Goal: Task Accomplishment & Management: Use online tool/utility

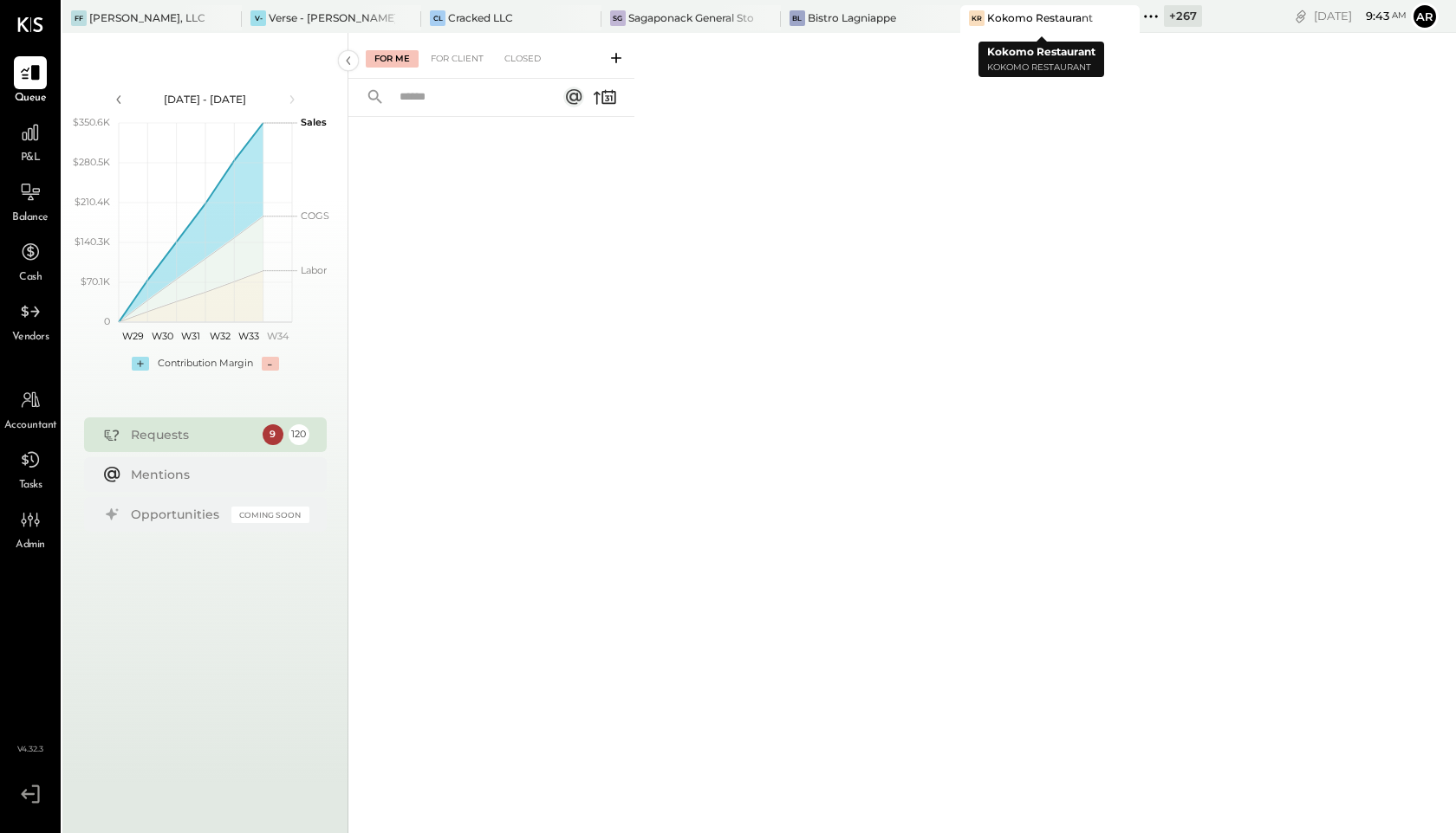
click at [1143, 11] on icon at bounding box center [1150, 17] width 23 height 23
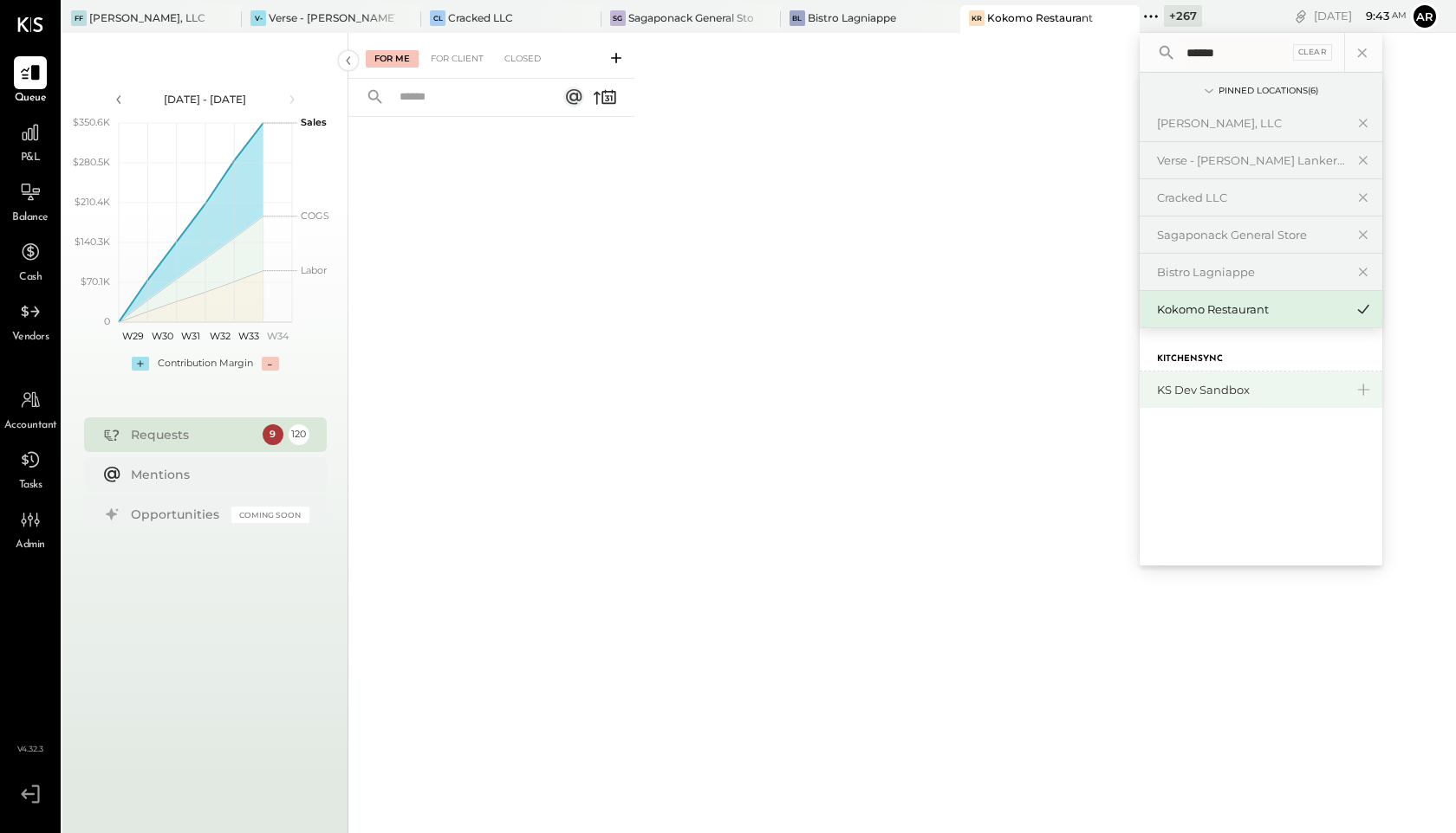
type input "******"
click at [1177, 396] on div "KS Dev Sandbox" at bounding box center [1250, 390] width 187 height 16
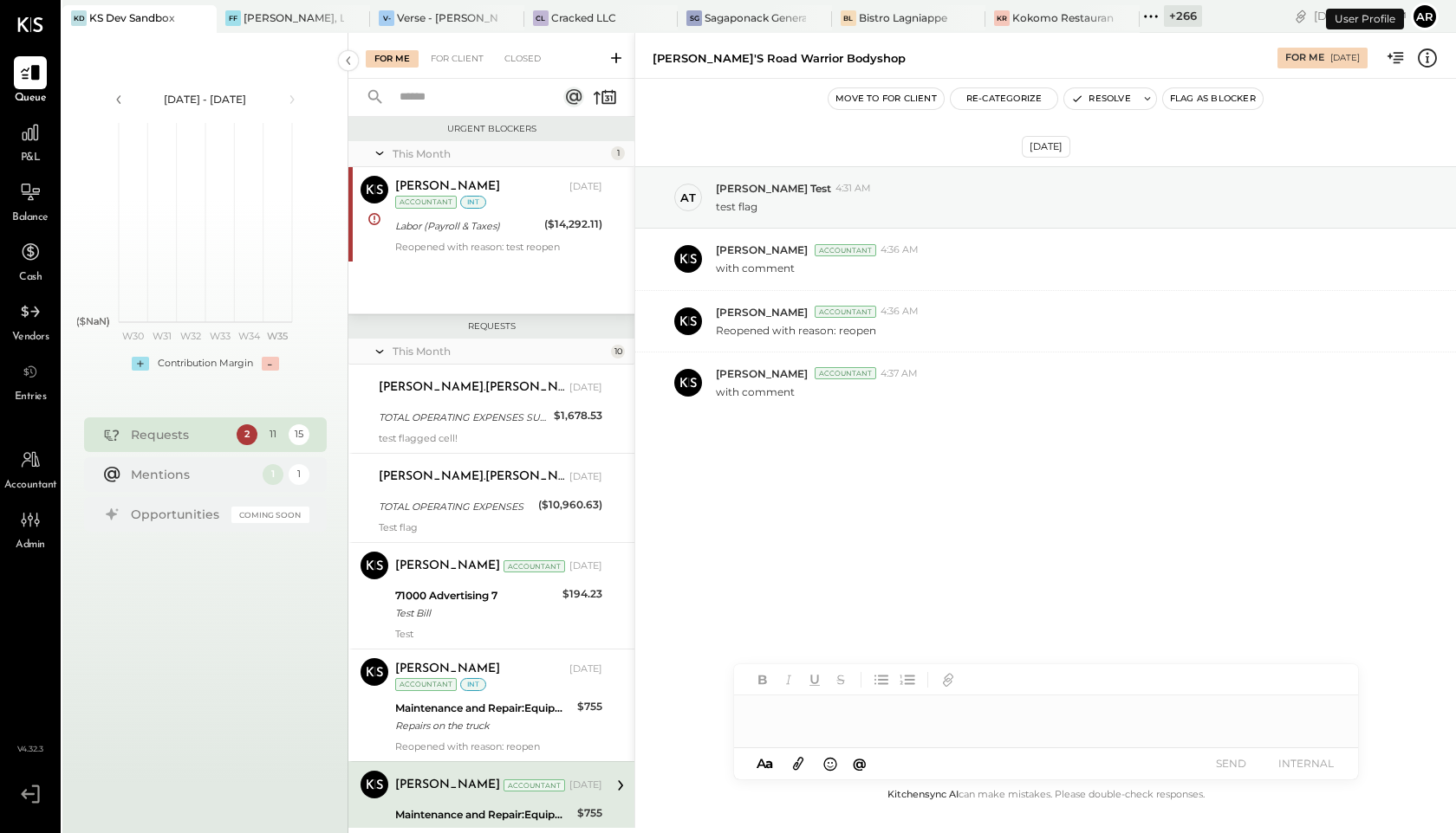
scroll to position [342, 0]
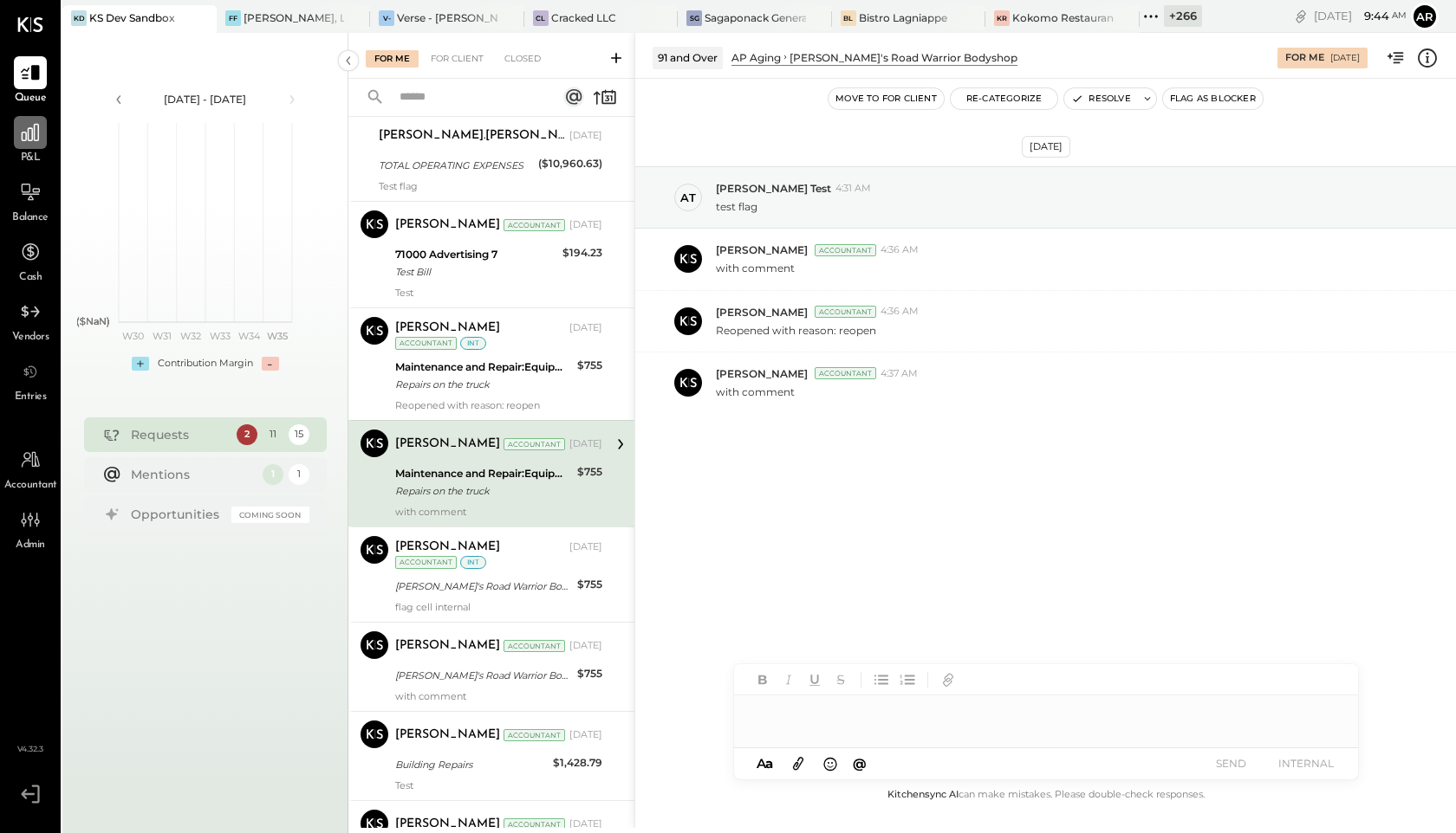
click at [21, 132] on icon at bounding box center [30, 133] width 23 height 23
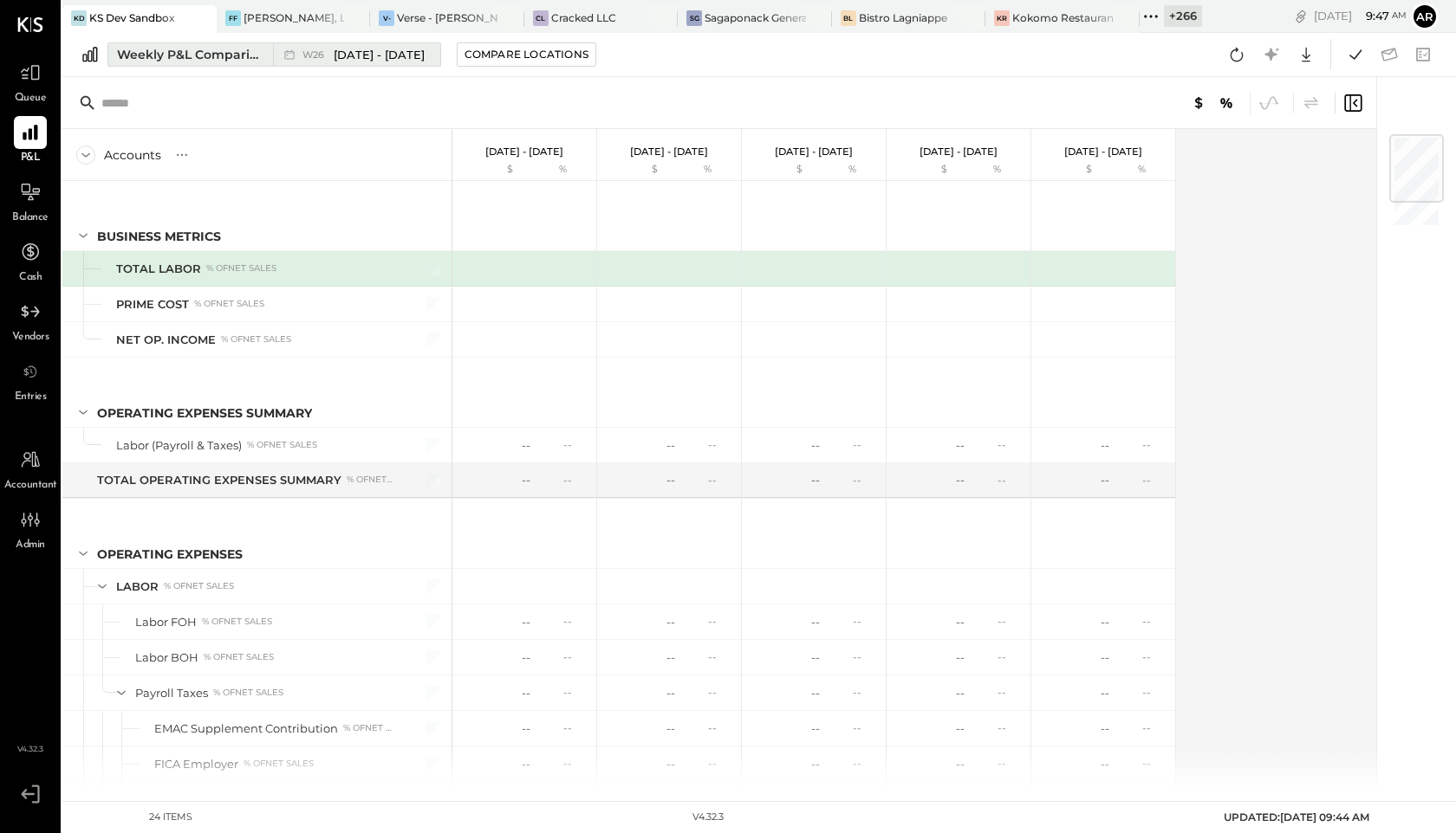
click at [321, 52] on span "W26" at bounding box center [315, 55] width 26 height 9
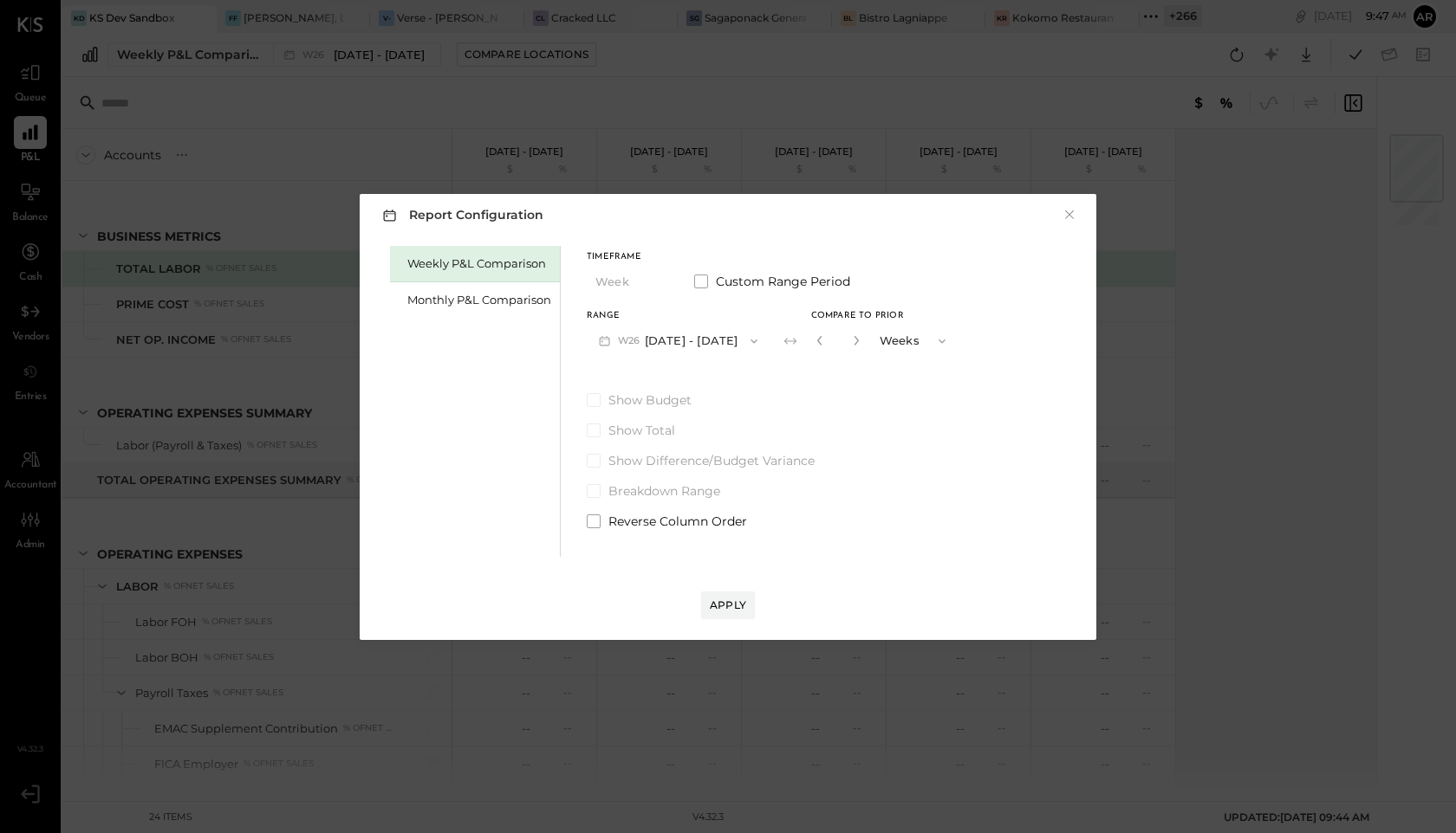
click at [1223, 210] on div "Report Configuration × Weekly P&L Comparison Monthly P&L Comparison Timeframe W…" at bounding box center [728, 416] width 1456 height 833
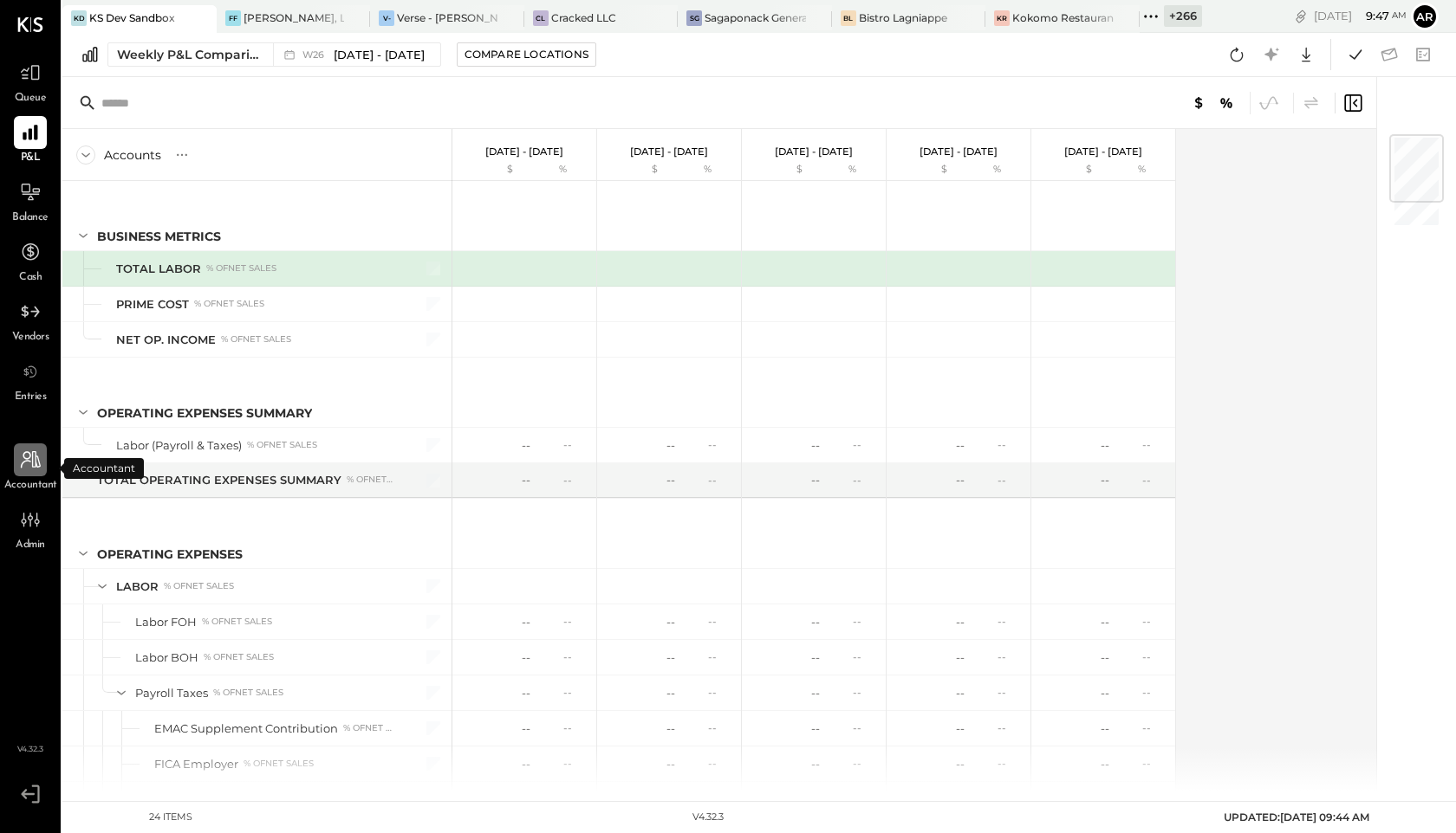
click at [27, 452] on icon at bounding box center [30, 459] width 20 height 17
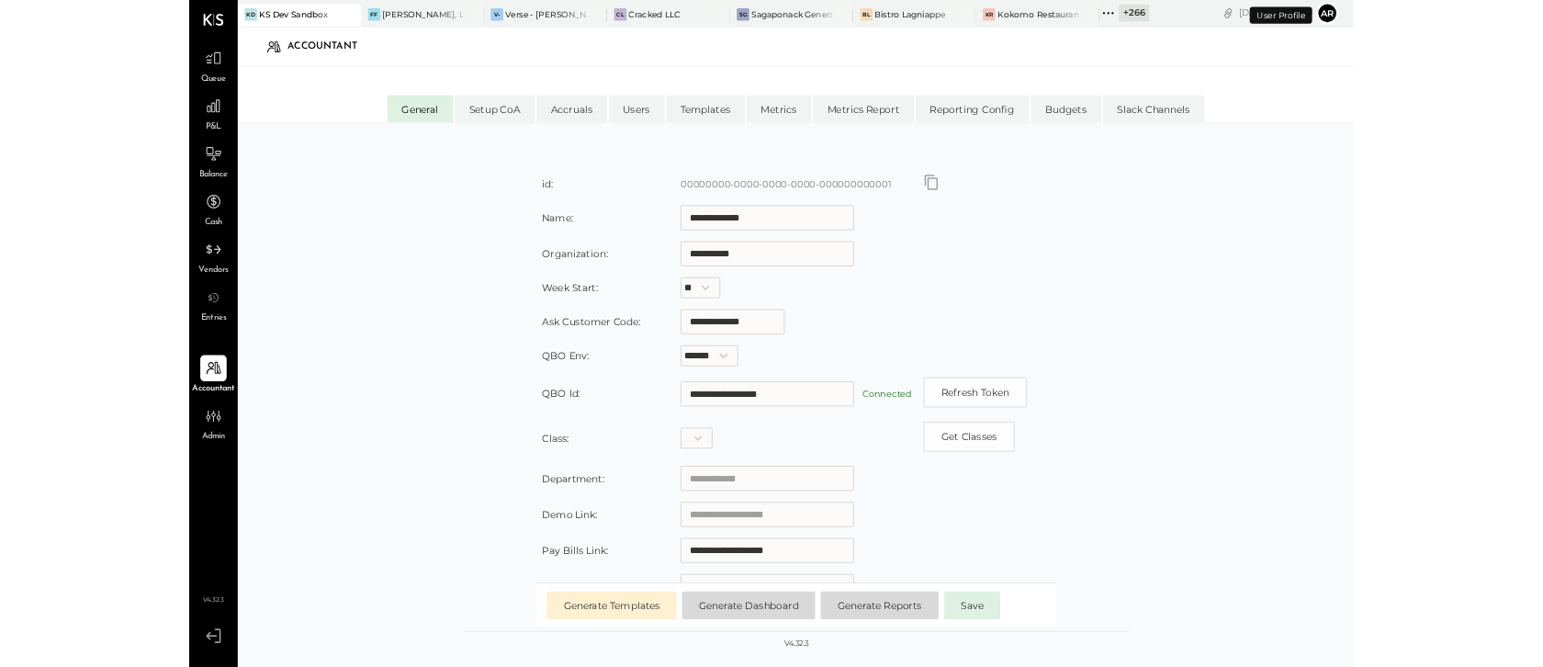
scroll to position [183, 0]
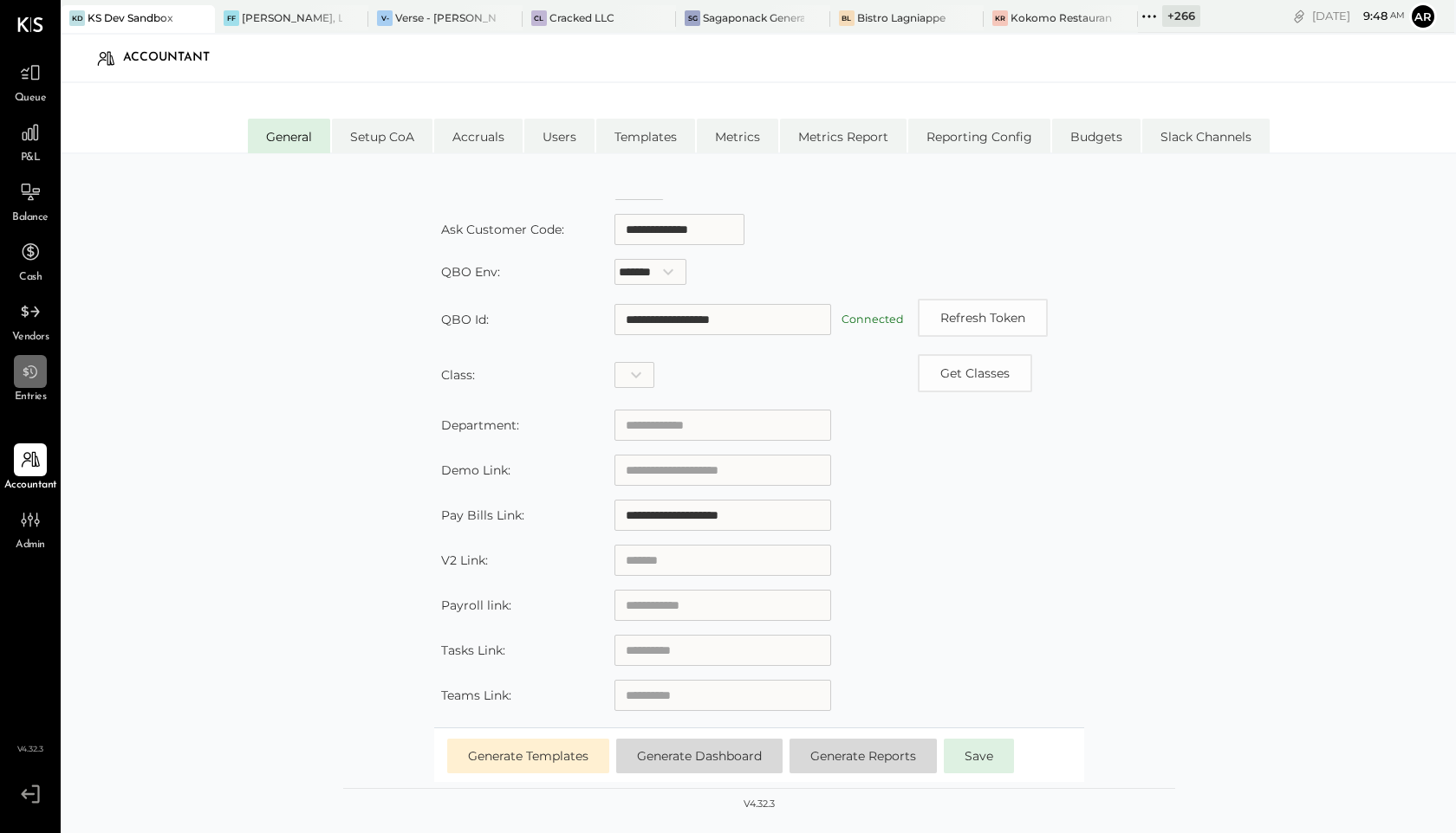
click at [27, 384] on div at bounding box center [30, 371] width 33 height 33
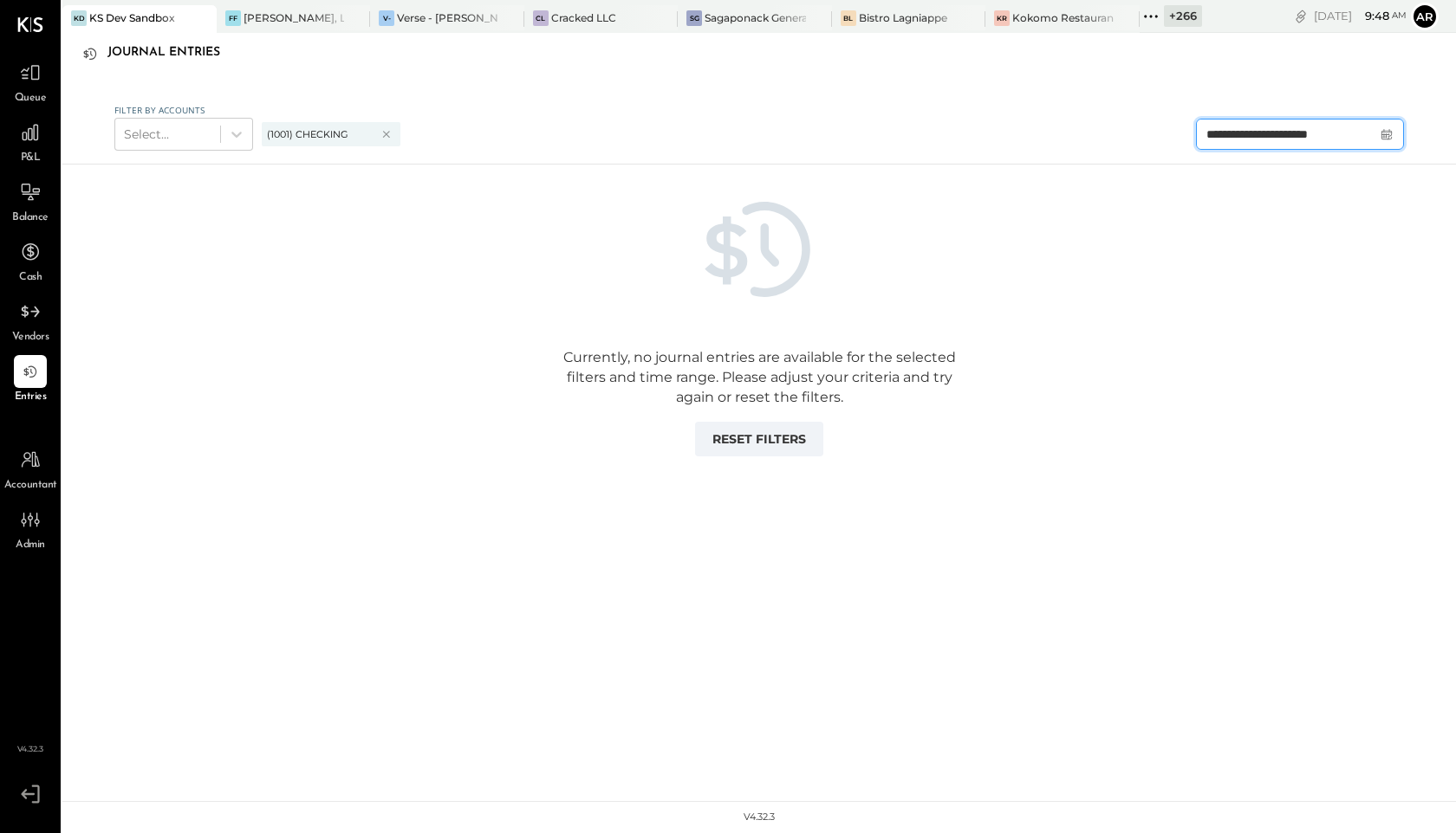
click at [1242, 133] on input "**********" at bounding box center [1283, 134] width 174 height 29
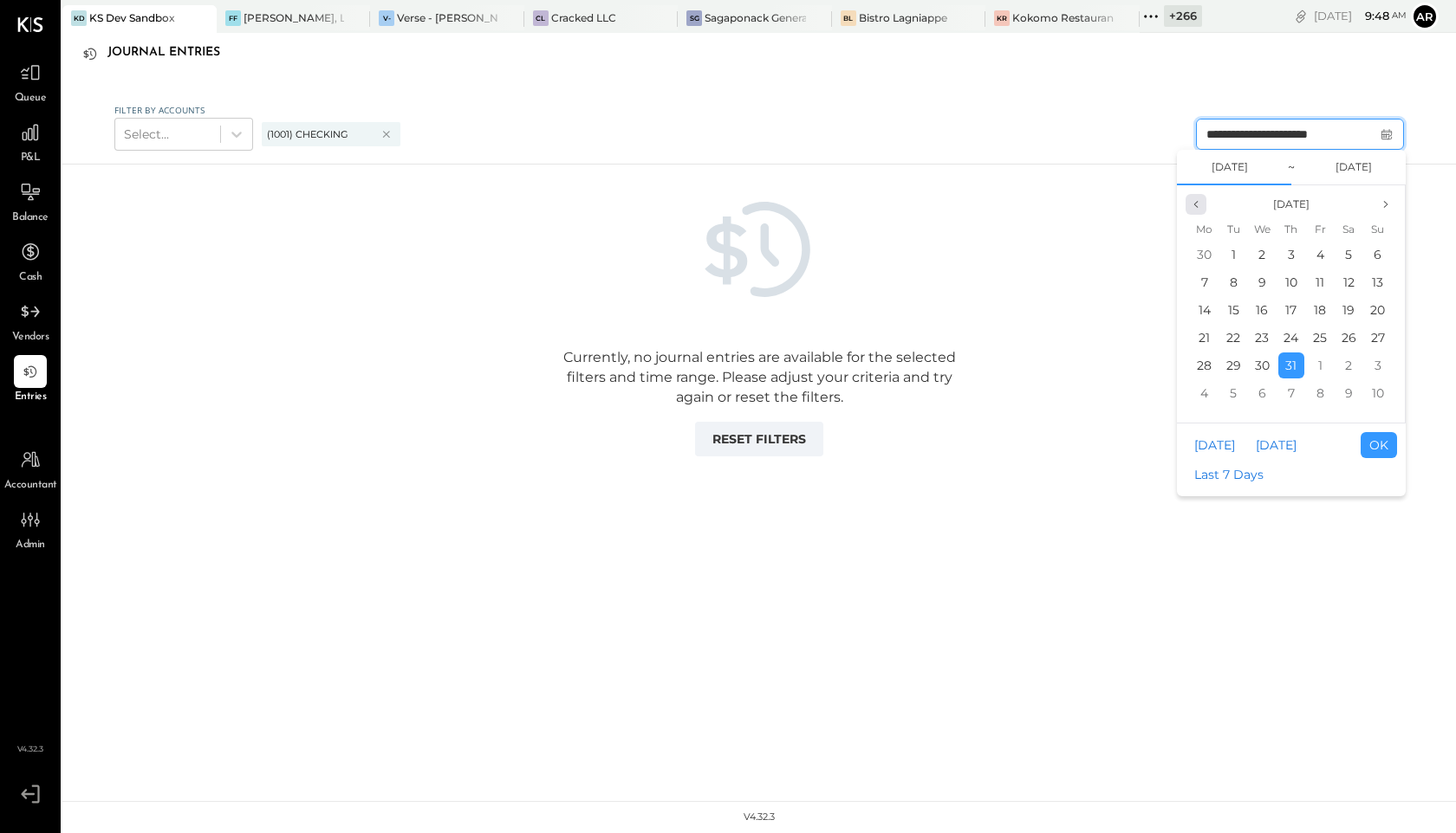
click at [1195, 203] on icon "page previous" at bounding box center [1196, 204] width 4 height 6
click at [1223, 251] on div "1" at bounding box center [1233, 255] width 26 height 26
click at [1389, 203] on icon "page next" at bounding box center [1385, 204] width 10 height 10
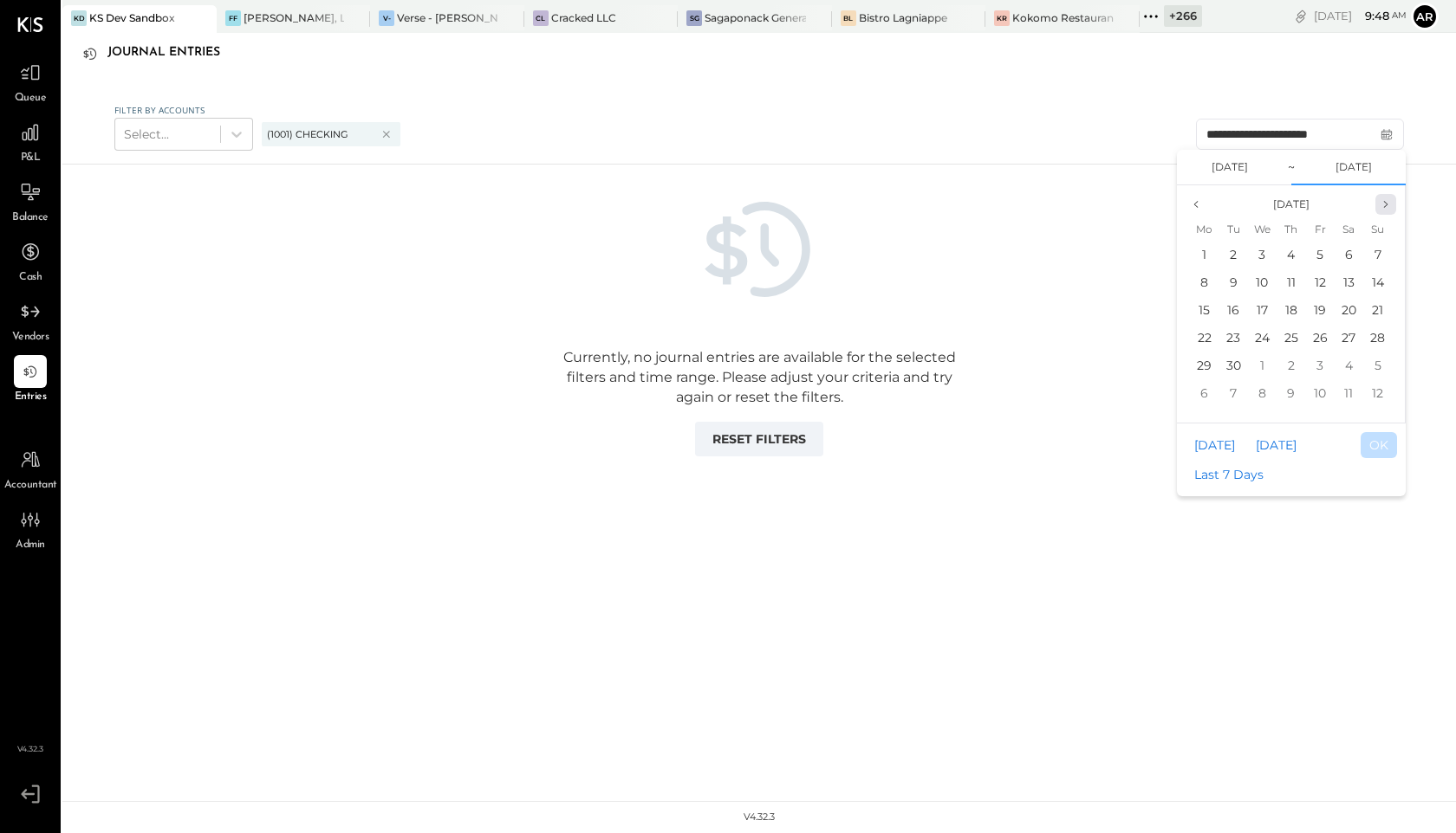
click at [1389, 203] on icon "page next" at bounding box center [1385, 204] width 10 height 10
click at [1199, 202] on icon "page previous" at bounding box center [1196, 204] width 10 height 10
click at [1208, 260] on div "1" at bounding box center [1205, 255] width 26 height 26
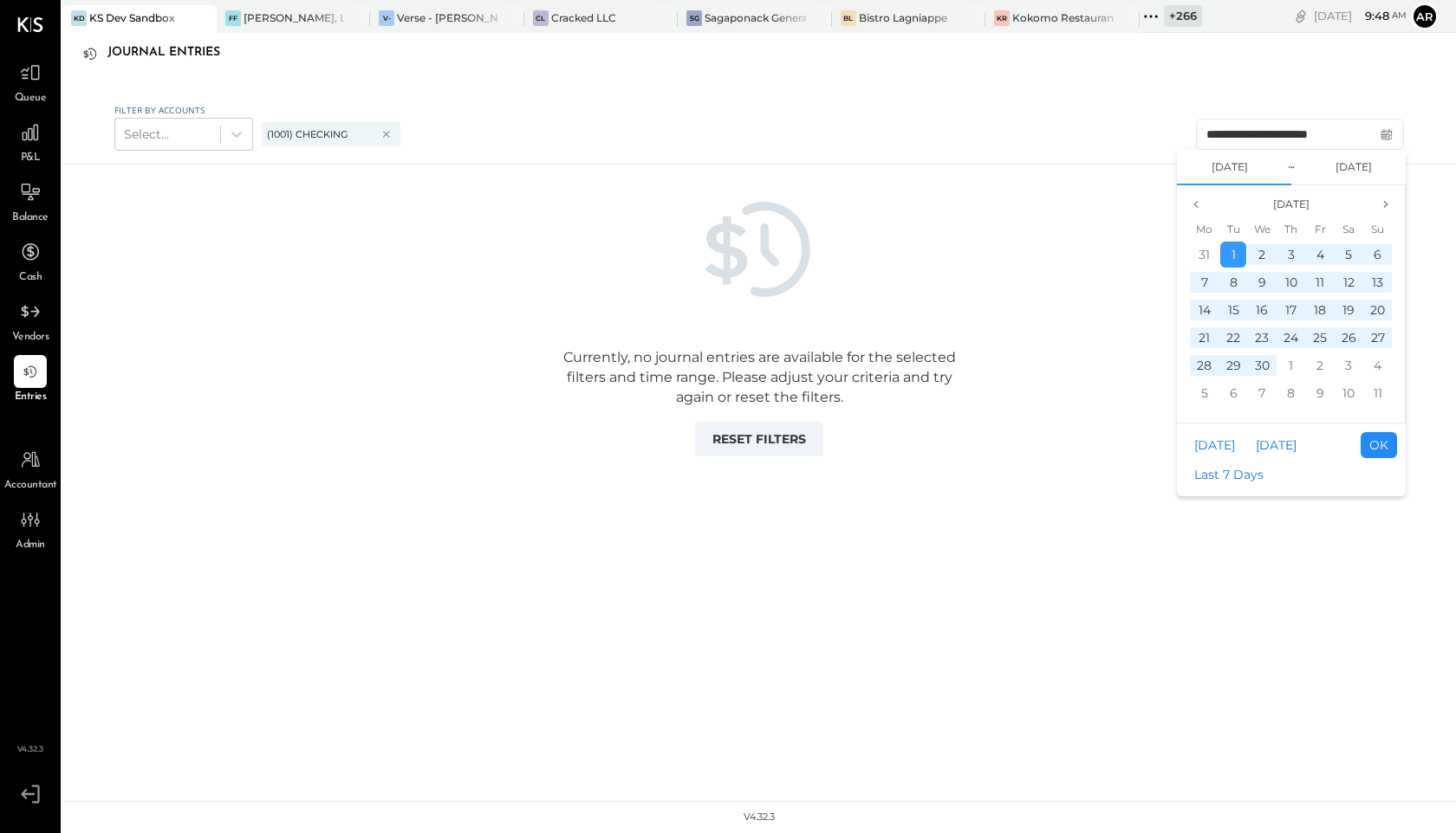
click at [1372, 435] on button "OK" at bounding box center [1379, 445] width 37 height 26
type input "**********"
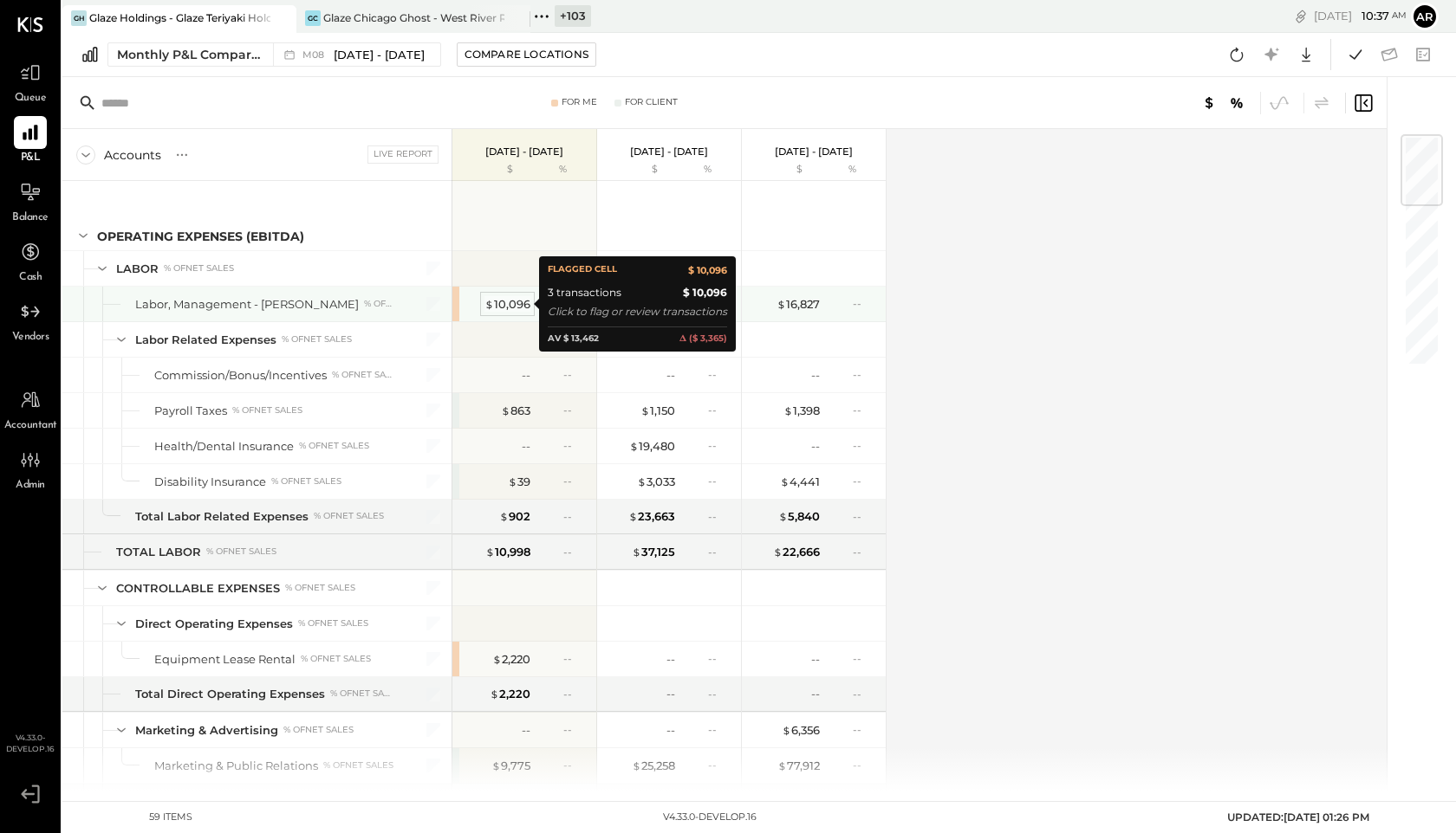
click at [506, 302] on div "$ 10,096" at bounding box center [507, 304] width 46 height 16
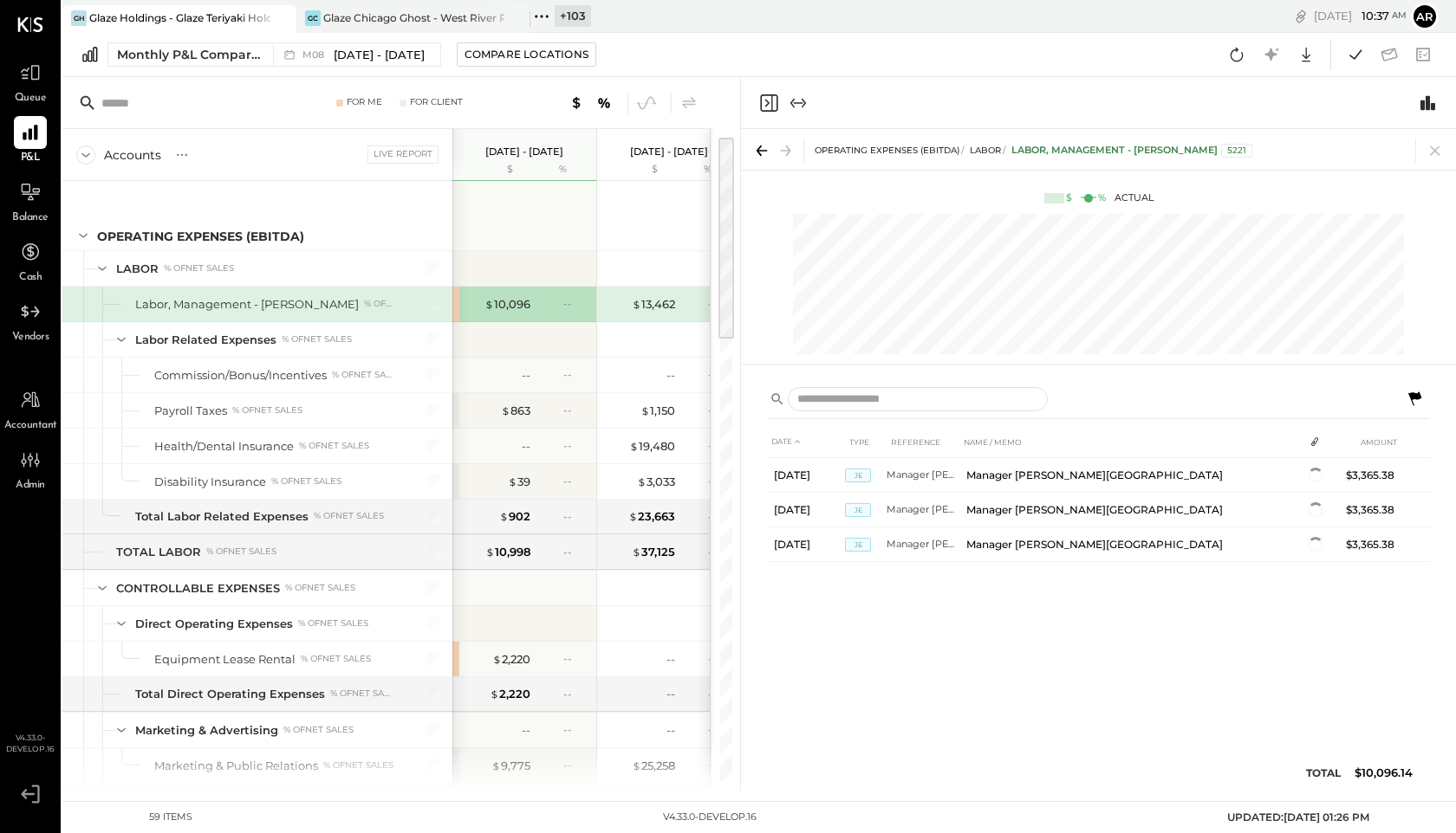
click at [1415, 397] on icon at bounding box center [1414, 398] width 13 height 14
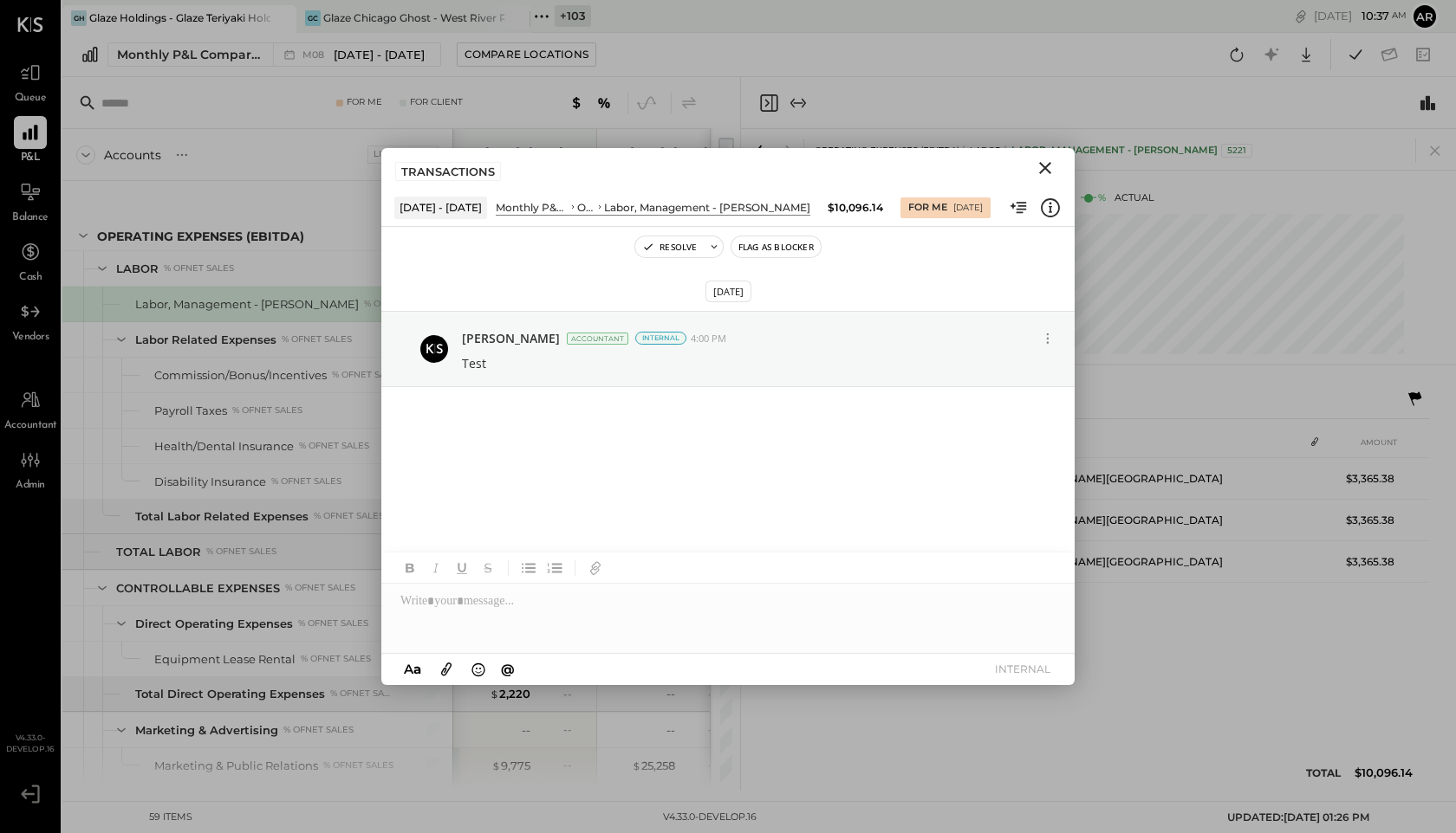
click at [1044, 164] on icon "Close" at bounding box center [1045, 168] width 21 height 21
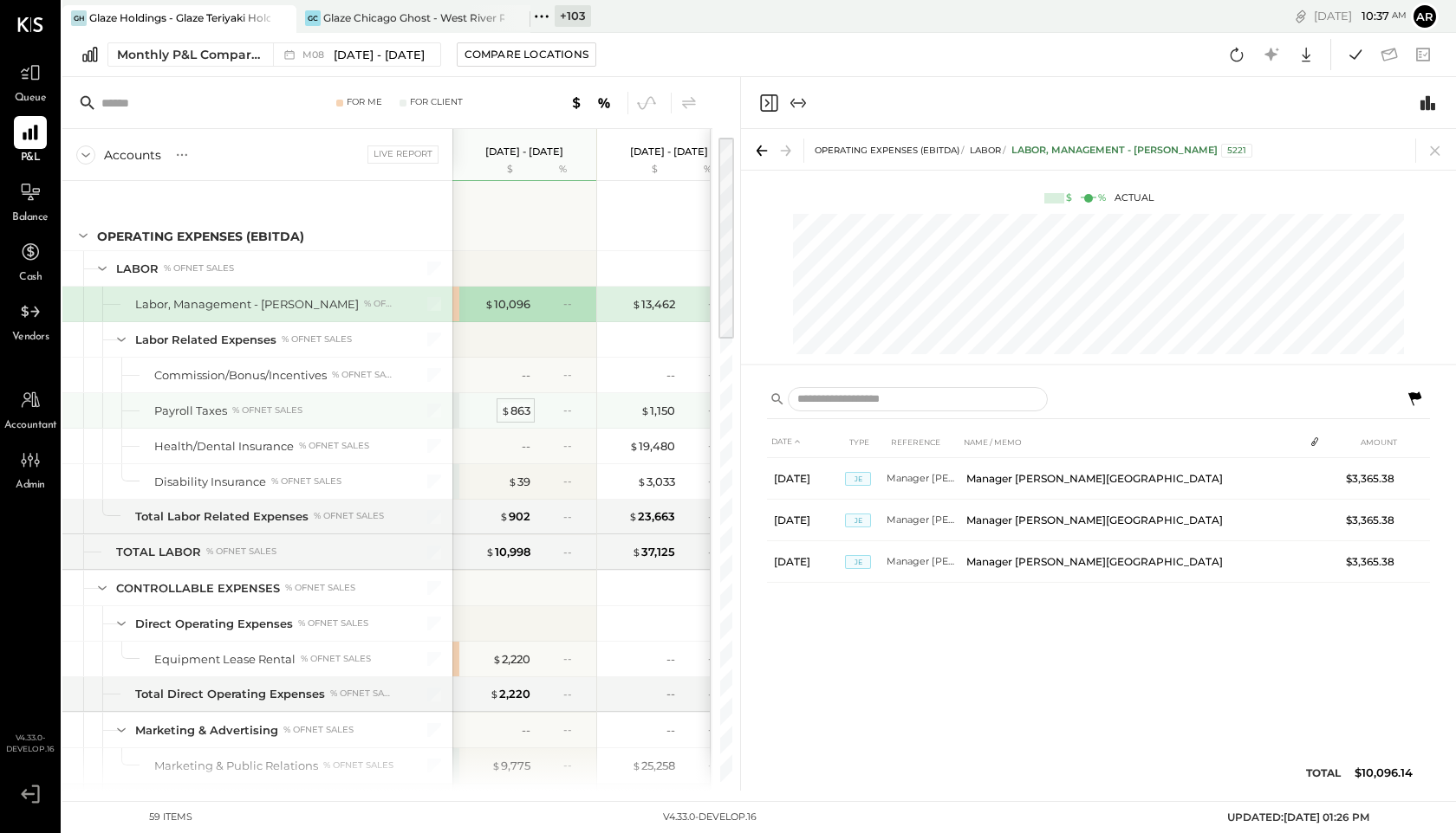
click at [501, 406] on span "$" at bounding box center [506, 410] width 9 height 14
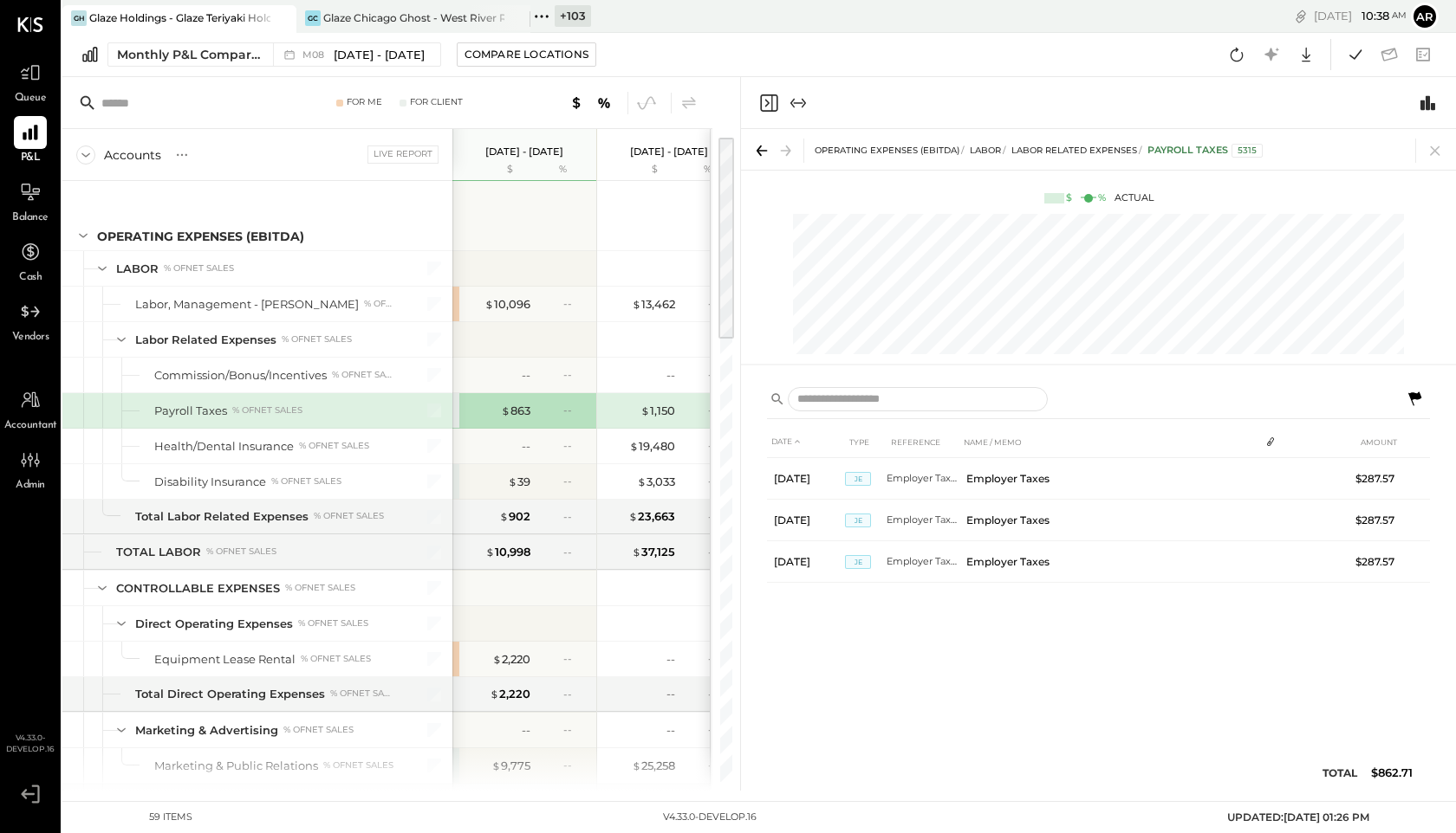
click at [1417, 395] on icon at bounding box center [1414, 398] width 13 height 14
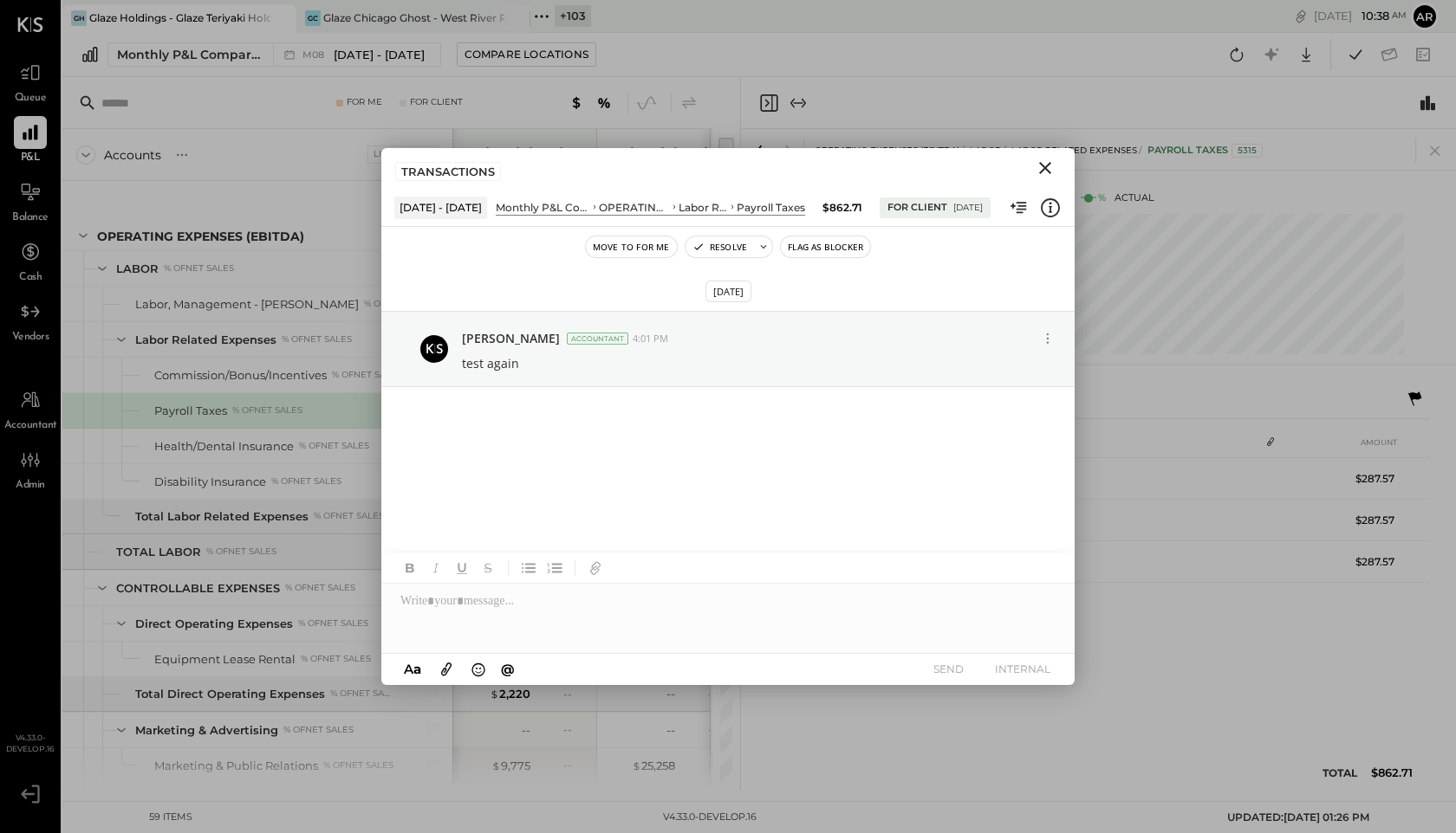
click at [615, 242] on button "Move to for me" at bounding box center [631, 247] width 91 height 21
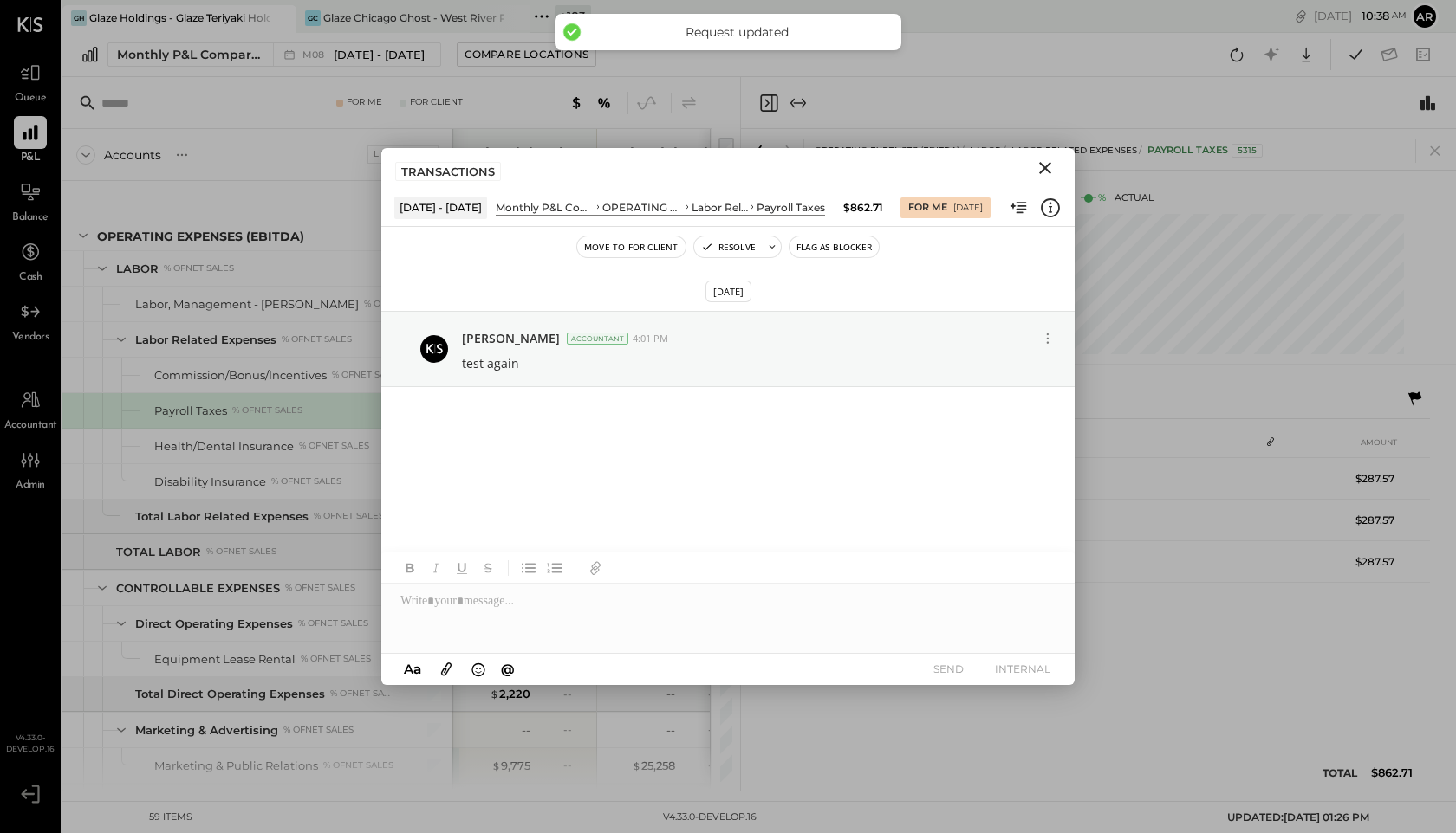
click at [615, 242] on button "Move to for client" at bounding box center [631, 247] width 109 height 21
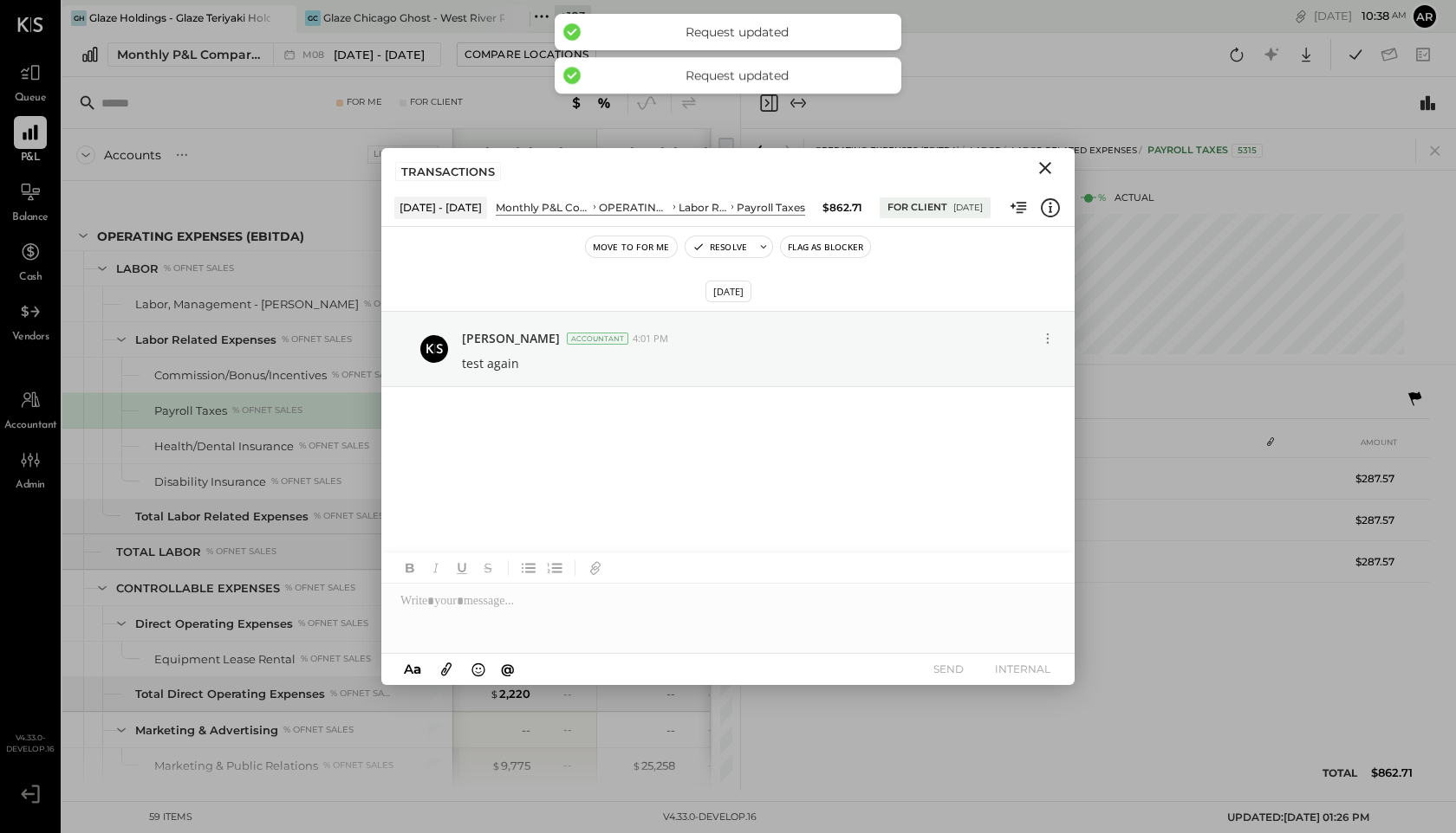
click at [572, 583] on div at bounding box center [728, 603] width 694 height 101
click at [556, 607] on div at bounding box center [728, 618] width 694 height 69
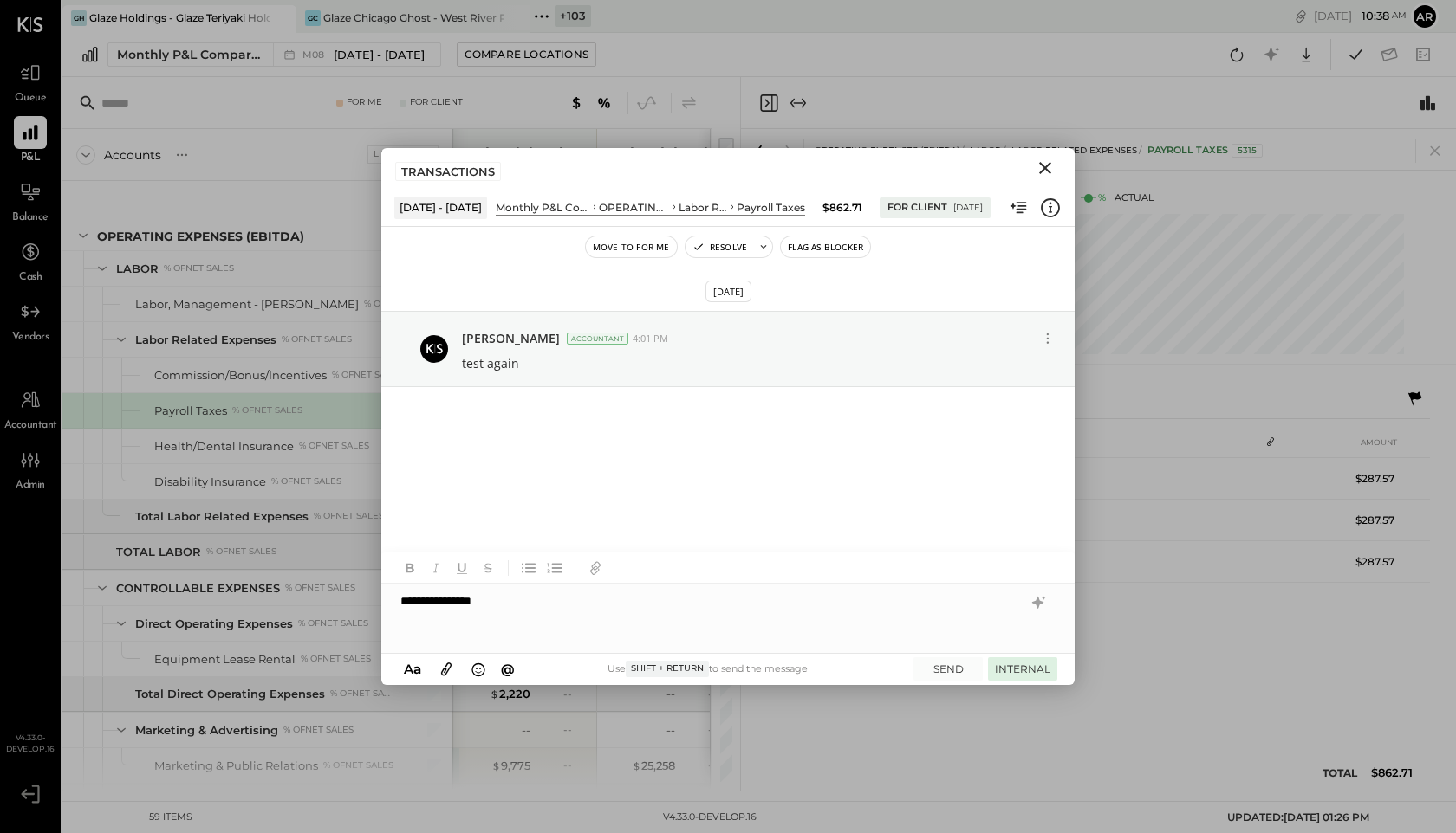
click at [1015, 664] on button "INTERNAL" at bounding box center [1022, 669] width 69 height 24
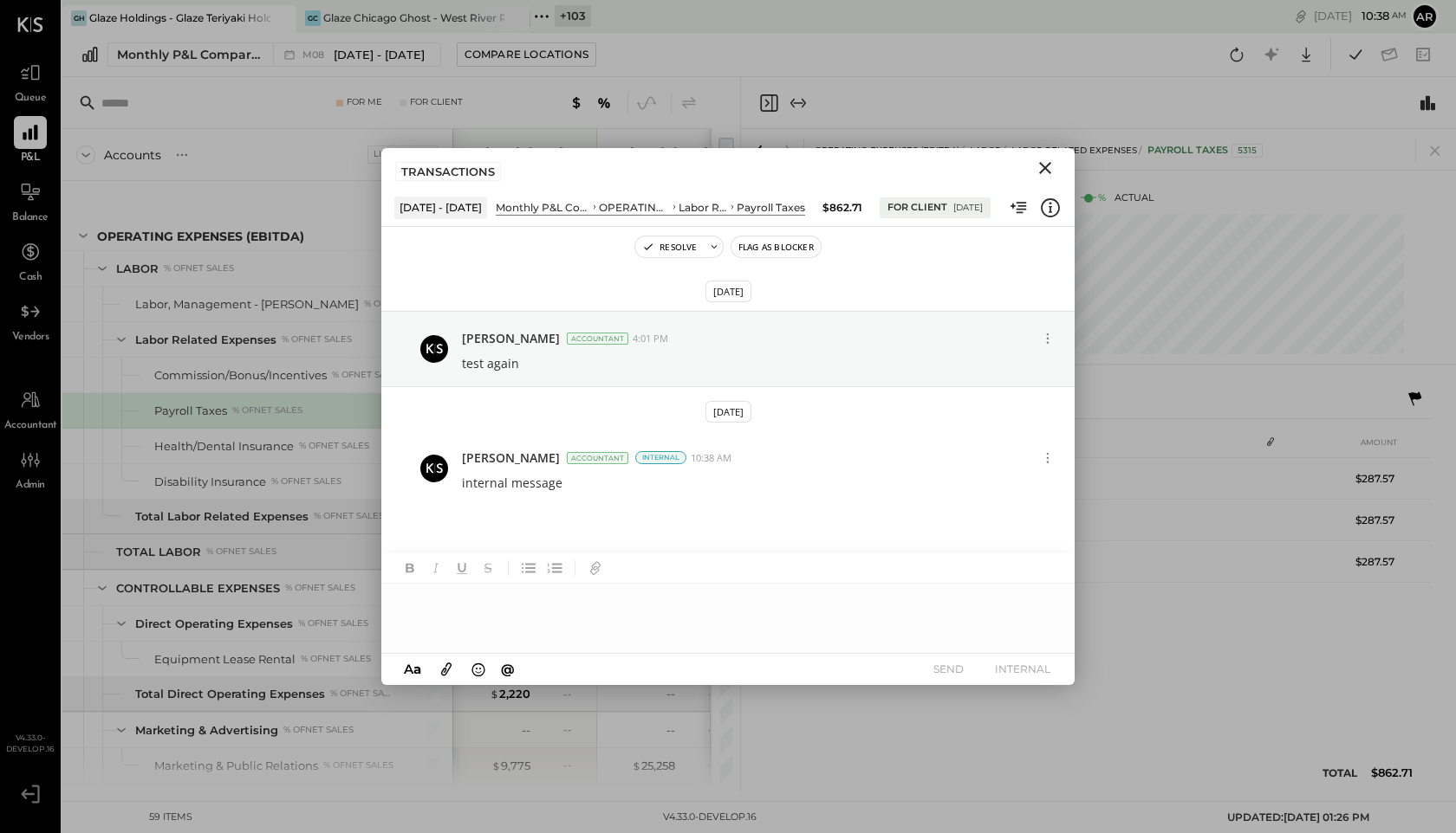
click at [1046, 164] on icon "Close" at bounding box center [1045, 168] width 21 height 21
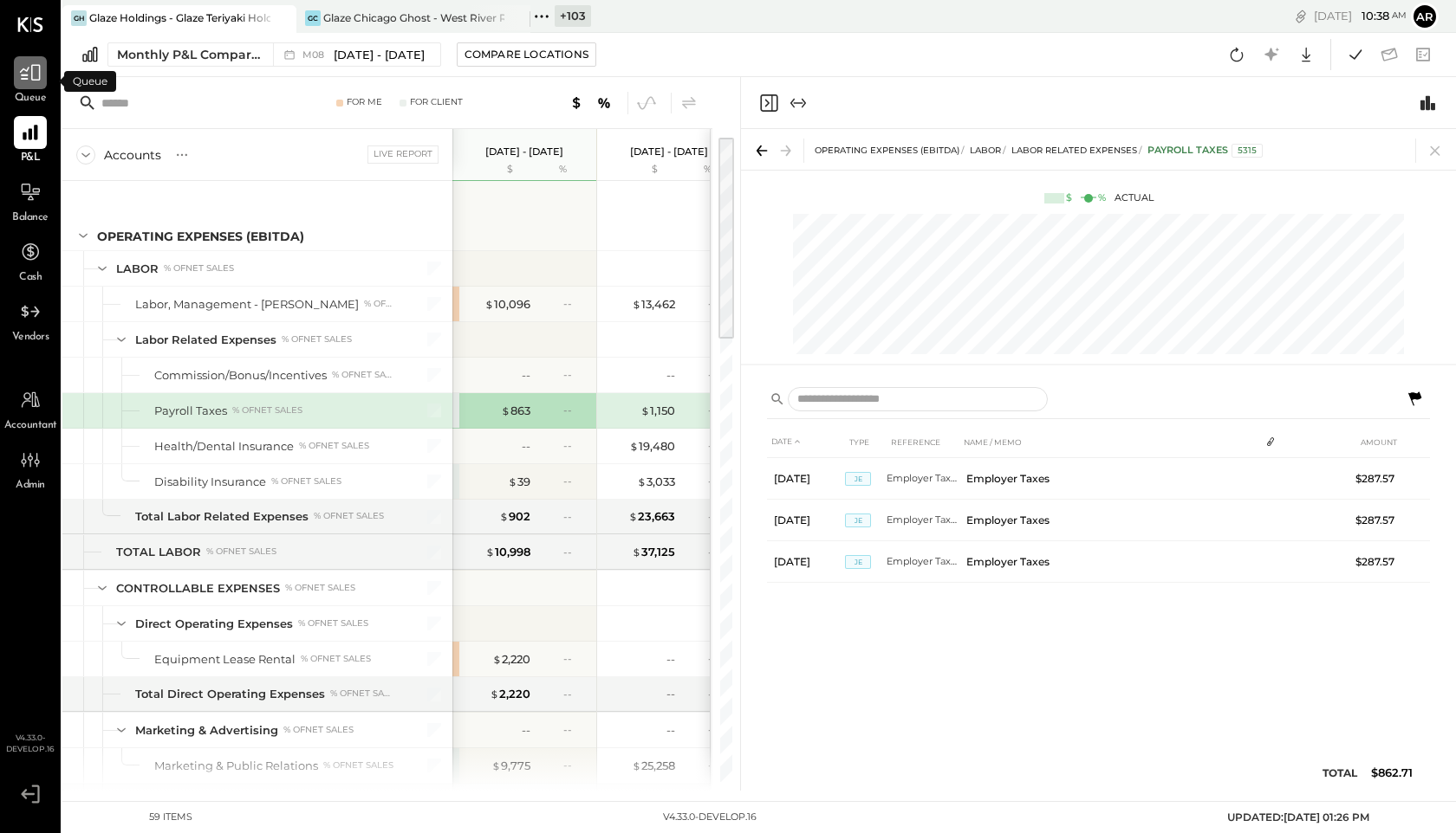
click at [37, 74] on icon at bounding box center [30, 73] width 23 height 23
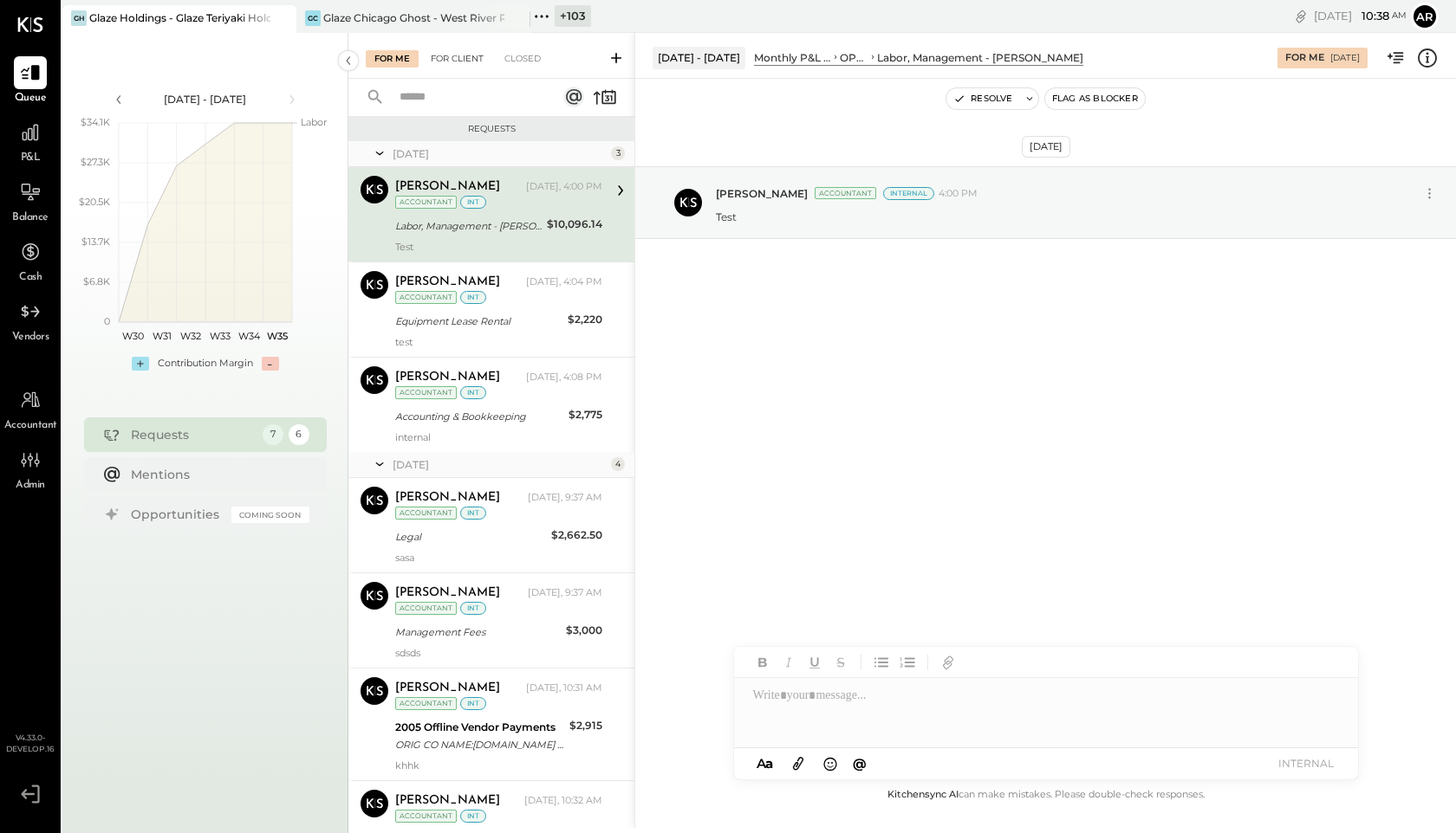
click at [446, 67] on div "For Client" at bounding box center [457, 58] width 70 height 17
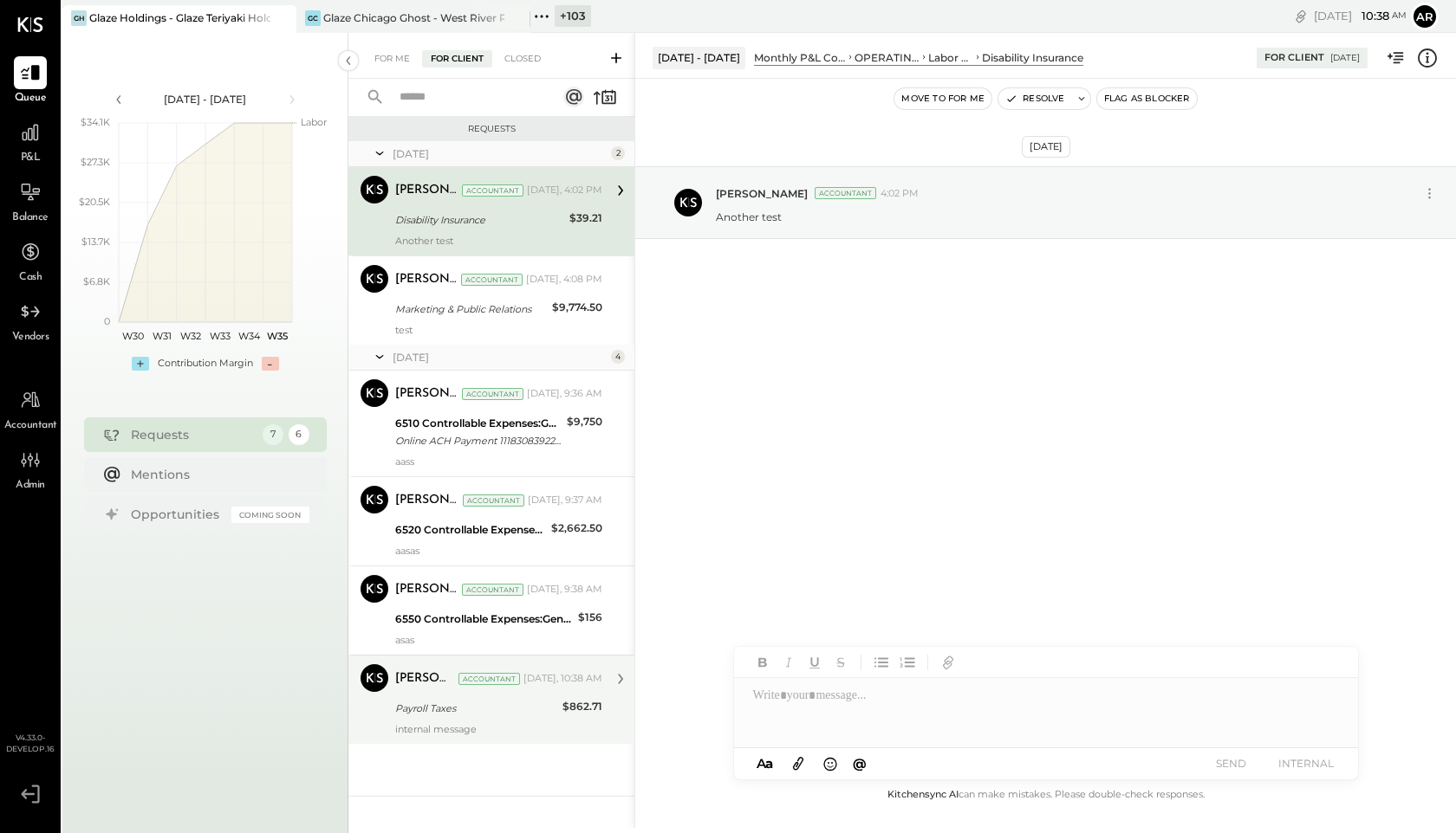
click at [493, 715] on div "Payroll Taxes" at bounding box center [477, 708] width 162 height 17
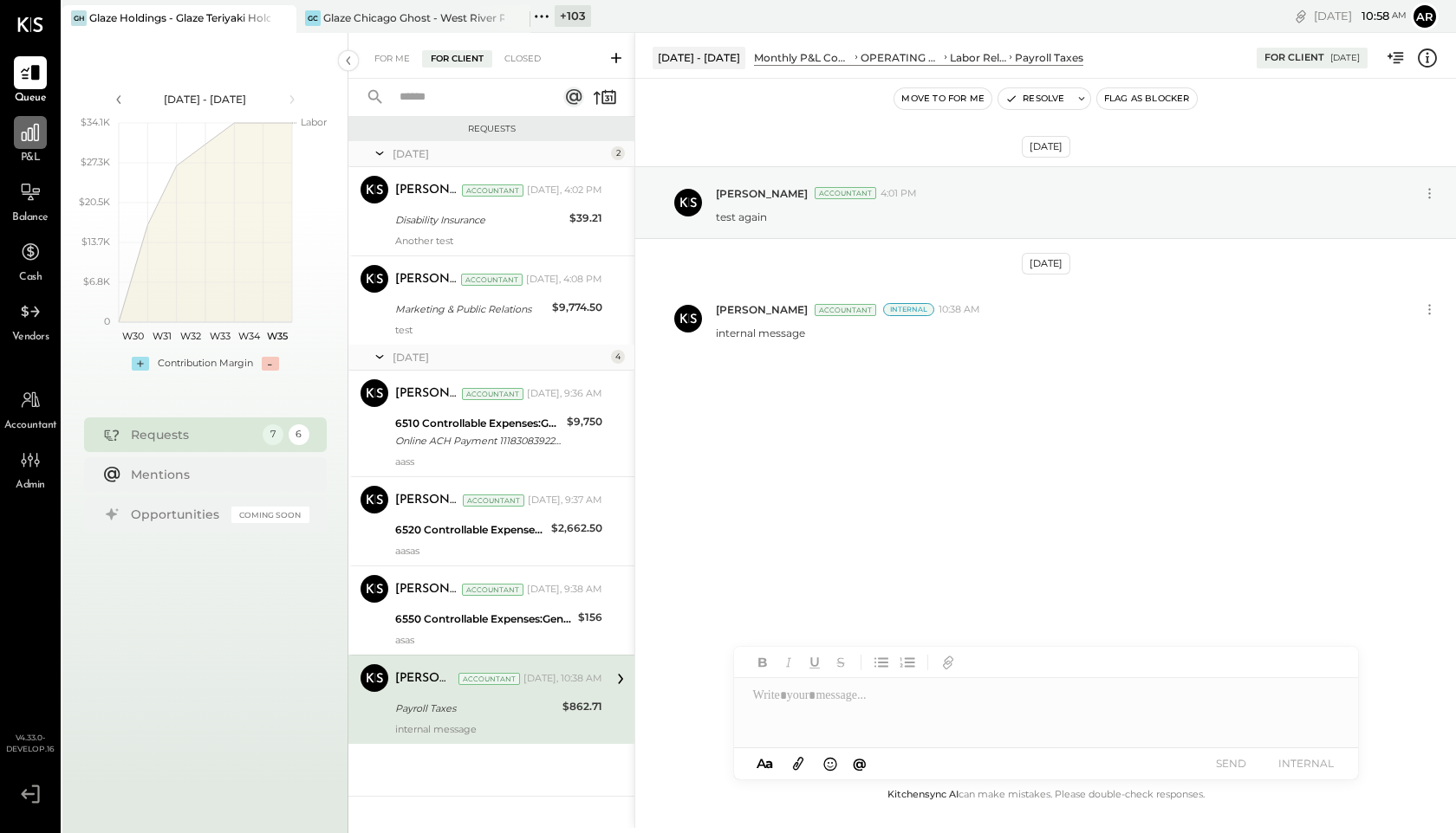
click at [35, 136] on icon at bounding box center [30, 133] width 23 height 23
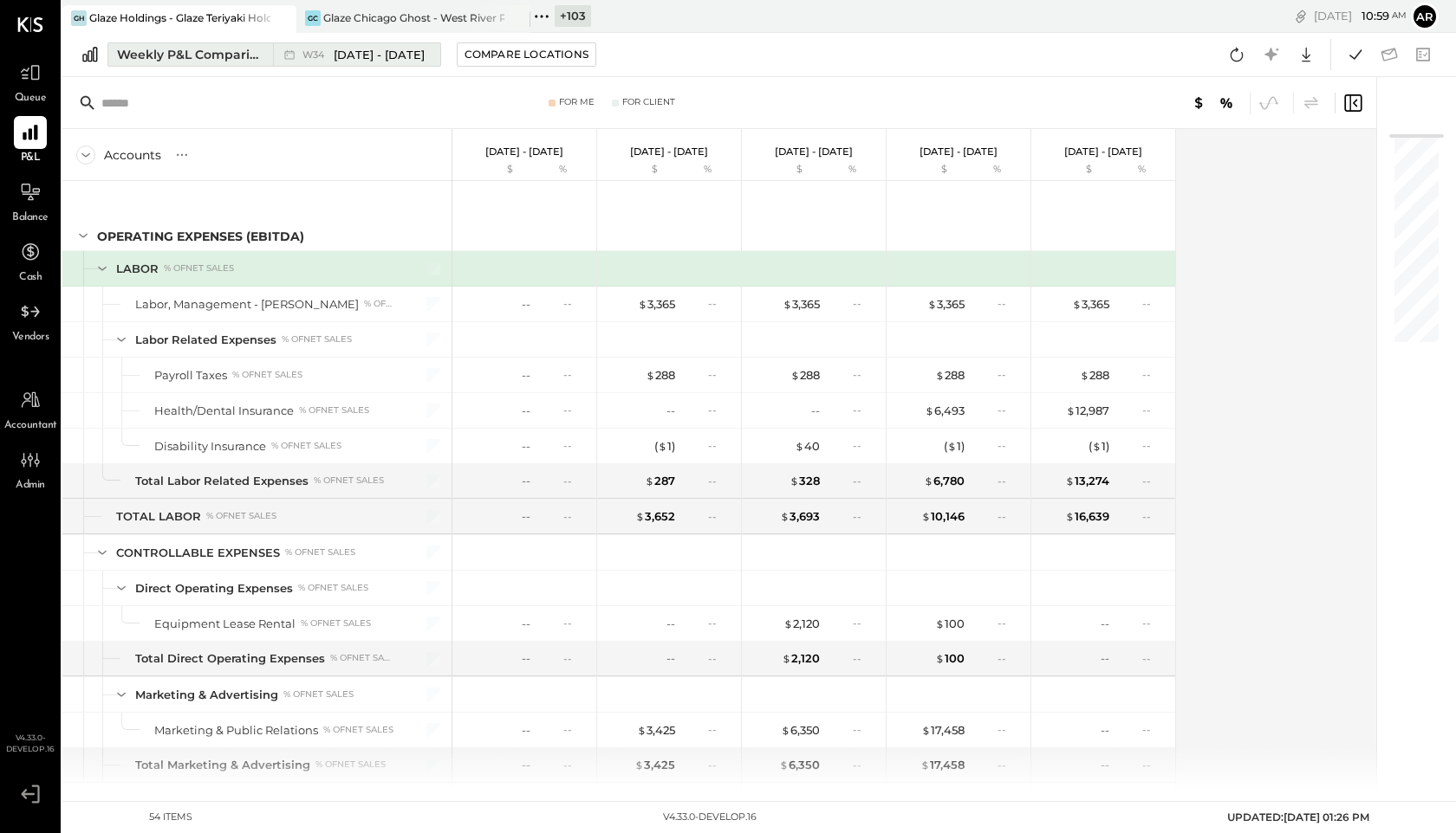
click at [339, 51] on span "Aug 18 - 24, 2025" at bounding box center [379, 55] width 91 height 16
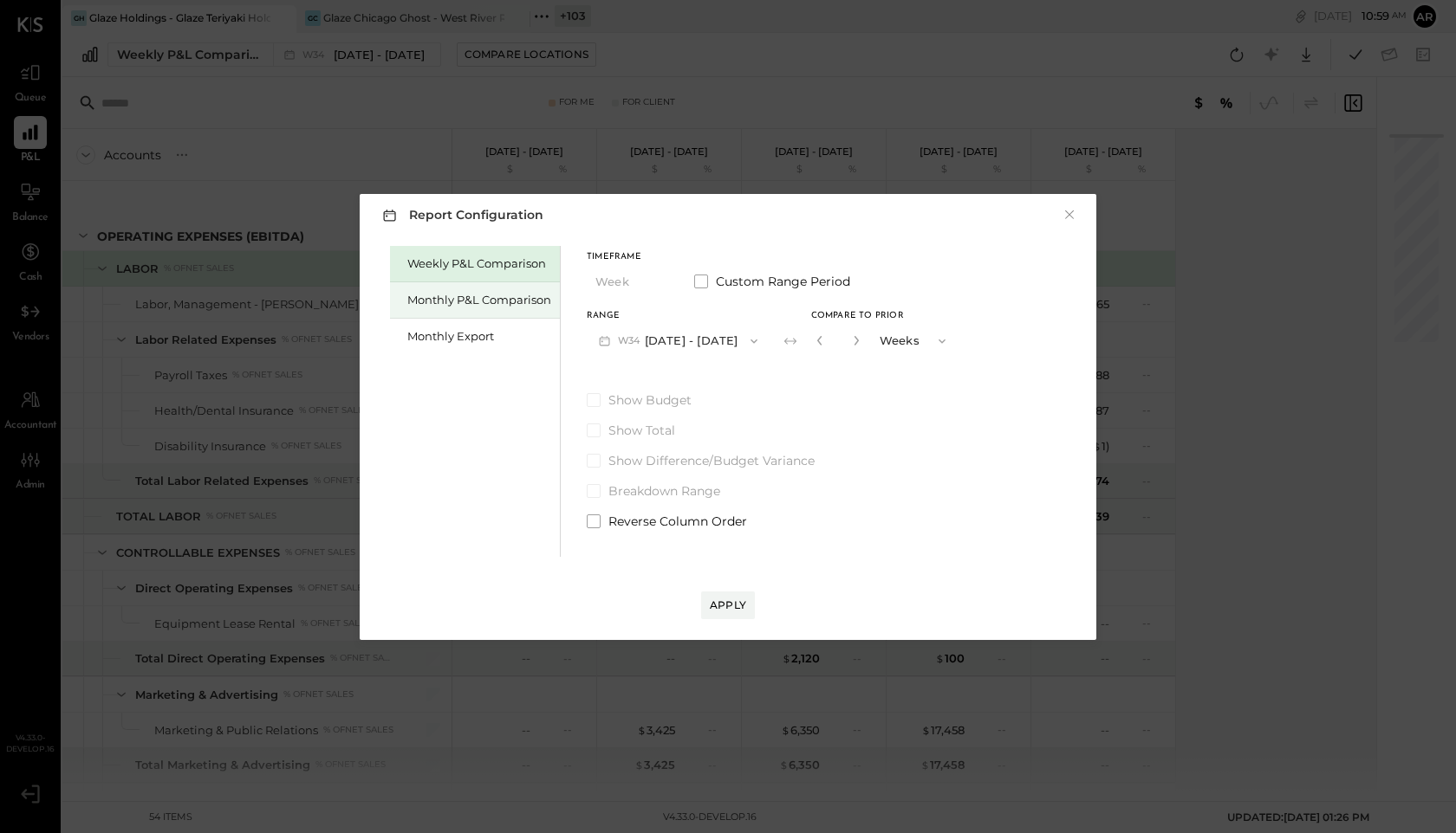
click at [436, 293] on div "Monthly P&L Comparison" at bounding box center [479, 299] width 143 height 16
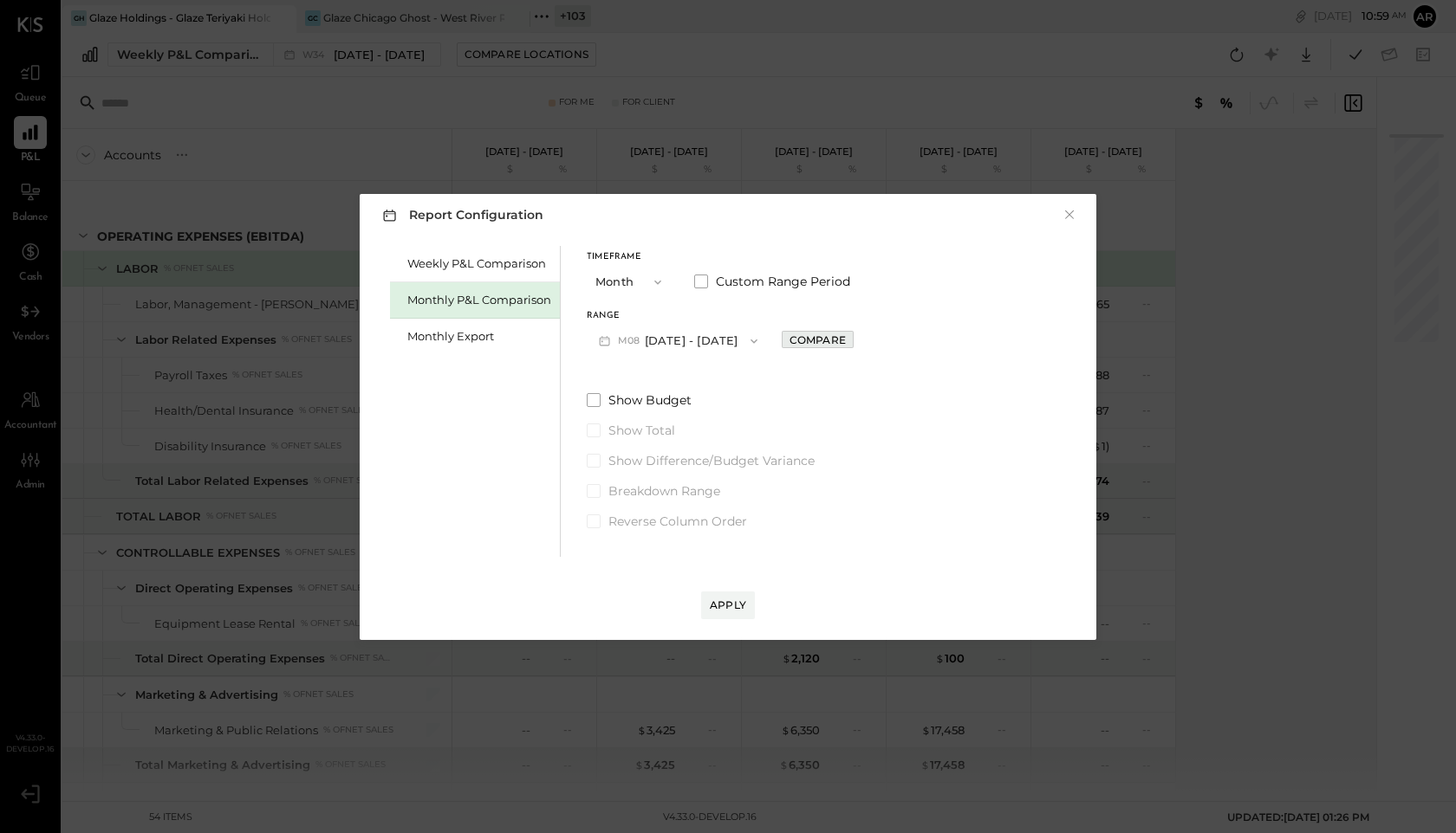
click at [795, 338] on div "Compare" at bounding box center [817, 341] width 57 height 15
click at [854, 344] on button "button" at bounding box center [856, 341] width 14 height 19
type input "*"
click at [728, 602] on div "Apply" at bounding box center [728, 606] width 37 height 15
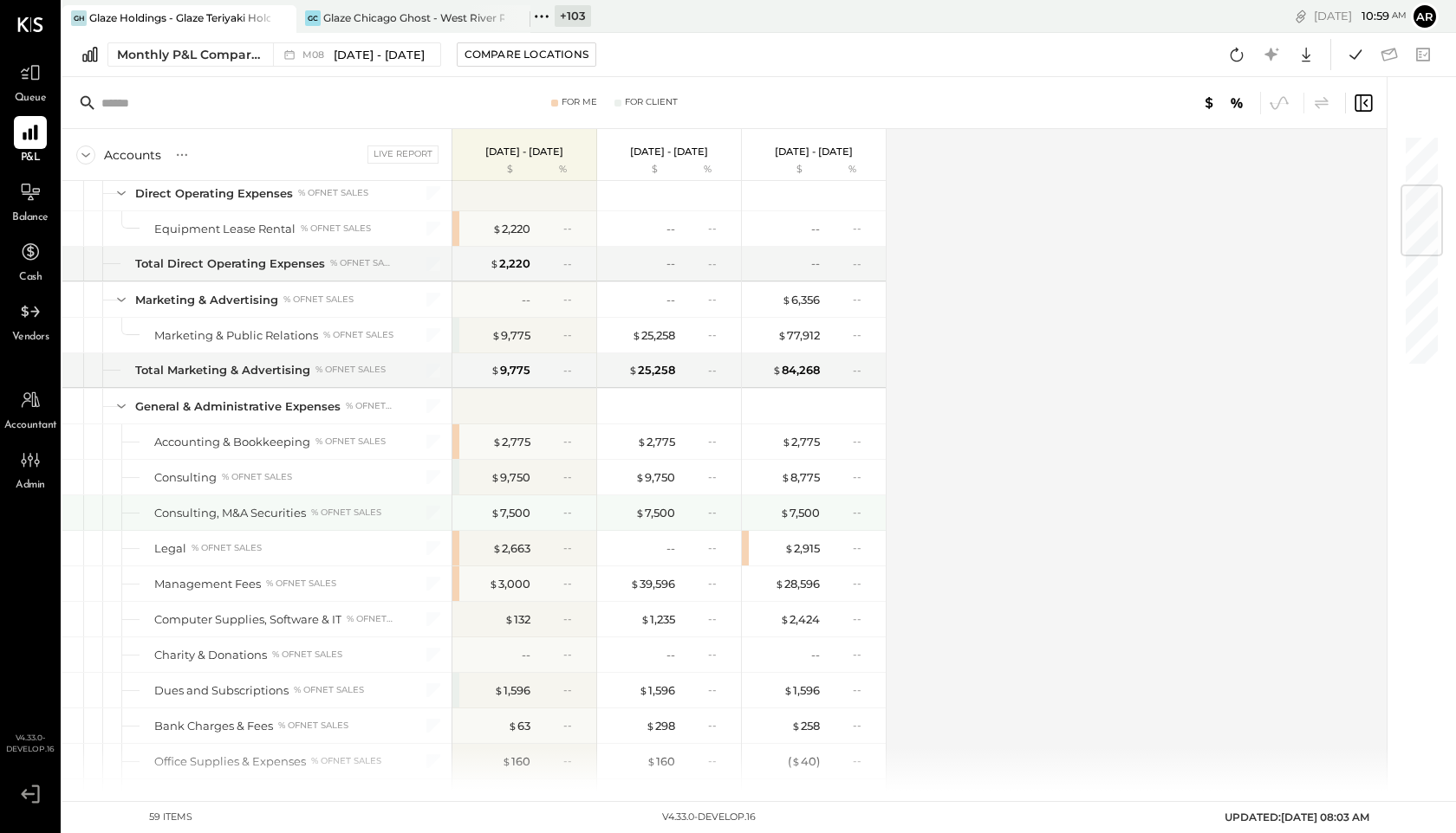
scroll to position [431, 0]
click at [806, 547] on div "$ 2,915" at bounding box center [802, 547] width 36 height 16
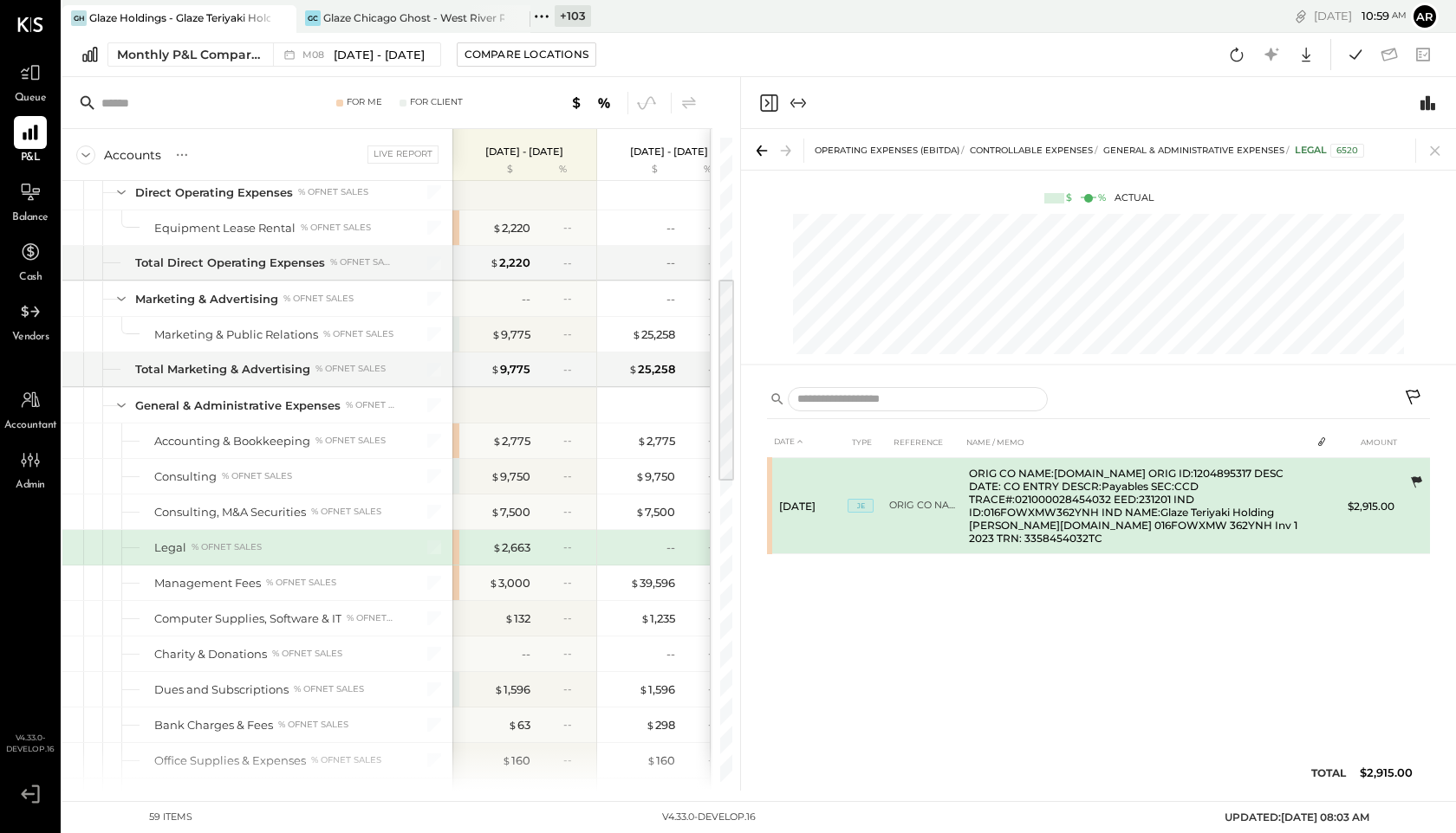
click at [1412, 475] on icon at bounding box center [1415, 482] width 17 height 17
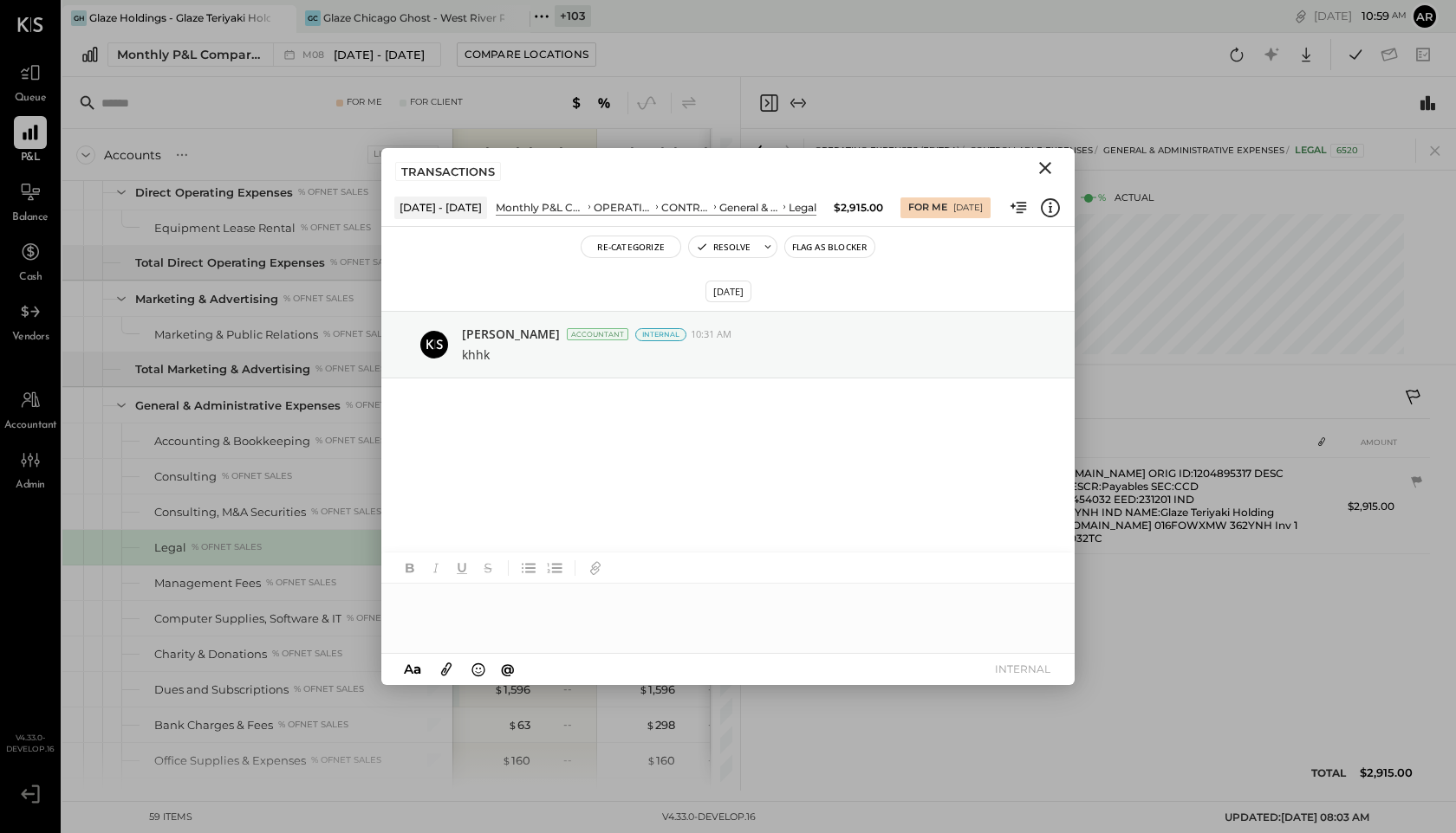
click at [1046, 159] on icon "Close" at bounding box center [1045, 168] width 21 height 21
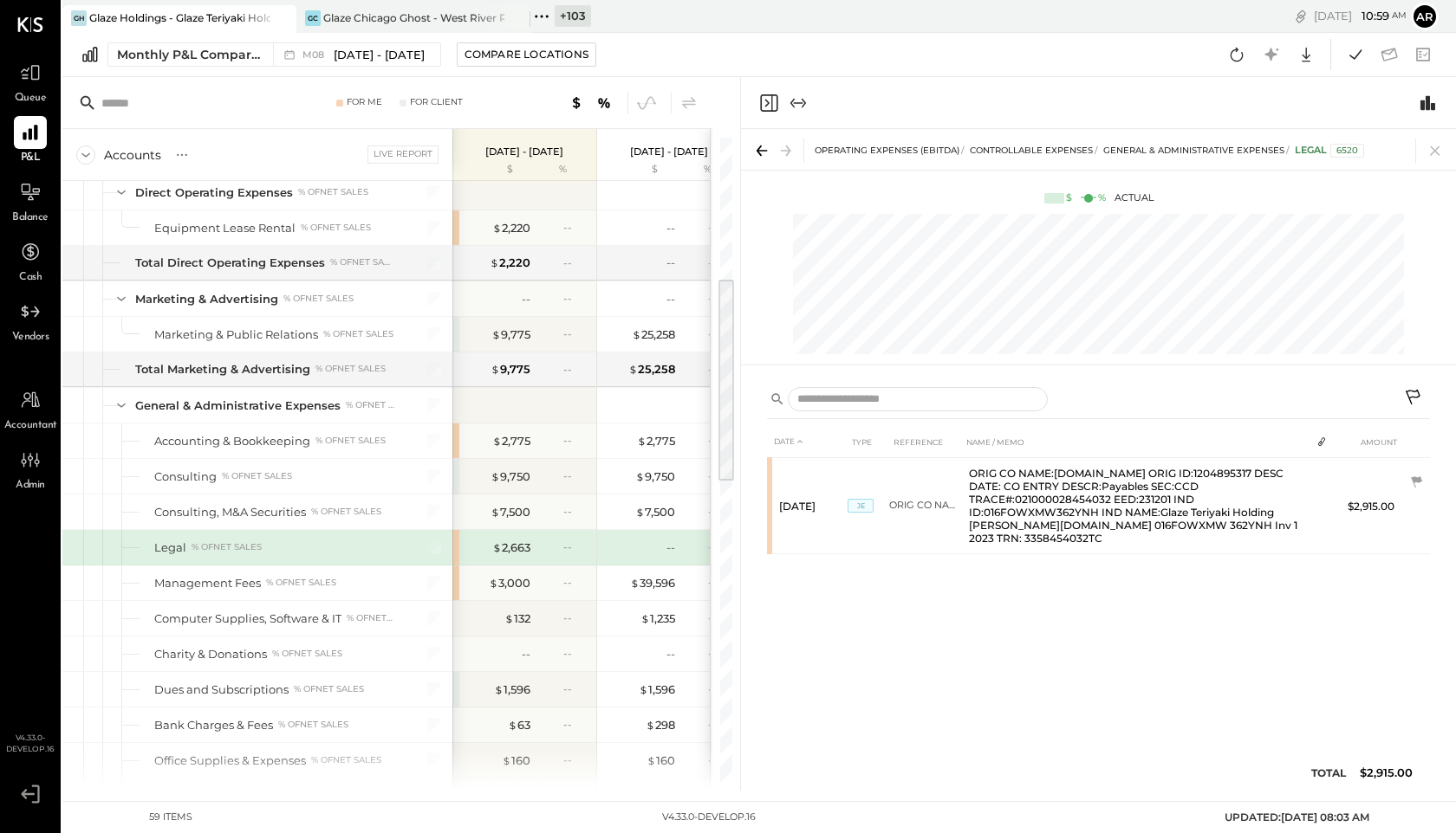
click at [763, 115] on div at bounding box center [1098, 103] width 715 height 52
click at [765, 101] on icon "Close panel" at bounding box center [768, 103] width 21 height 21
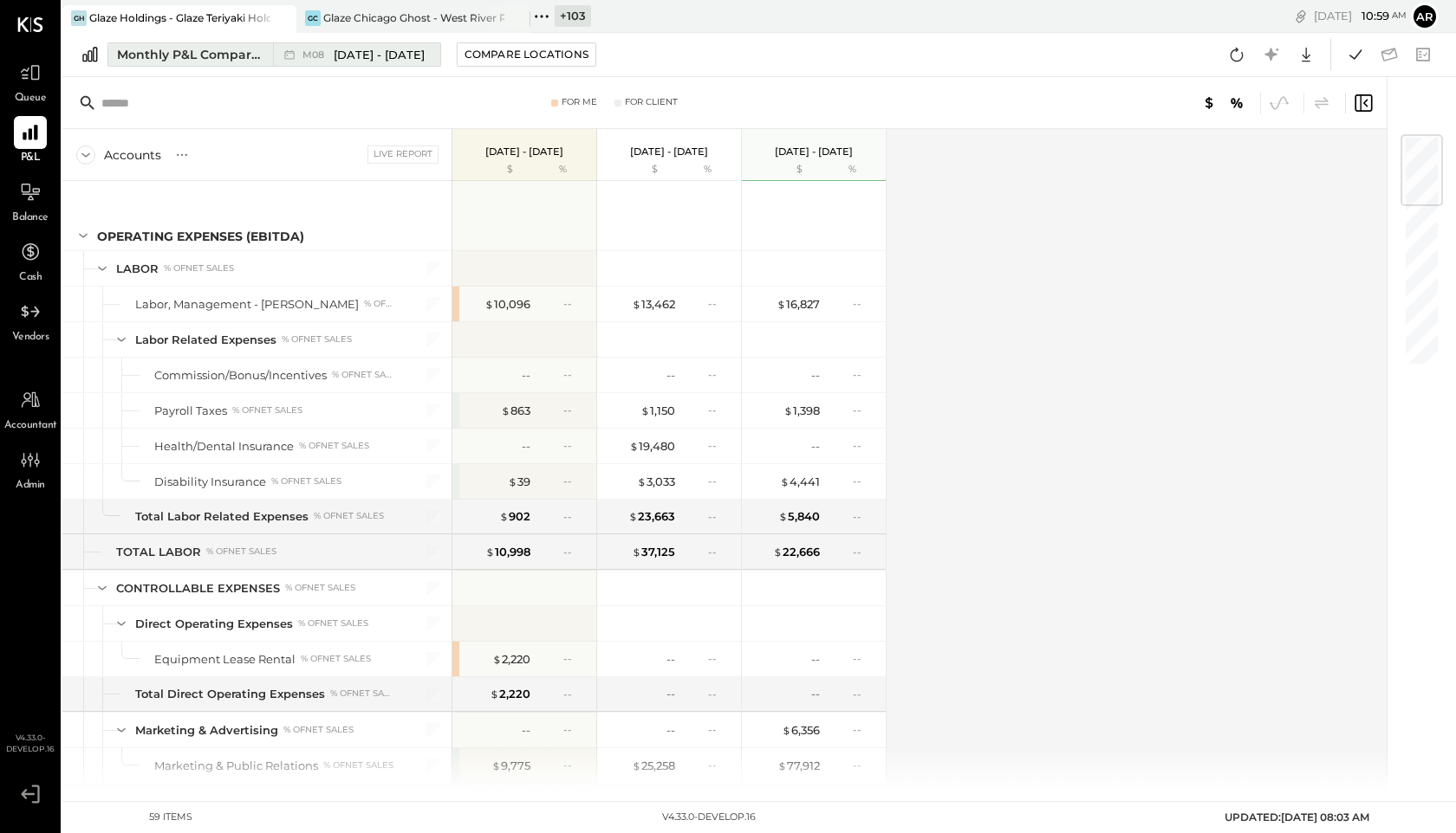
click at [337, 64] on div "M08 [DATE] - [DATE]" at bounding box center [352, 55] width 159 height 23
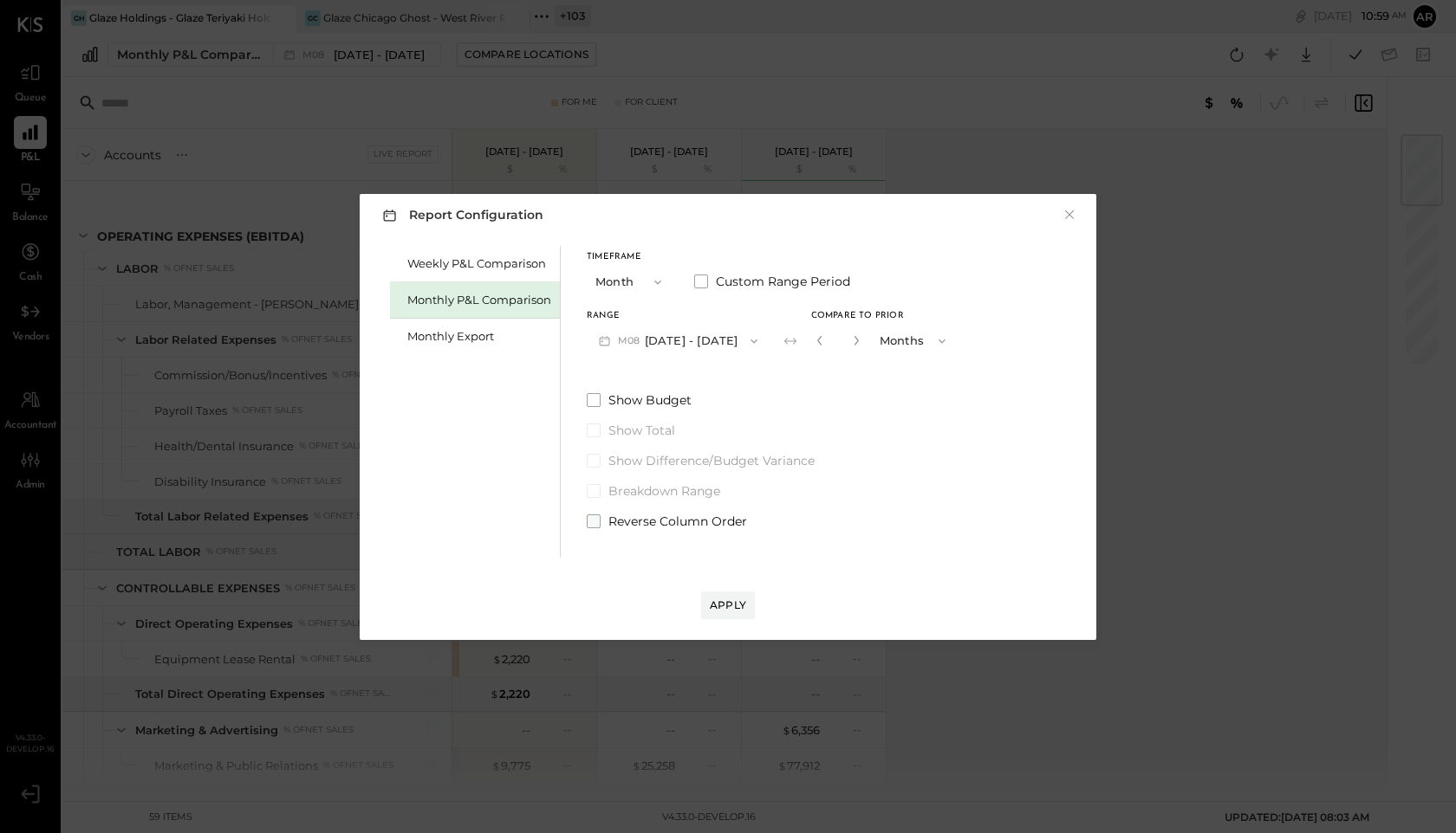
click at [587, 518] on span at bounding box center [594, 521] width 14 height 14
click at [720, 598] on div "Apply" at bounding box center [728, 606] width 37 height 15
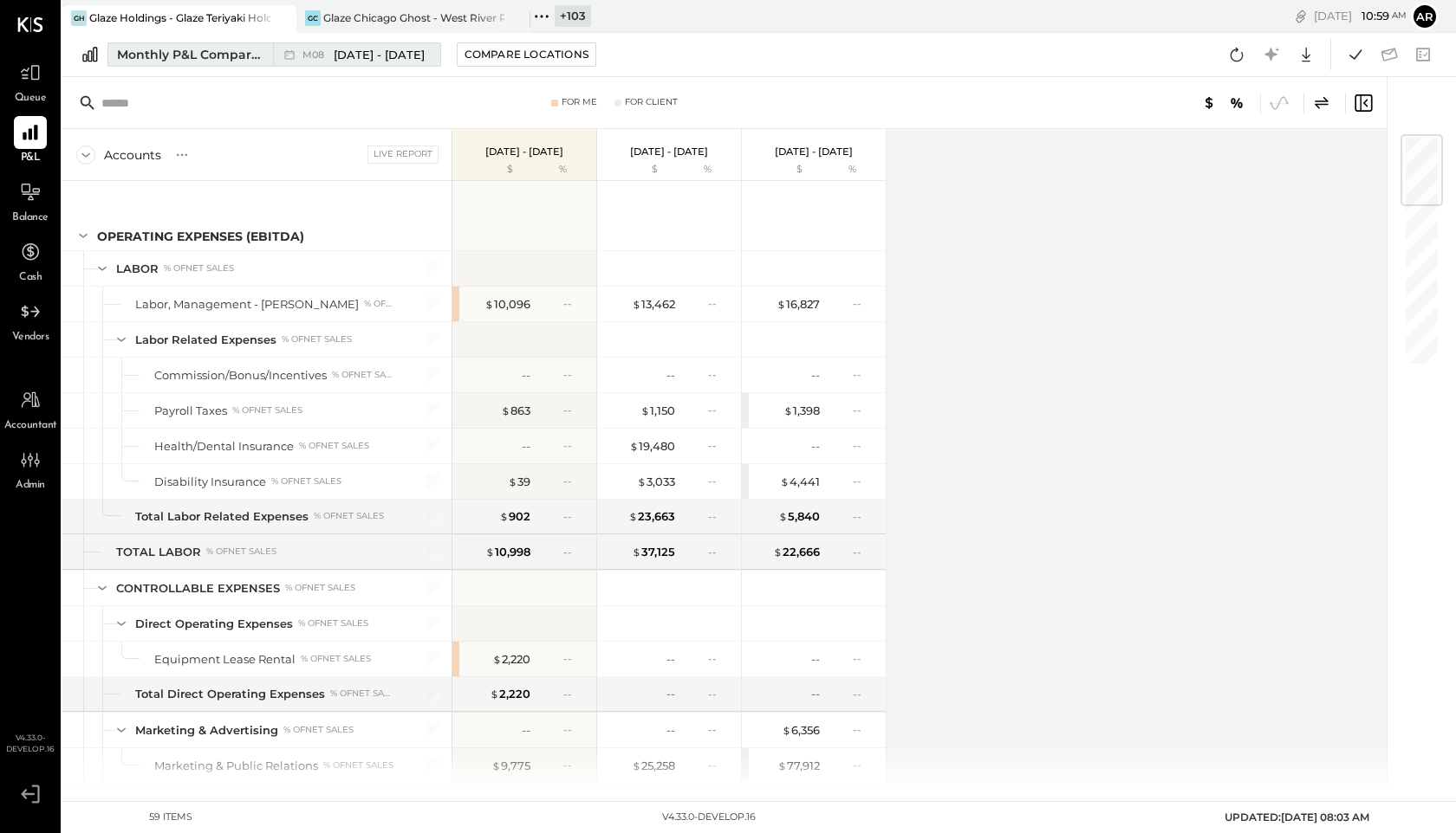
click at [347, 53] on span "[DATE] - [DATE]" at bounding box center [379, 55] width 91 height 16
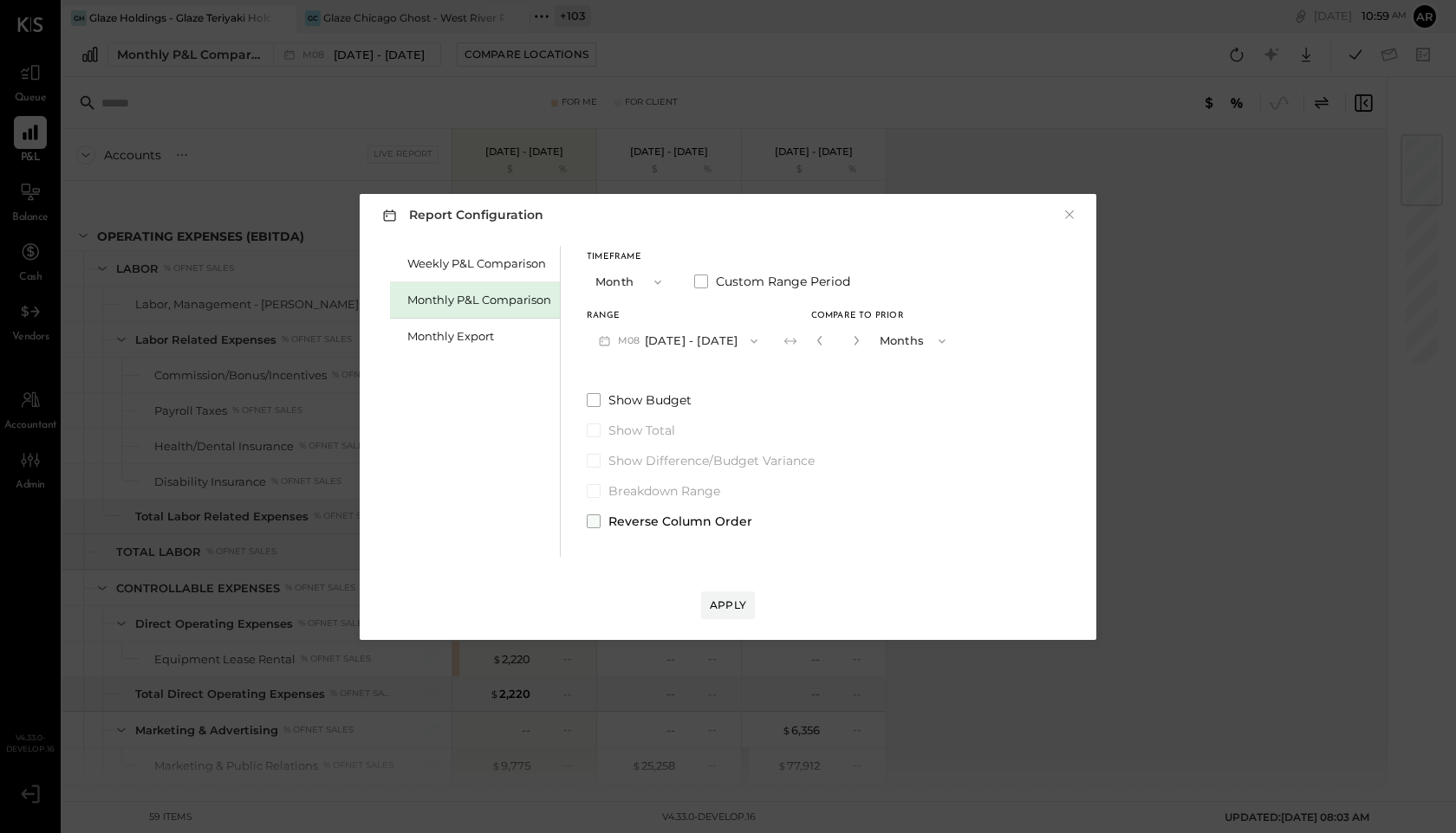
click at [598, 521] on span at bounding box center [594, 521] width 14 height 14
click at [728, 598] on div "Apply" at bounding box center [728, 606] width 37 height 15
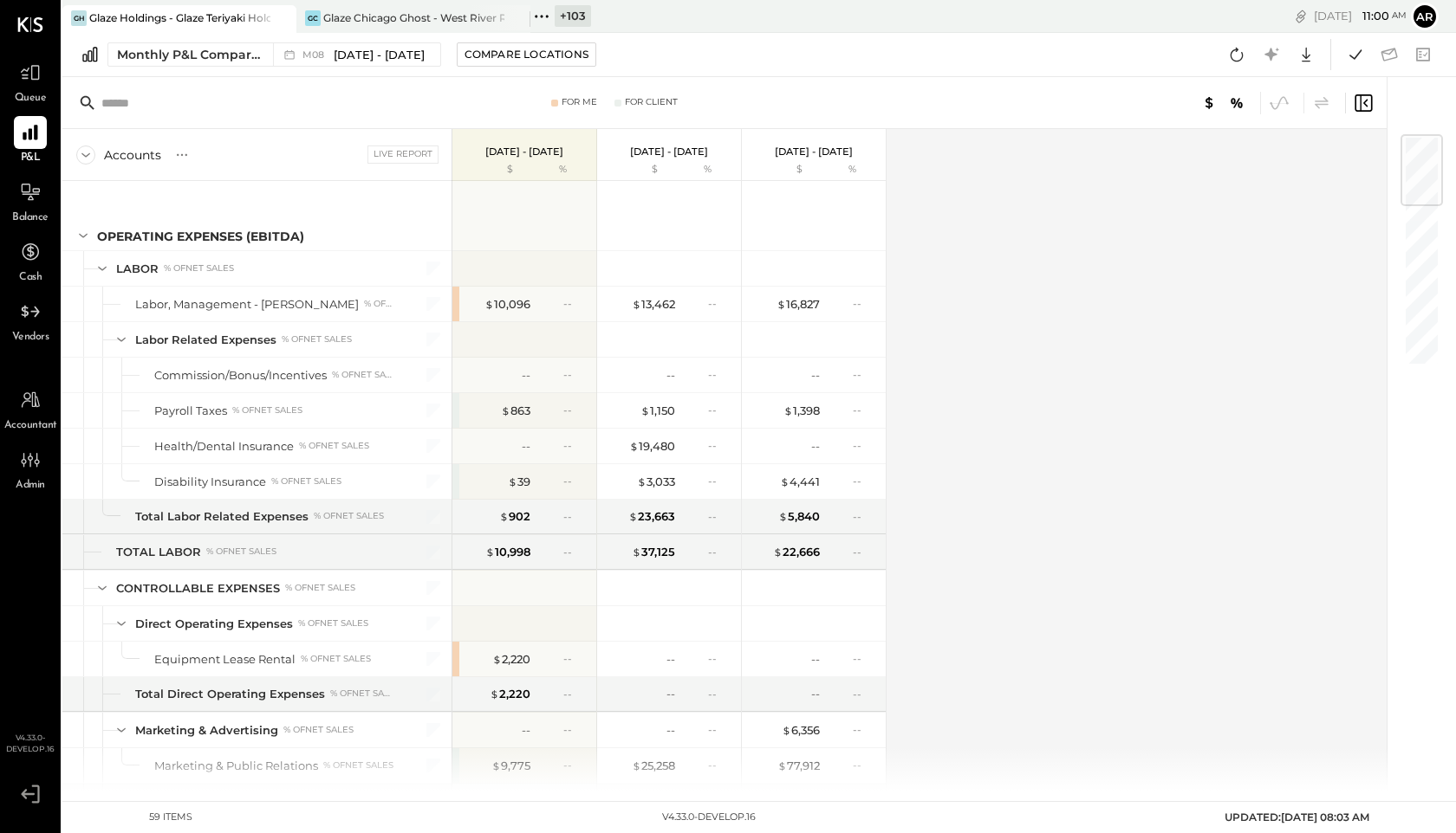
click at [359, 40] on div "Monthly P&L Comparison M08 Aug 1 - 31, 2025 Compare Locations Google Sheets Exc…" at bounding box center [759, 55] width 1393 height 44
click at [360, 58] on span "[DATE] - [DATE]" at bounding box center [379, 55] width 91 height 16
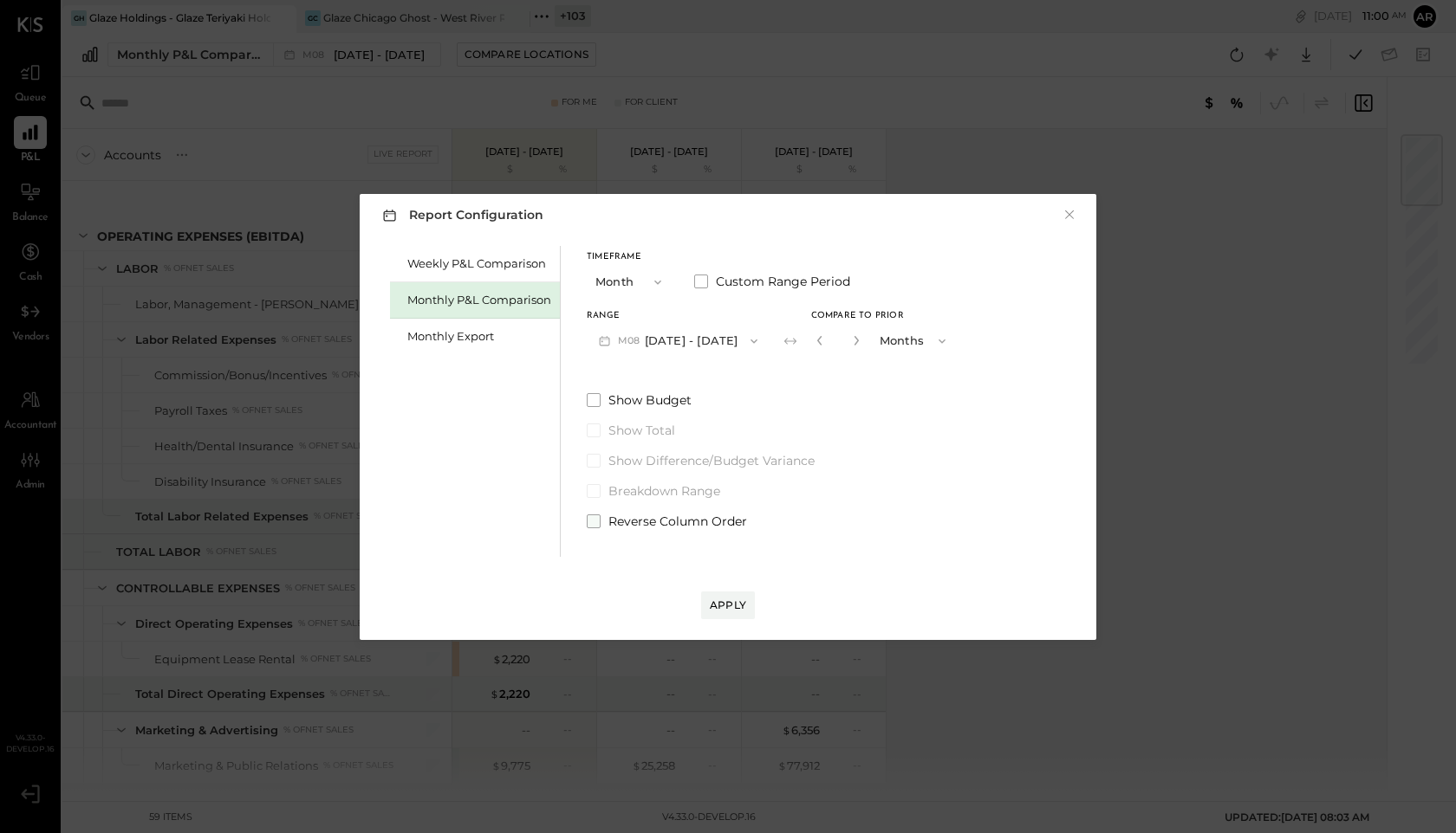
click at [592, 520] on span at bounding box center [594, 521] width 14 height 14
click at [738, 605] on div "Apply" at bounding box center [728, 606] width 37 height 15
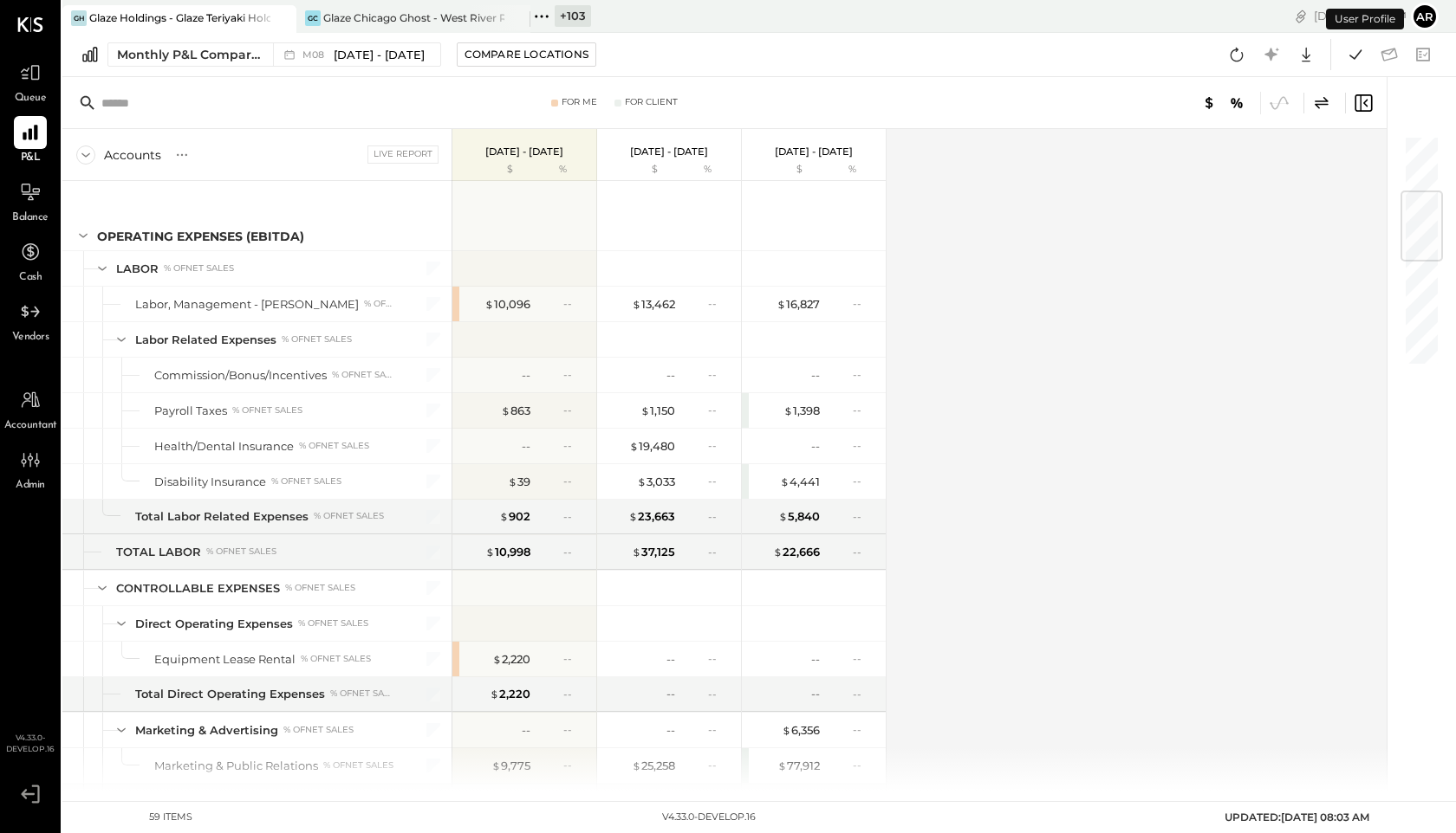
scroll to position [475, 0]
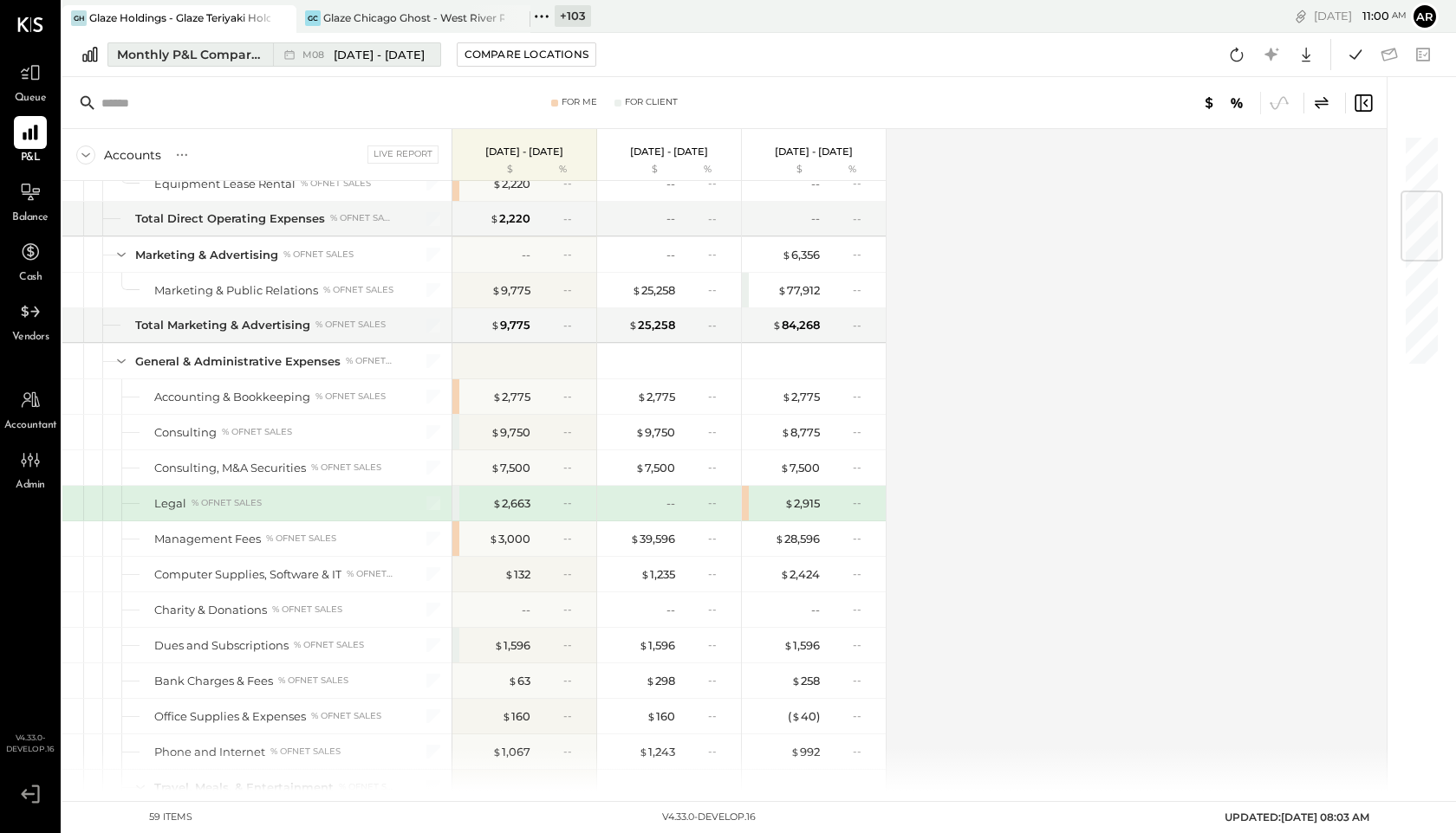
click at [348, 49] on span "[DATE] - [DATE]" at bounding box center [379, 55] width 91 height 16
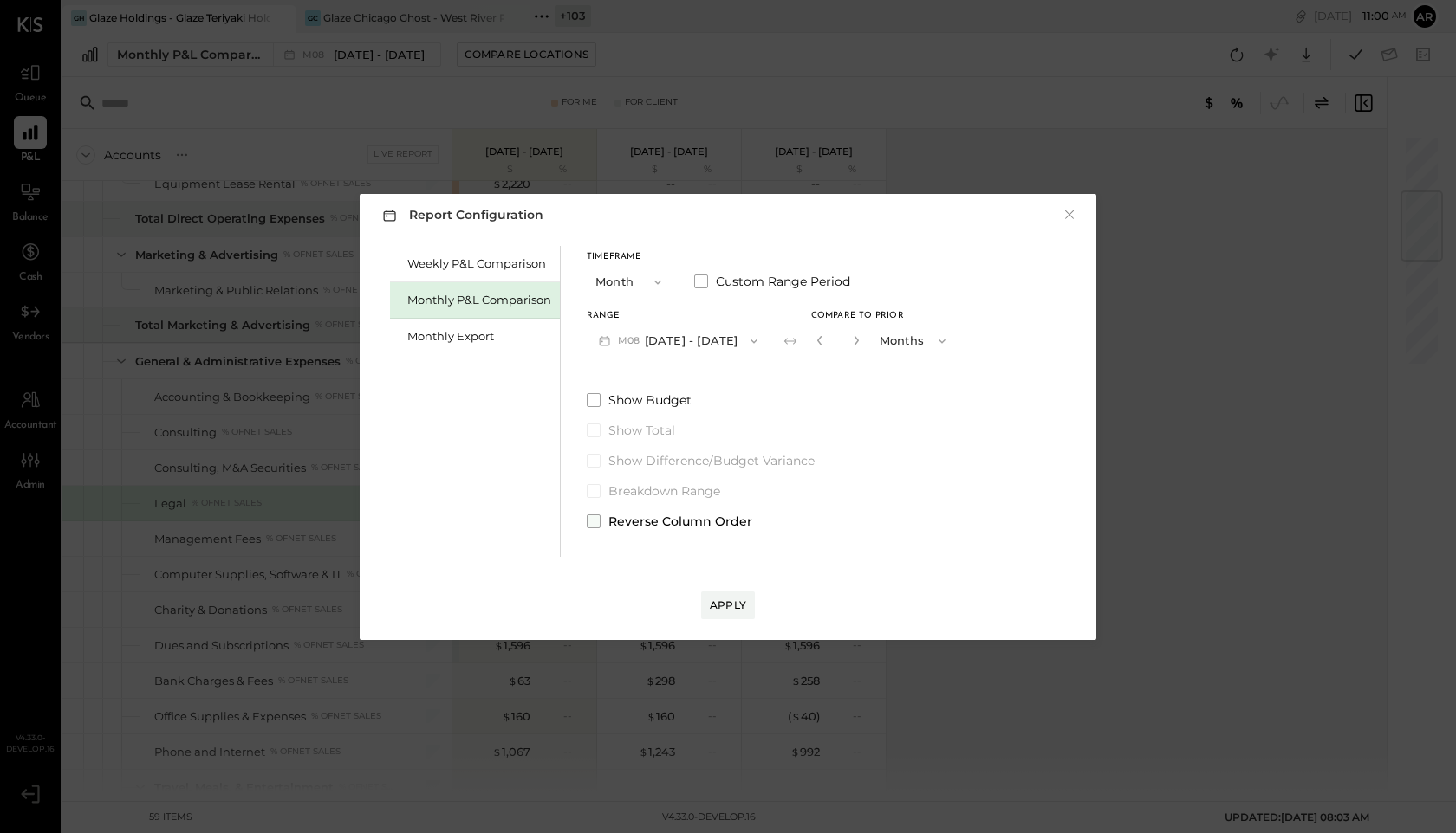
click at [594, 521] on span at bounding box center [594, 521] width 14 height 14
click at [729, 608] on div "Apply" at bounding box center [728, 606] width 37 height 15
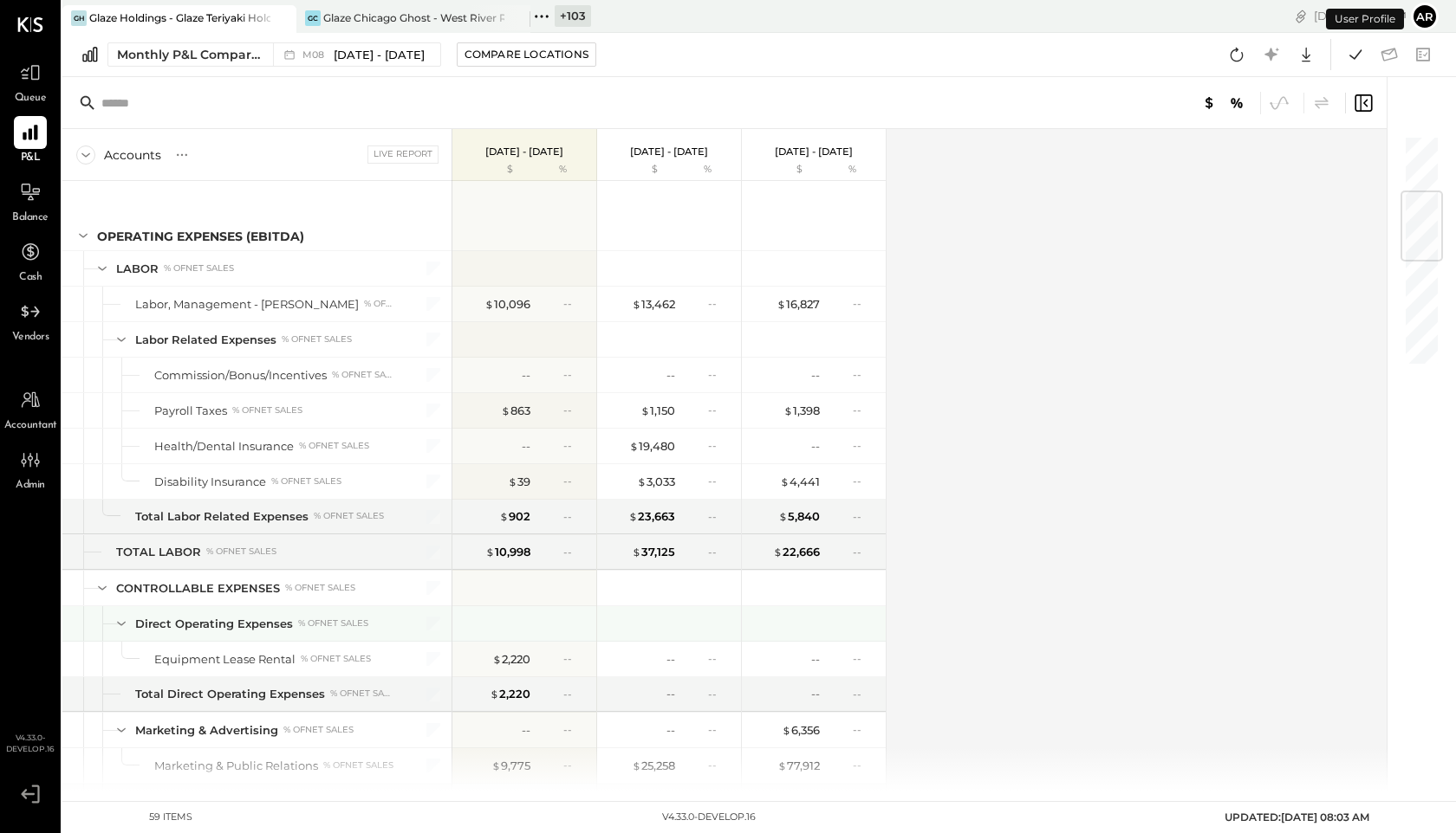
scroll to position [475, 0]
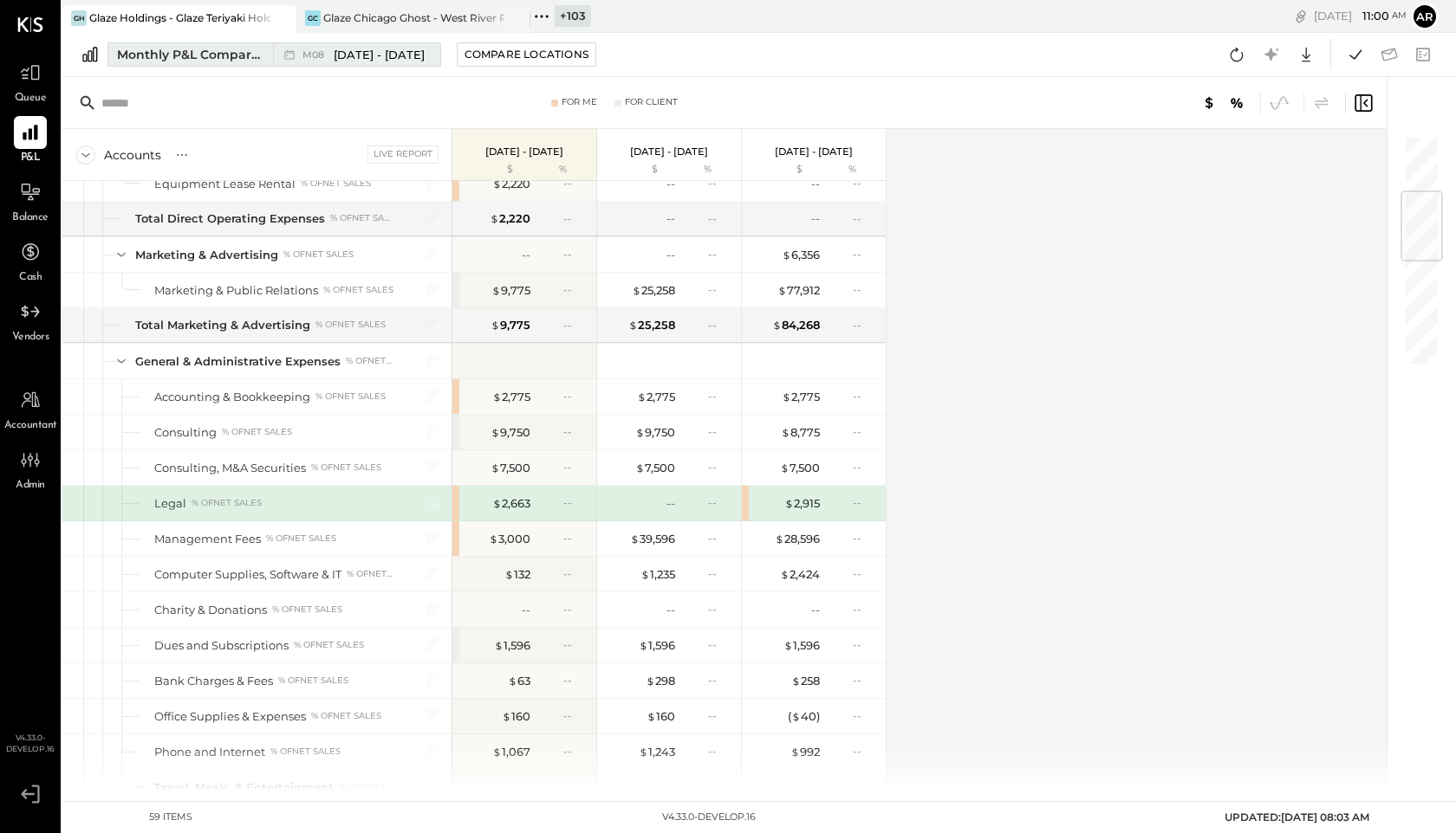
click at [357, 45] on div "M08 [DATE] - [DATE]" at bounding box center [352, 55] width 159 height 23
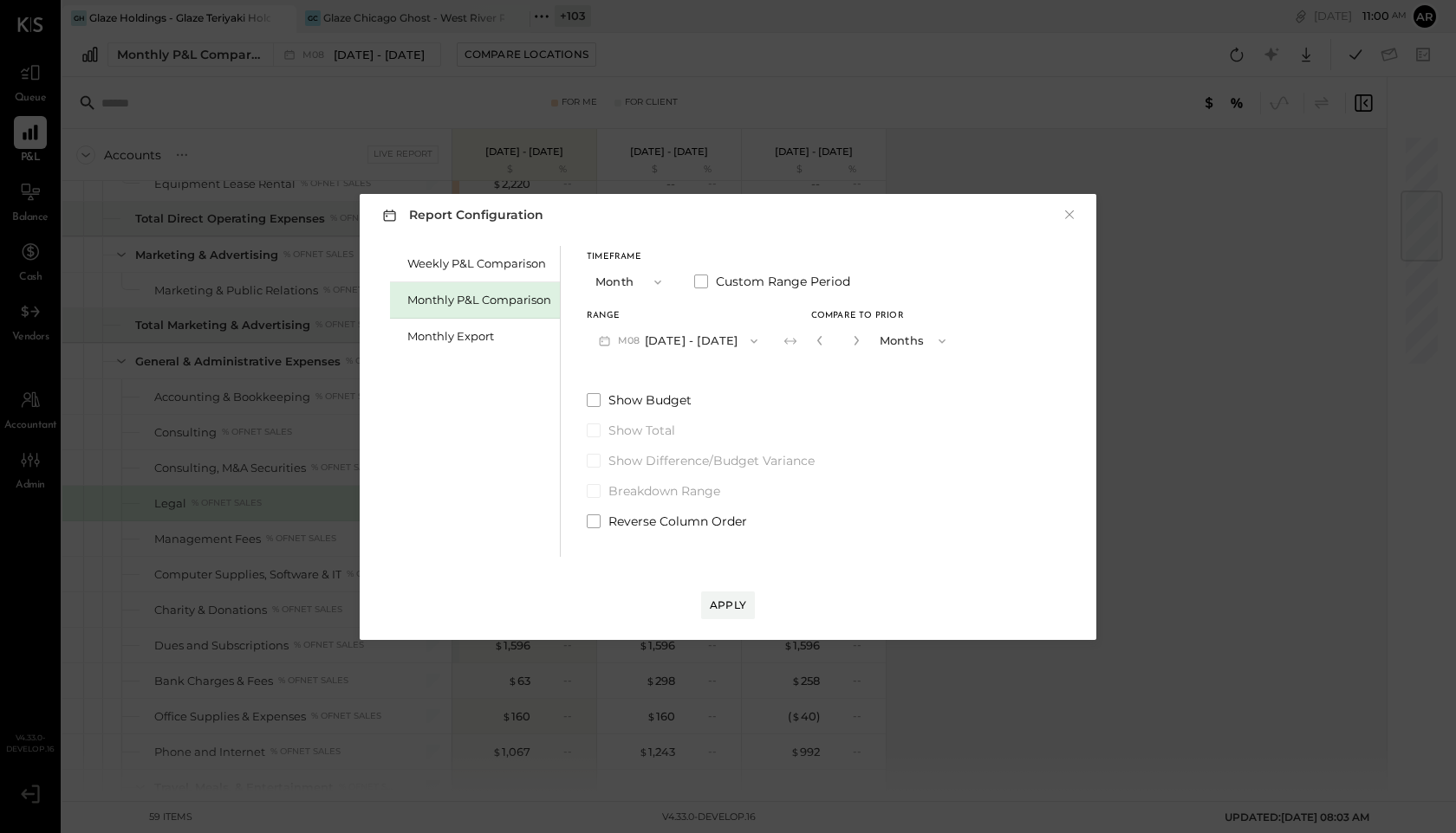
click at [587, 503] on div "Show Budget Show Total Show Difference/Budget Variance Breakdown Range Reverse …" at bounding box center [772, 460] width 371 height 139
click at [593, 520] on span at bounding box center [594, 521] width 14 height 14
click at [715, 600] on div "Apply" at bounding box center [728, 606] width 37 height 15
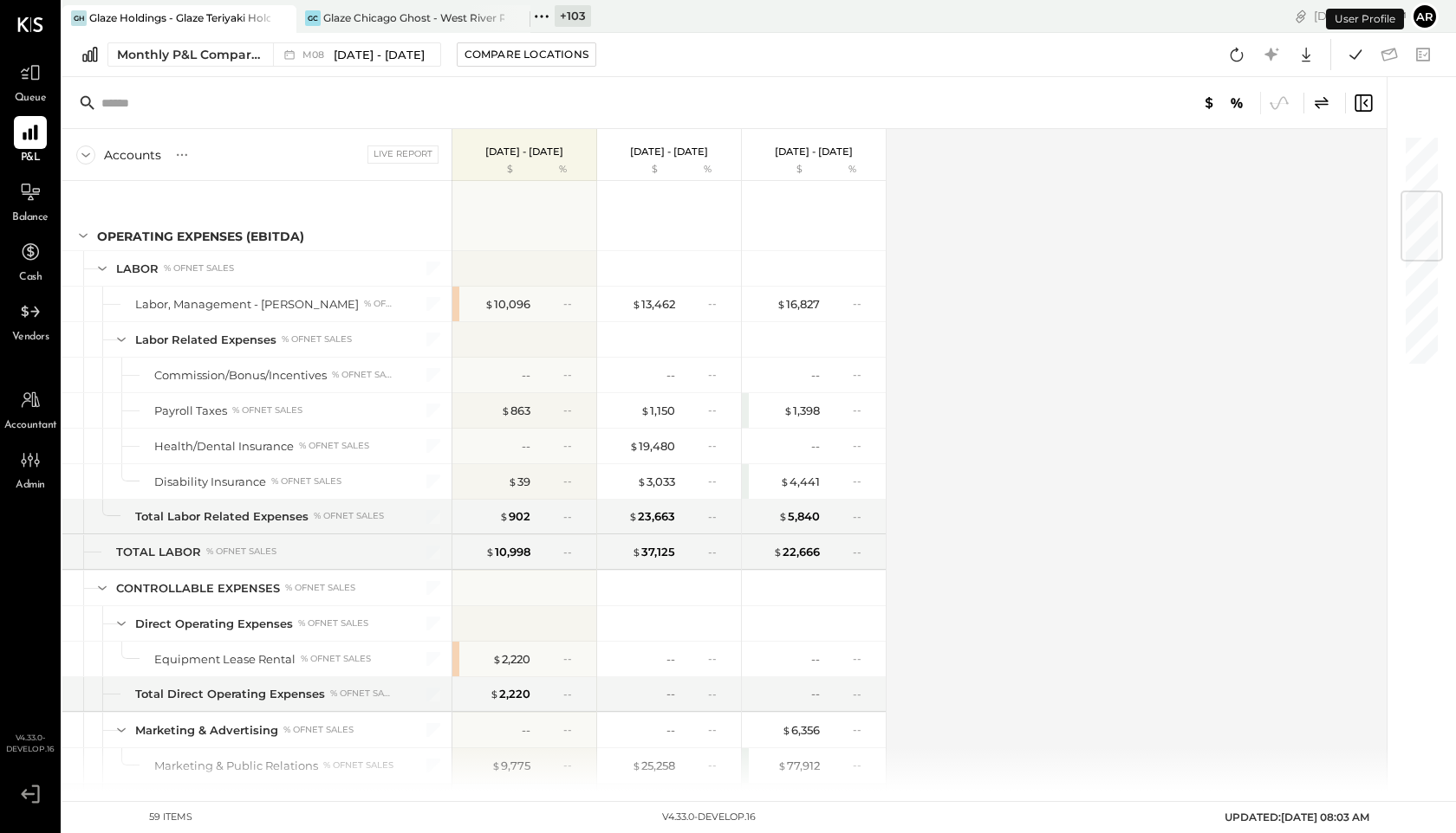
scroll to position [475, 0]
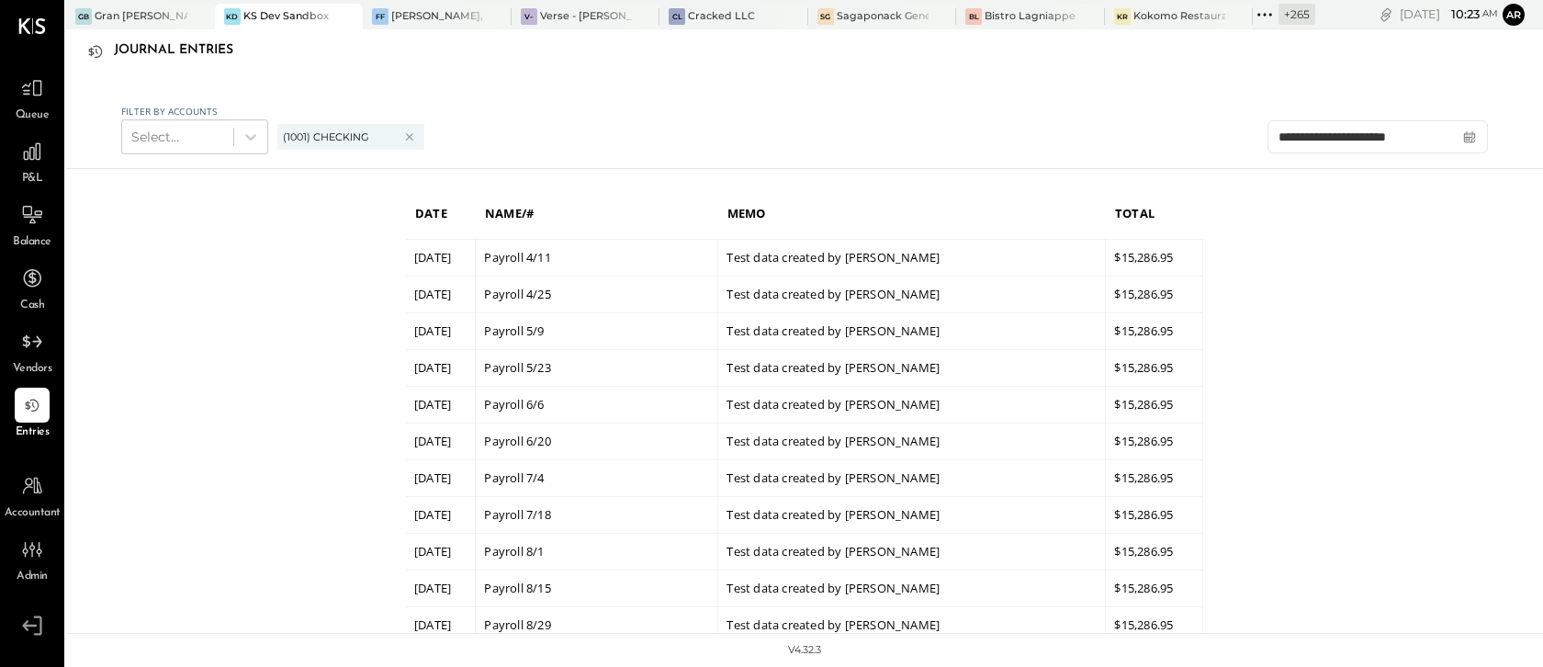
click at [1180, 349] on td "$15,286.95" at bounding box center [1154, 330] width 97 height 37
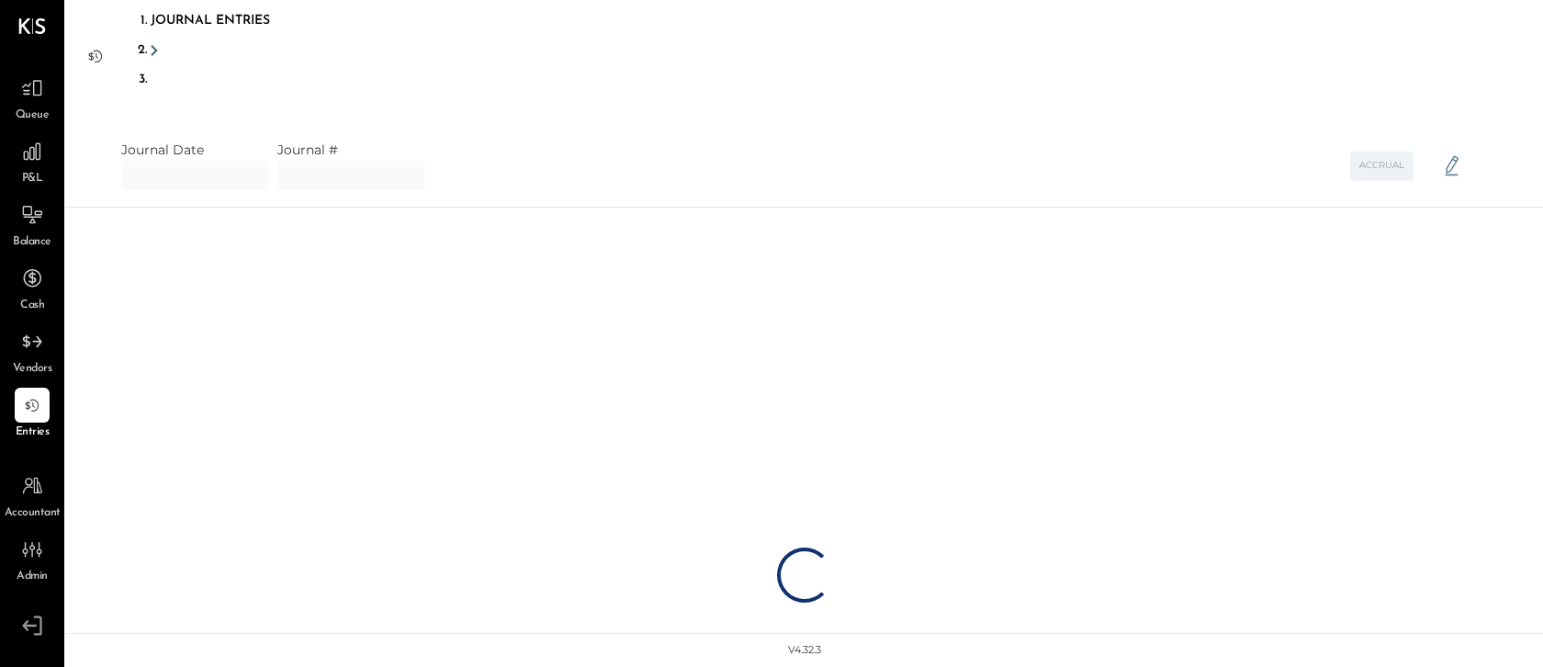
type input "**********"
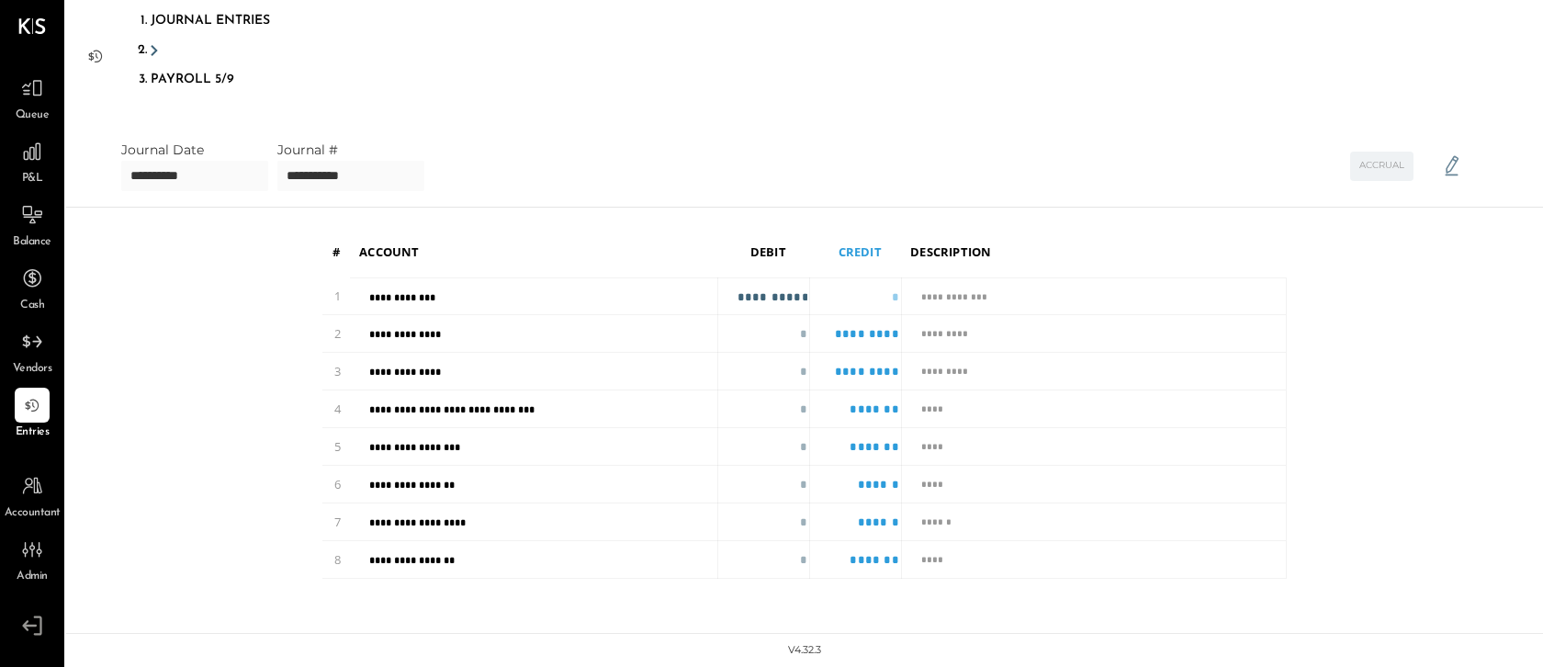
click at [163, 17] on li "Journal Entries" at bounding box center [210, 20] width 119 height 29
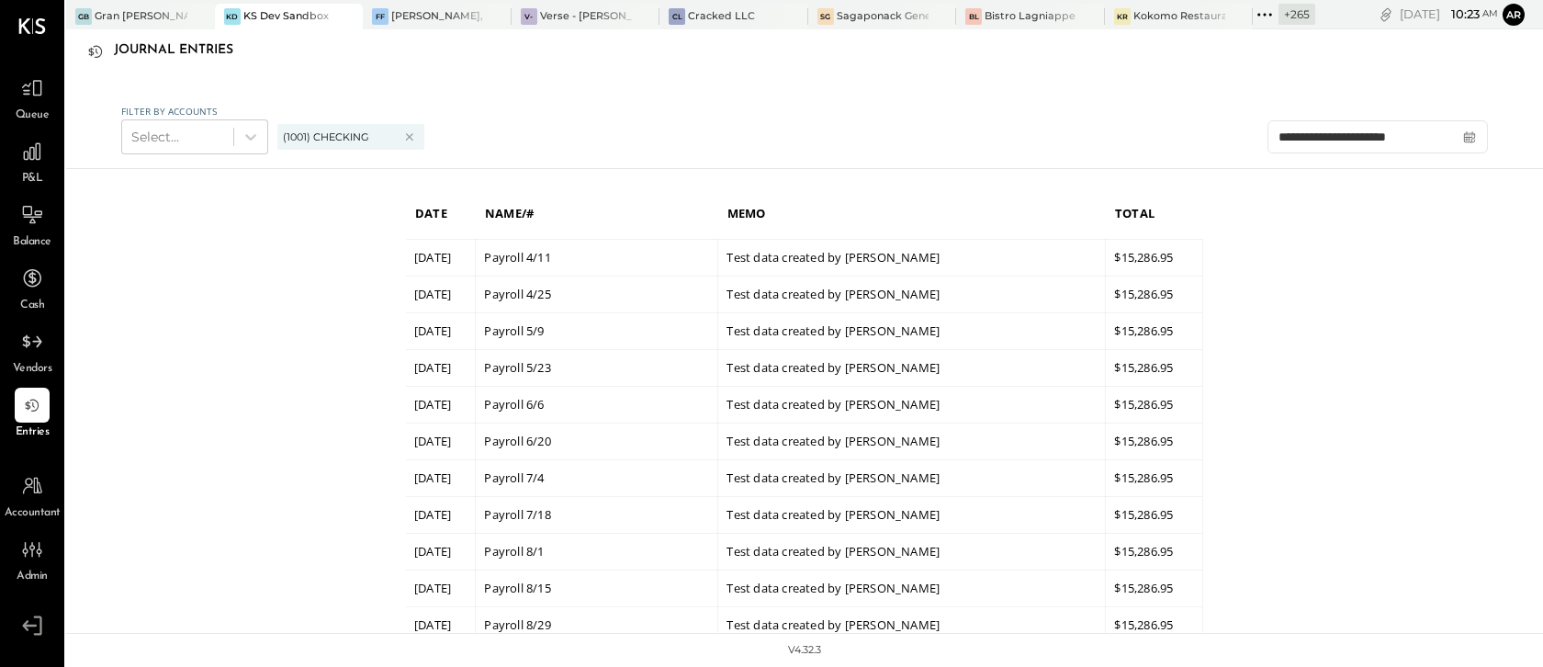
click at [1345, 477] on div "GB Gran Blanco (New) KD KS Dev Sandbox FF Francois Franky, LLC V- Verse - Larra…" at bounding box center [804, 452] width 1476 height 904
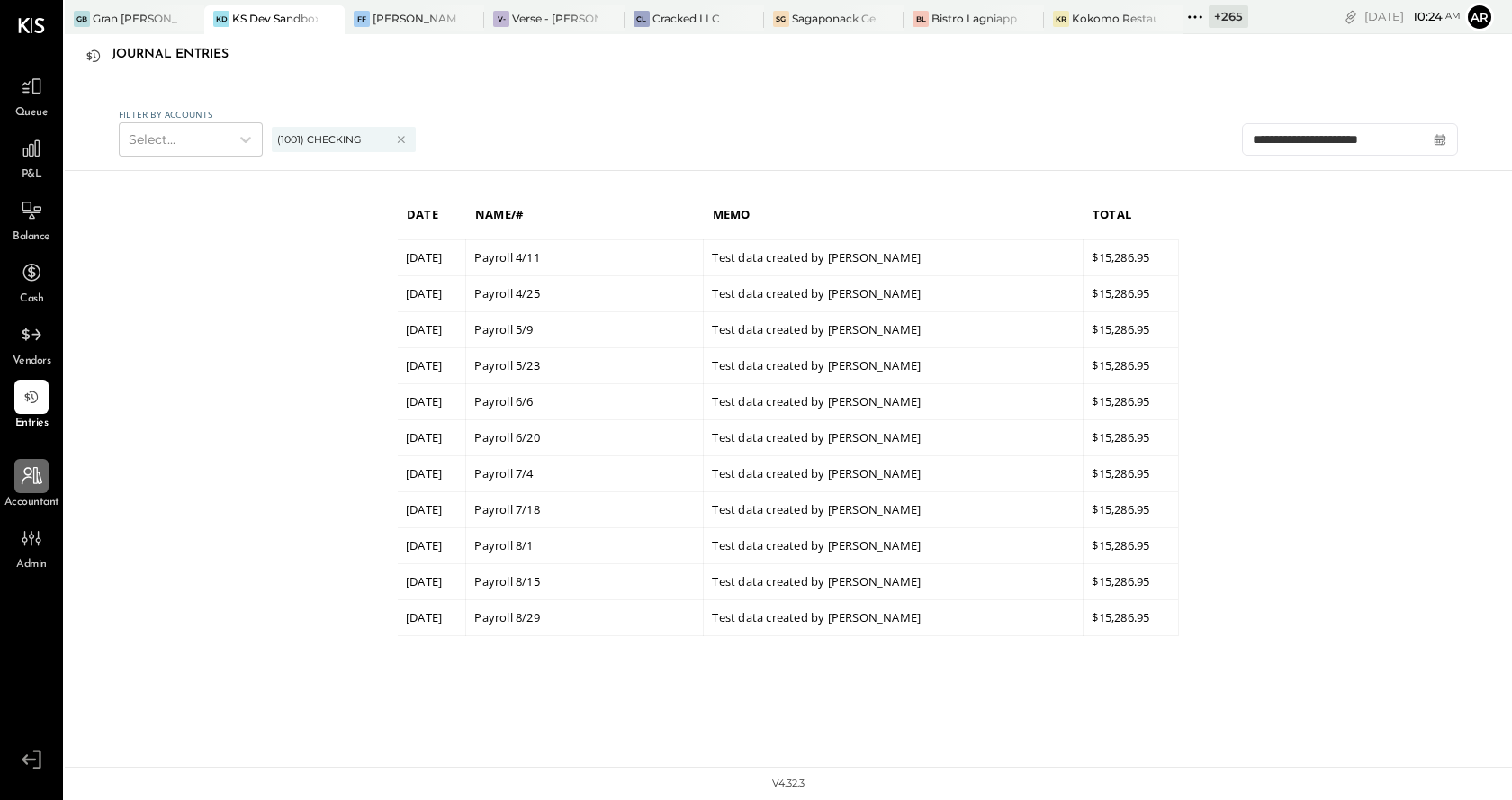
click at [30, 491] on div at bounding box center [31, 475] width 34 height 34
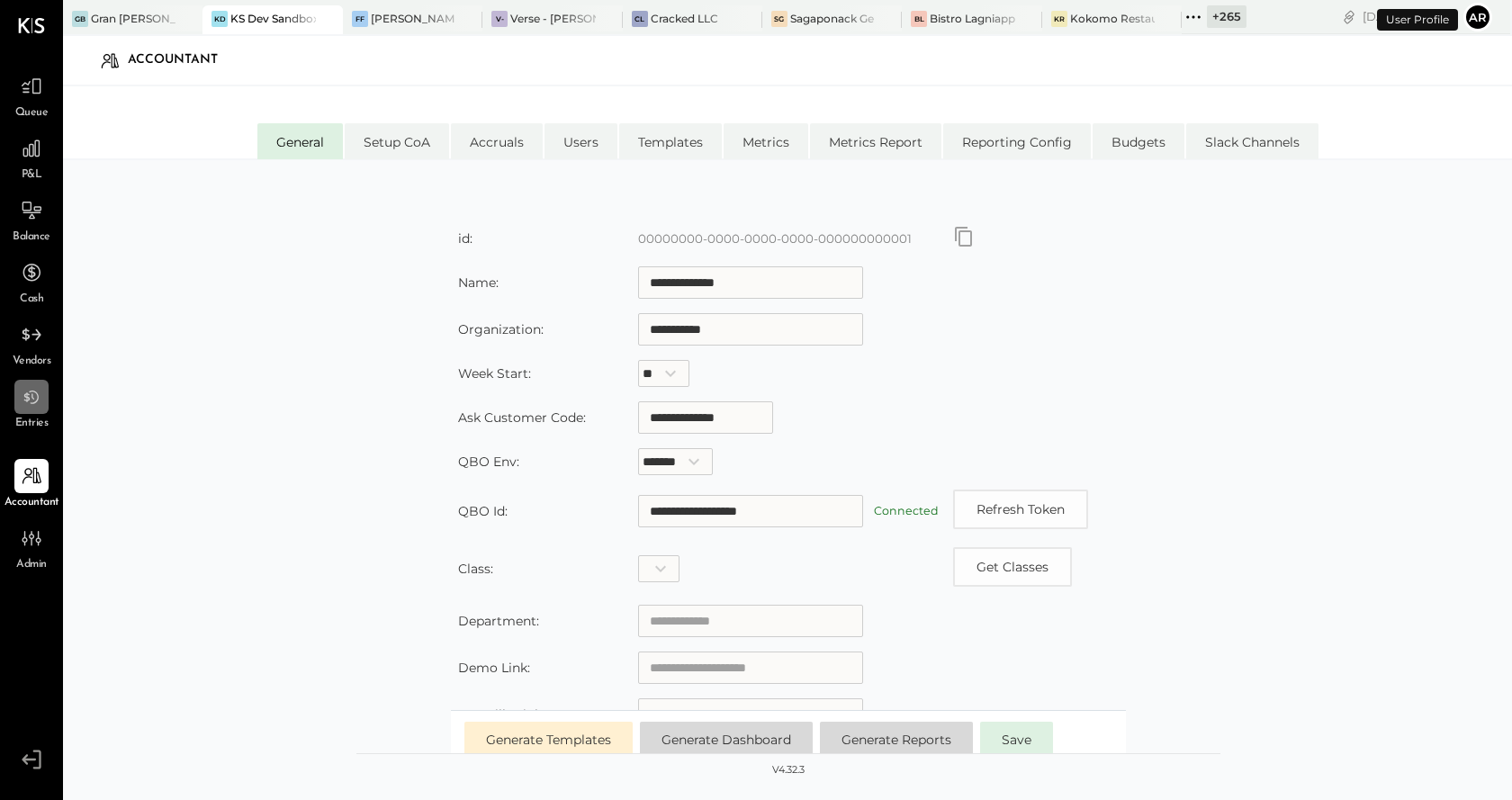
click at [25, 413] on div at bounding box center [31, 396] width 34 height 34
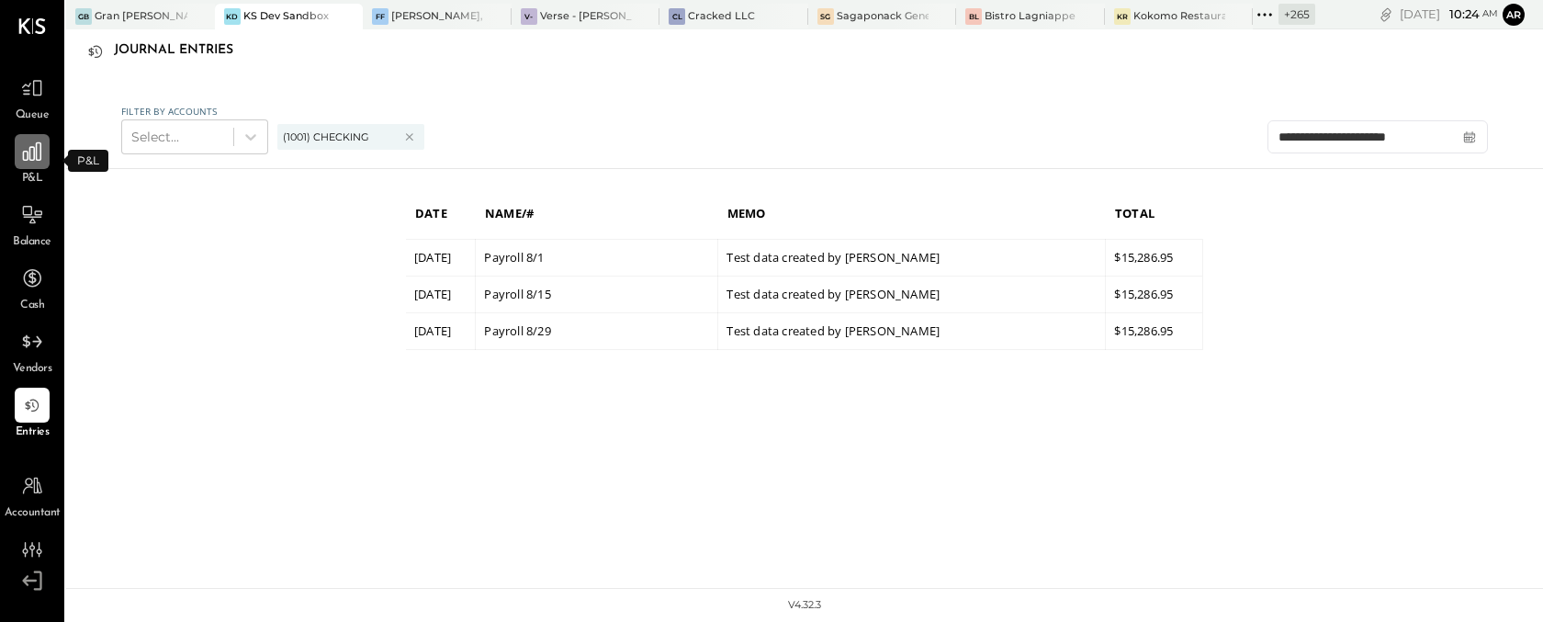
click at [24, 155] on icon at bounding box center [32, 152] width 24 height 24
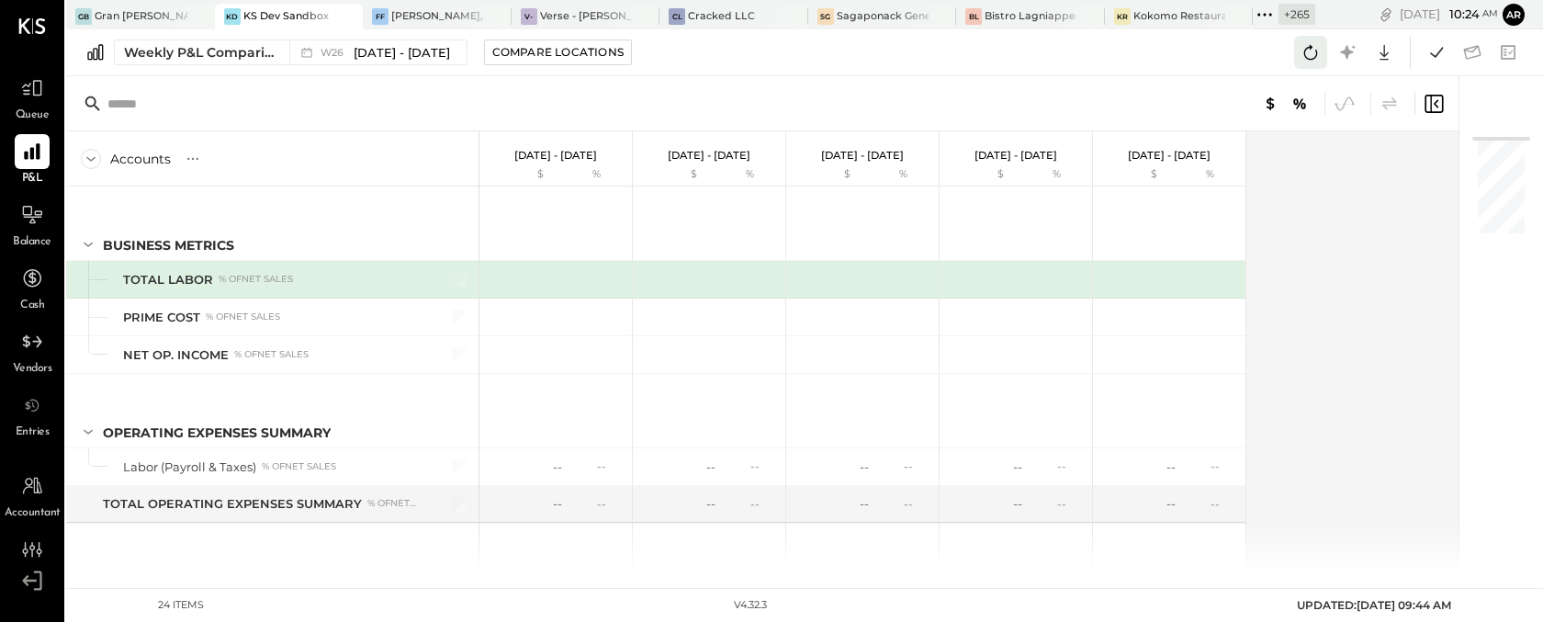
click at [1310, 50] on icon at bounding box center [1310, 52] width 24 height 24
click at [1306, 51] on icon at bounding box center [1310, 52] width 24 height 24
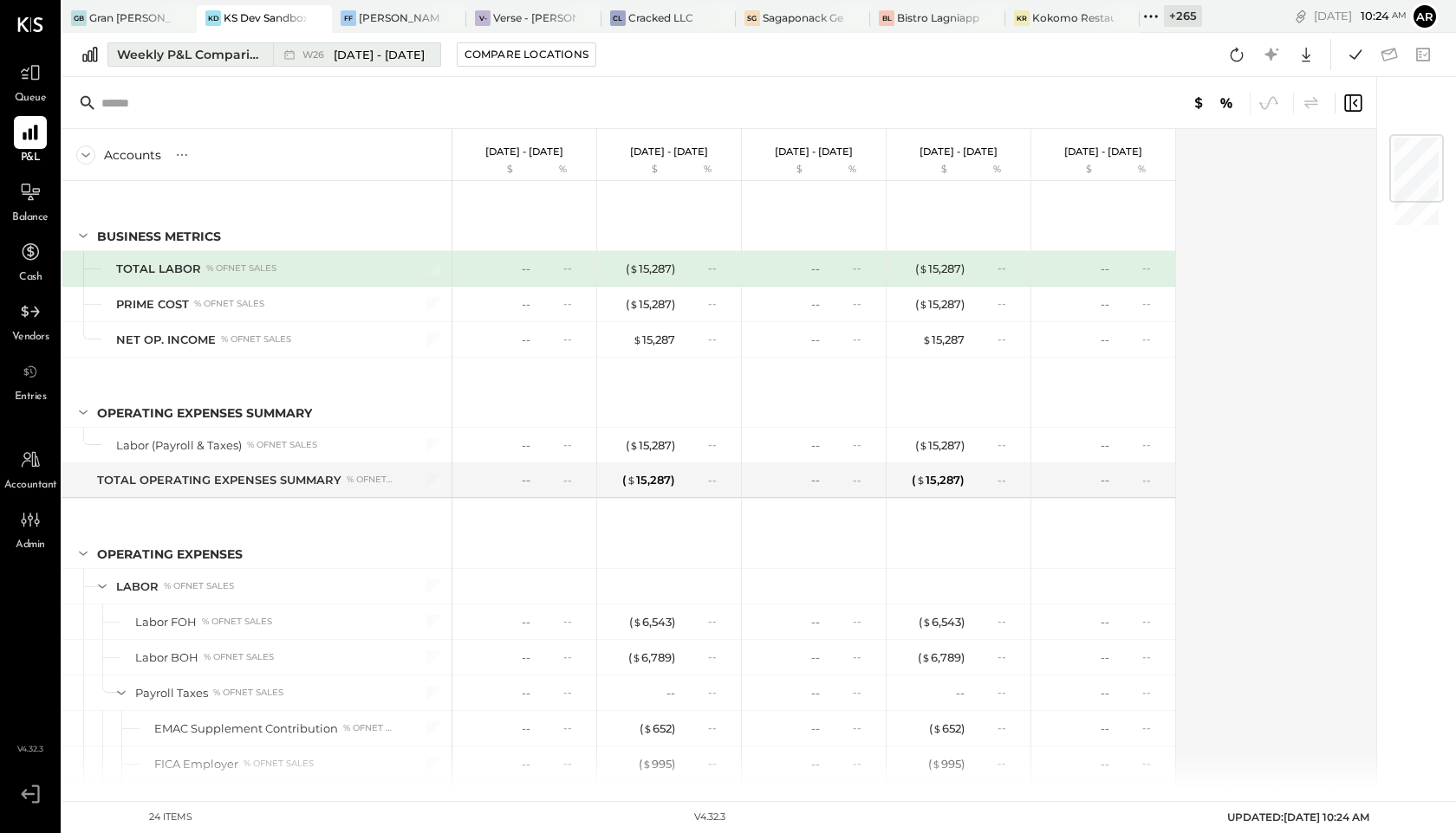
click at [309, 57] on span "W26" at bounding box center [315, 55] width 26 height 9
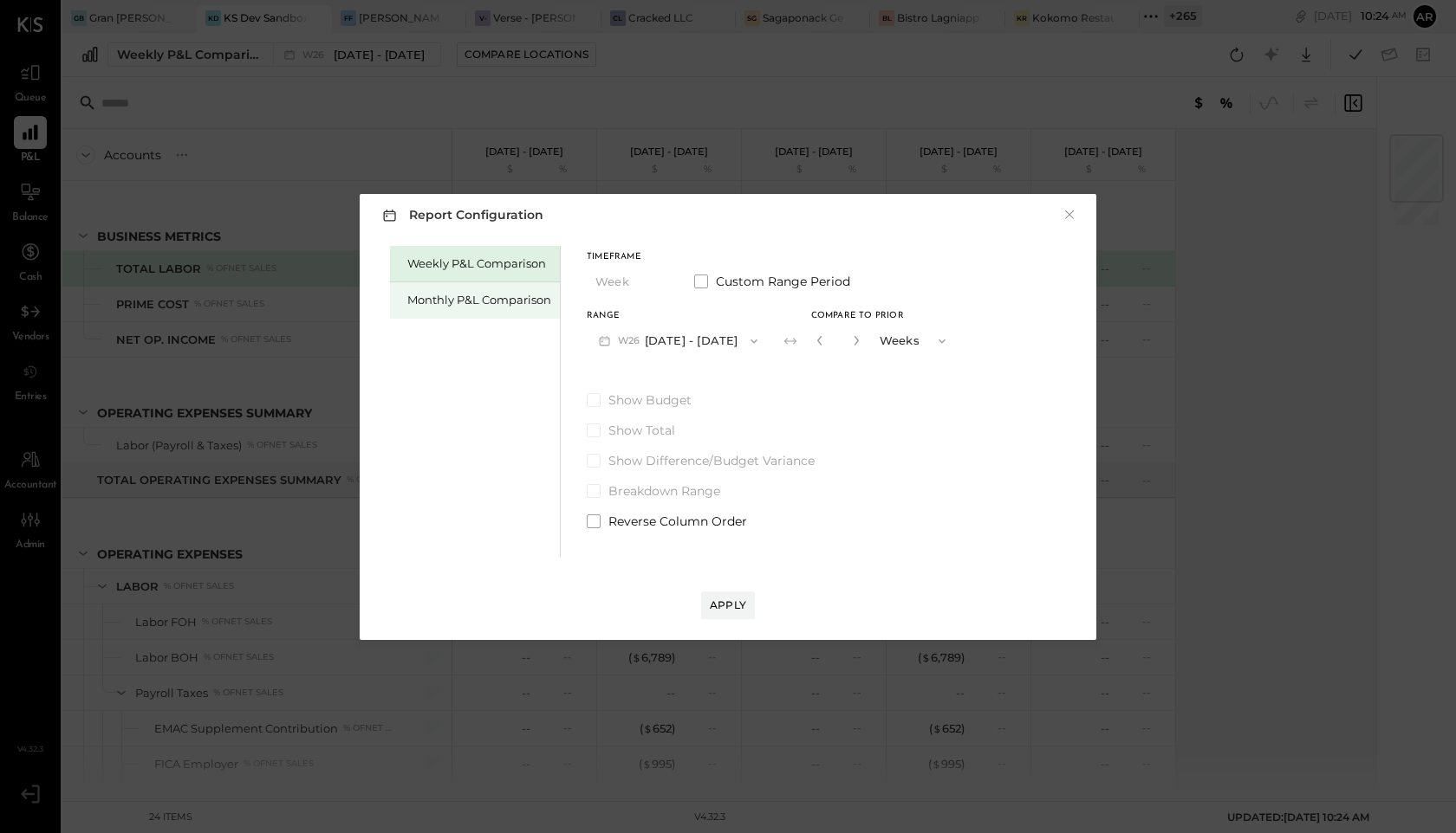
click at [442, 297] on div "Monthly P&L Comparison" at bounding box center [479, 299] width 143 height 16
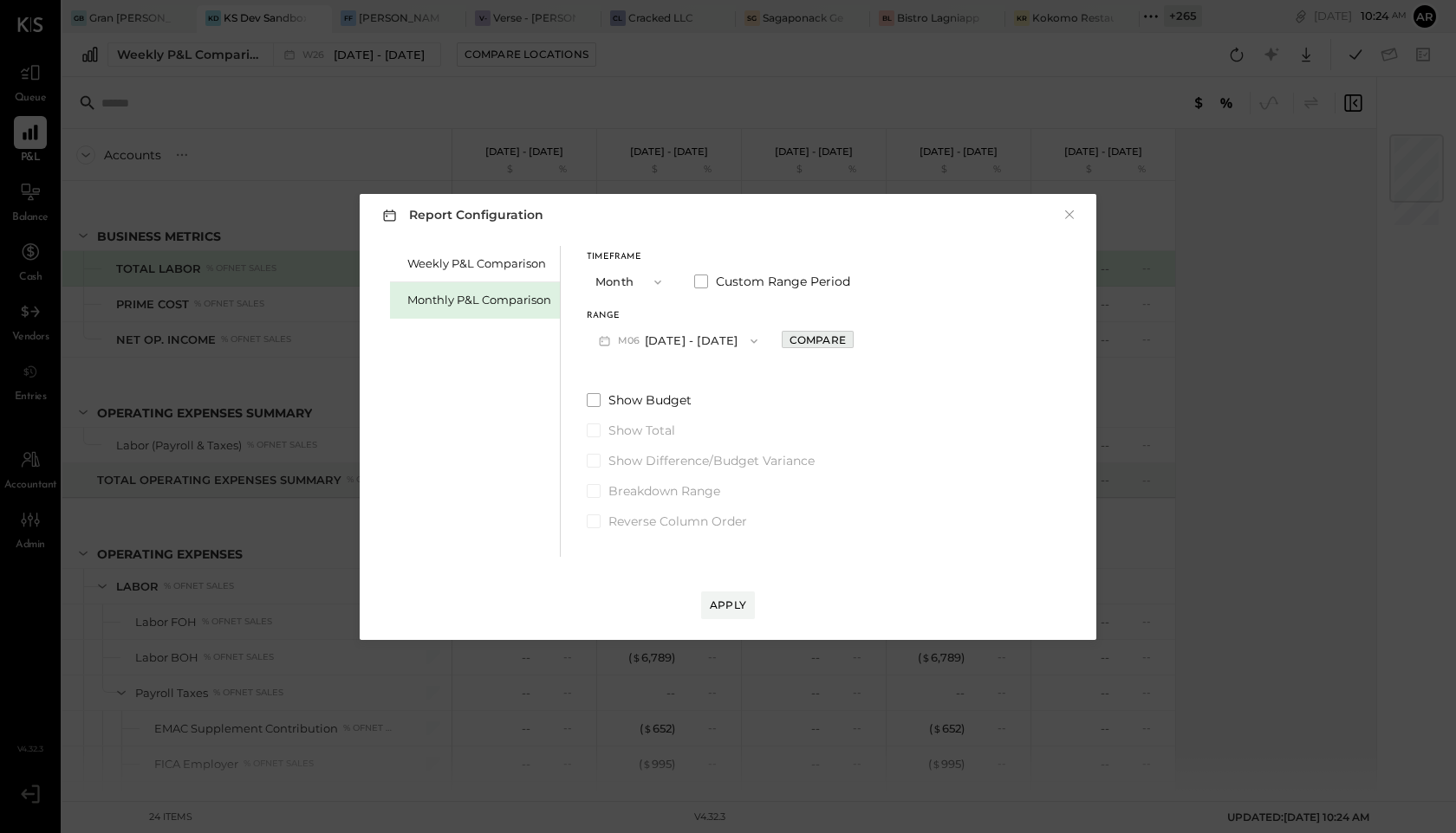
click at [795, 334] on div "Compare" at bounding box center [817, 341] width 57 height 15
click at [702, 338] on button "M06 Jun 1 - 30, 2025" at bounding box center [678, 341] width 183 height 32
click at [893, 398] on label "Show Budget" at bounding box center [772, 400] width 371 height 17
click at [1069, 207] on button "×" at bounding box center [1069, 215] width 16 height 17
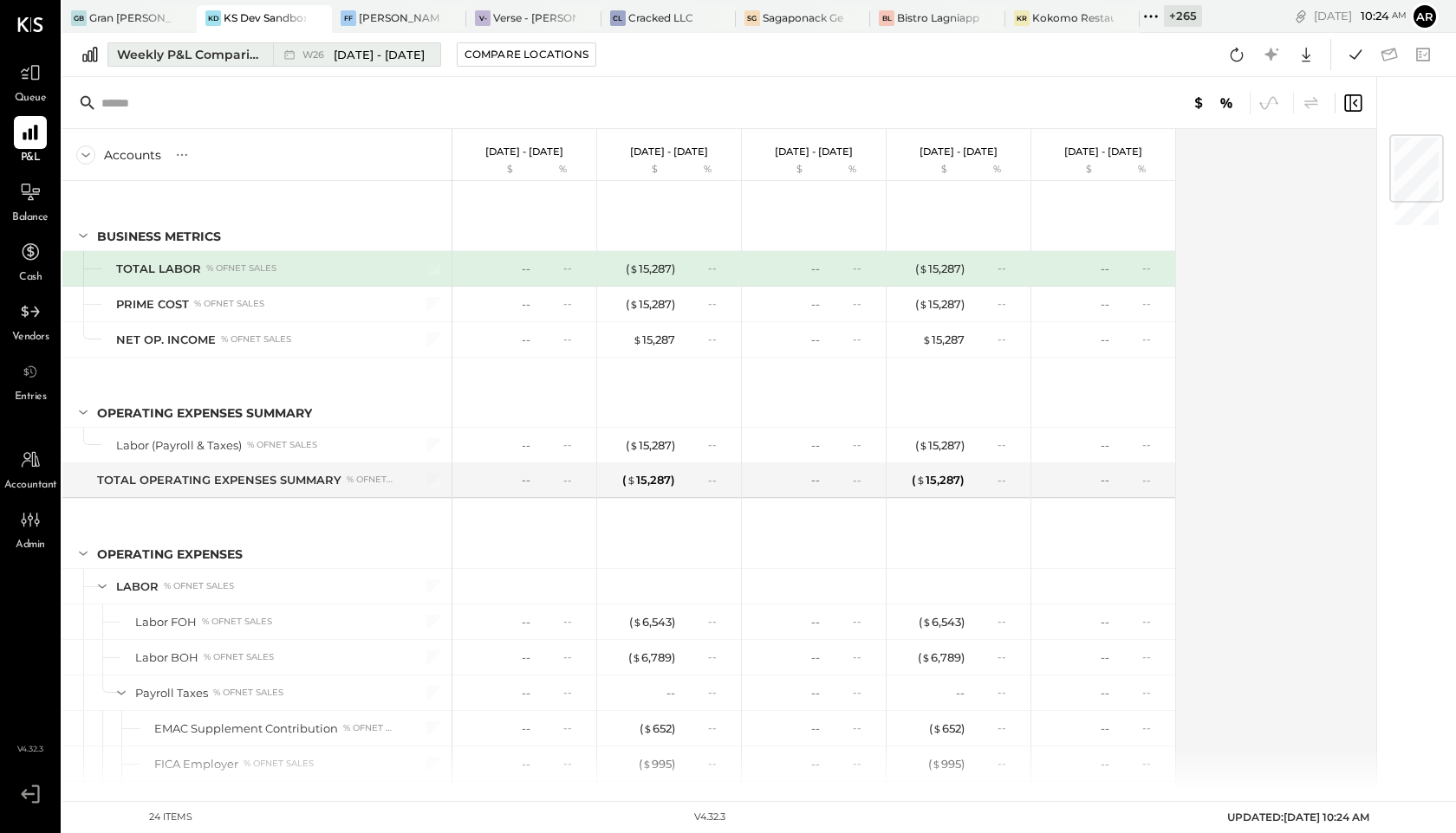
click at [317, 54] on span "W26" at bounding box center [315, 55] width 26 height 9
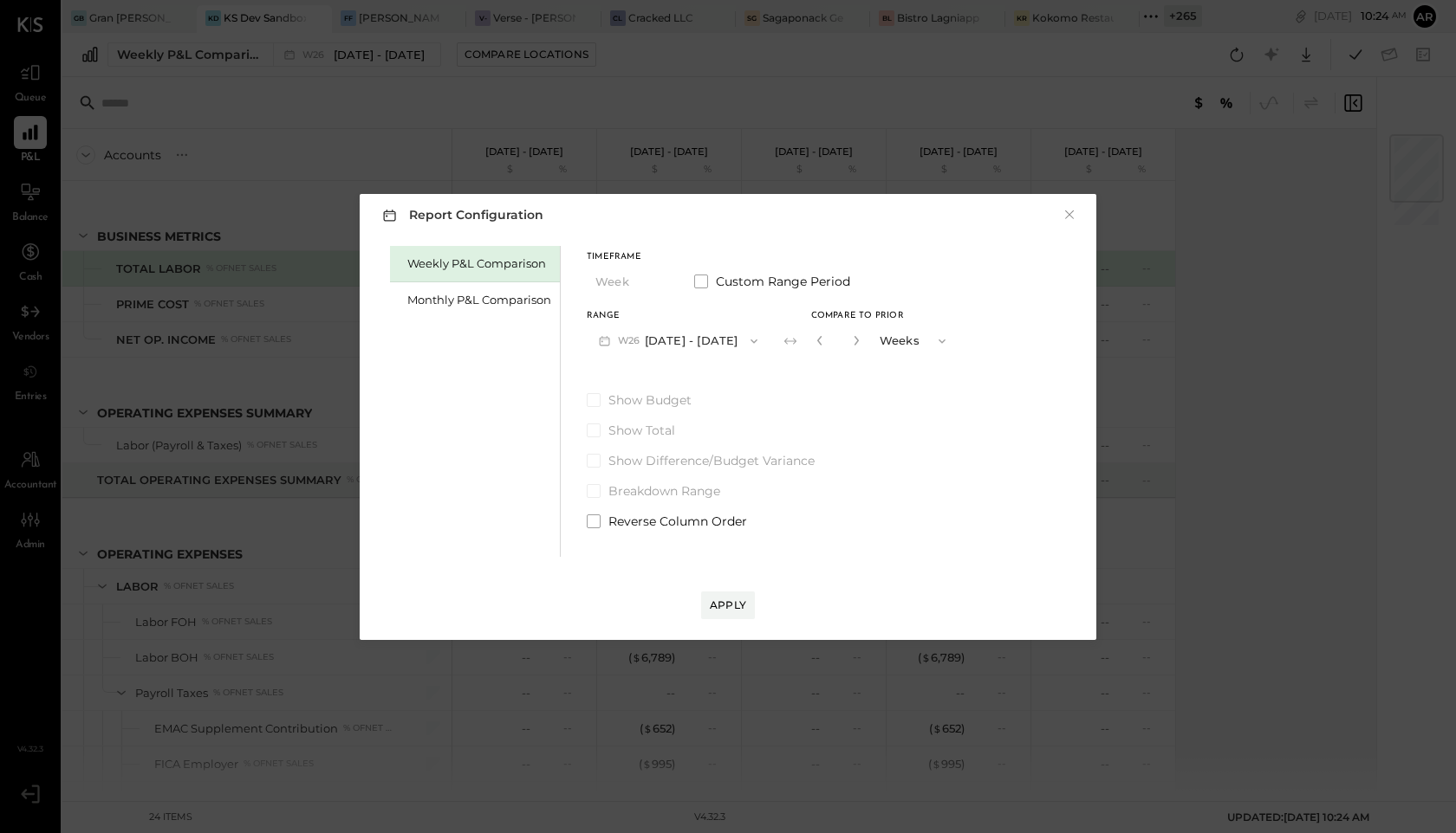
click at [618, 338] on span "W26" at bounding box center [631, 341] width 26 height 14
click at [472, 81] on div "Report Configuration × Weekly P&L Comparison Monthly P&L Comparison Timeframe W…" at bounding box center [728, 416] width 1456 height 833
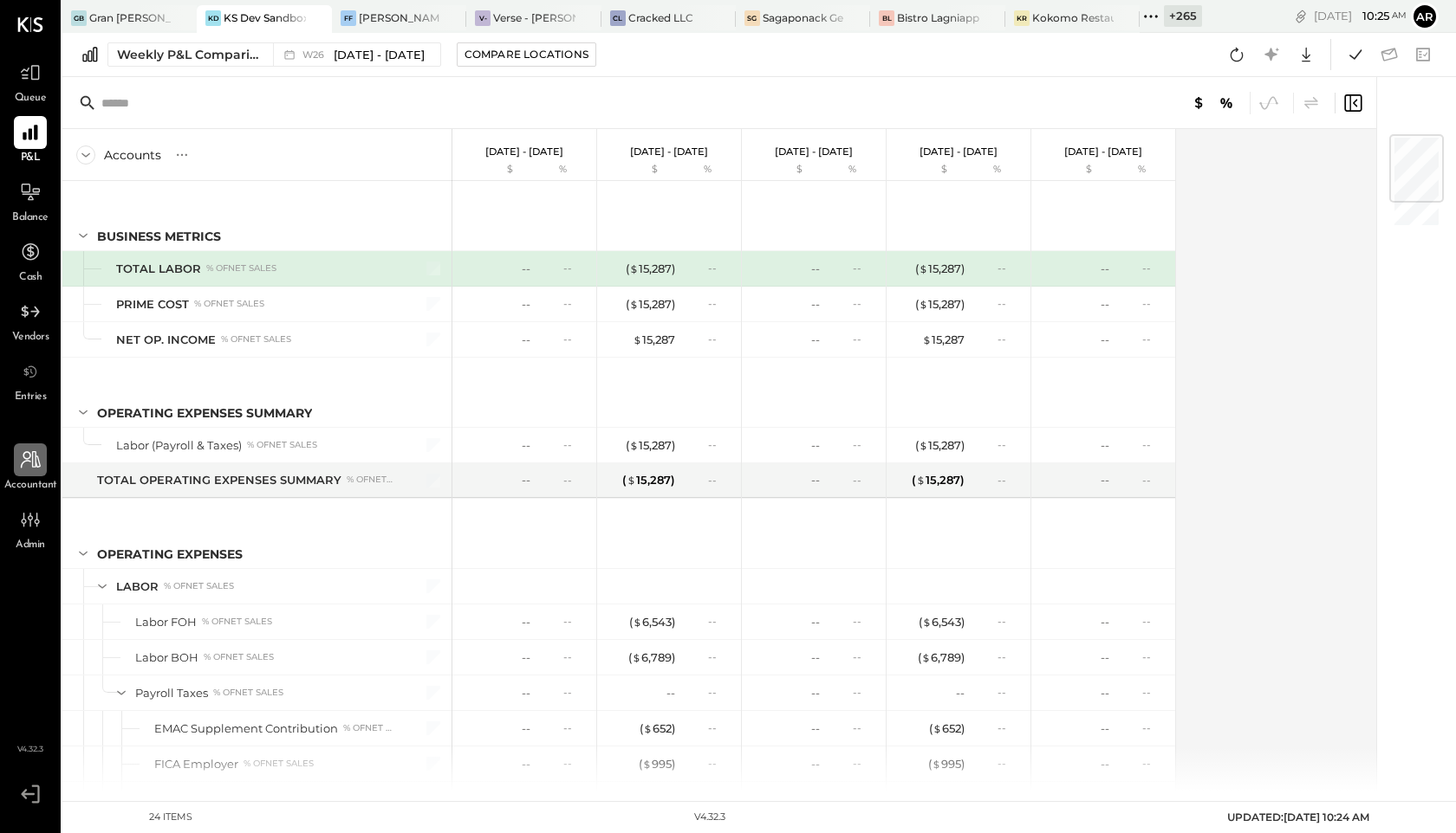
click at [22, 469] on icon at bounding box center [30, 460] width 23 height 23
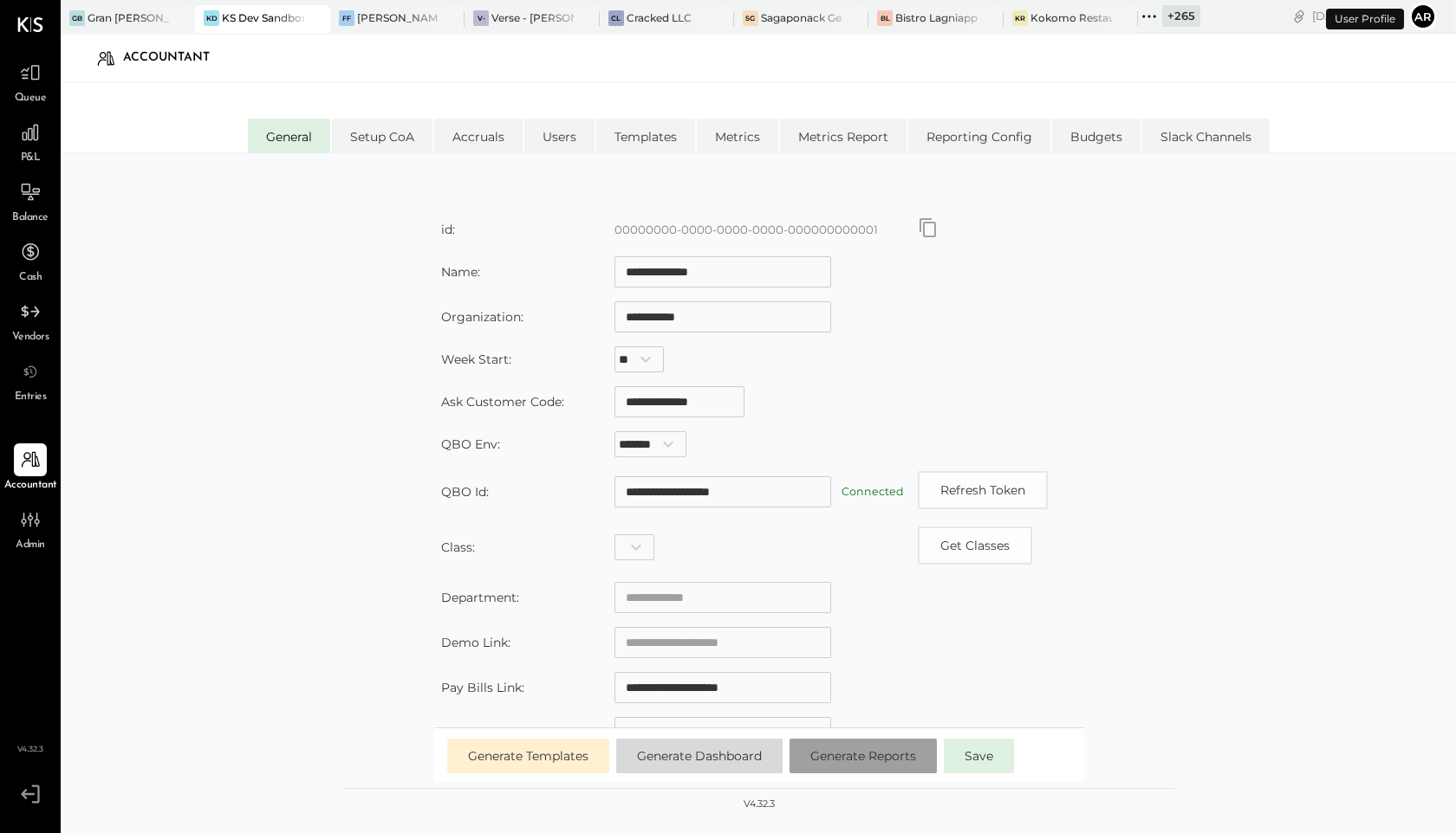
click at [839, 748] on button "Generate Reports" at bounding box center [862, 756] width 147 height 35
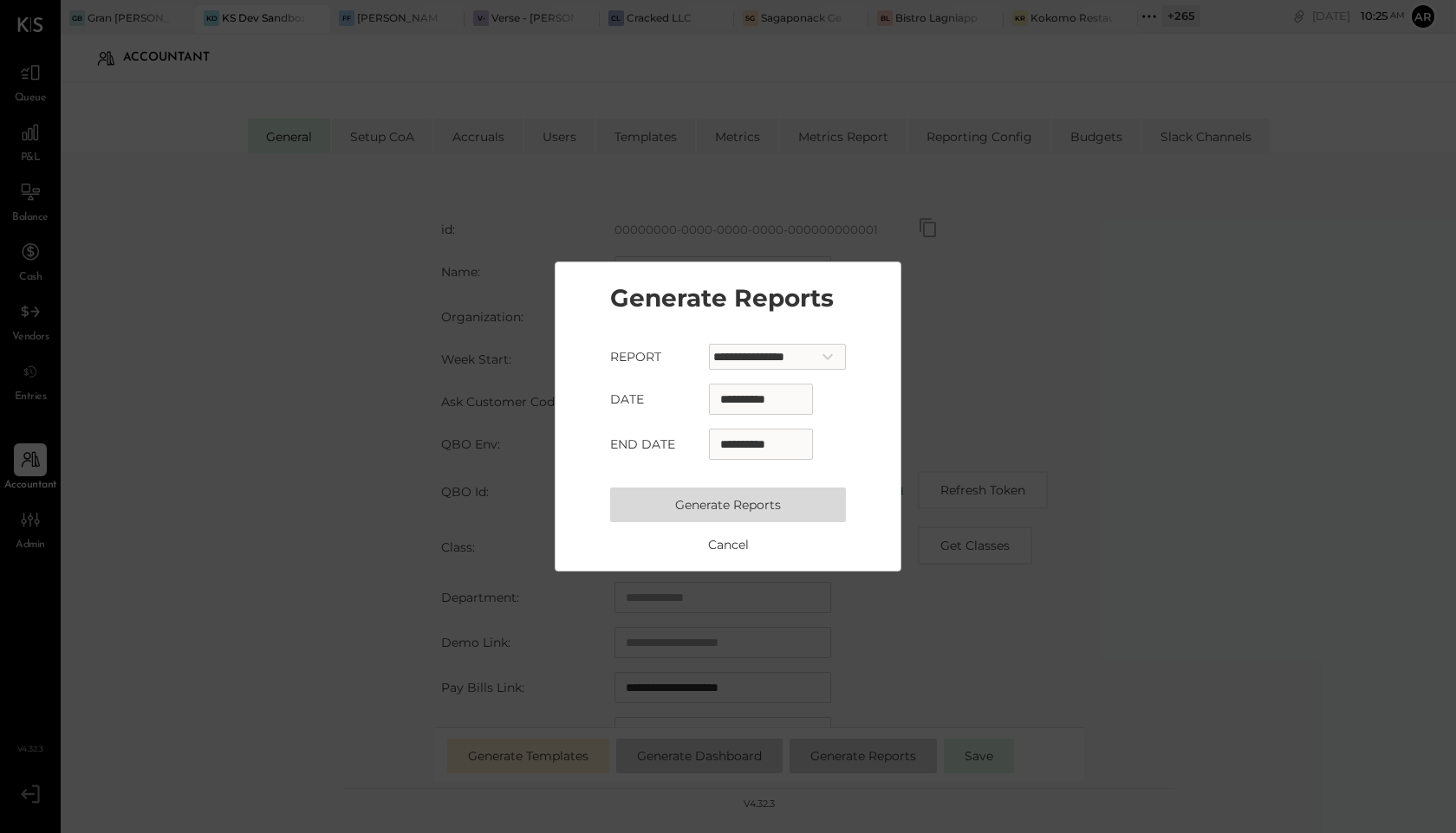
click at [751, 491] on button "Generate Reports" at bounding box center [728, 505] width 236 height 35
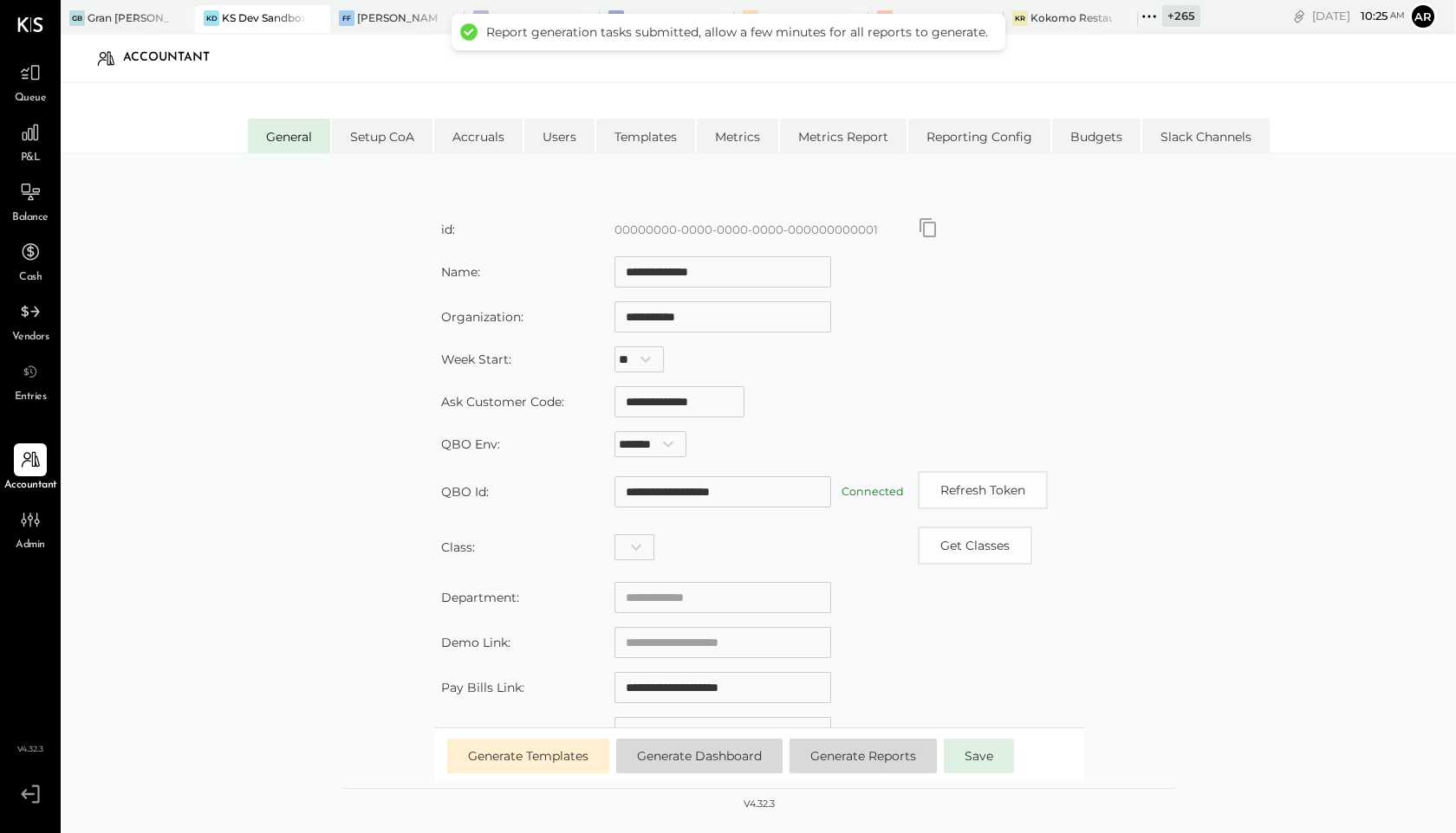
click at [42, 95] on span "Queue" at bounding box center [31, 98] width 32 height 16
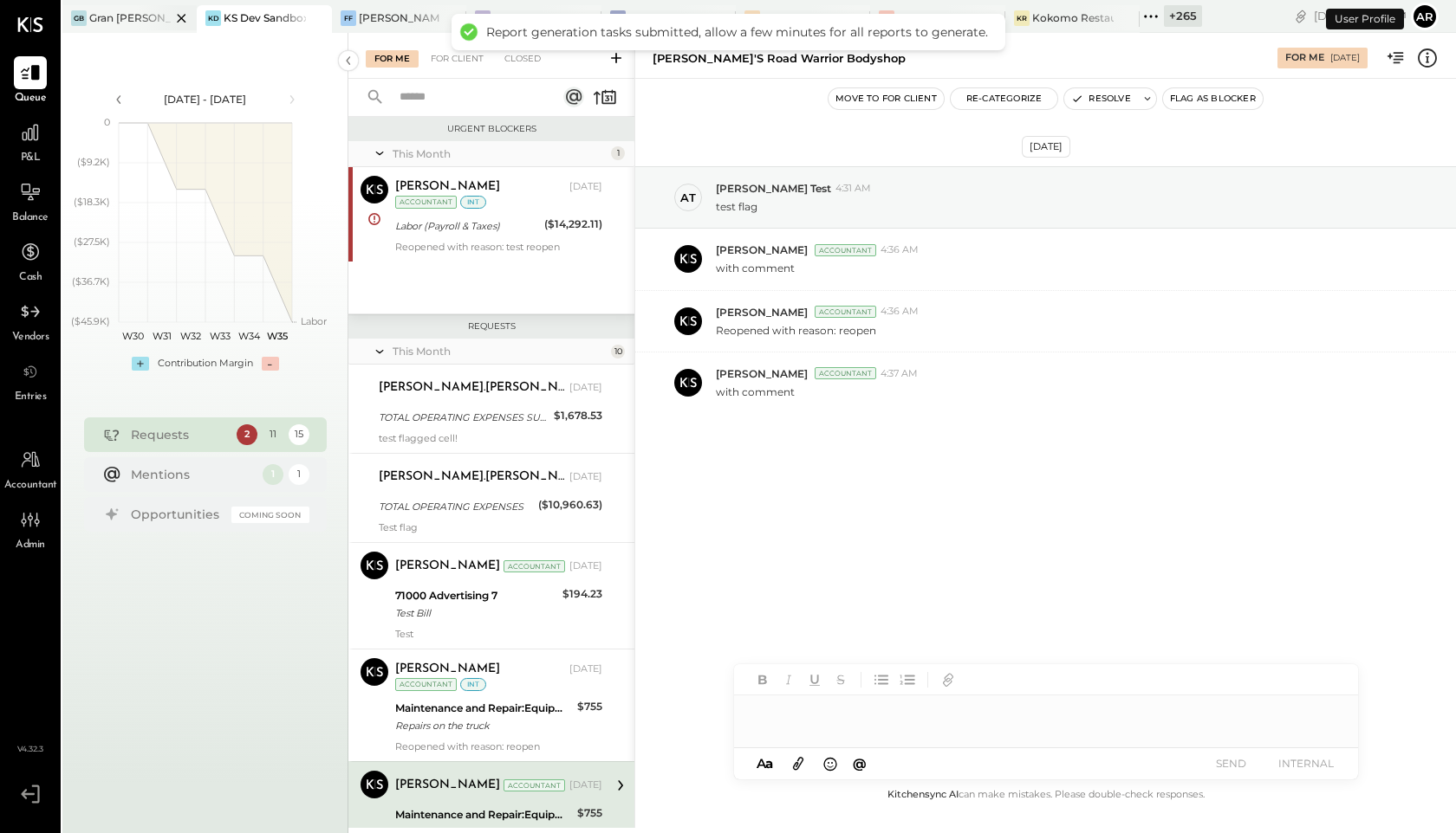
scroll to position [342, 0]
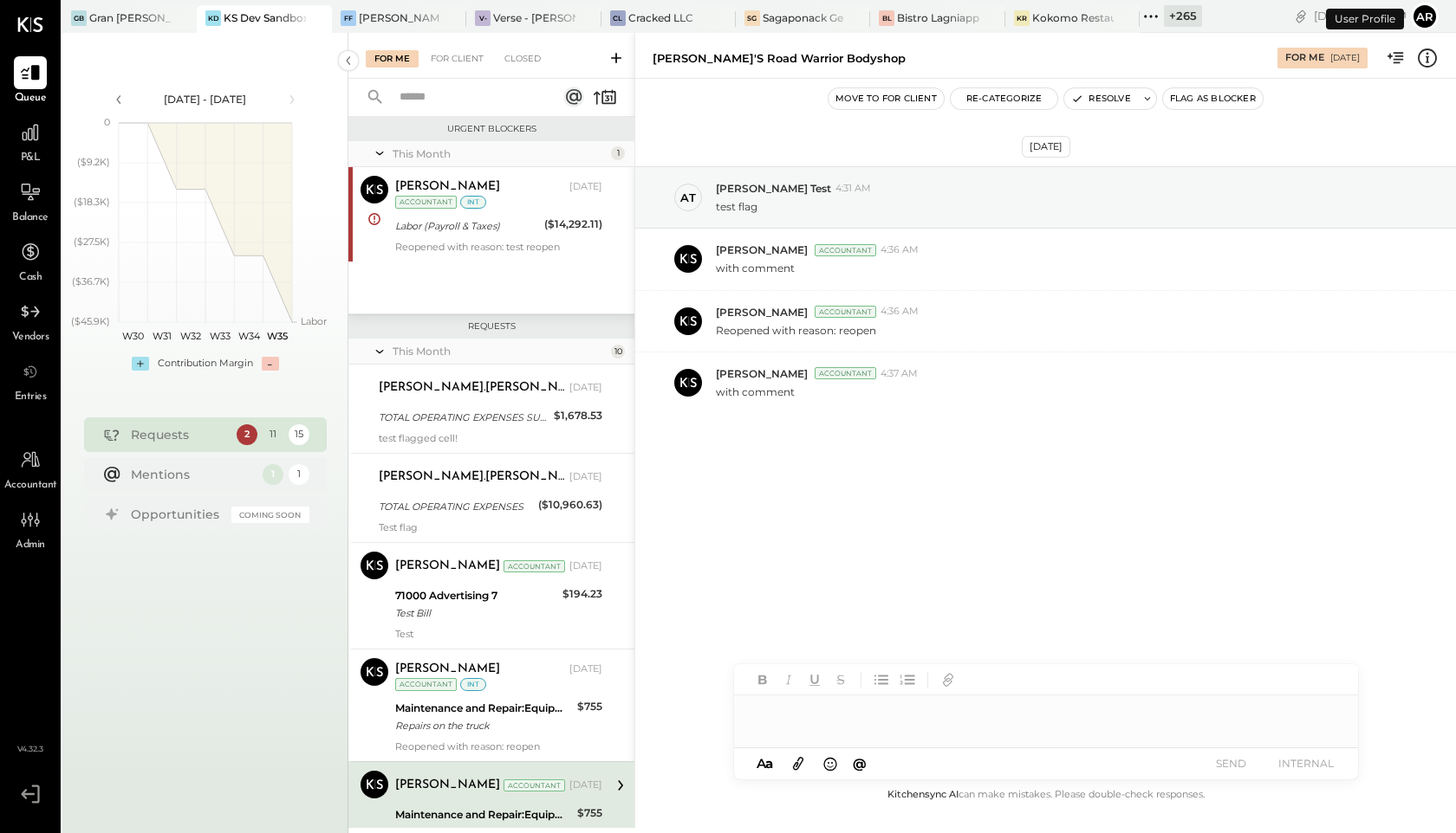
scroll to position [342, 0]
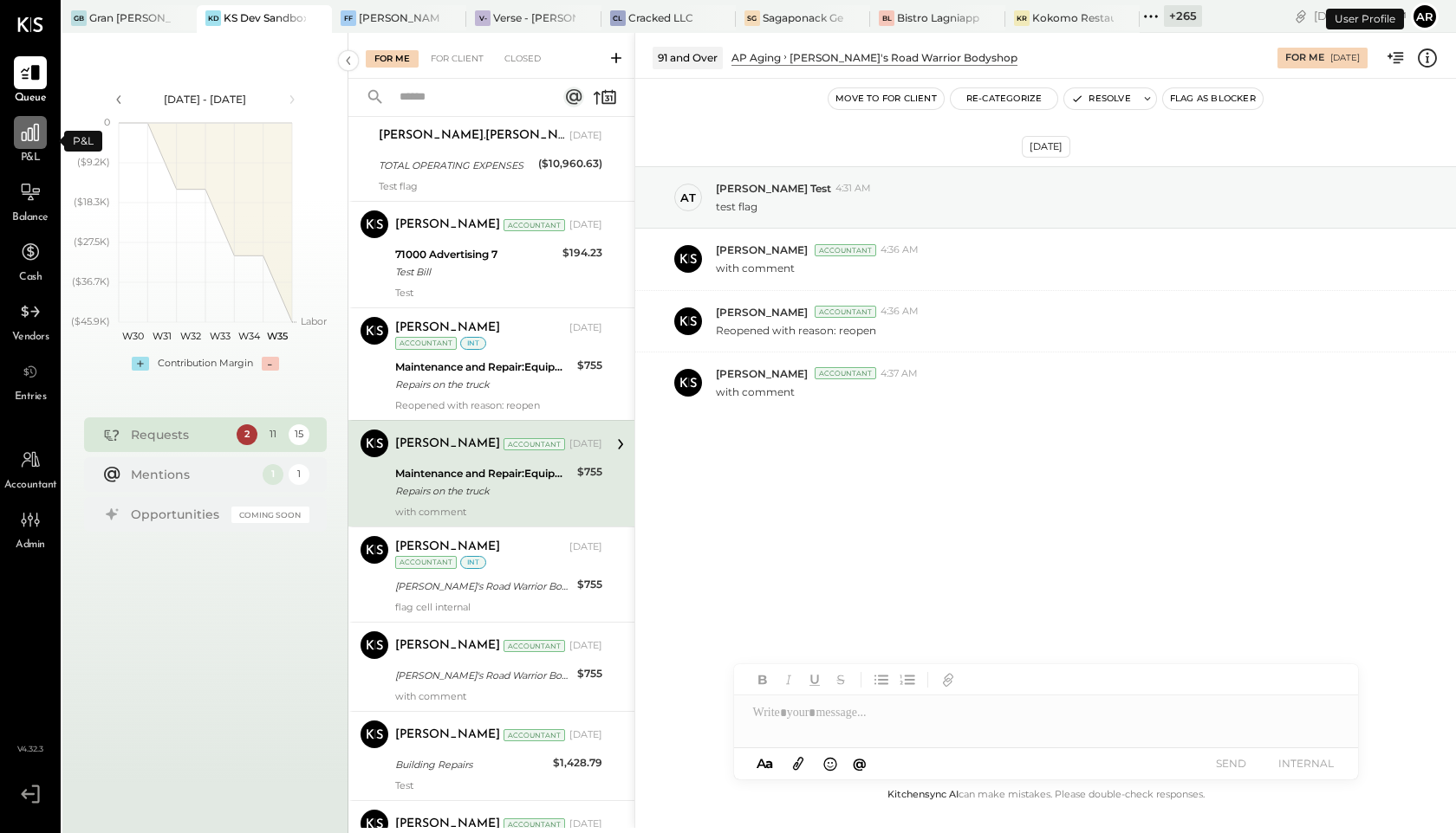
click at [25, 122] on icon at bounding box center [30, 133] width 23 height 23
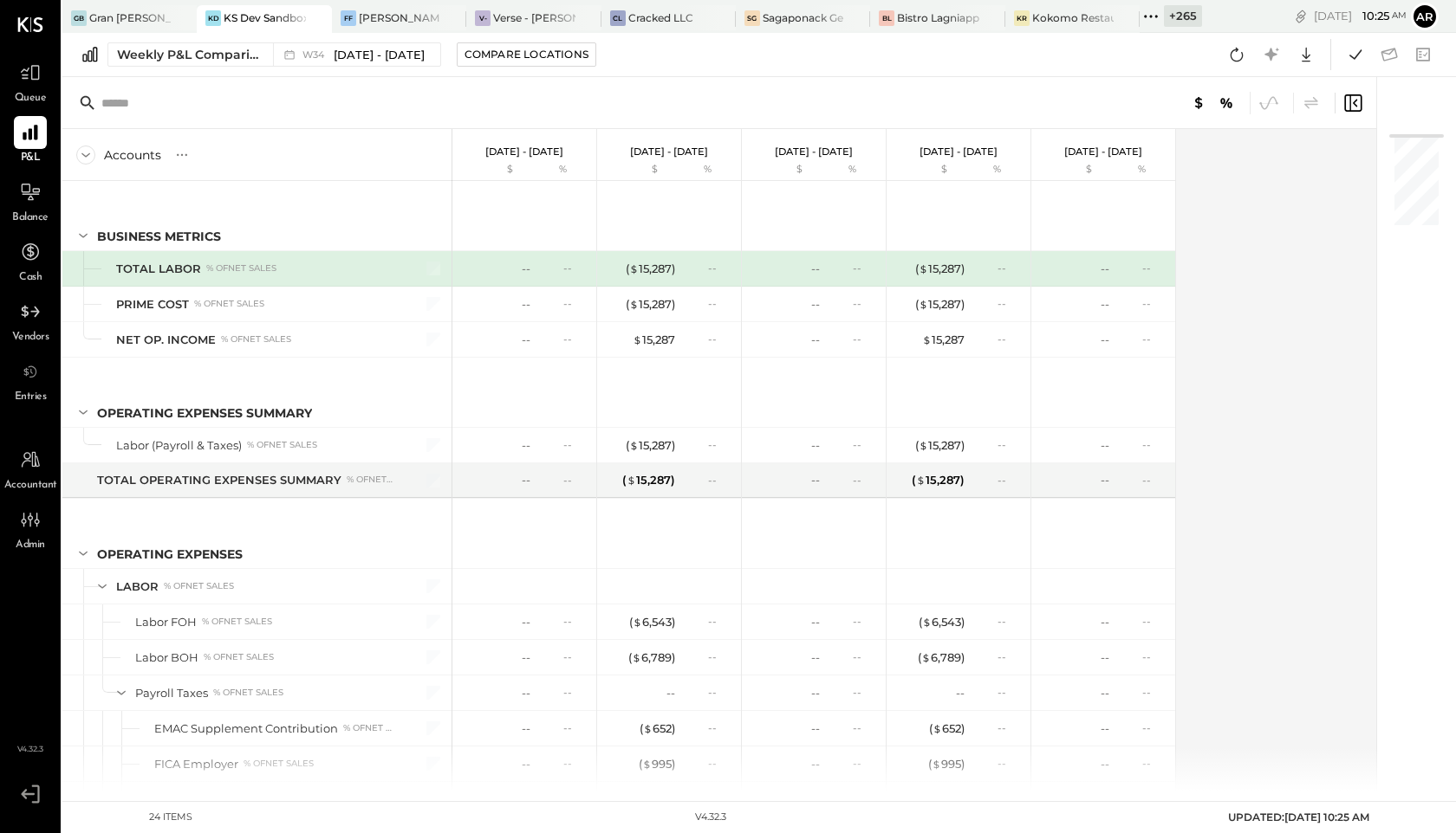
click at [312, 40] on div "Weekly P&L Comparison W34 Aug 18 - 24, 2025 Compare Locations Google Sheets Exc…" at bounding box center [759, 55] width 1393 height 44
click at [320, 52] on span "W34" at bounding box center [315, 55] width 26 height 9
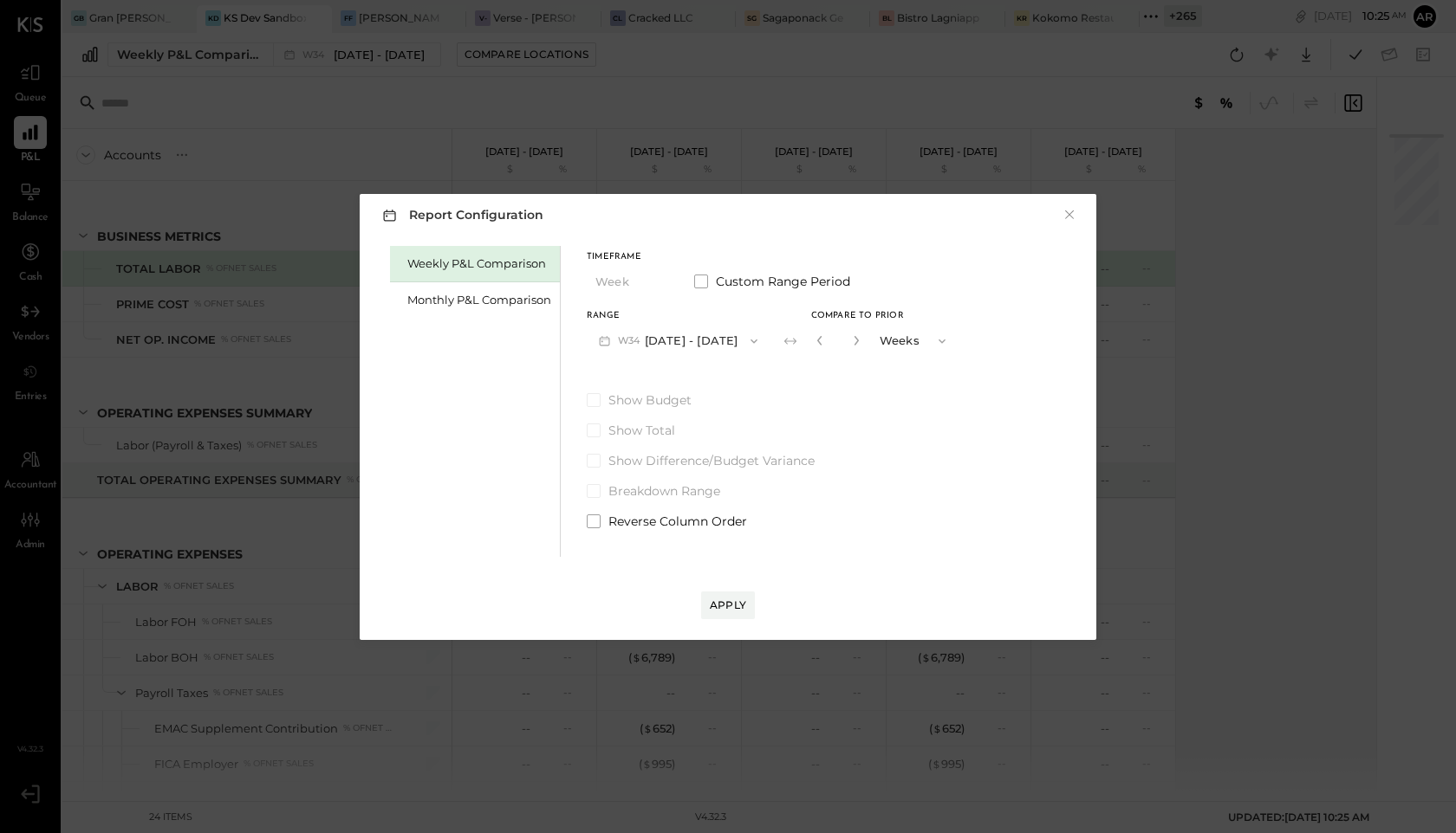
click at [604, 91] on div "Report Configuration × Weekly P&L Comparison Monthly P&L Comparison Timeframe W…" at bounding box center [728, 416] width 1456 height 833
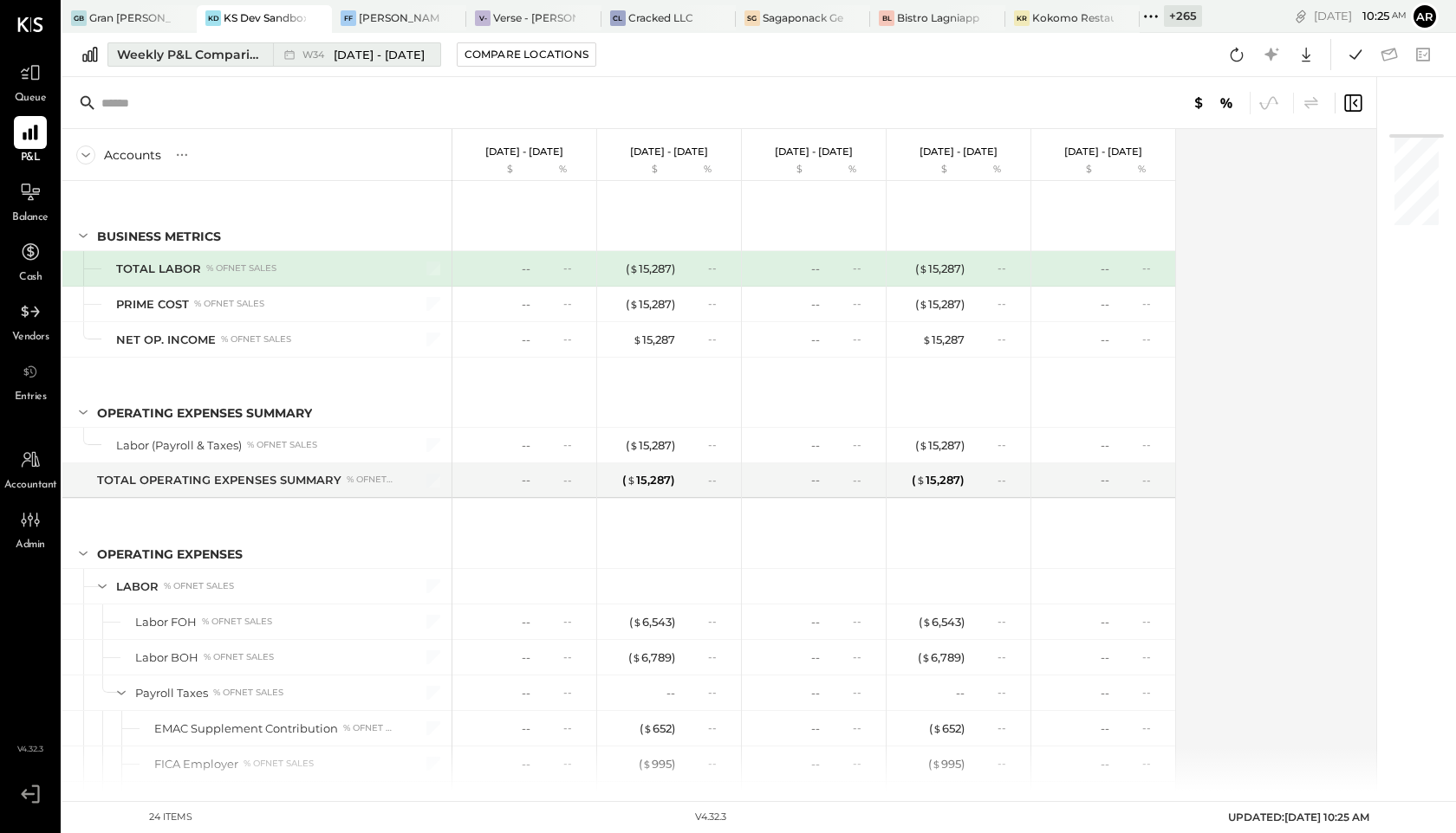
click at [357, 53] on span "Aug 18 - 24, 2025" at bounding box center [379, 55] width 91 height 16
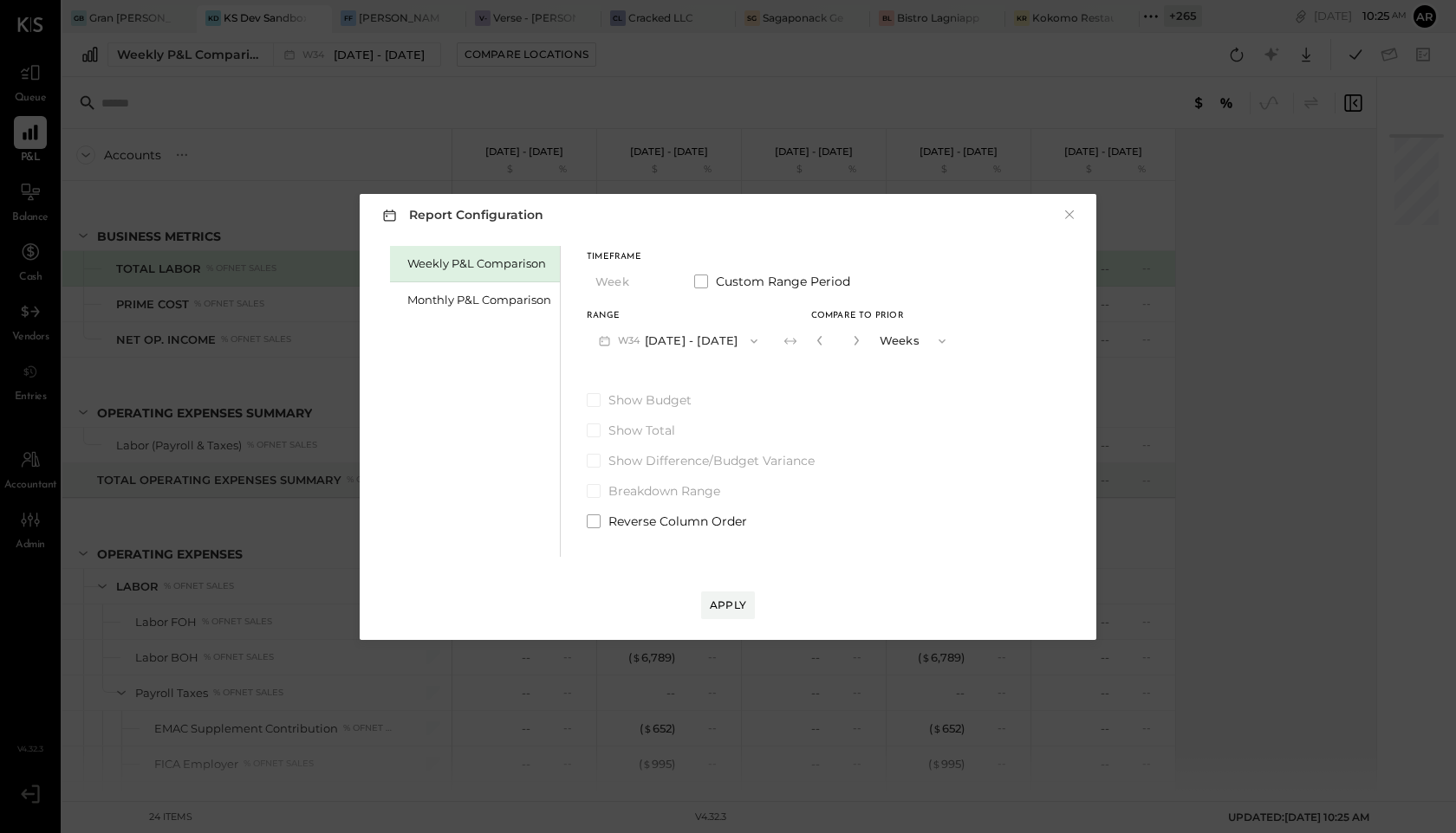
click at [658, 335] on button "W34 Aug 18 - 24, 2025" at bounding box center [678, 341] width 183 height 32
click at [648, 335] on span "Aug 25 - 31, 2025" at bounding box center [670, 342] width 82 height 15
click at [732, 599] on div "Apply" at bounding box center [728, 606] width 37 height 15
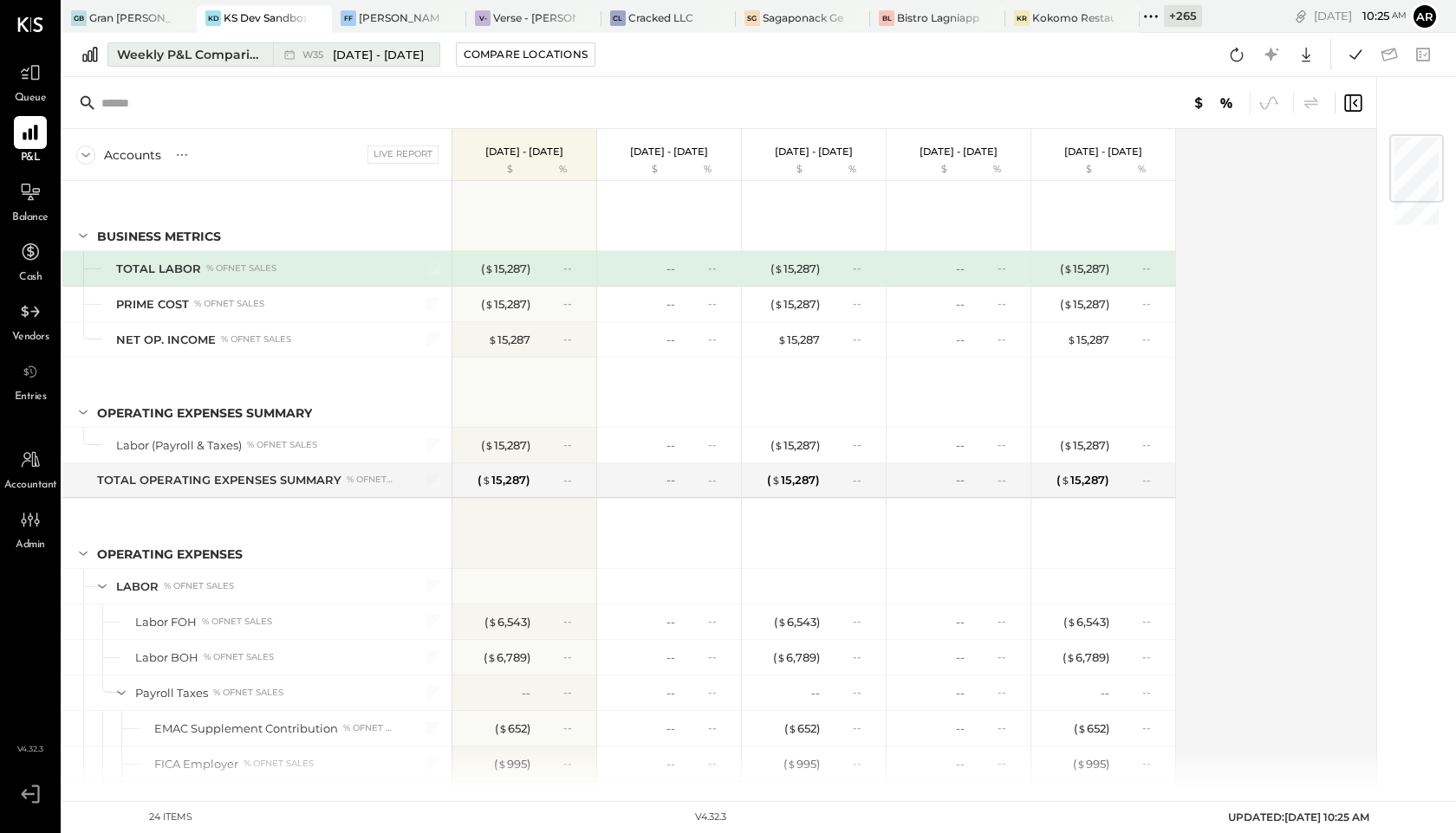
click at [323, 43] on div "W35 Aug 25 - 31, 2025" at bounding box center [351, 55] width 158 height 23
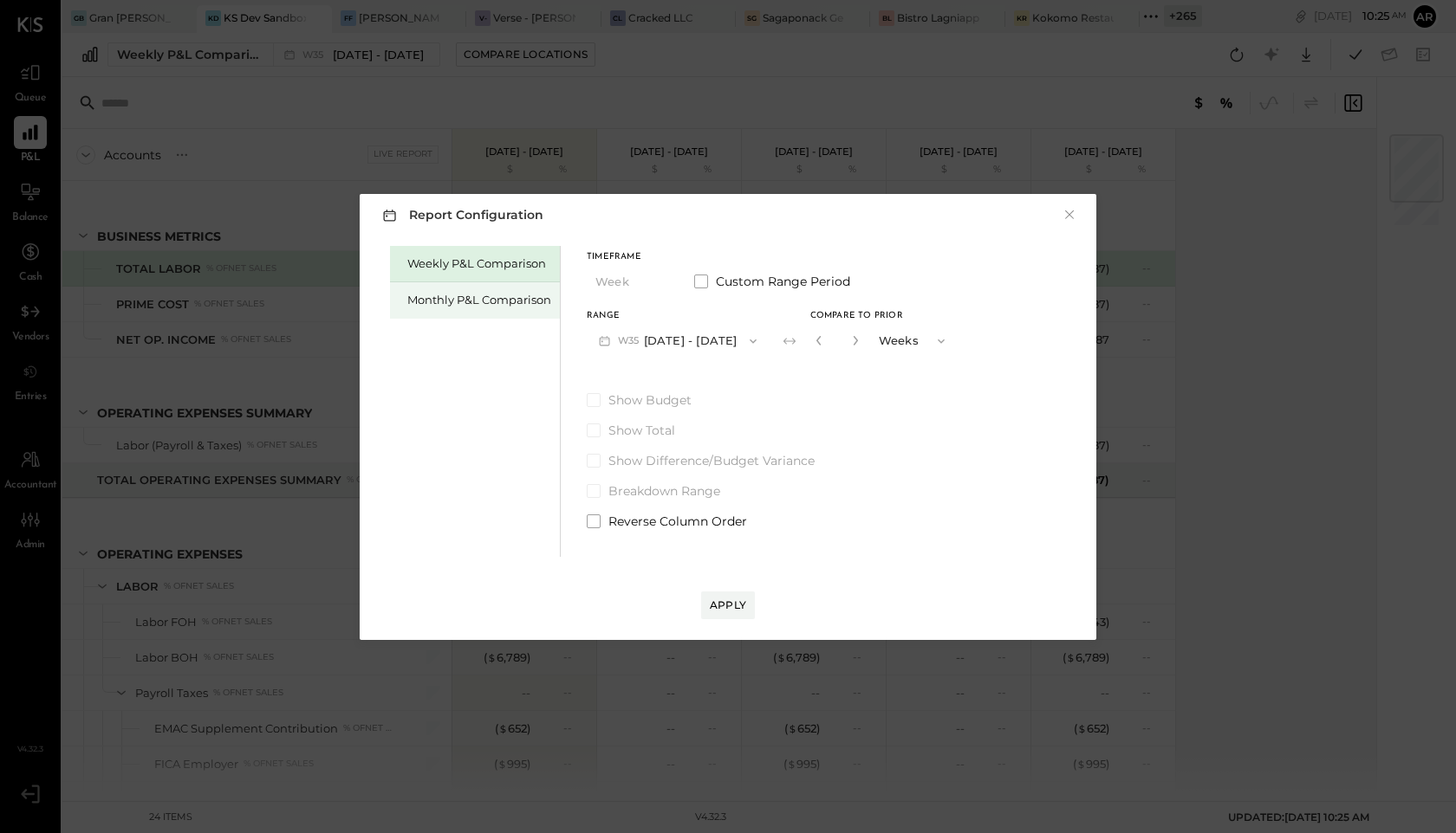
click at [460, 300] on div "Monthly P&L Comparison" at bounding box center [479, 299] width 143 height 16
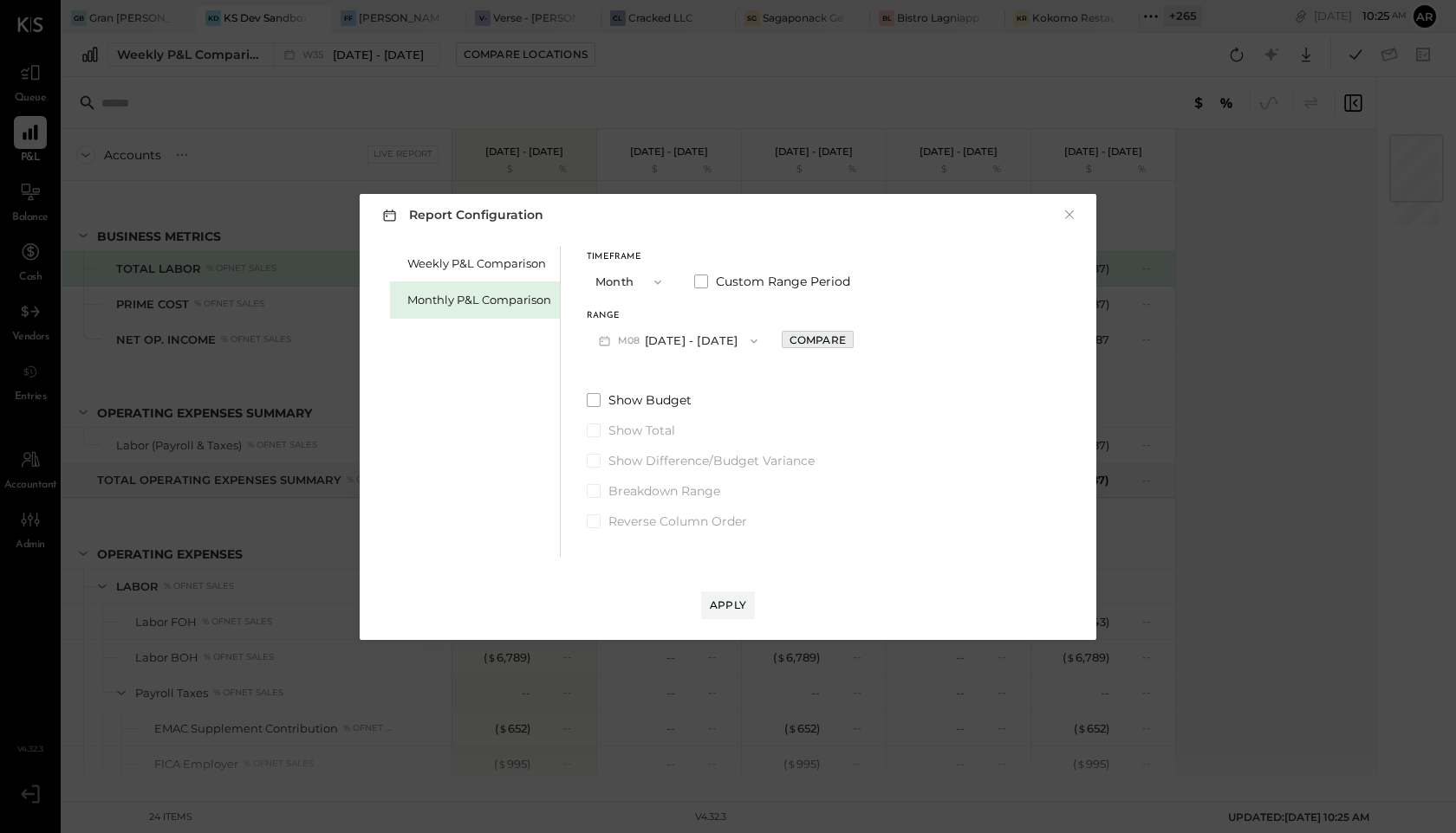
click at [811, 337] on div "Compare" at bounding box center [817, 341] width 57 height 15
click at [853, 340] on button "button" at bounding box center [856, 341] width 14 height 19
type input "*"
click at [737, 601] on div "Apply" at bounding box center [728, 606] width 37 height 15
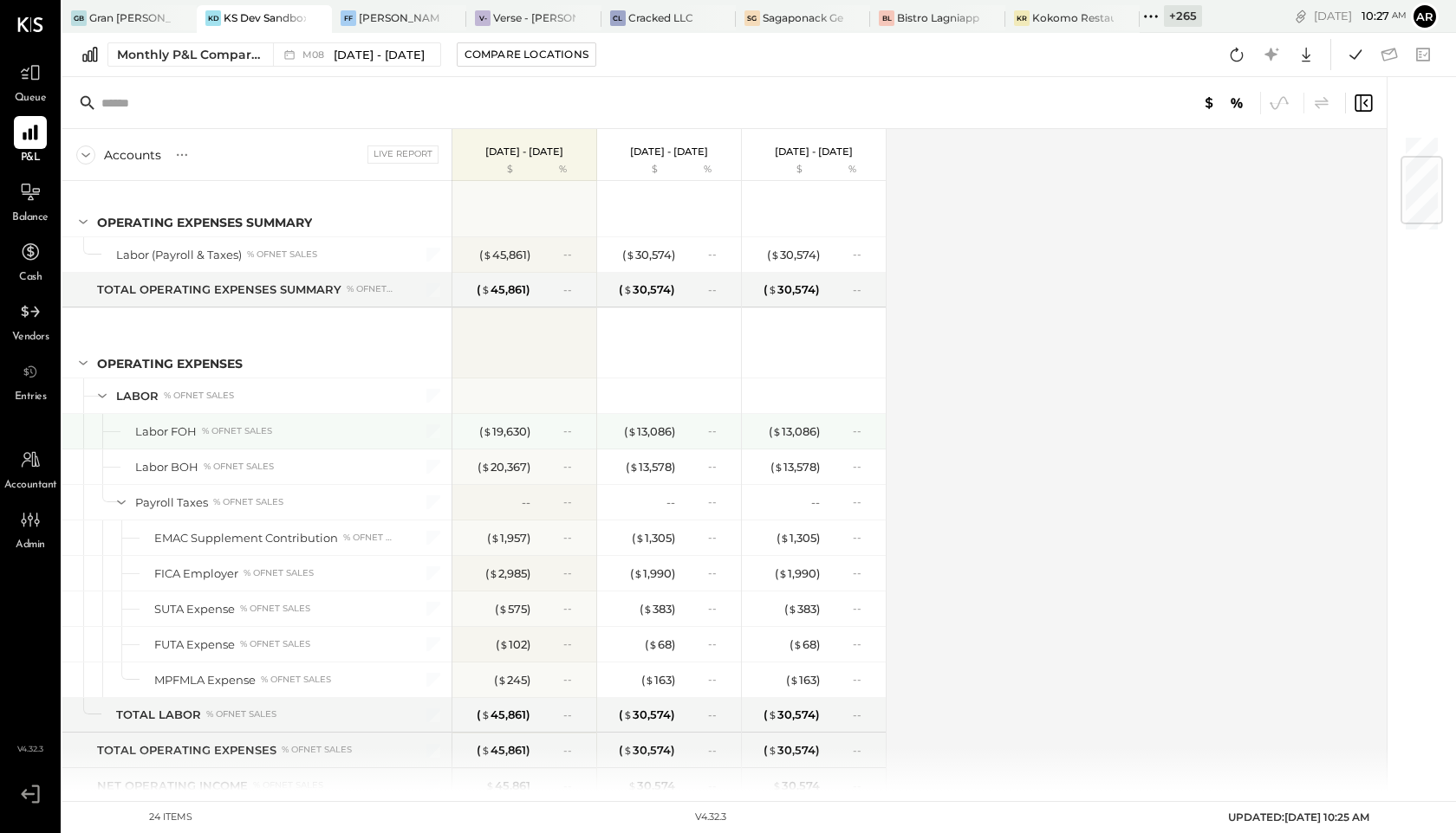
scroll to position [219, 0]
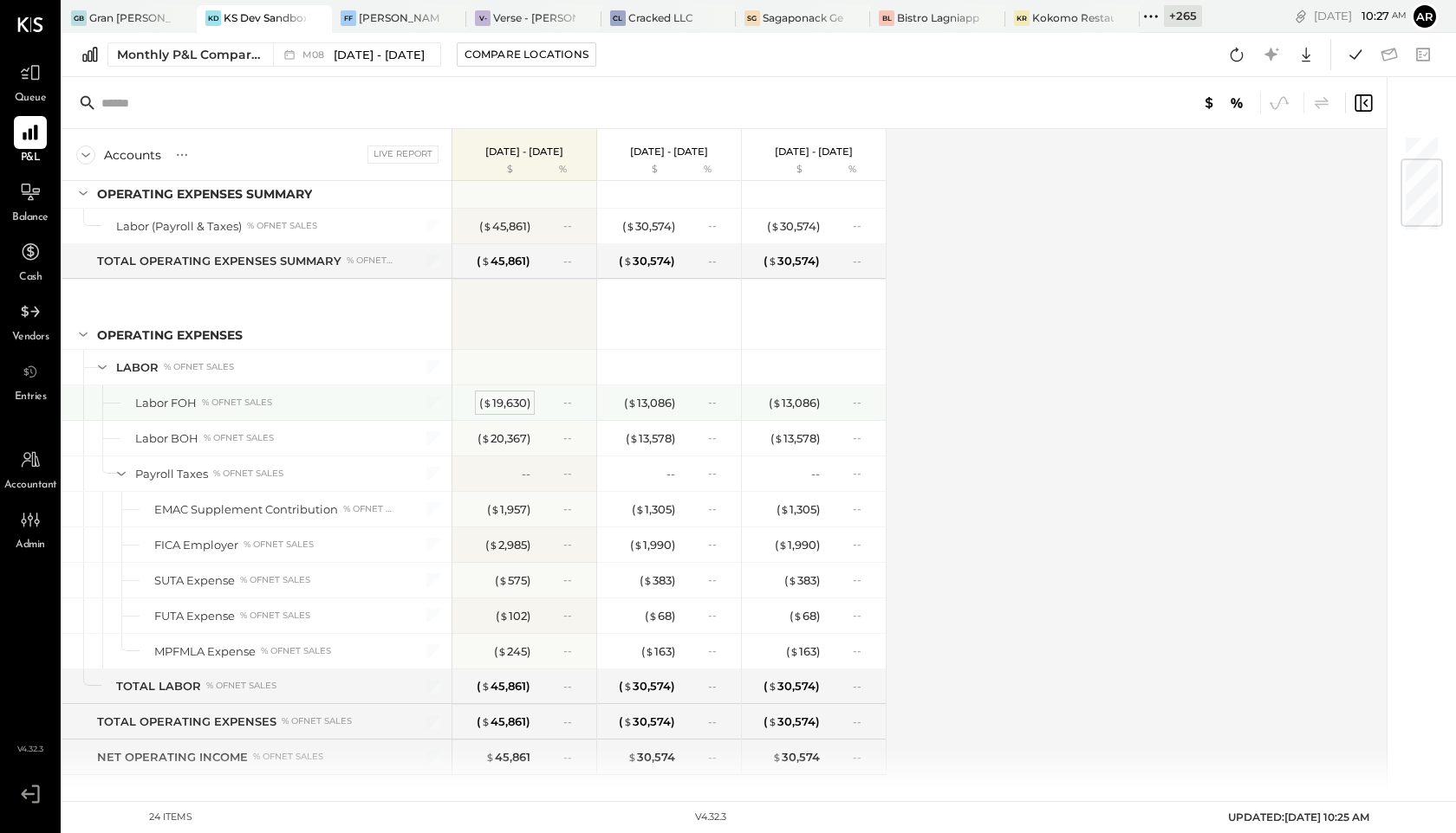
click at [493, 397] on div "( $ 19,630 )" at bounding box center [505, 403] width 51 height 16
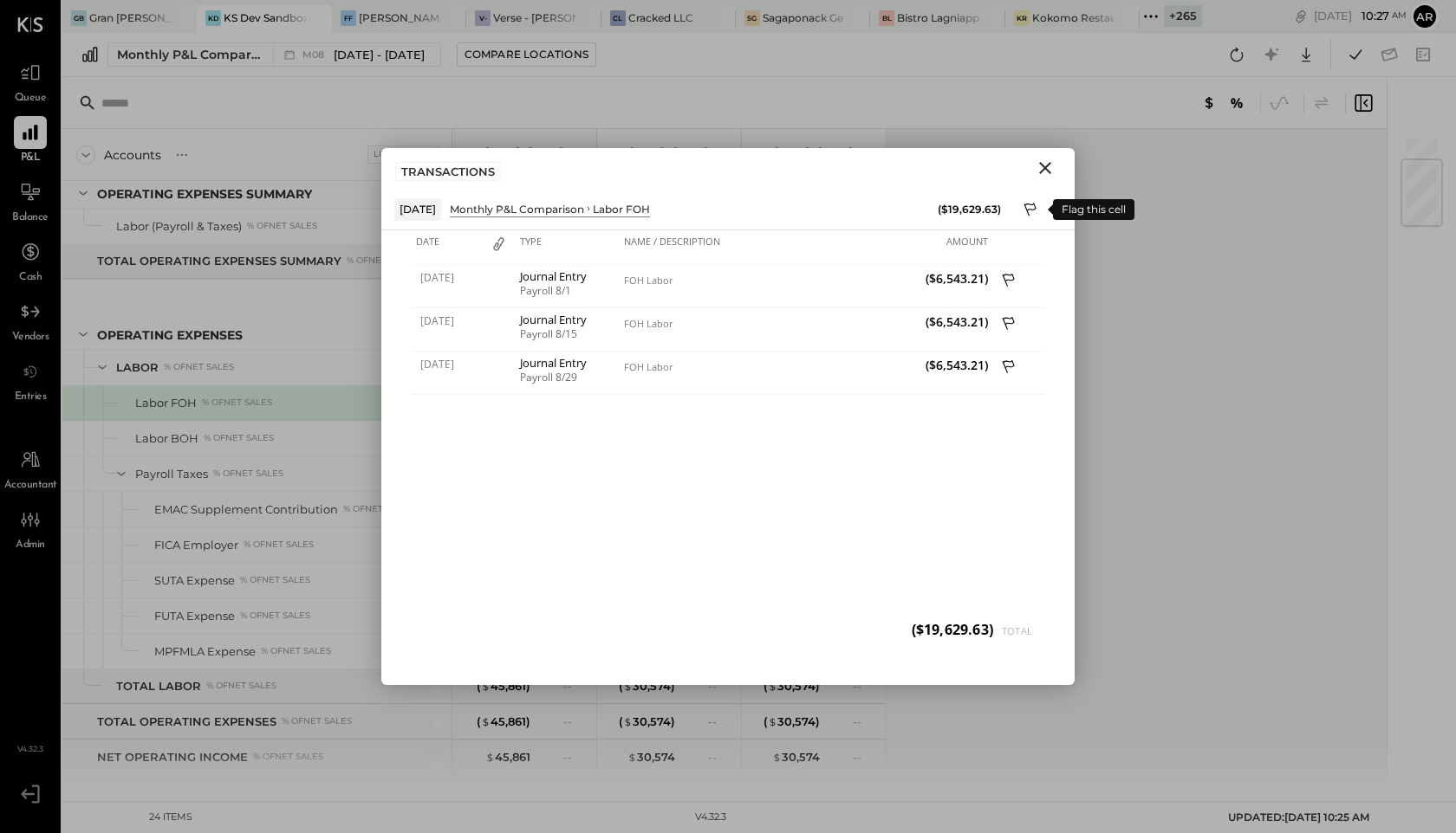
click at [1023, 204] on icon at bounding box center [1030, 211] width 16 height 21
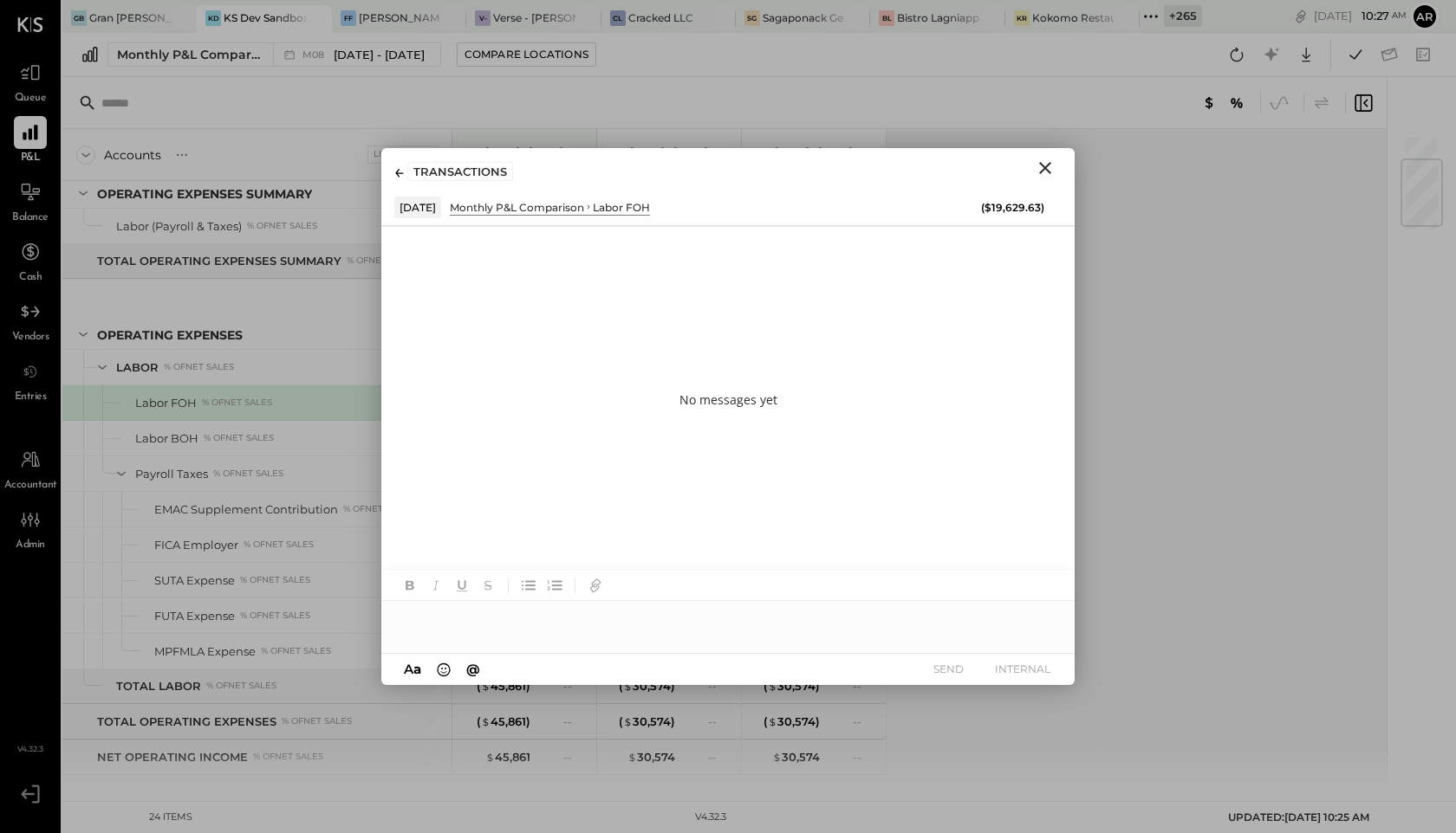
click at [573, 607] on div at bounding box center [728, 618] width 694 height 35
click at [943, 672] on button "SEND" at bounding box center [947, 669] width 69 height 24
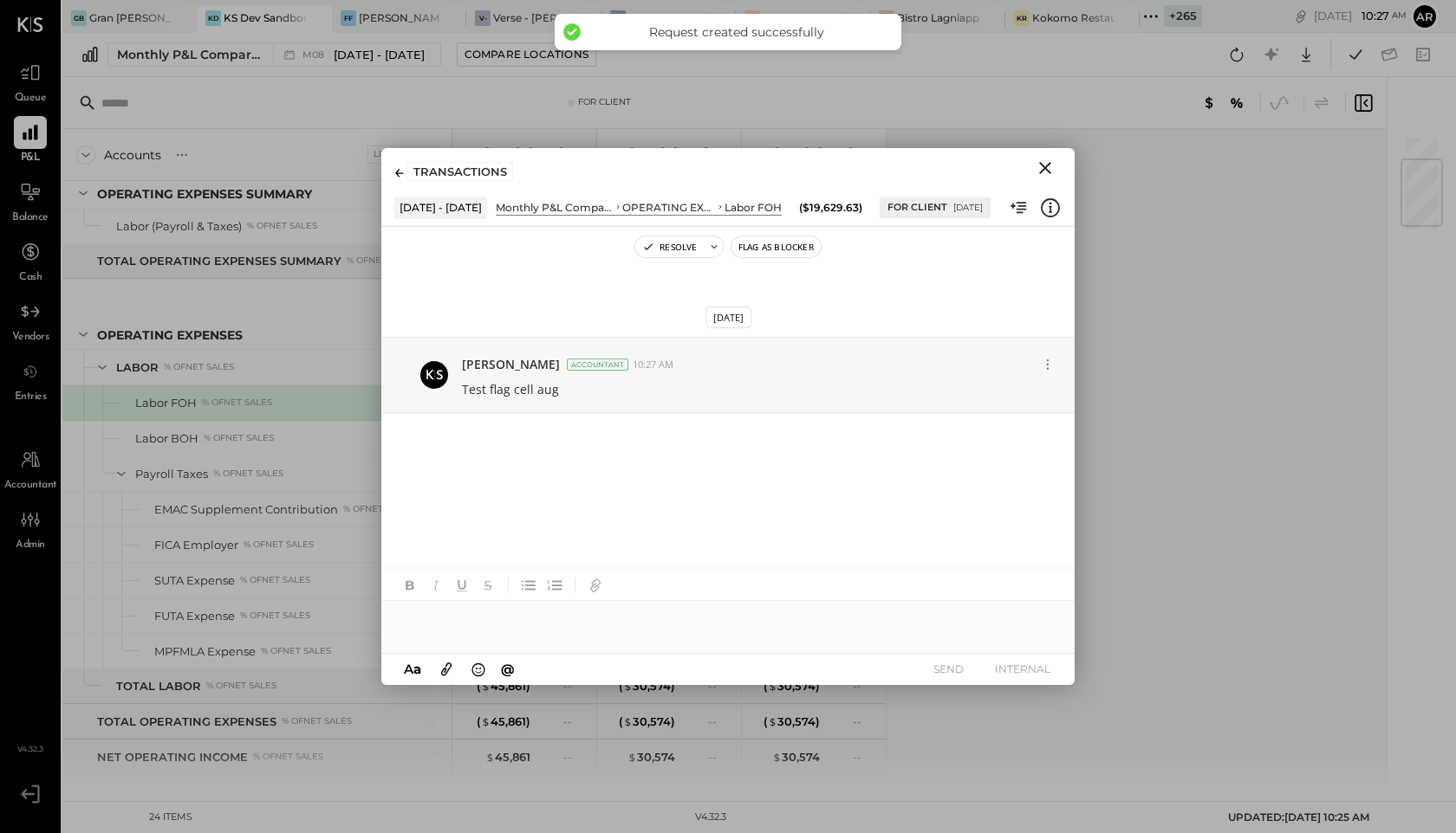
click at [1046, 164] on icon "Close" at bounding box center [1045, 168] width 21 height 21
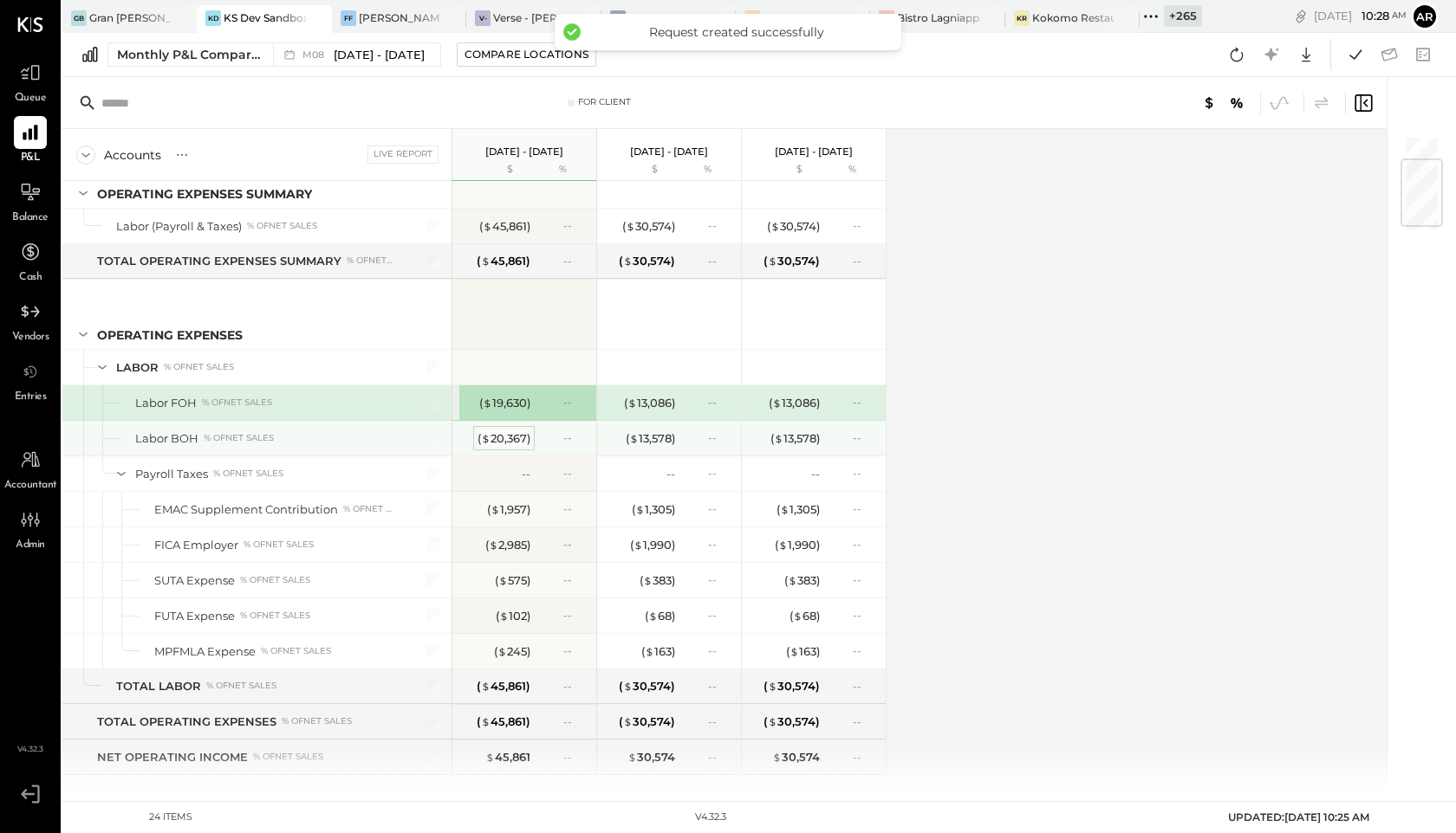
click at [493, 439] on div "( $ 20,367 )" at bounding box center [504, 438] width 53 height 16
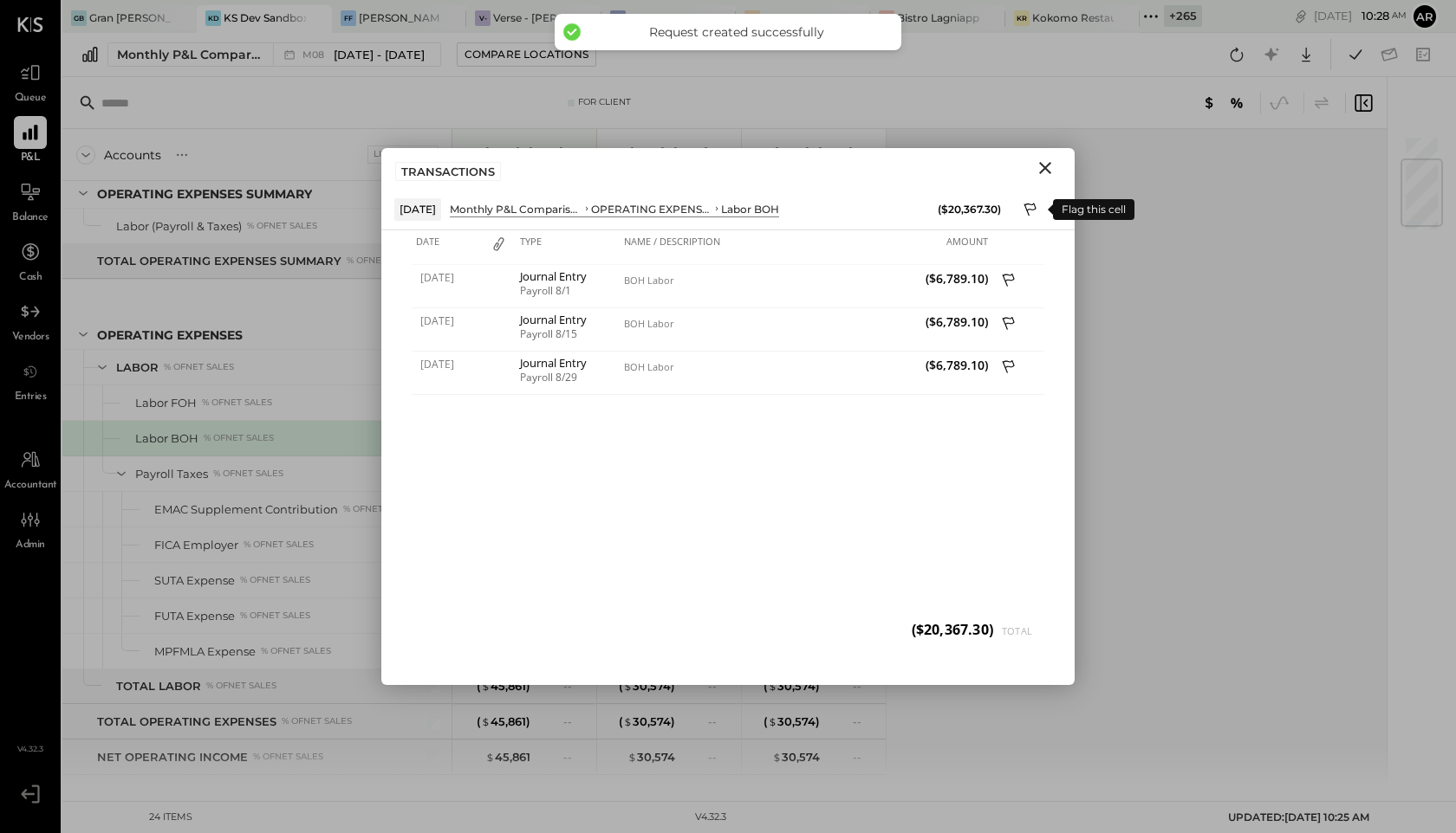
click at [1029, 204] on icon at bounding box center [1030, 211] width 16 height 21
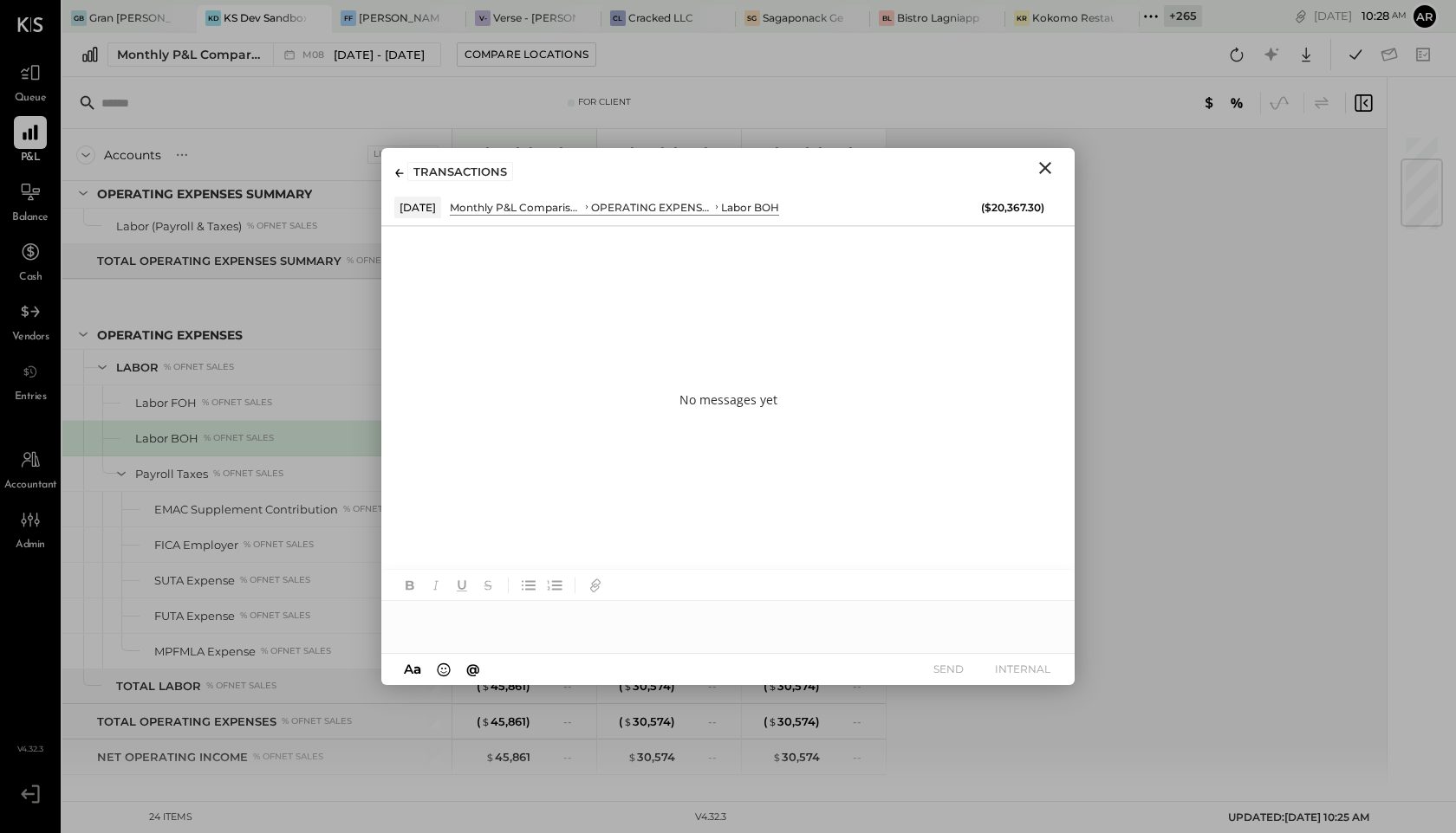
click at [665, 615] on div at bounding box center [728, 618] width 694 height 35
click at [1056, 671] on button "INTERNAL" at bounding box center [1022, 669] width 69 height 24
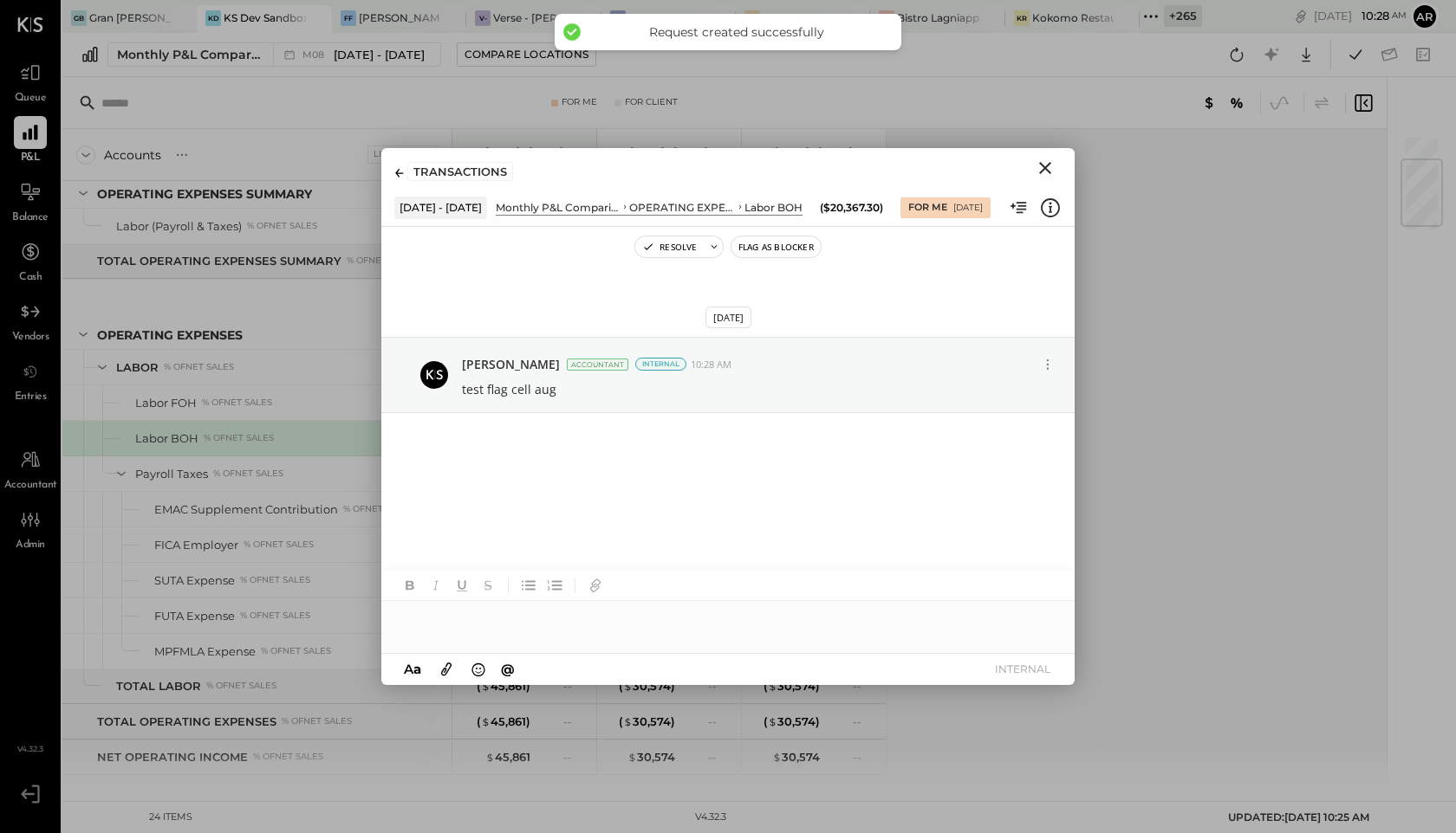
click at [1053, 158] on icon "Close" at bounding box center [1045, 168] width 21 height 21
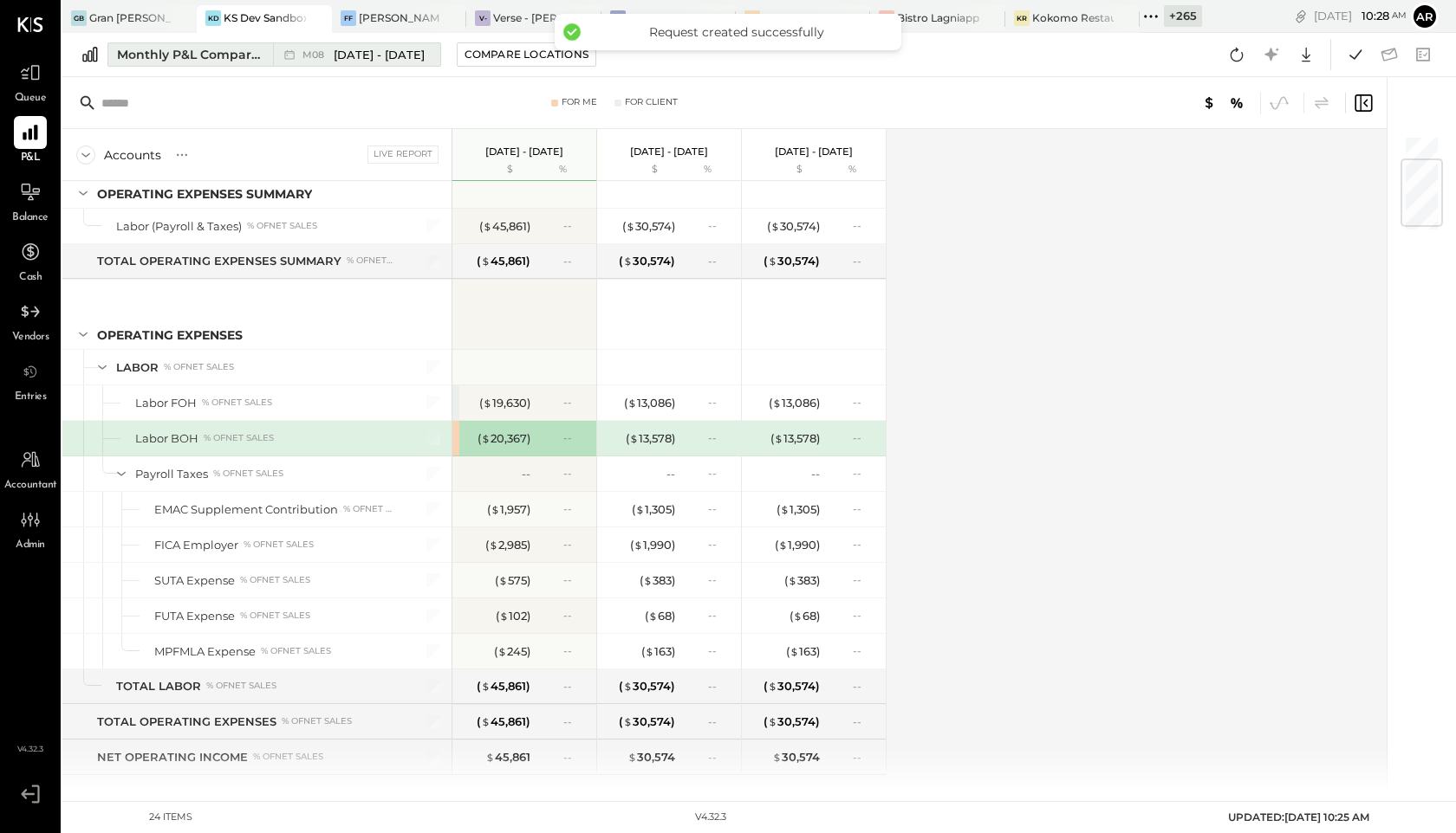
click at [353, 58] on span "[DATE] - [DATE]" at bounding box center [379, 55] width 91 height 16
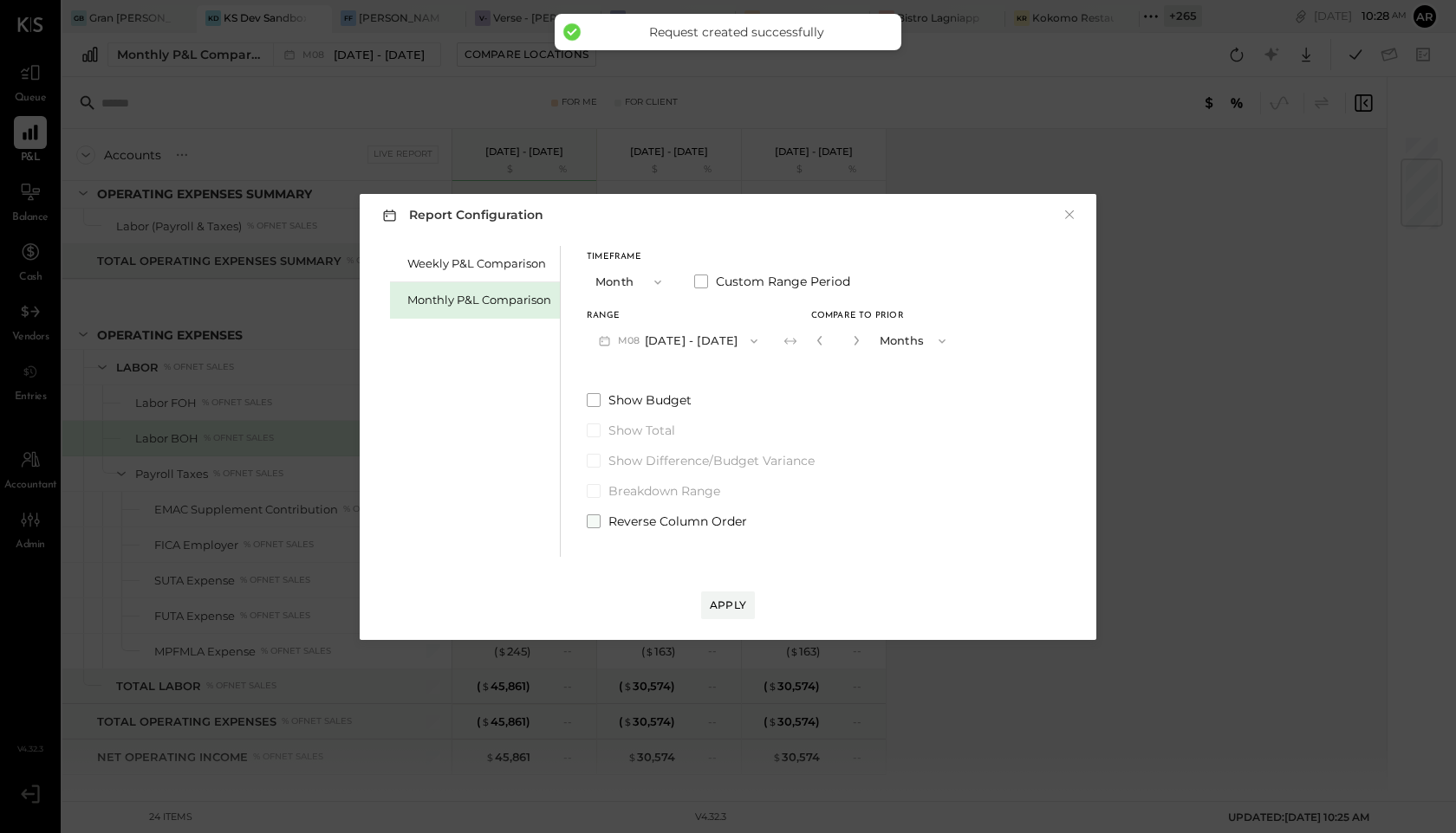
click at [592, 522] on span at bounding box center [594, 521] width 14 height 14
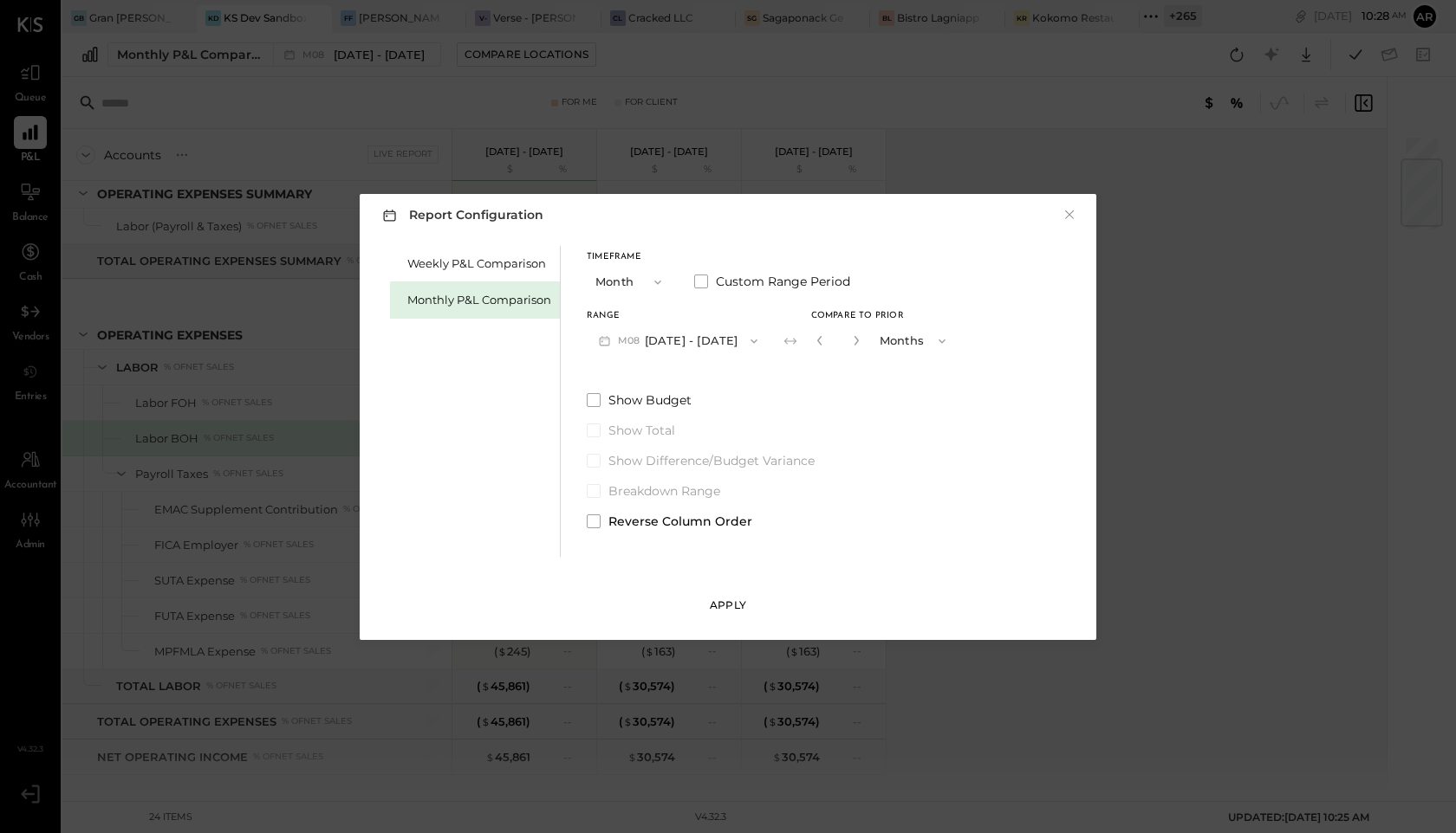
click at [738, 615] on button "Apply" at bounding box center [728, 605] width 54 height 27
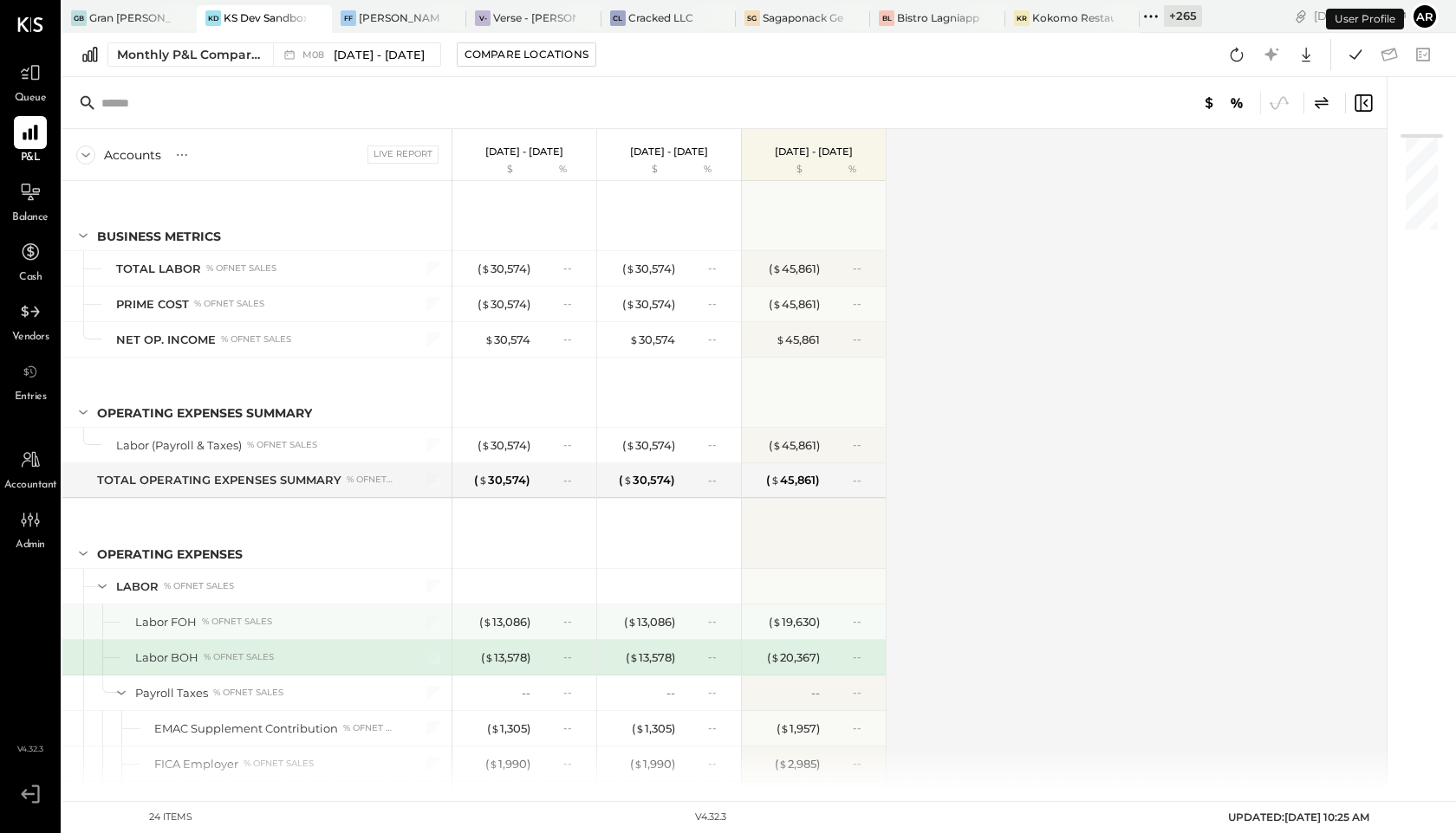
scroll to position [154, 0]
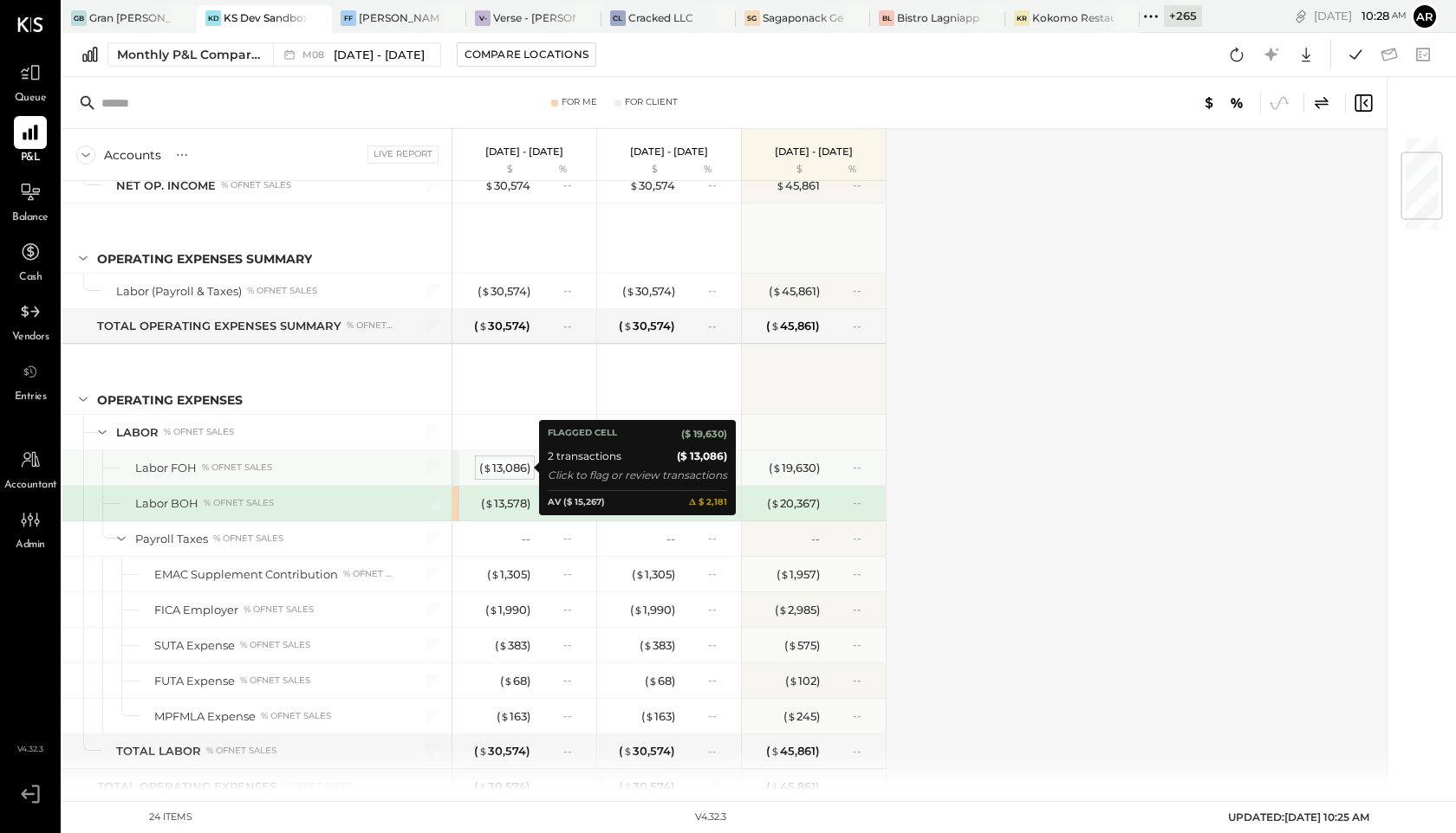
click at [501, 467] on div "( $ 13,086 )" at bounding box center [505, 468] width 51 height 16
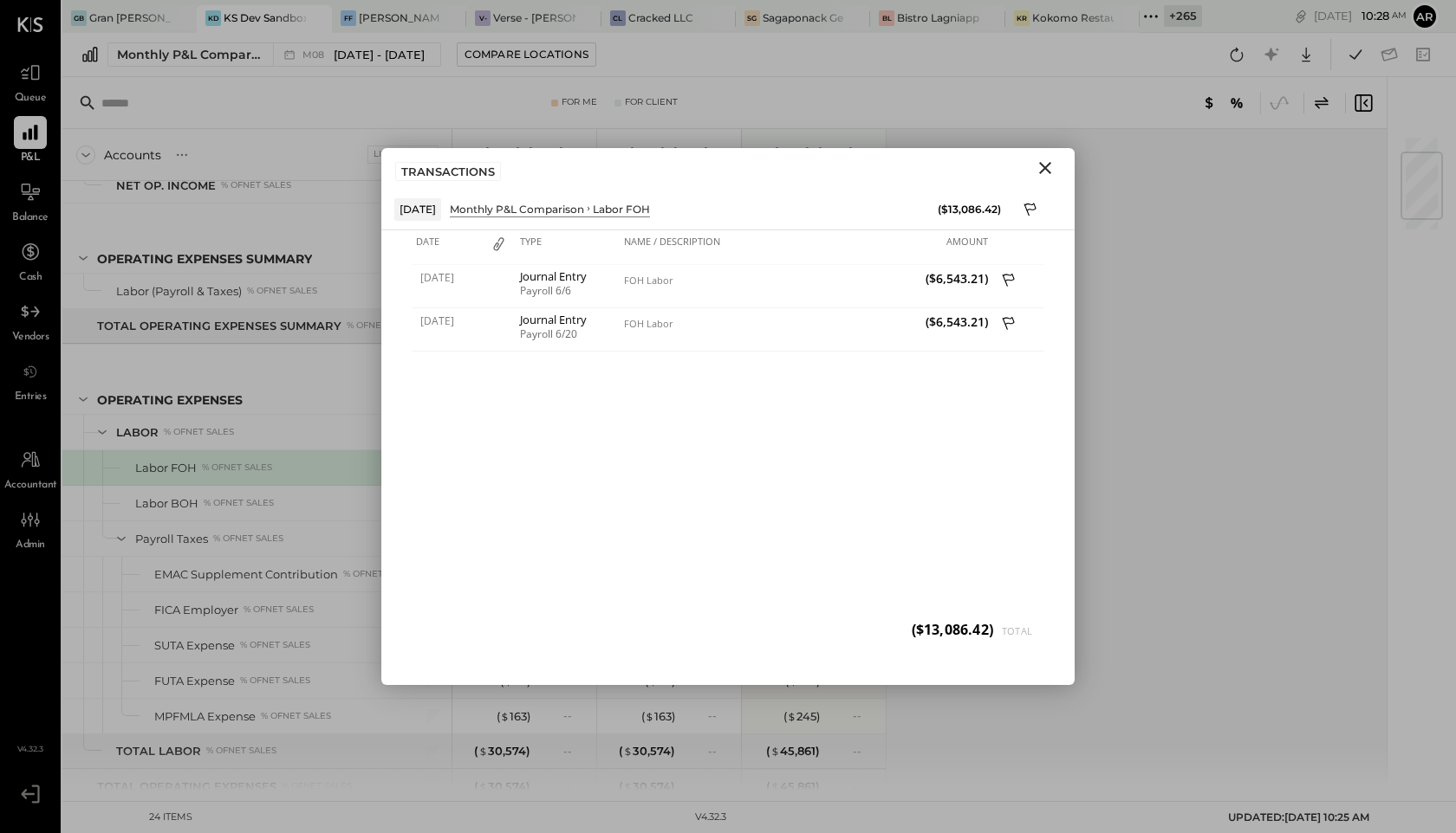
click at [1040, 164] on icon "Close" at bounding box center [1045, 168] width 21 height 21
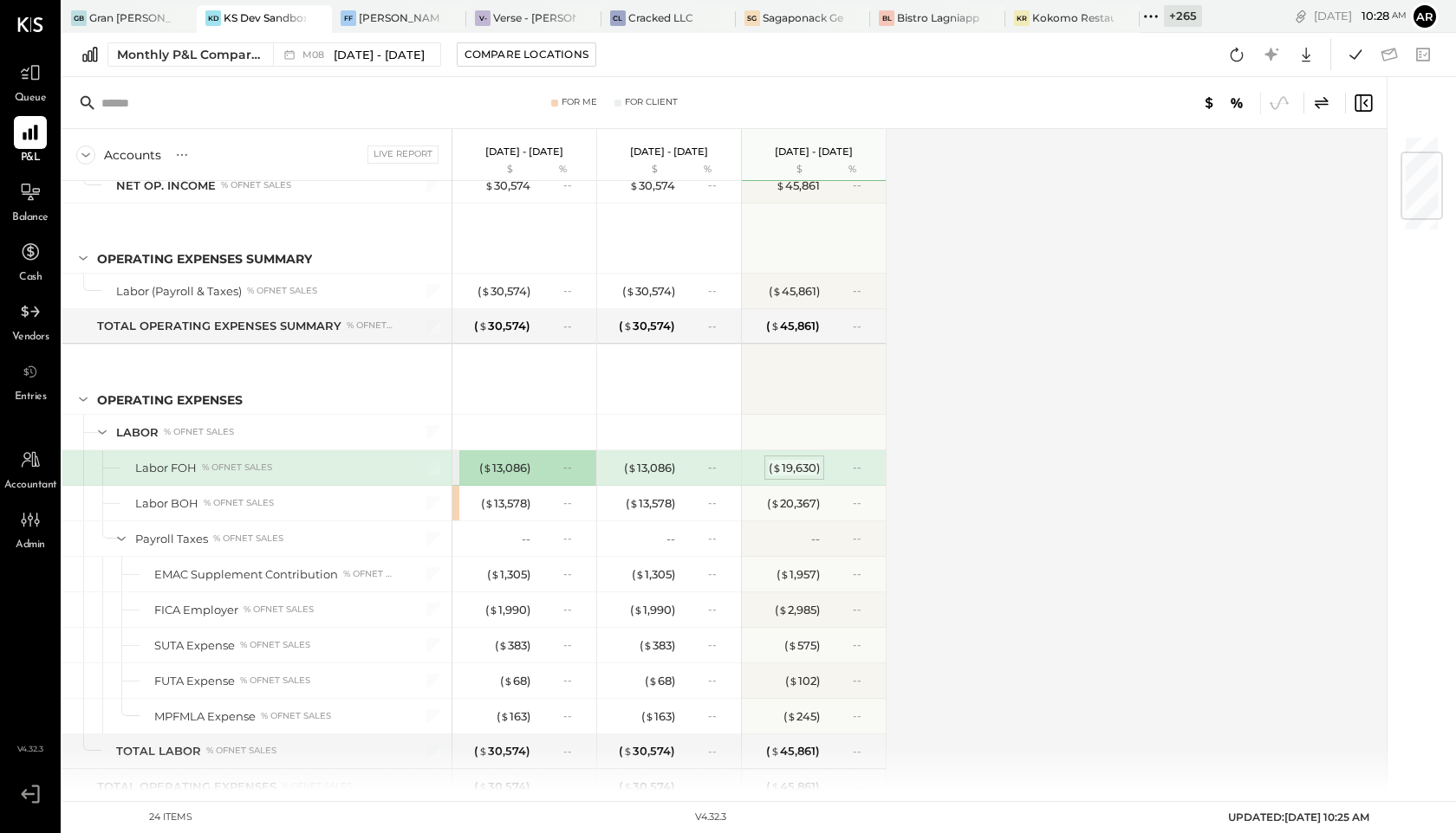
click at [793, 468] on div "( $ 19,630 )" at bounding box center [794, 468] width 51 height 16
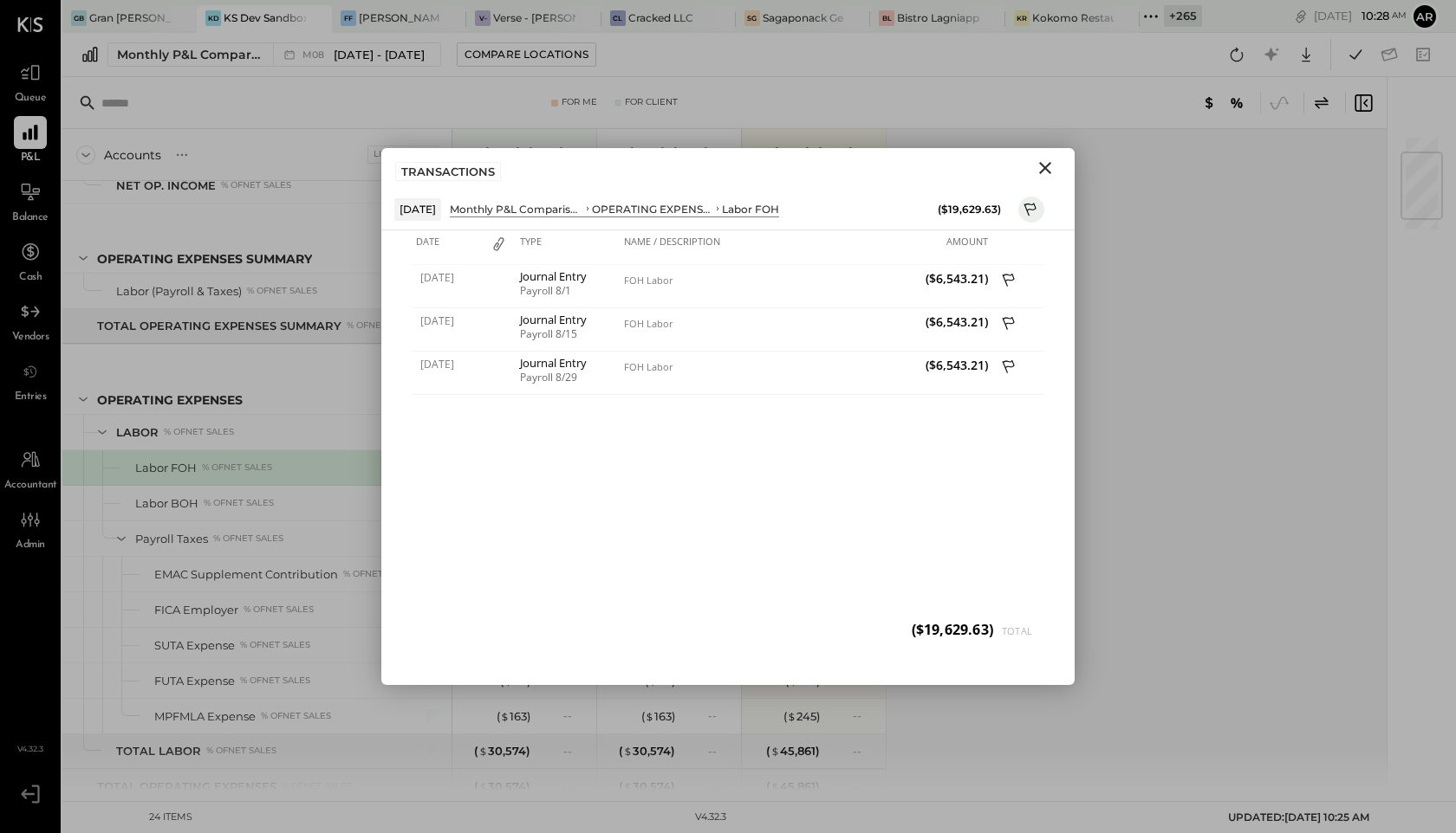
click at [1040, 158] on icon "Close" at bounding box center [1045, 168] width 21 height 21
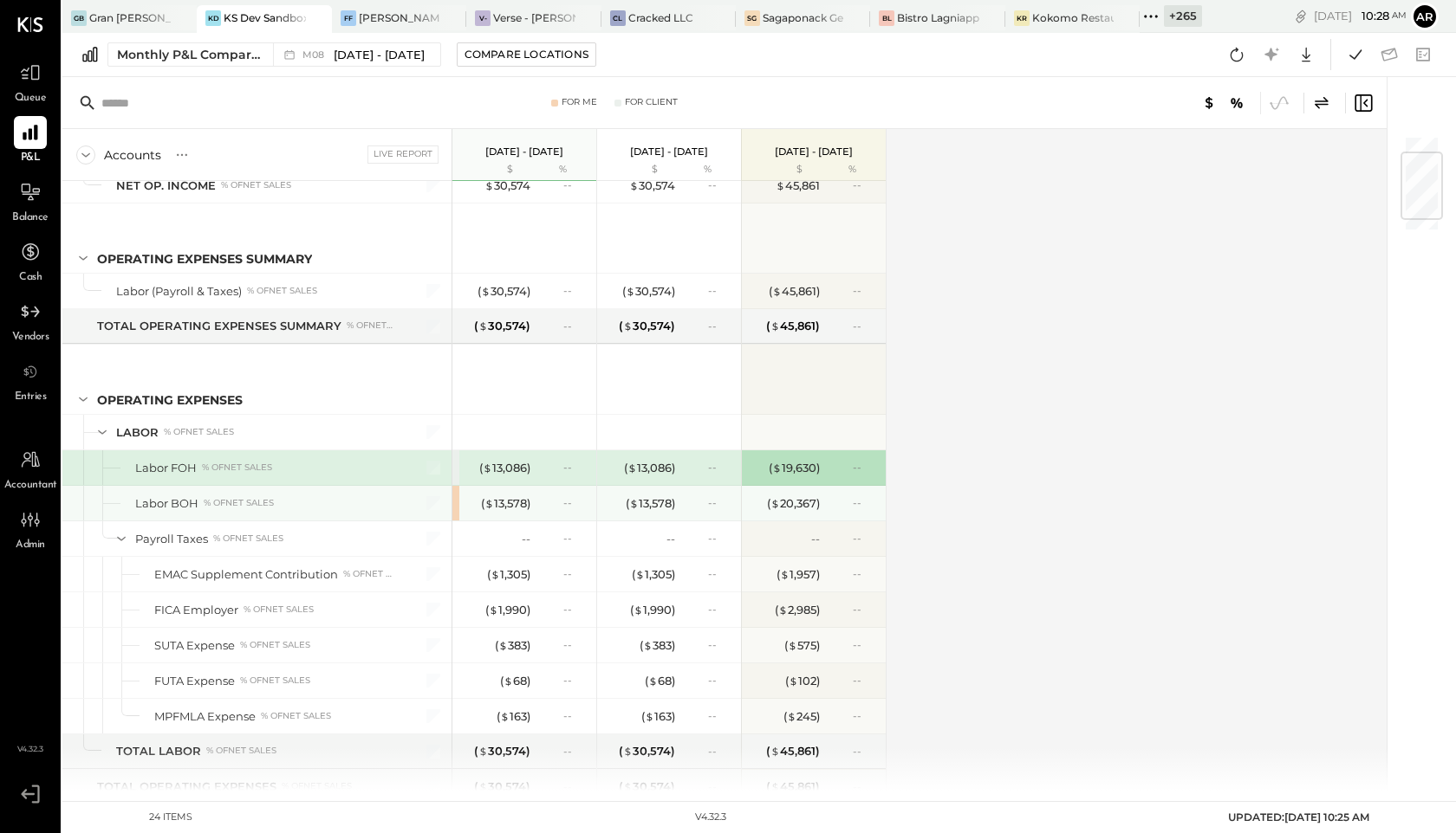
click at [510, 518] on div "( $ 13,578 ) --" at bounding box center [526, 503] width 130 height 35
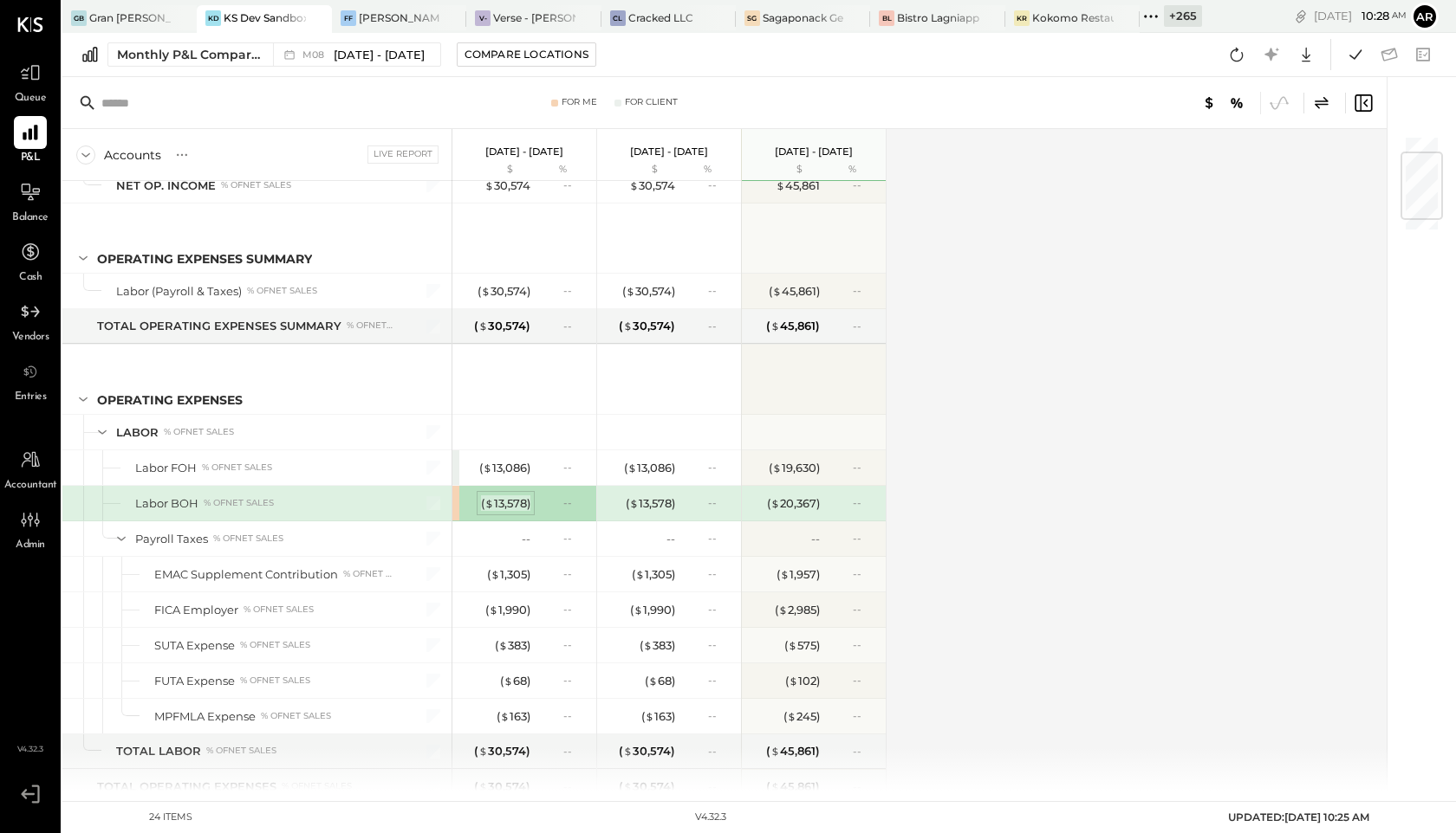
click at [510, 506] on div "( $ 13,578 )" at bounding box center [506, 503] width 49 height 16
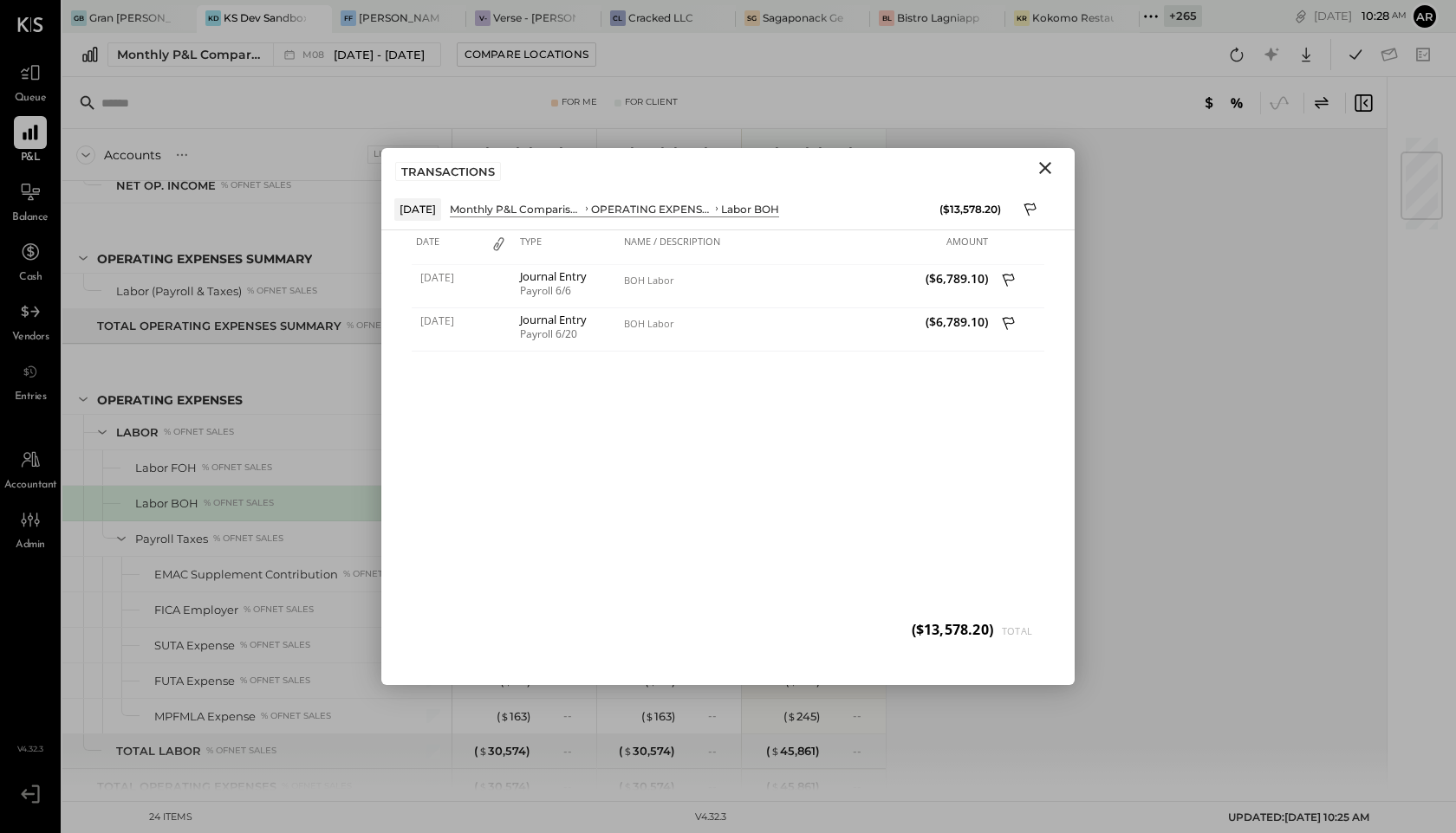
click at [1043, 161] on icon "Close" at bounding box center [1045, 168] width 21 height 21
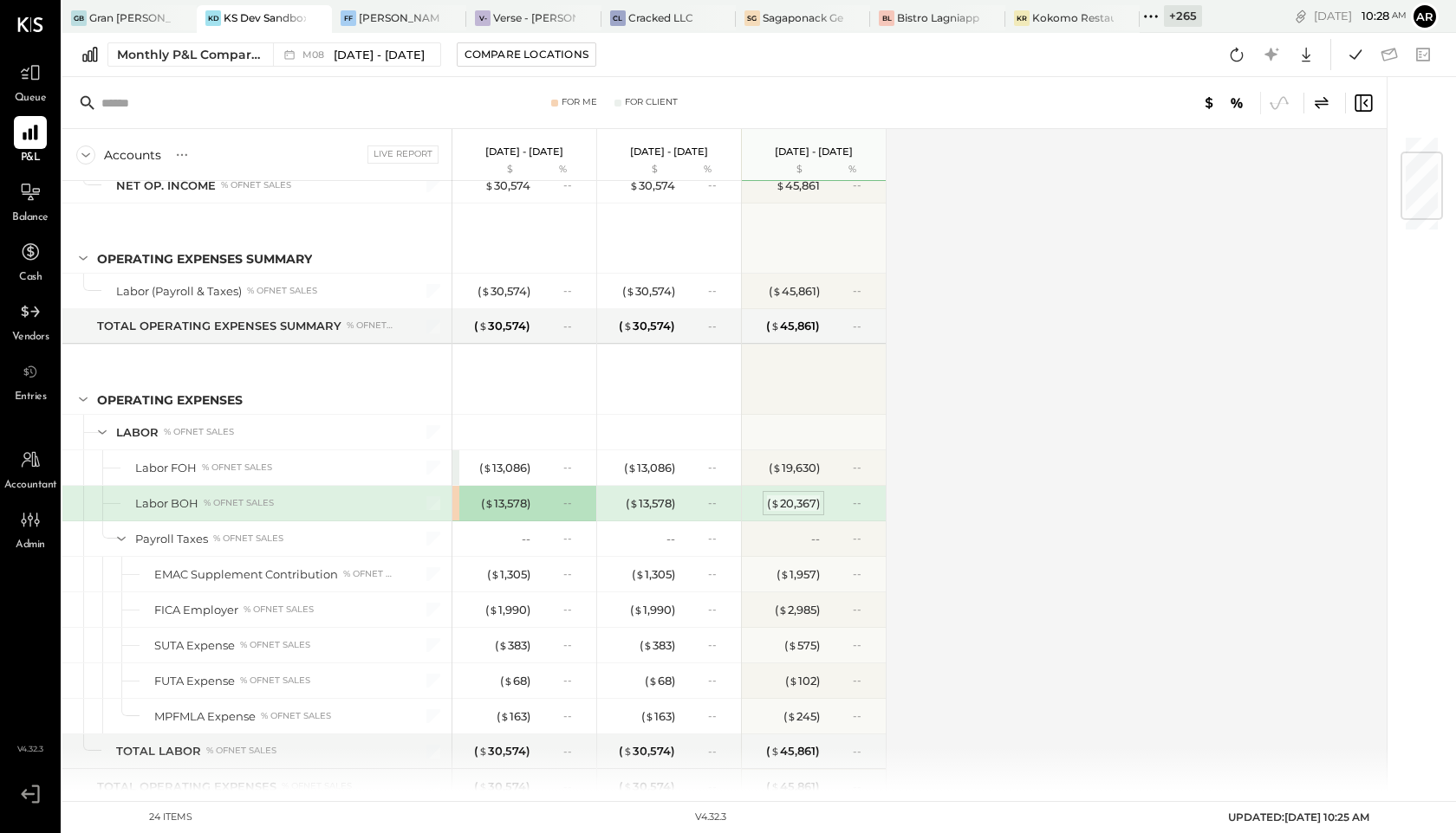
click at [812, 501] on div "( $ 20,367 )" at bounding box center [794, 503] width 53 height 16
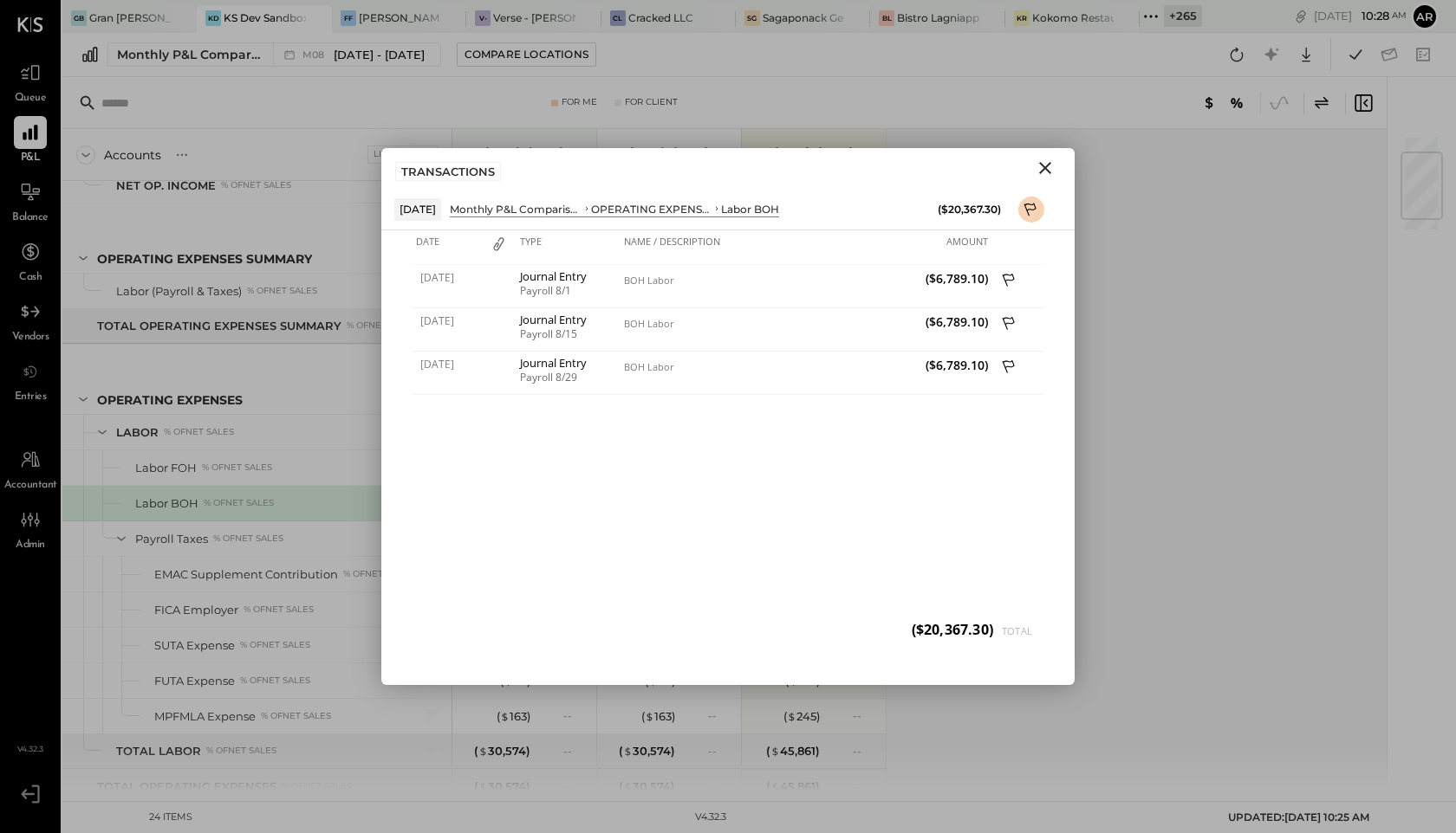
click at [1049, 164] on icon "Close" at bounding box center [1045, 168] width 12 height 12
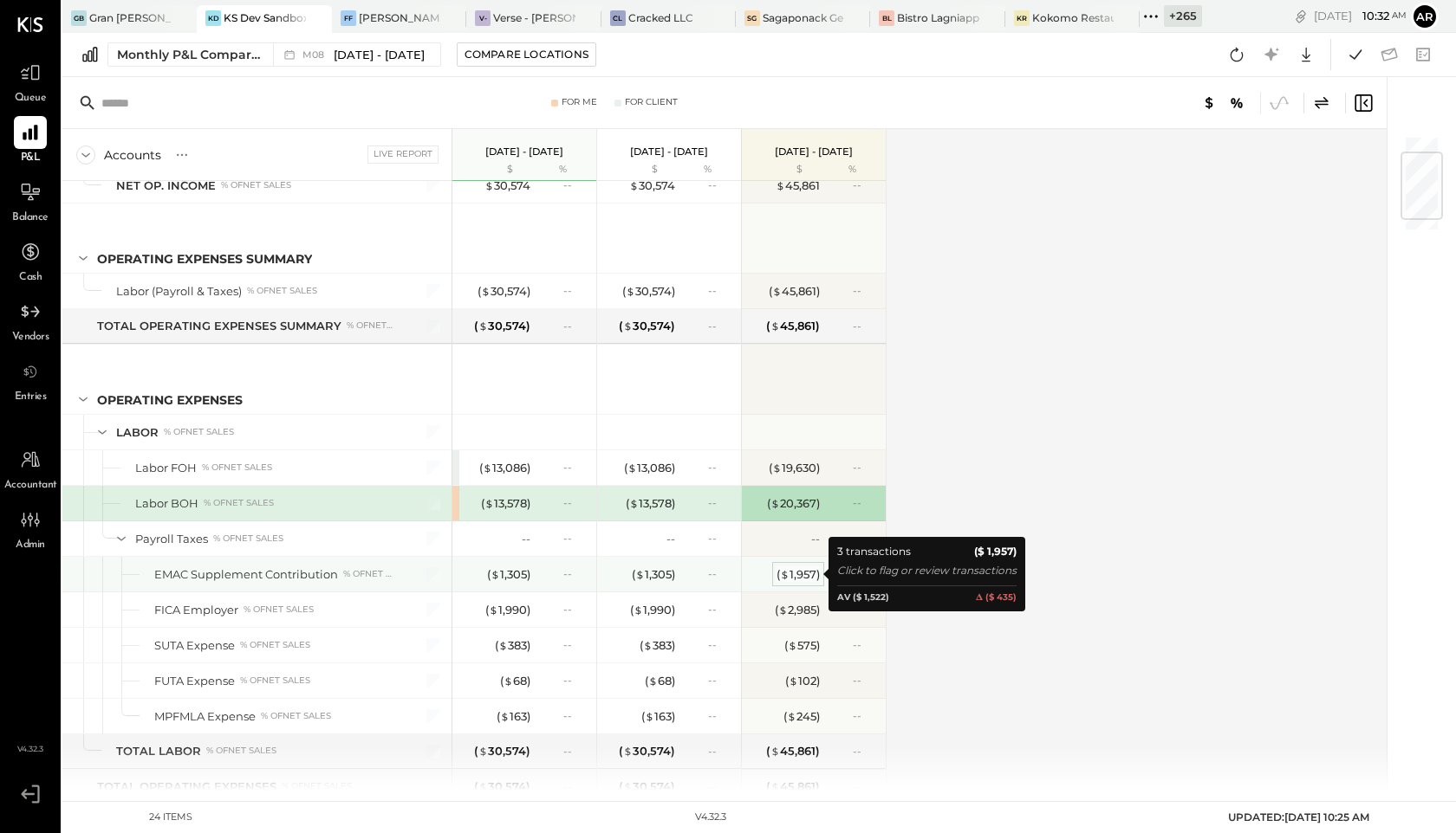
click at [794, 577] on div "( $ 1,957 )" at bounding box center [798, 575] width 43 height 16
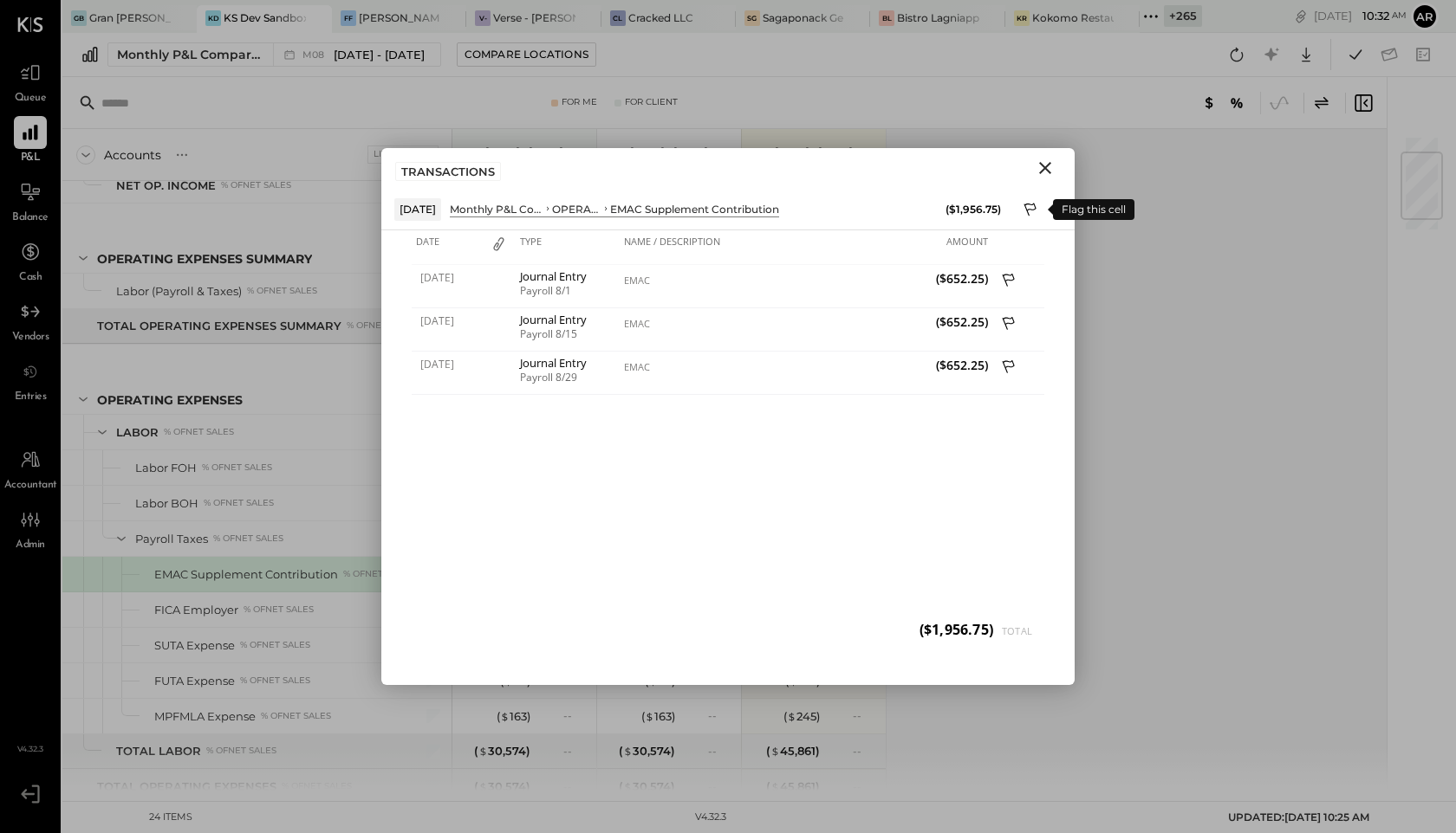
click at [1031, 207] on icon at bounding box center [1030, 211] width 16 height 21
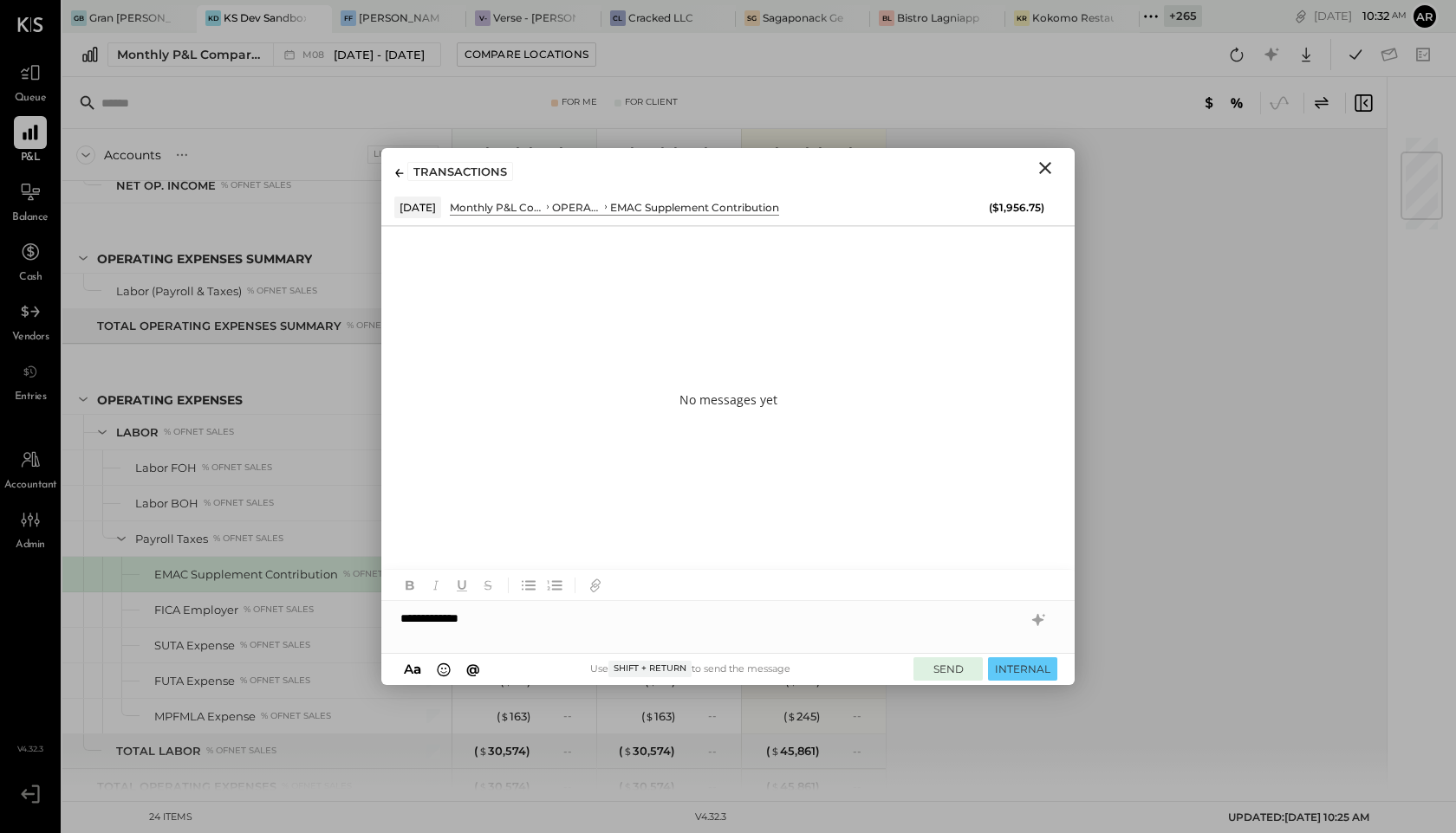
click at [920, 666] on button "SEND" at bounding box center [947, 669] width 69 height 24
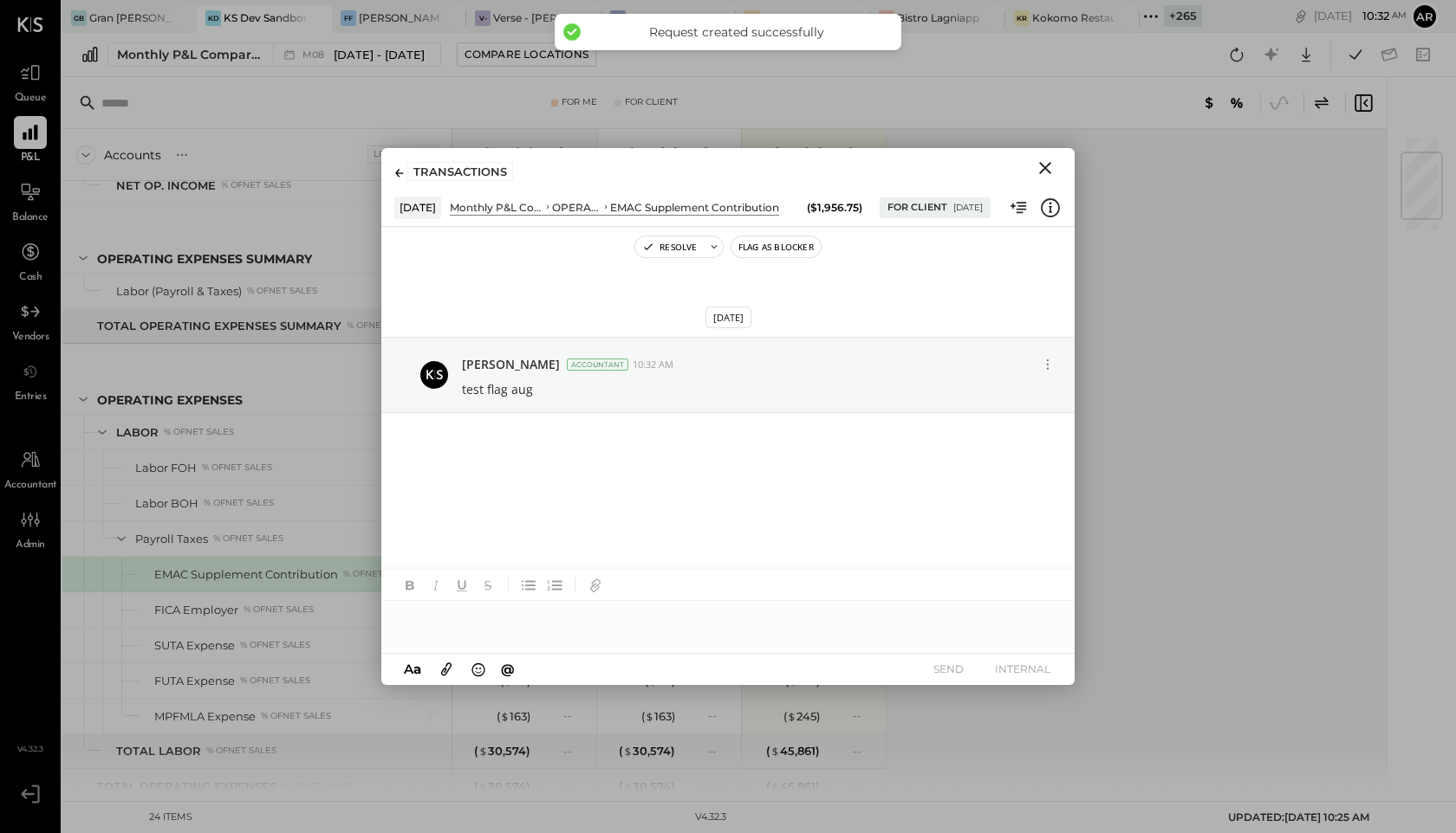
click at [399, 169] on icon at bounding box center [399, 173] width 8 height 8
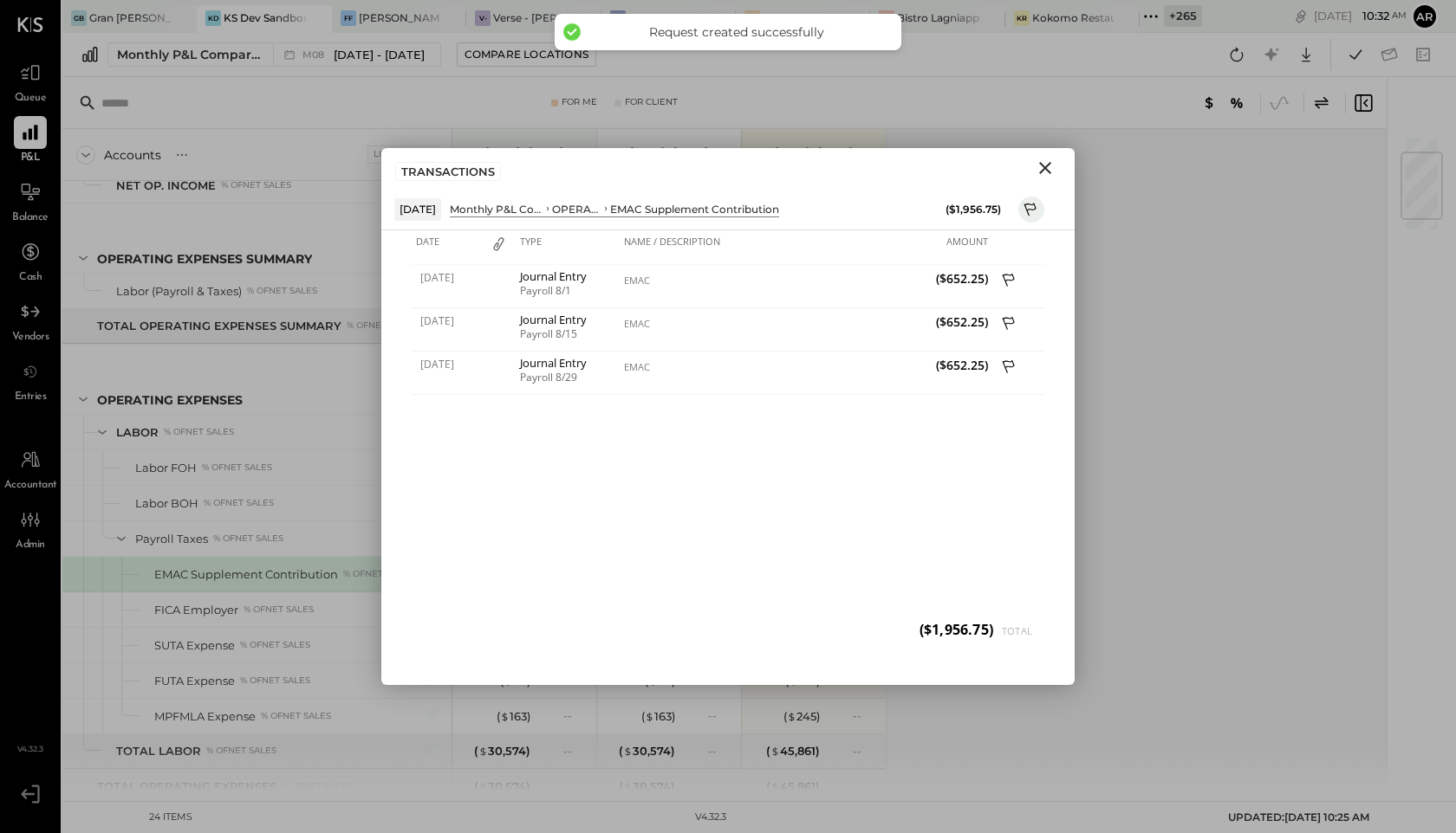
click at [1049, 163] on icon "Close" at bounding box center [1045, 168] width 12 height 12
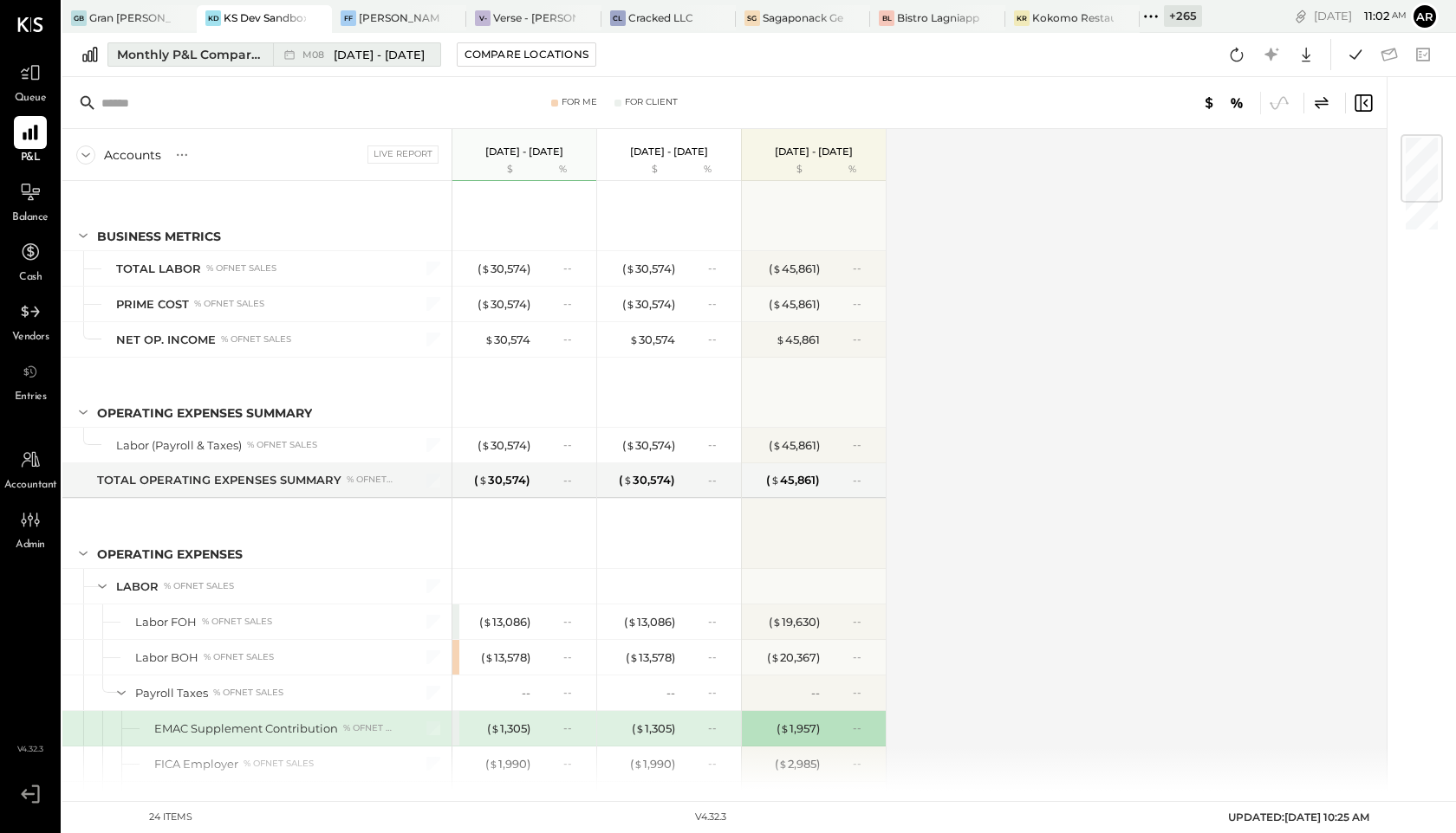
click at [310, 56] on span "M08" at bounding box center [315, 55] width 26 height 9
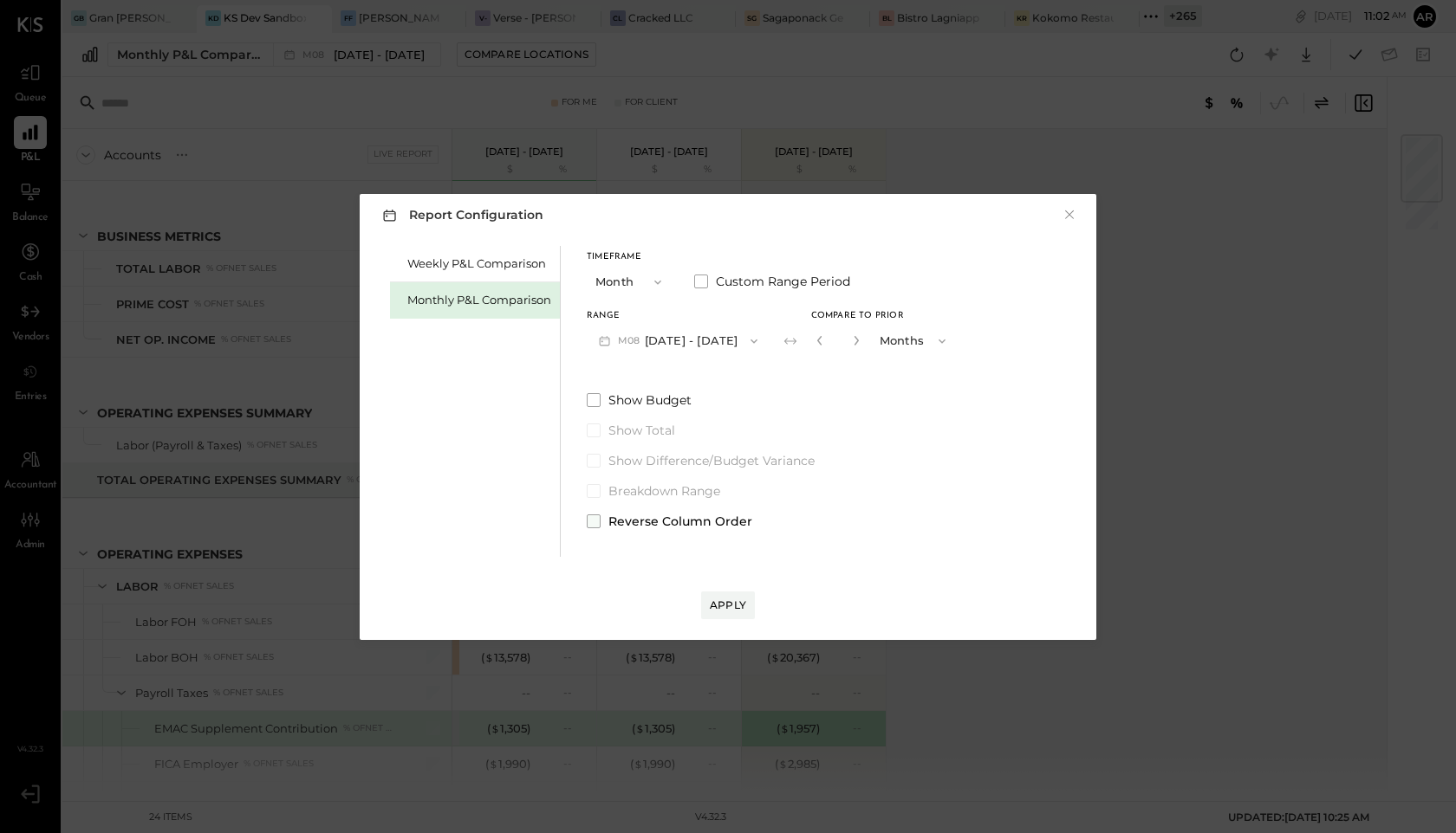
click at [593, 523] on span at bounding box center [594, 521] width 14 height 14
click at [726, 594] on button "Apply" at bounding box center [728, 605] width 54 height 27
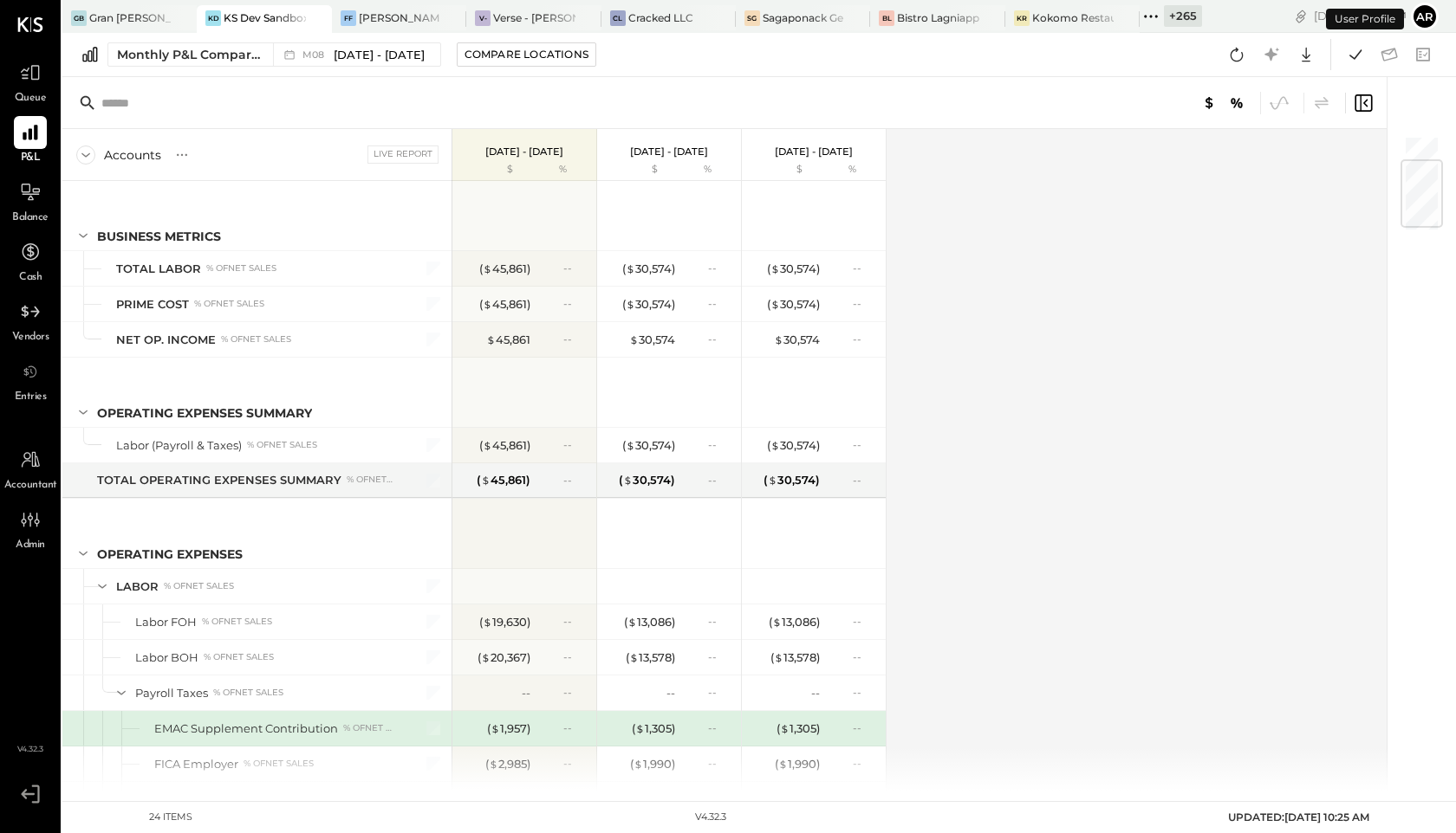
scroll to position [225, 0]
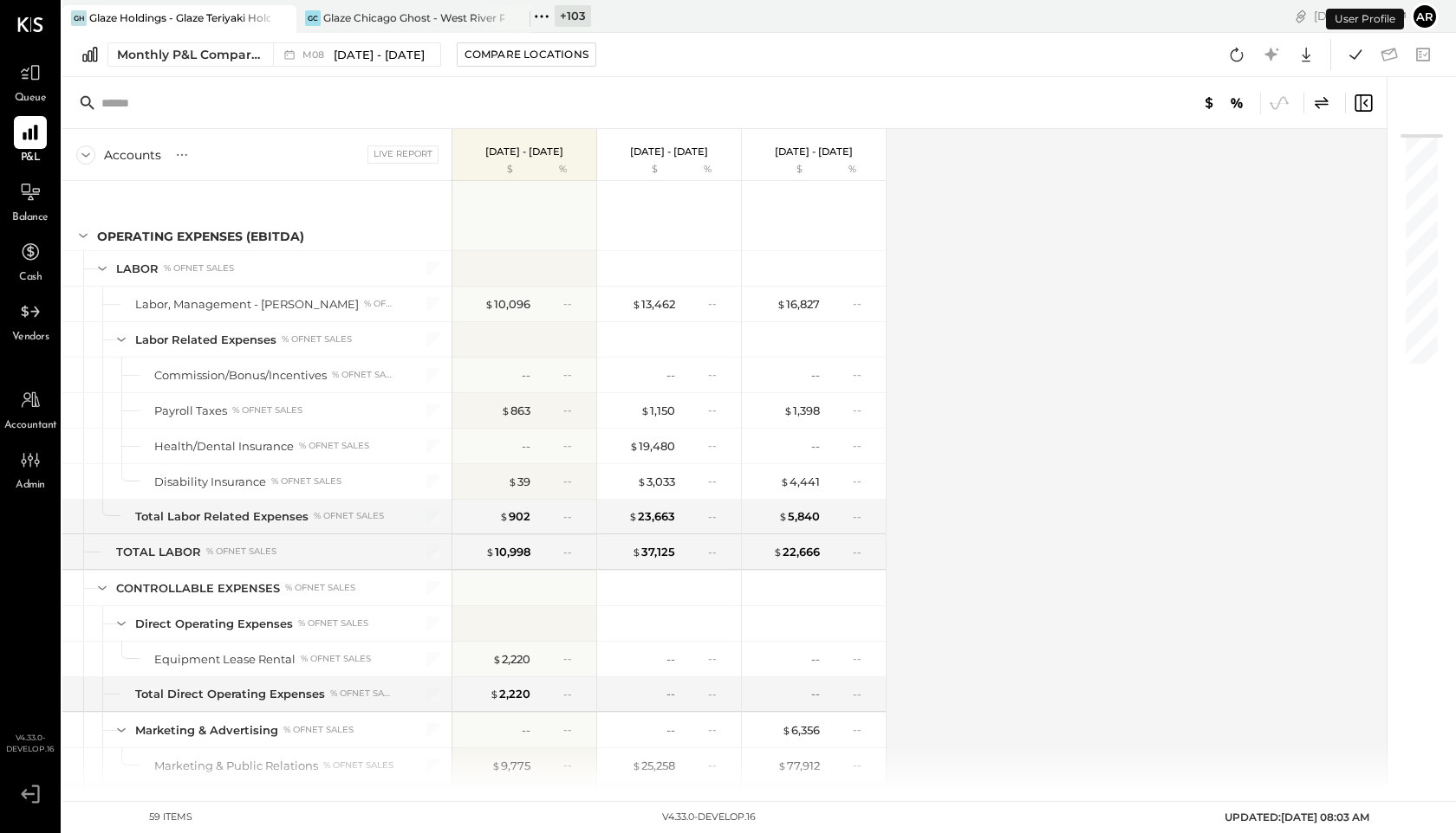
scroll to position [475, 0]
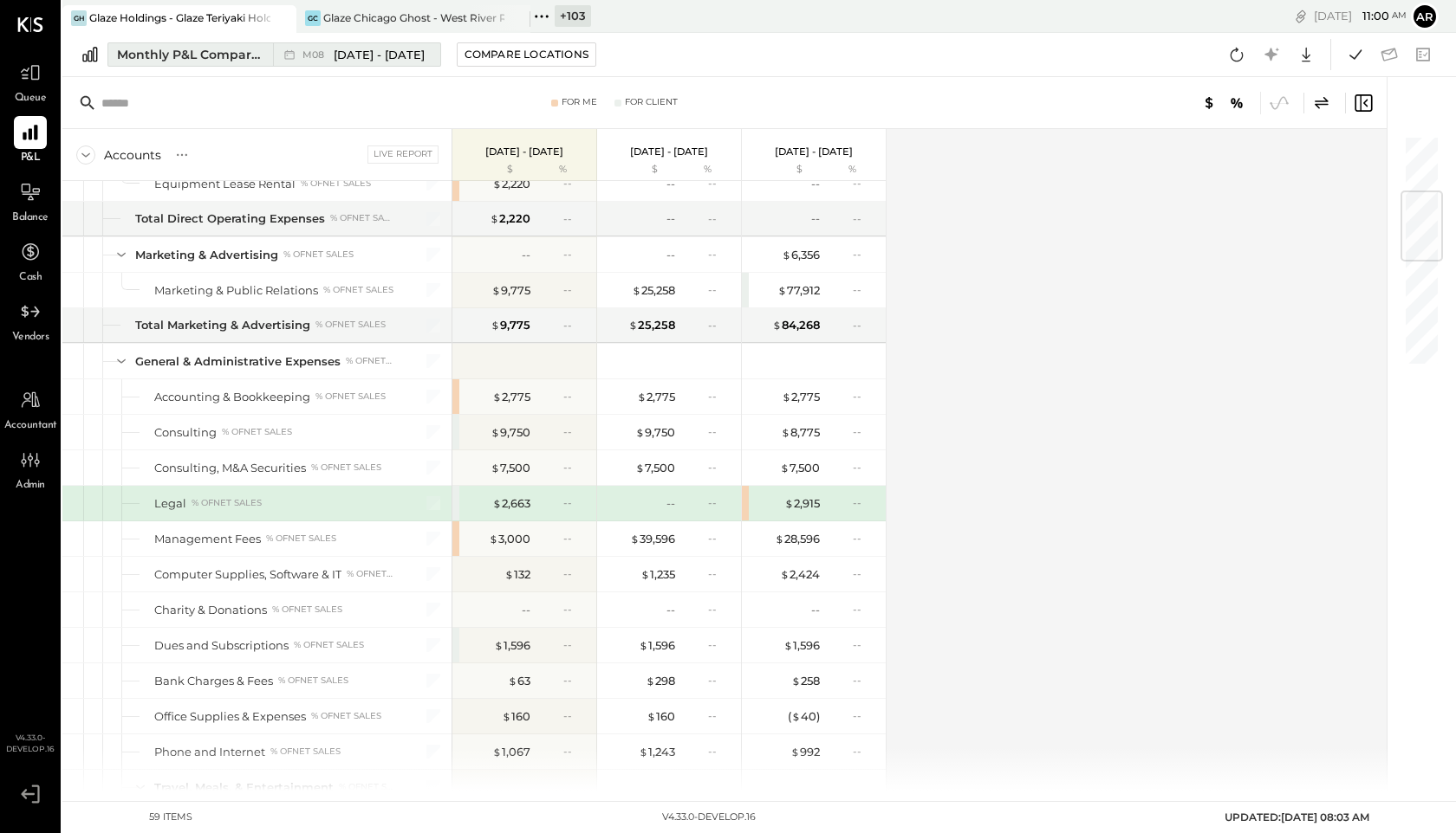
click at [320, 54] on span "M08" at bounding box center [315, 55] width 26 height 9
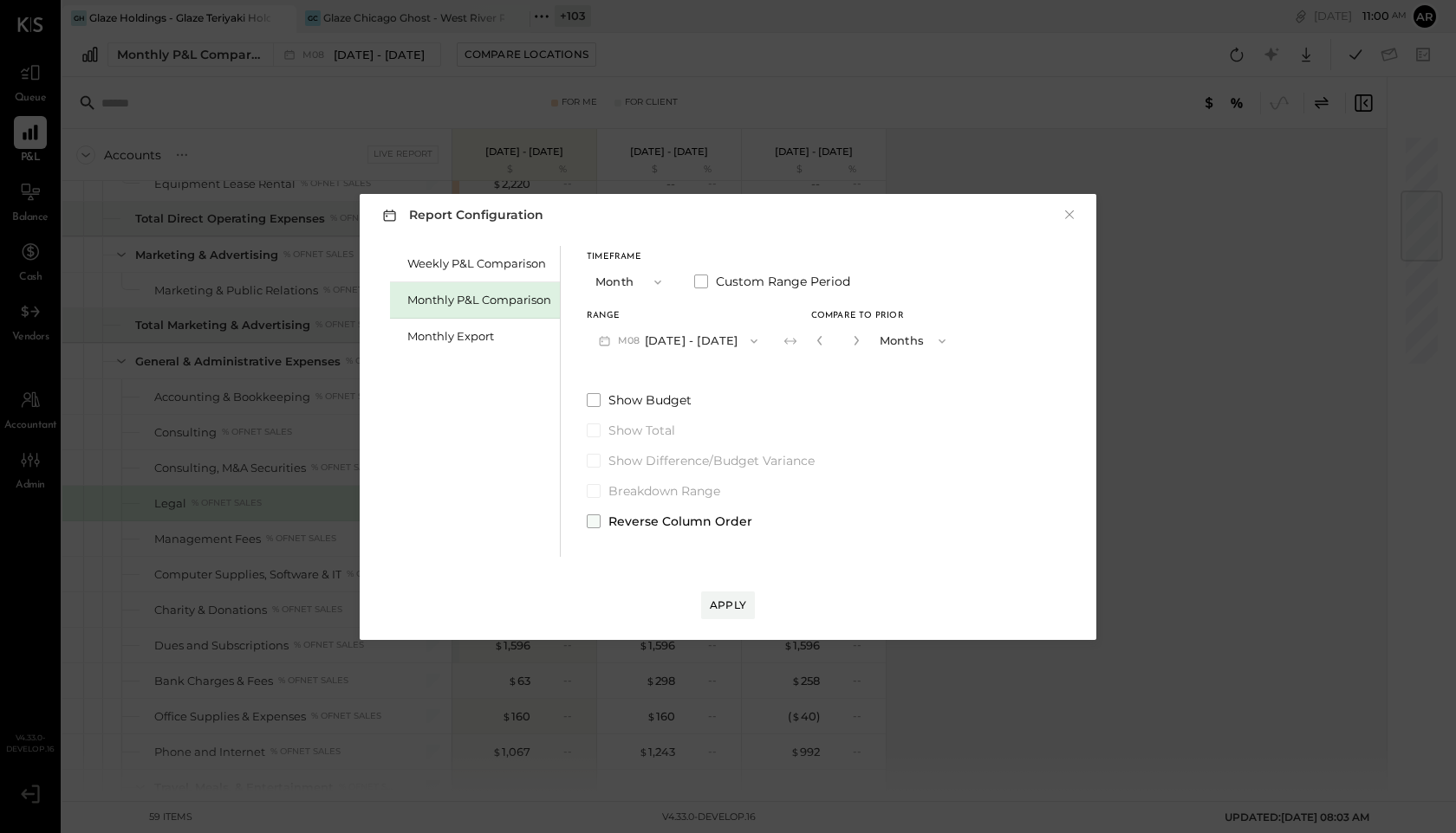
click at [591, 513] on label "Reverse Column Order" at bounding box center [772, 522] width 371 height 17
click at [715, 594] on button "Apply" at bounding box center [728, 605] width 54 height 27
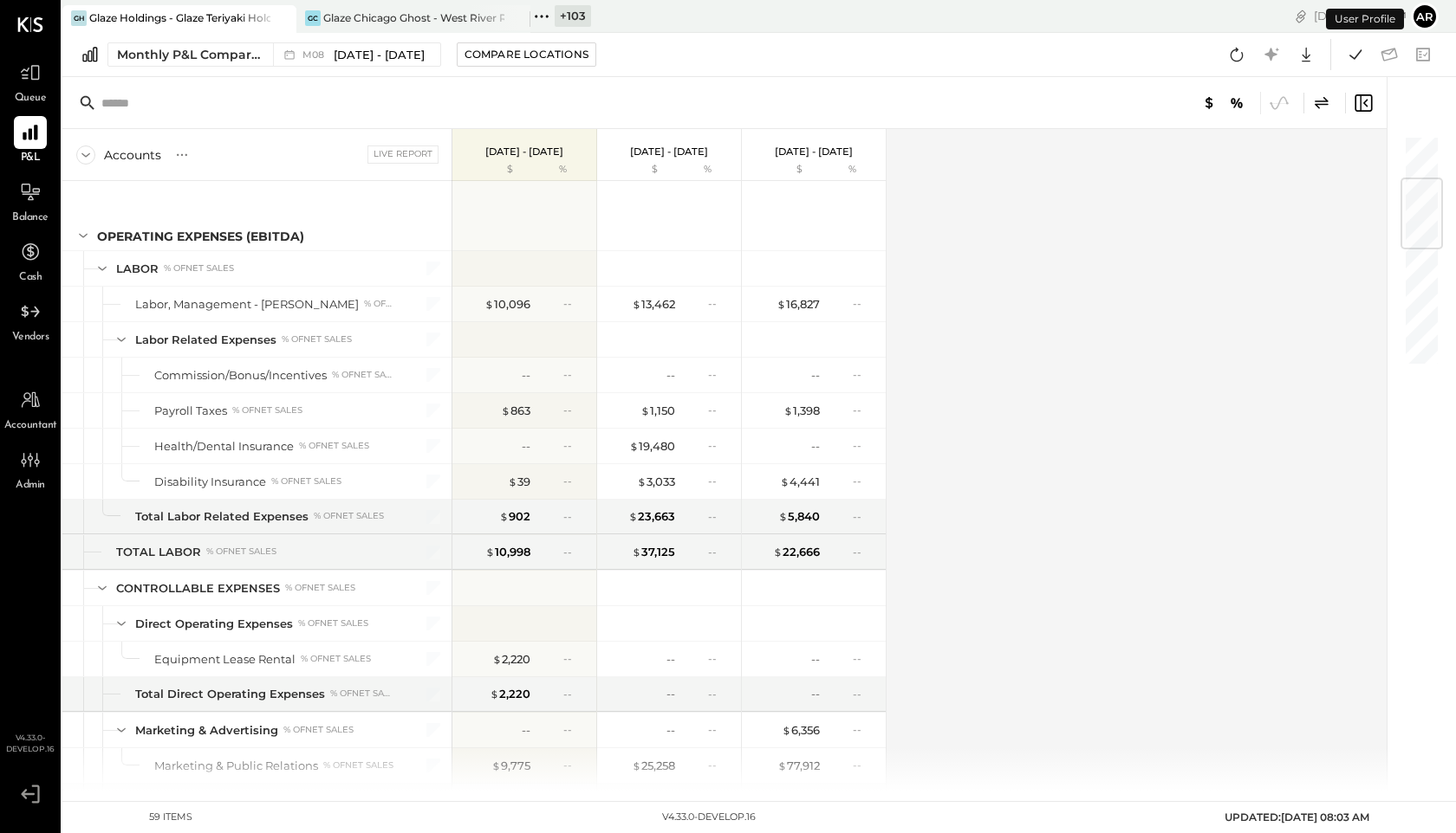
scroll to position [369, 0]
click at [327, 56] on span "M08" at bounding box center [315, 55] width 26 height 9
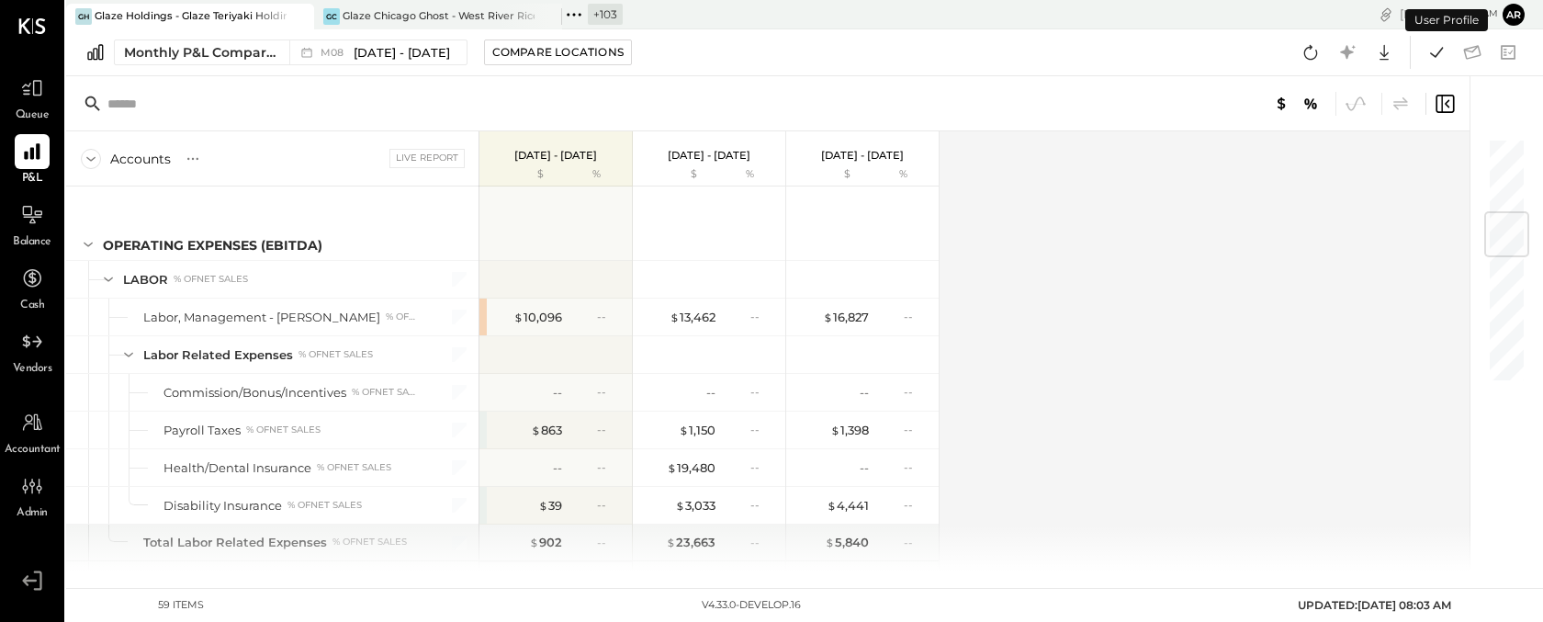
scroll to position [634, 0]
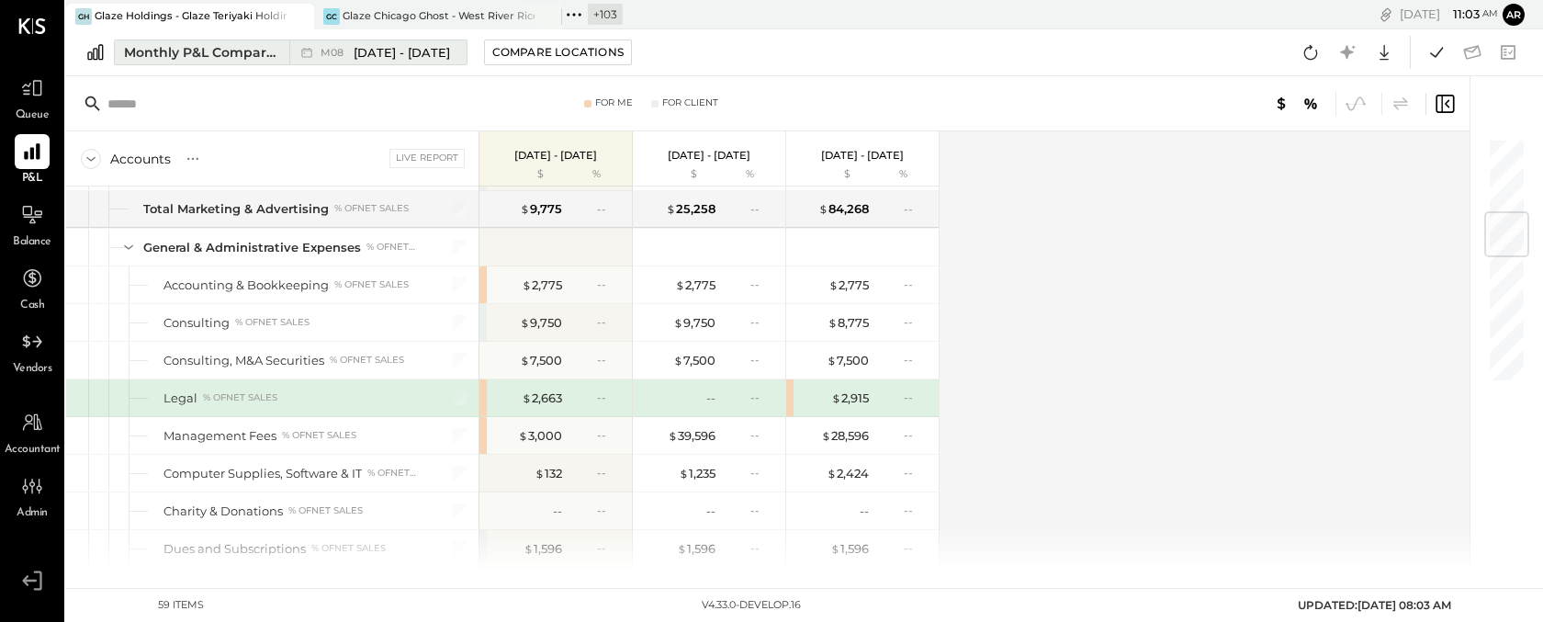
click at [362, 53] on span "[DATE] - [DATE]" at bounding box center [402, 52] width 96 height 17
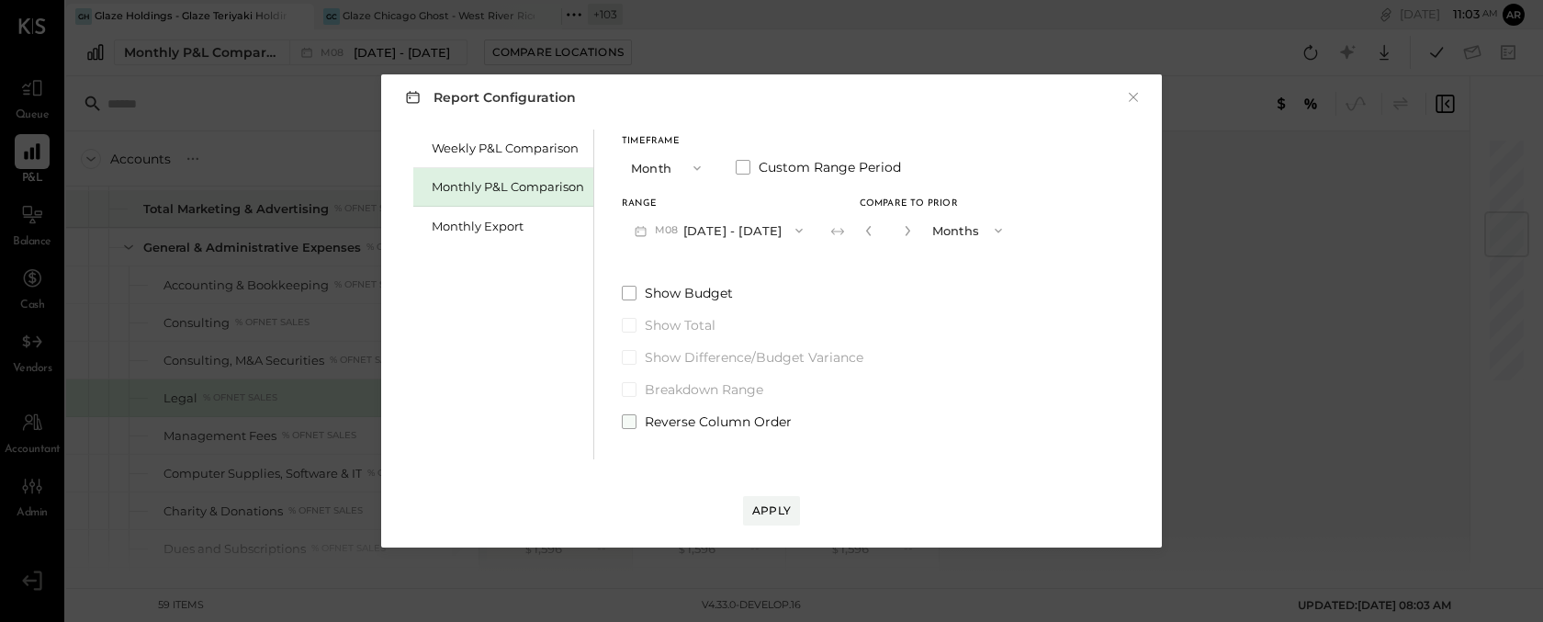
click at [623, 421] on span at bounding box center [629, 421] width 15 height 15
click at [768, 513] on div "Apply" at bounding box center [771, 510] width 39 height 16
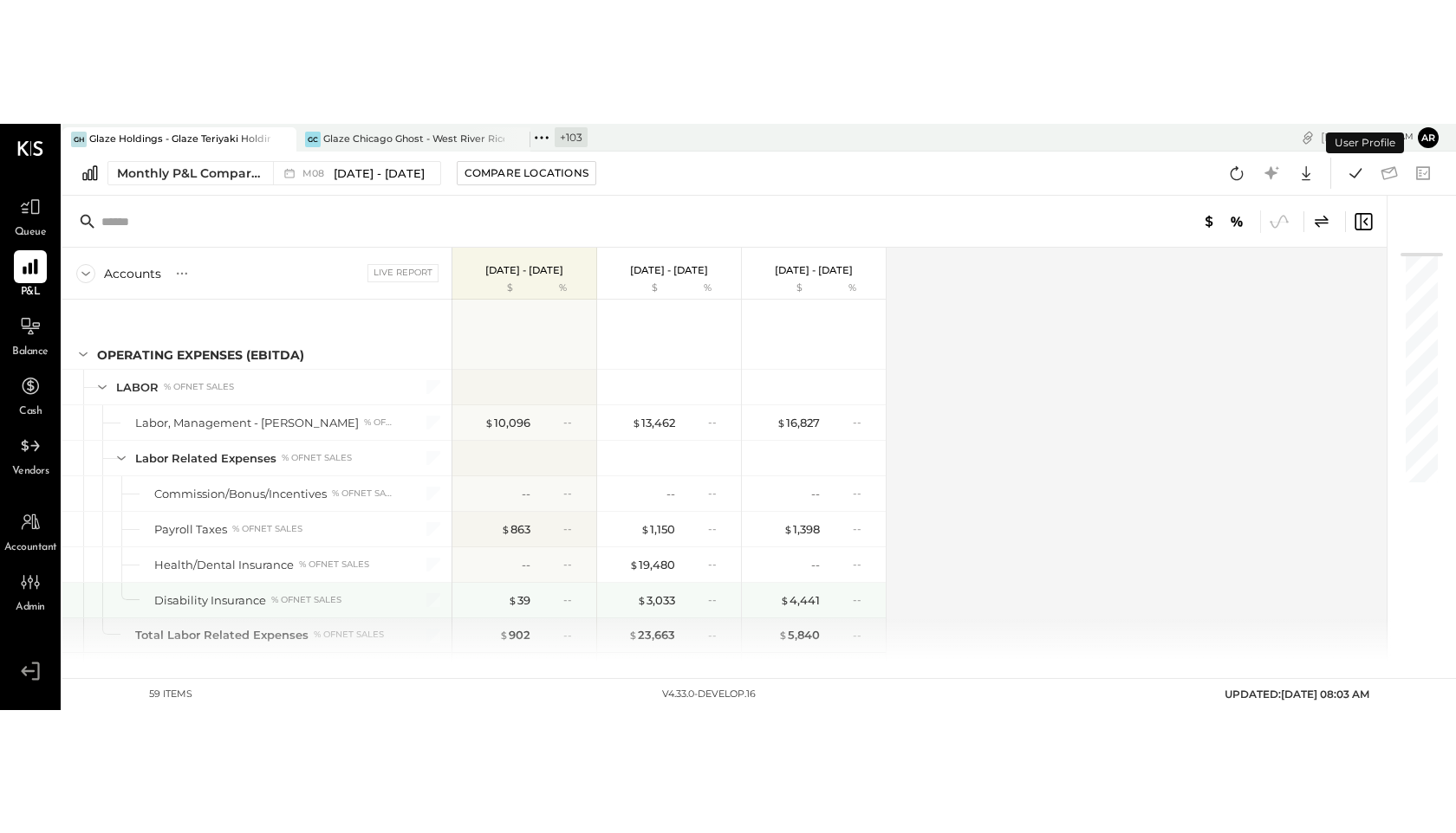
scroll to position [598, 0]
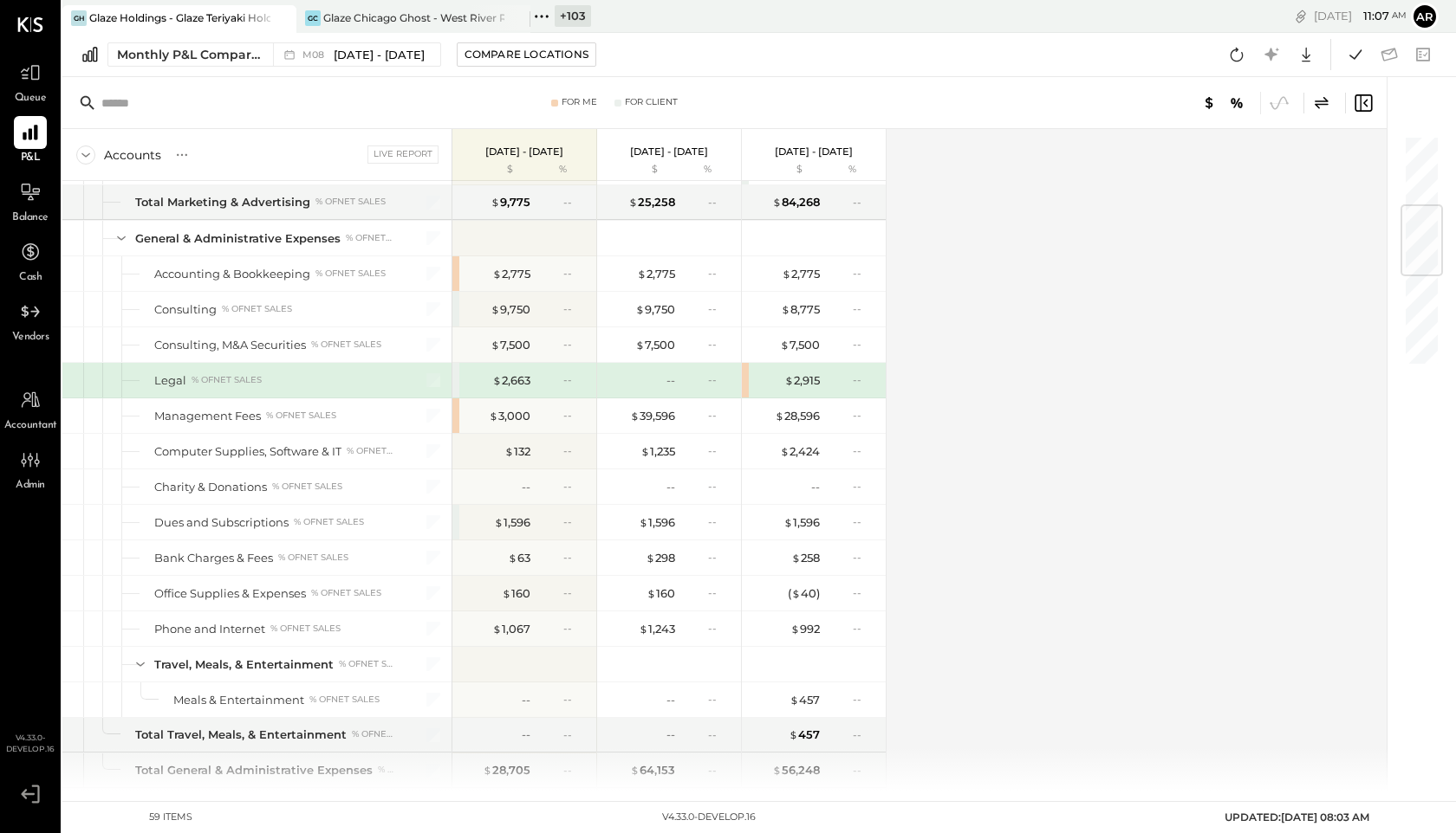
click at [1330, 103] on icon at bounding box center [1321, 103] width 21 height 21
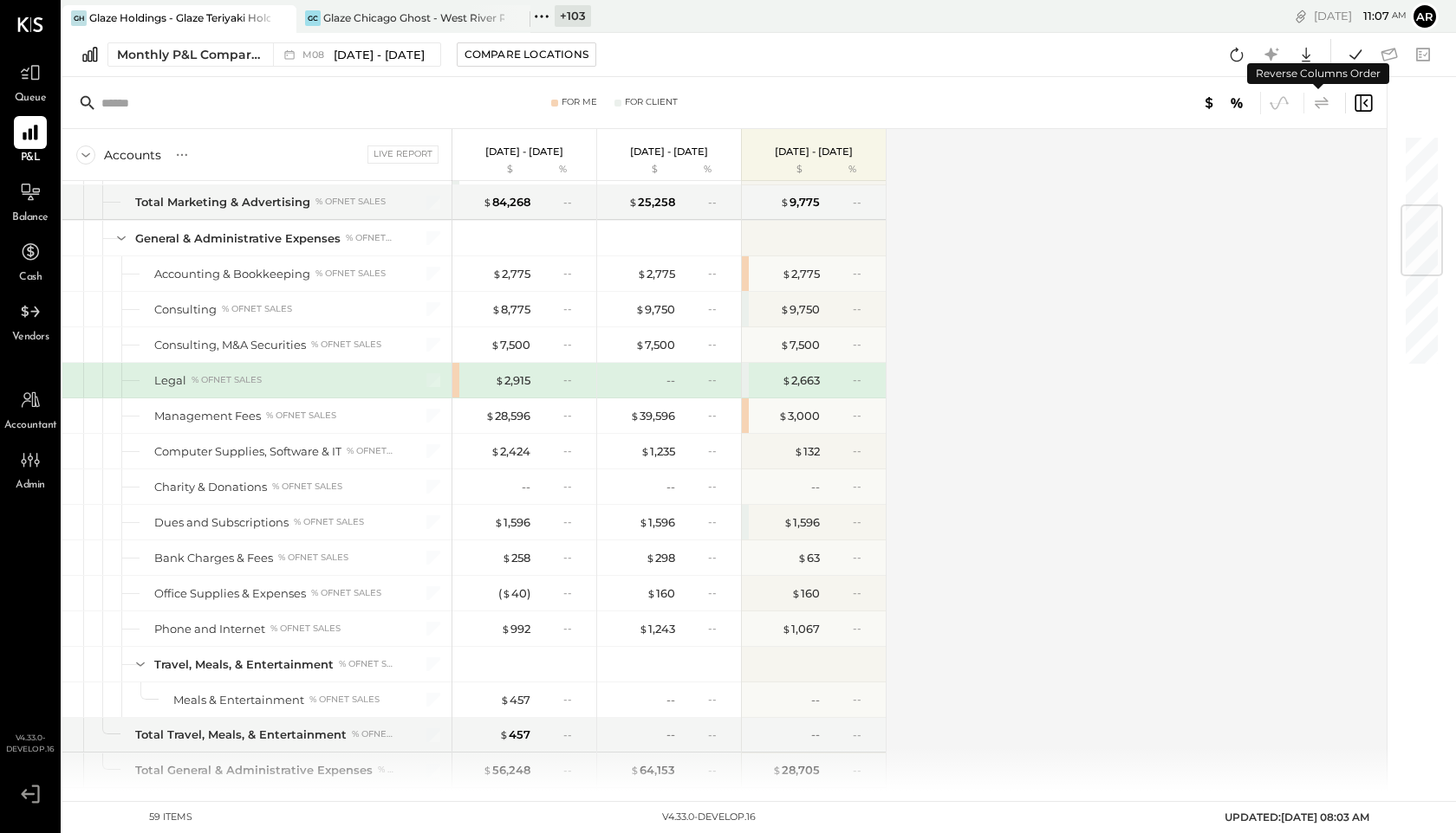
click at [1330, 103] on icon at bounding box center [1321, 103] width 21 height 21
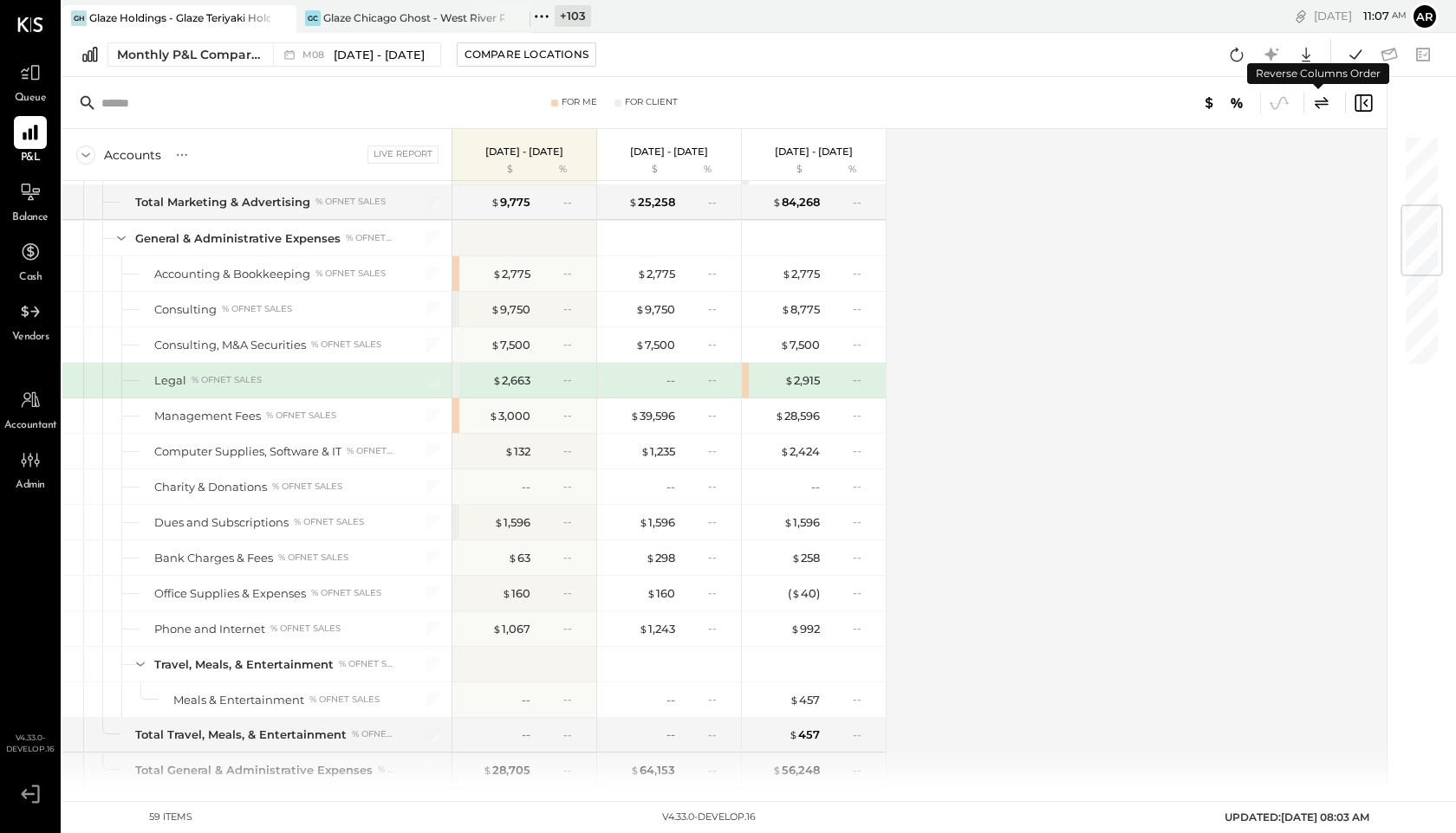
click at [1330, 103] on icon at bounding box center [1321, 103] width 21 height 21
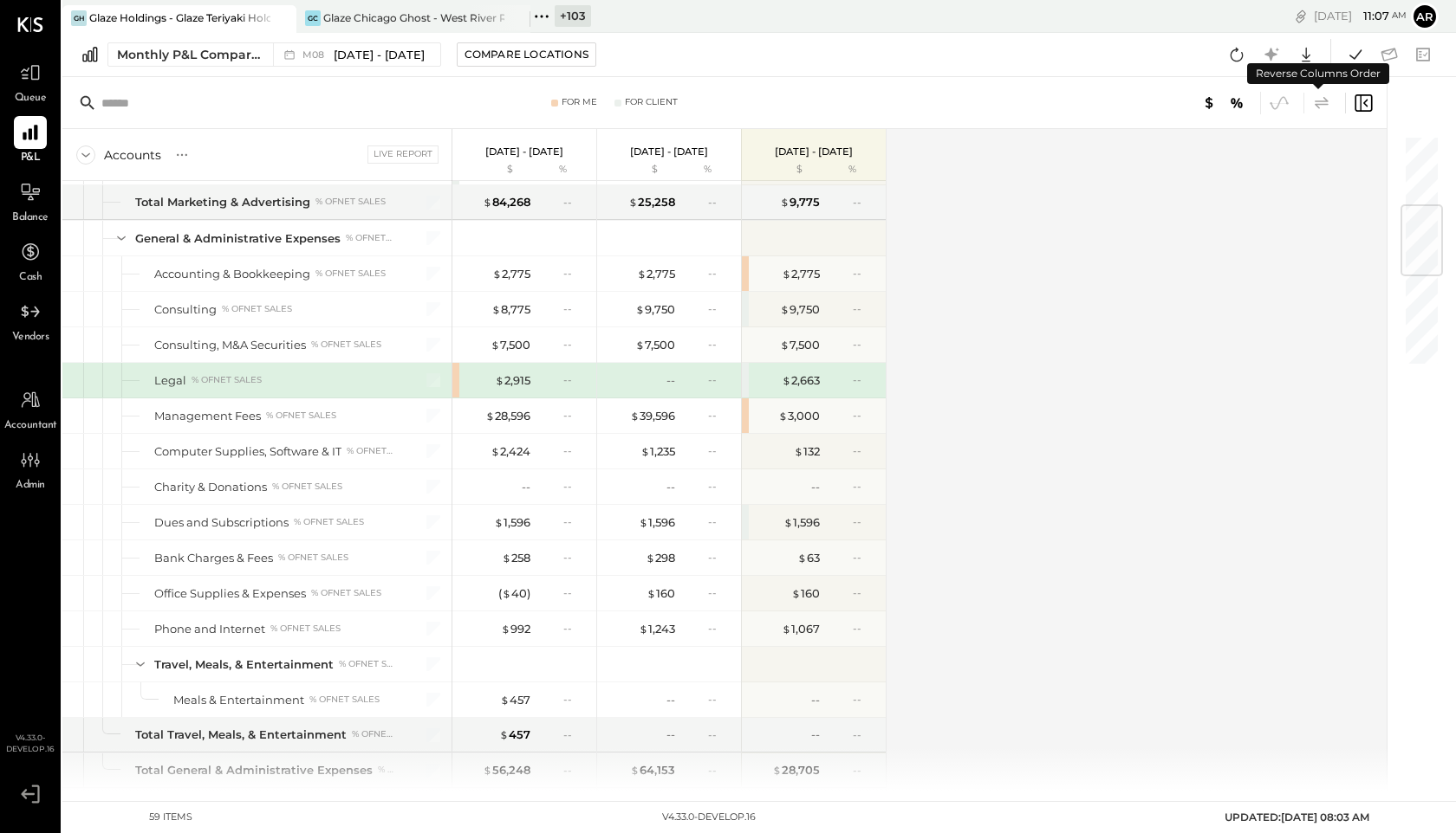
click at [1330, 103] on icon at bounding box center [1321, 103] width 21 height 21
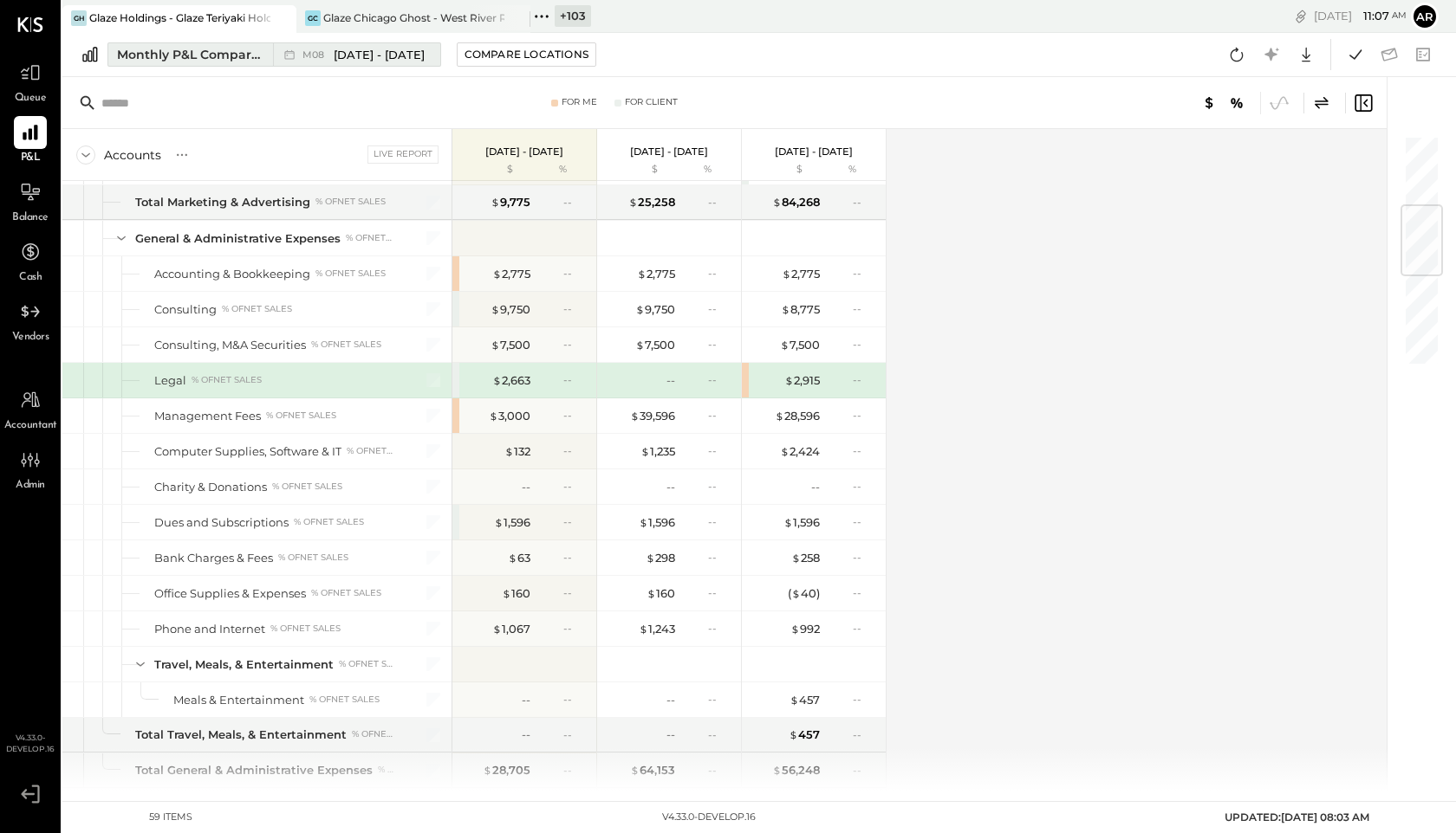
click at [320, 47] on div "M08 [DATE] - [DATE]" at bounding box center [362, 55] width 122 height 16
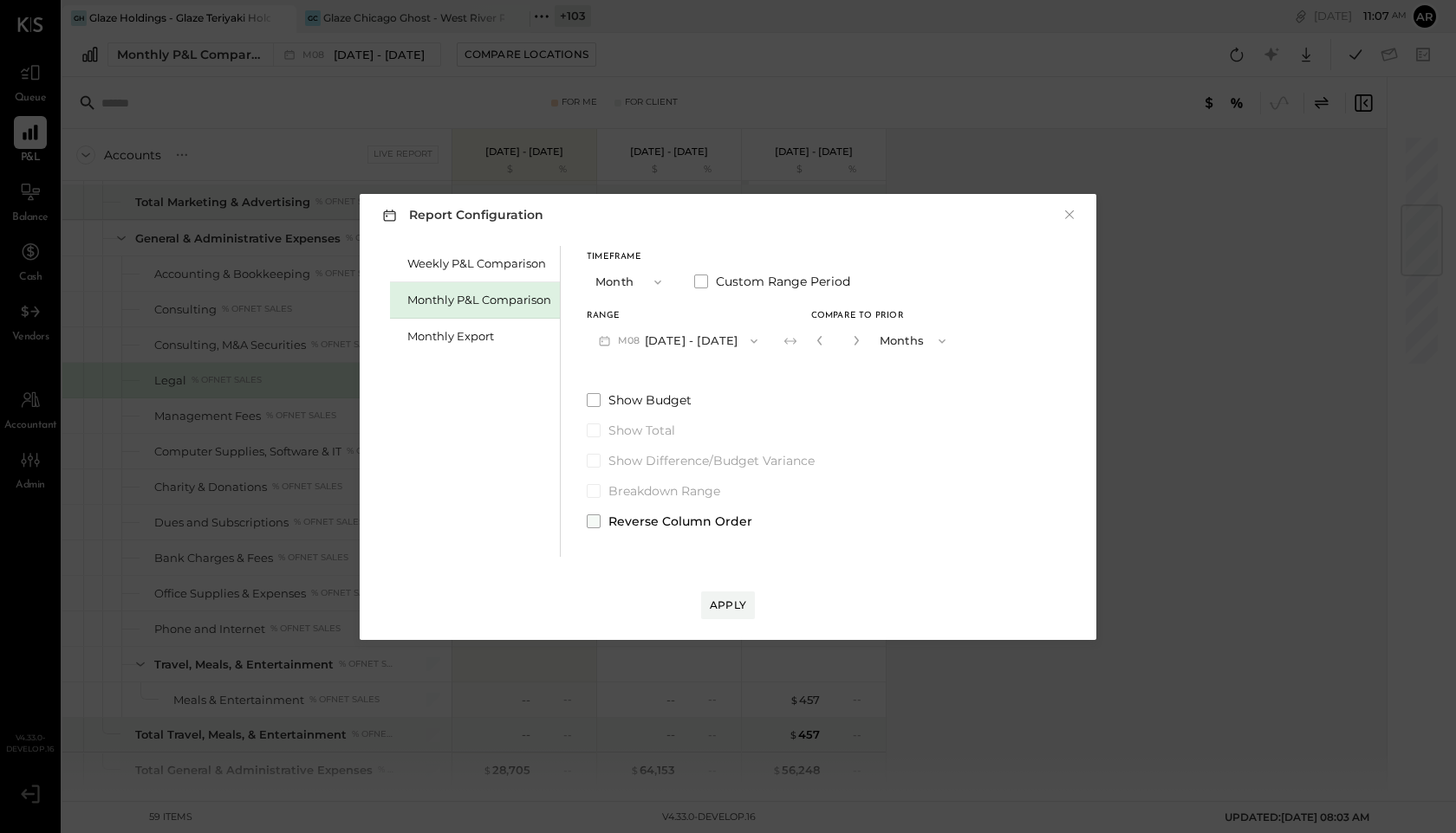
click at [588, 513] on label "Reverse Column Order" at bounding box center [772, 522] width 371 height 17
click at [734, 586] on div "Apply" at bounding box center [728, 606] width 37 height 15
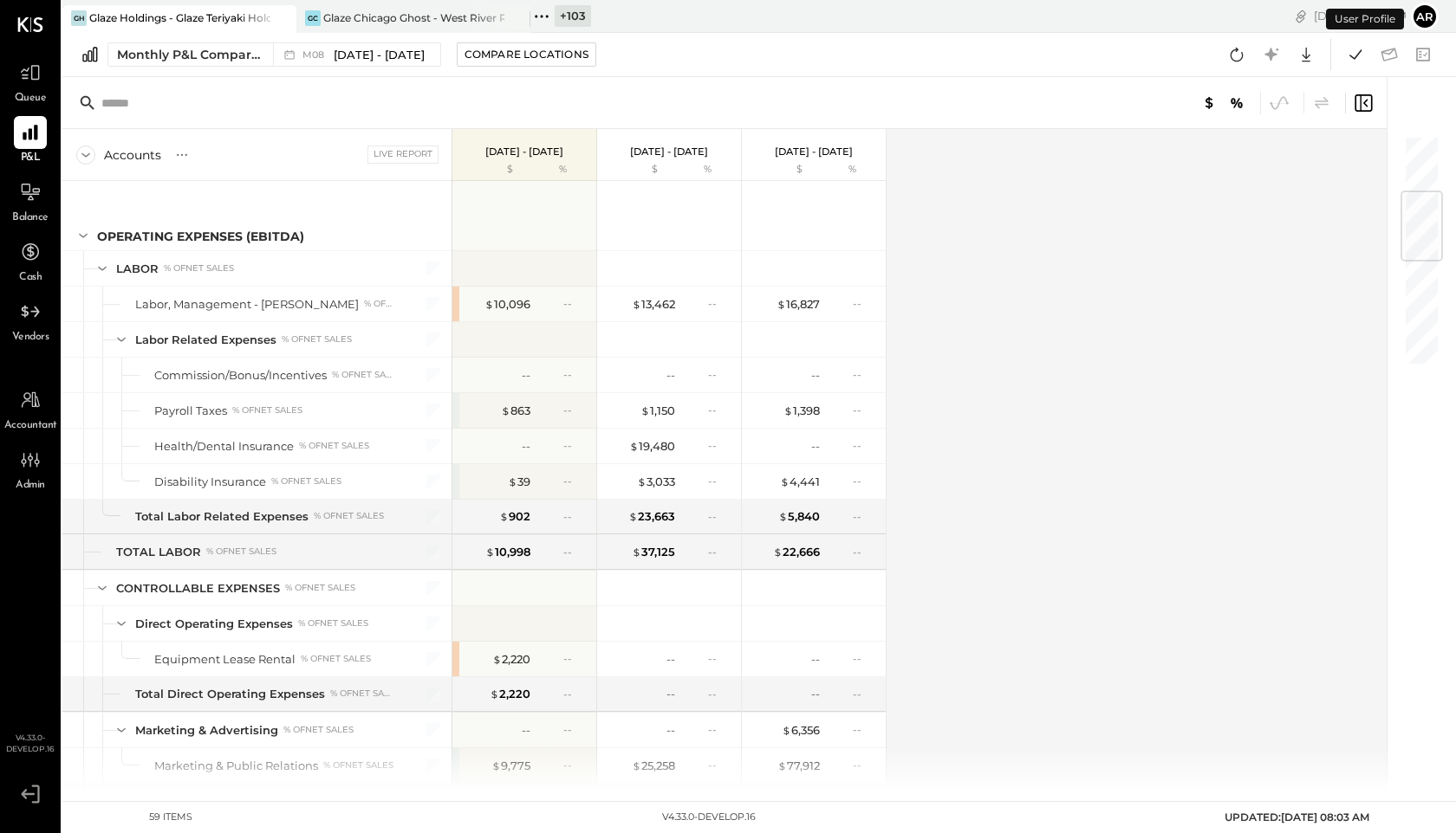
scroll to position [475, 0]
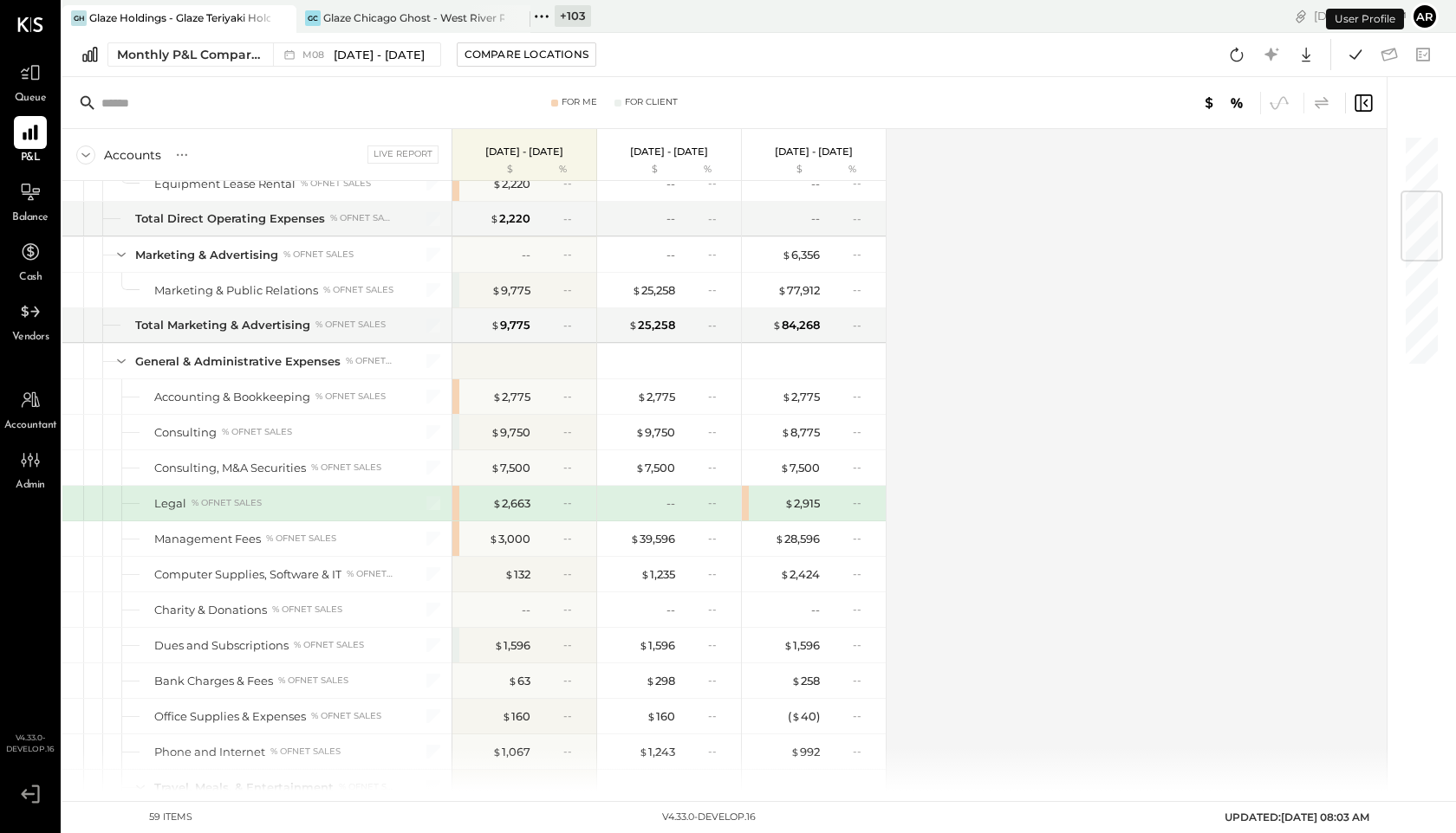
click at [1330, 100] on icon at bounding box center [1321, 103] width 21 height 21
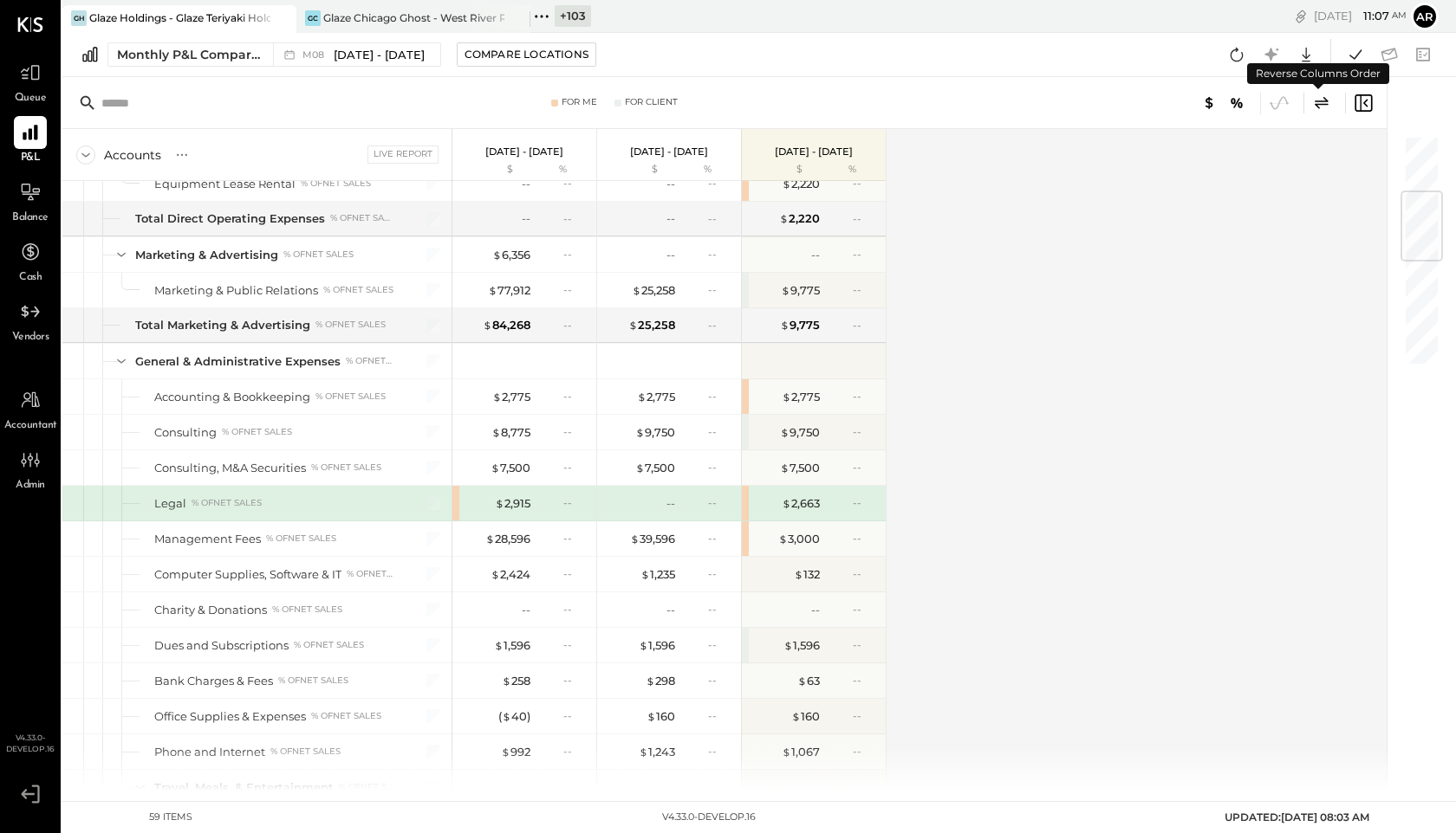
click at [1330, 100] on icon at bounding box center [1321, 103] width 21 height 21
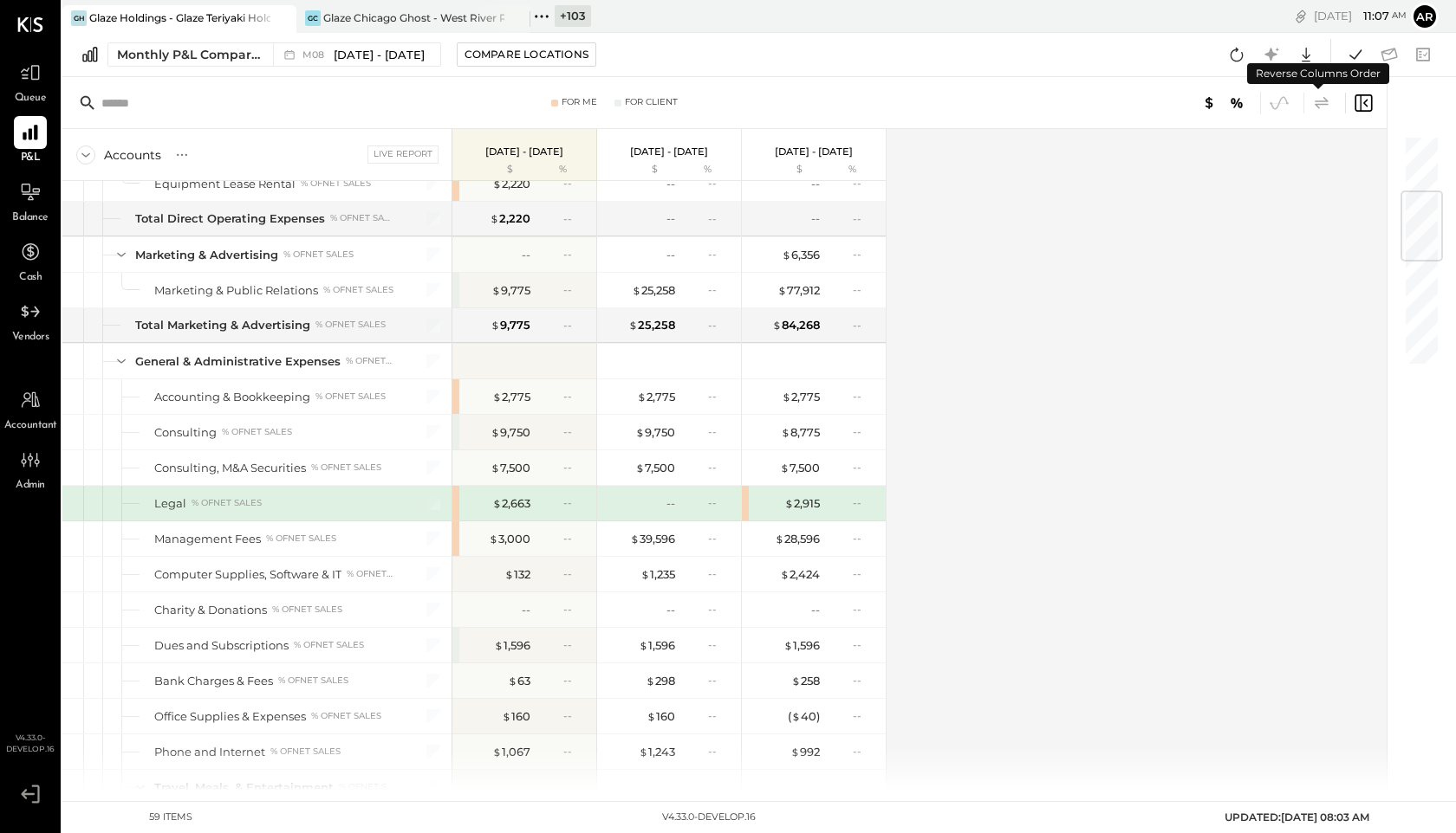
click at [1330, 100] on icon at bounding box center [1321, 103] width 21 height 21
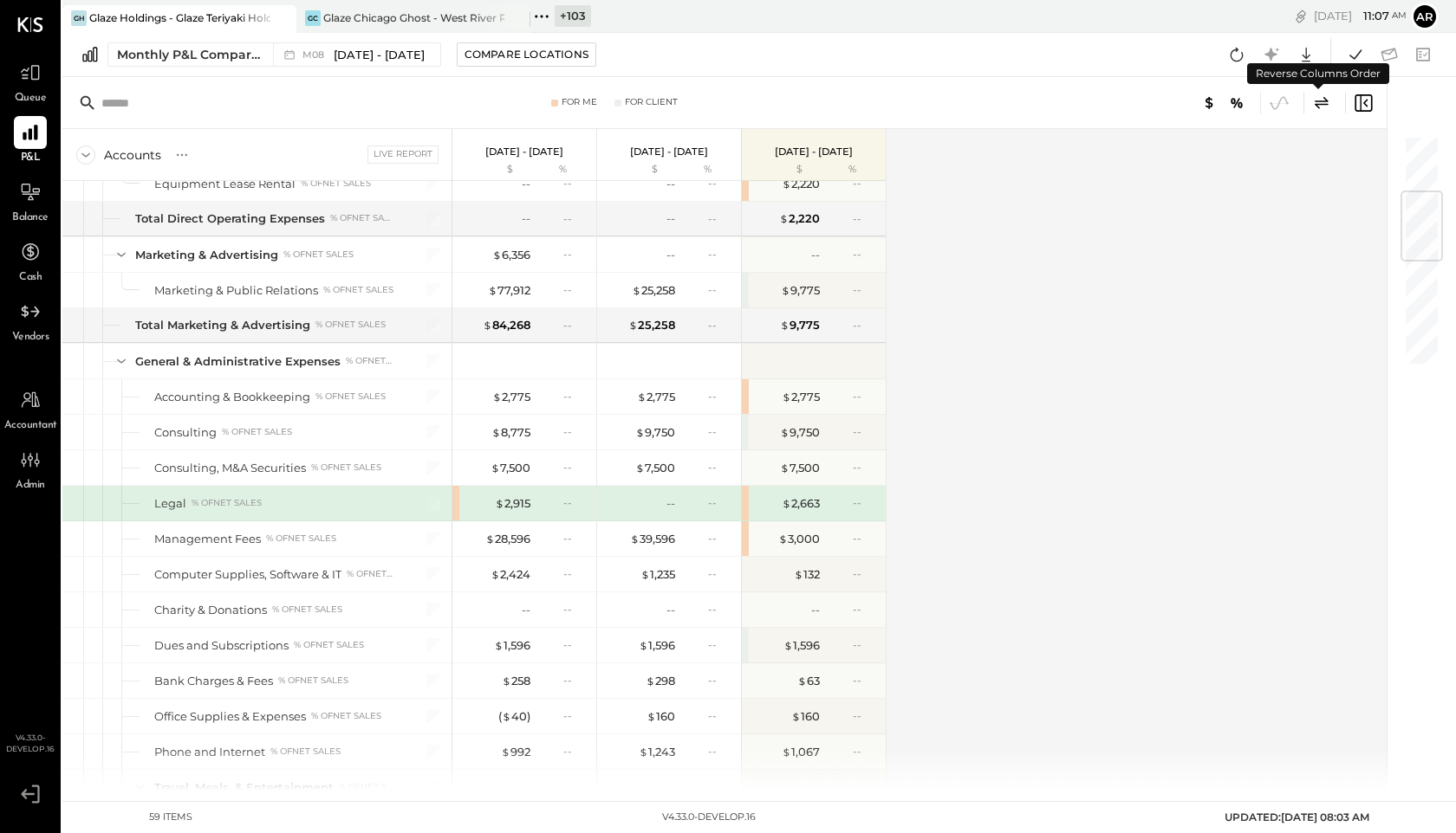
click at [1330, 100] on icon at bounding box center [1321, 103] width 21 height 21
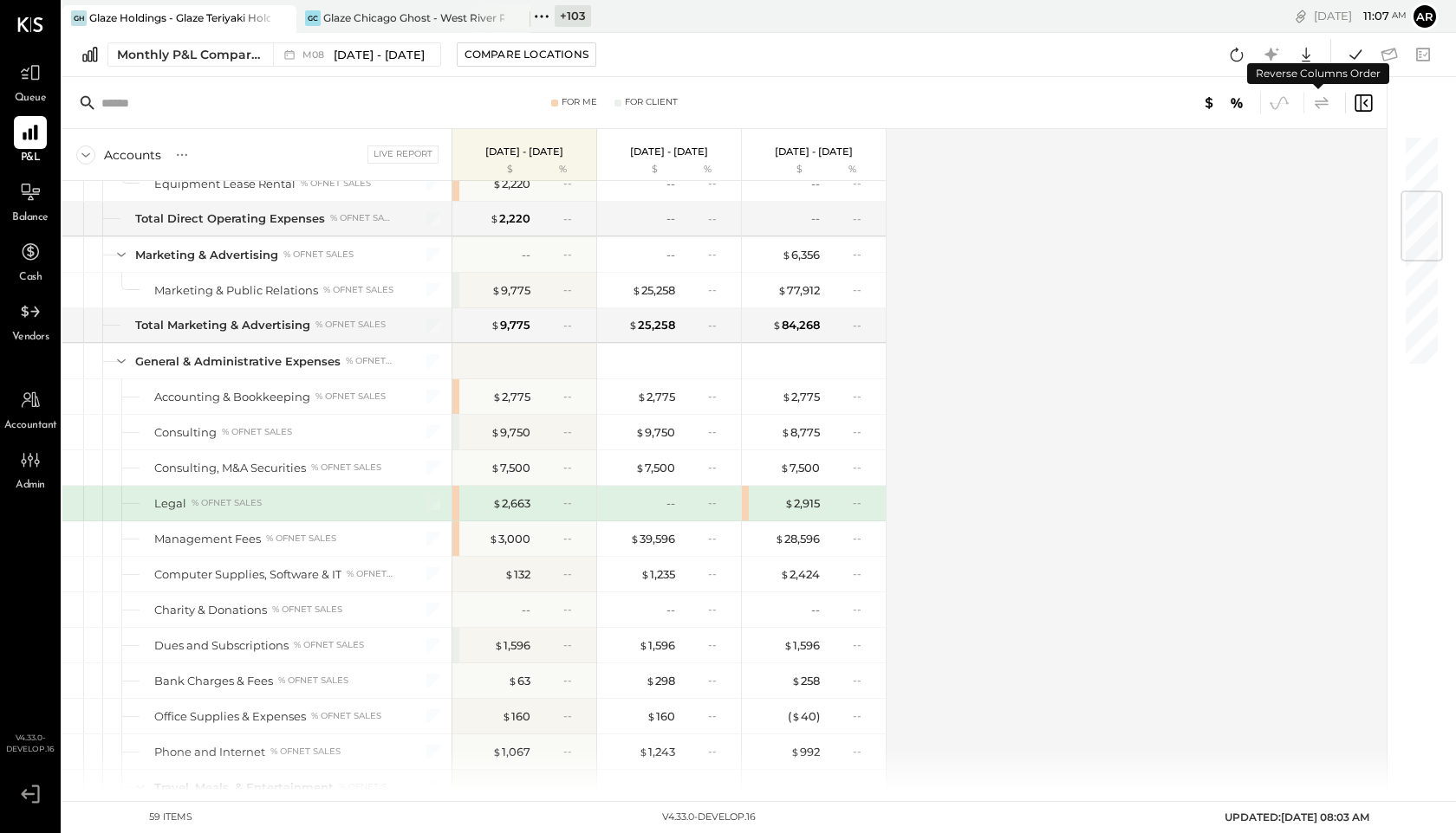
click at [1330, 108] on icon at bounding box center [1321, 103] width 21 height 21
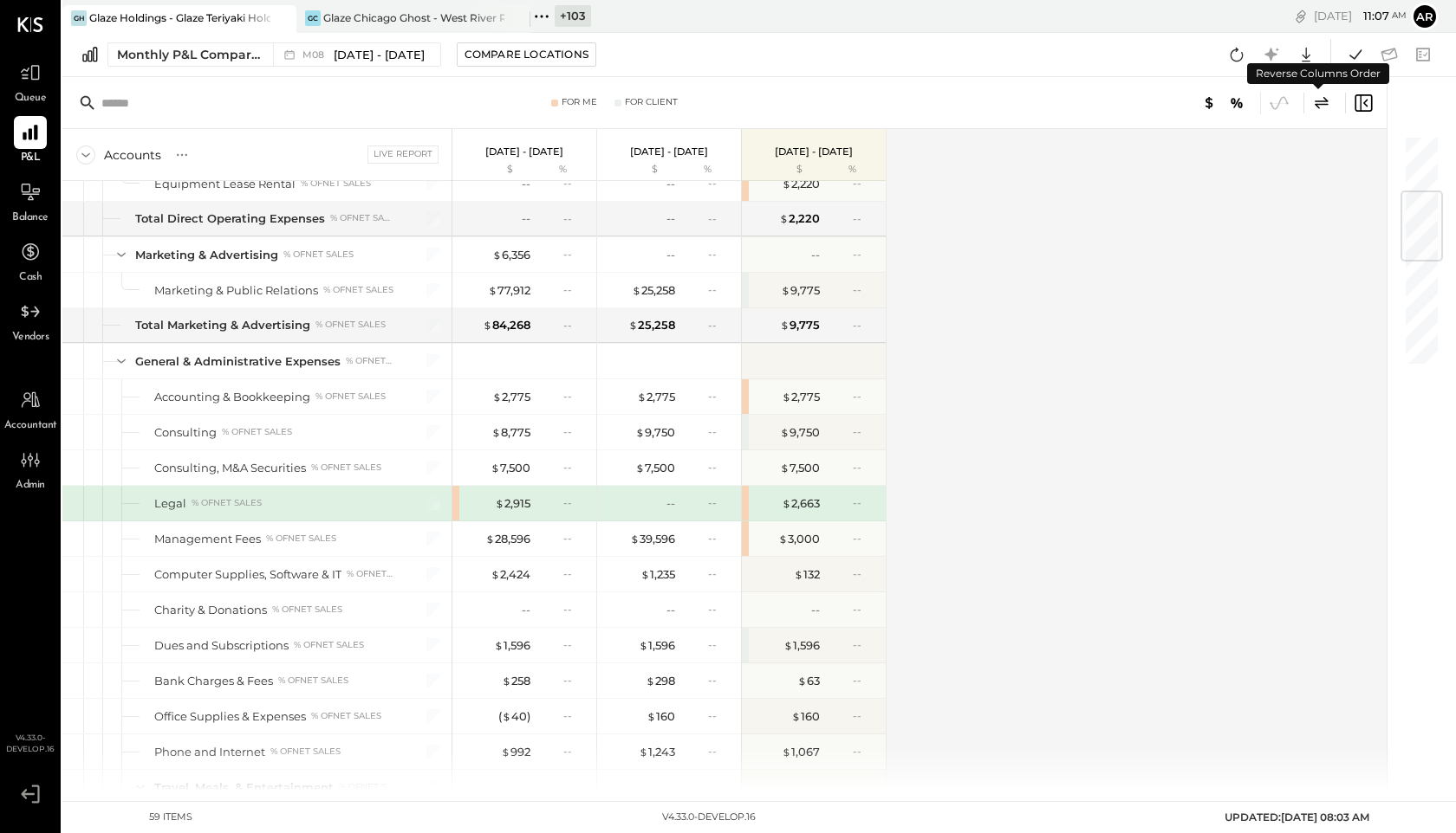
click at [1330, 108] on icon at bounding box center [1321, 103] width 21 height 21
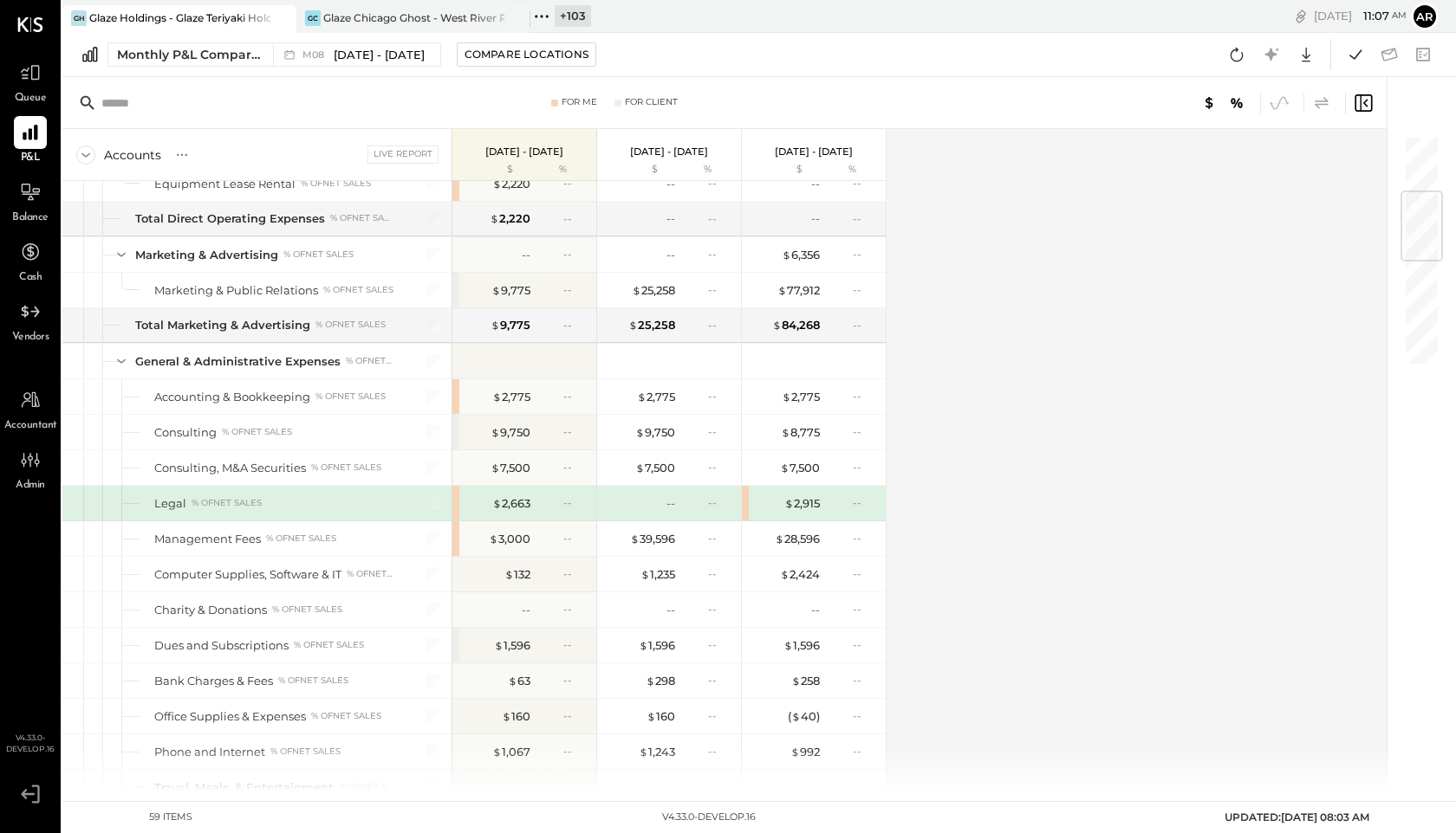
click at [1326, 95] on icon at bounding box center [1321, 103] width 21 height 21
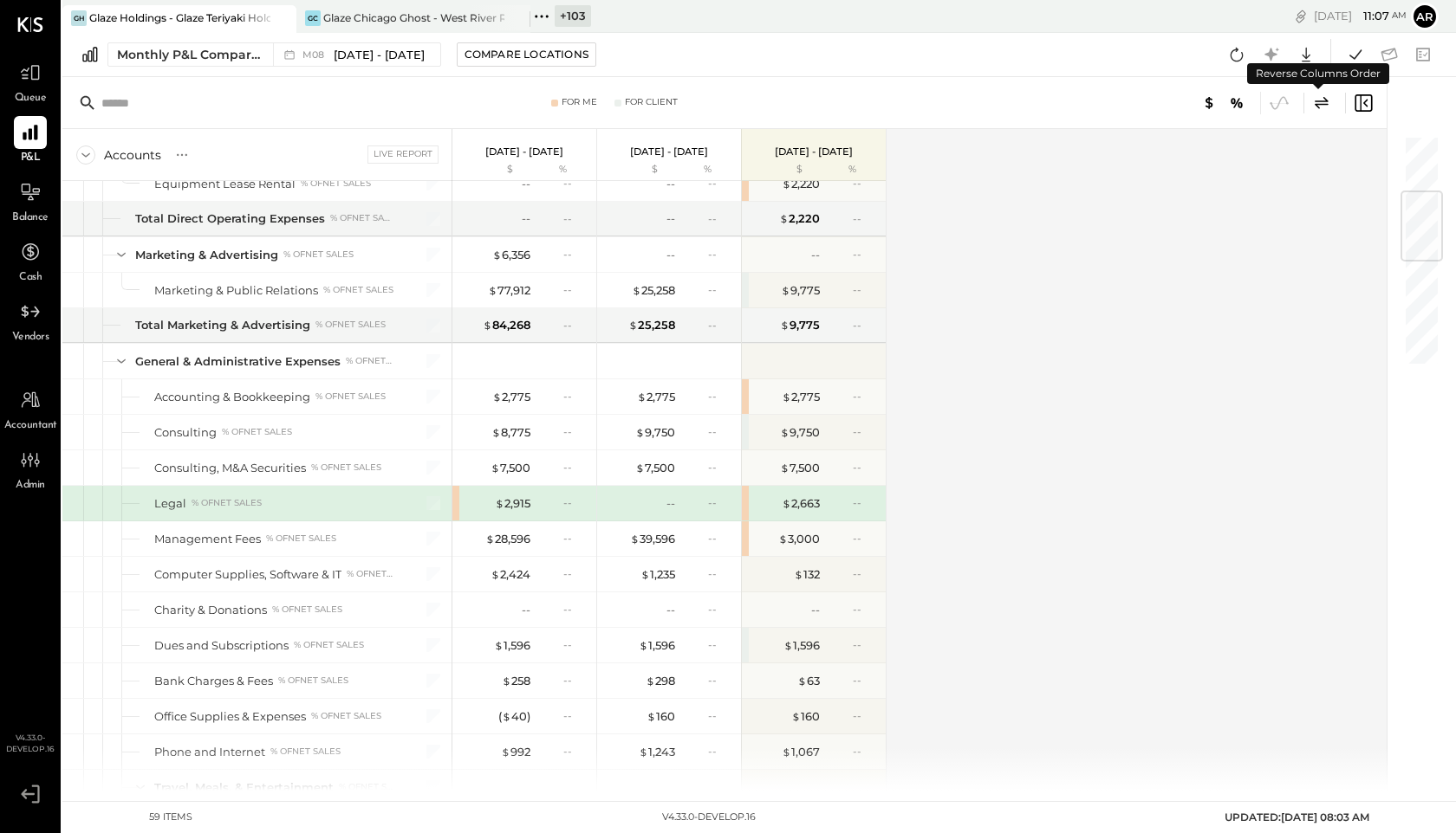
click at [1326, 95] on icon at bounding box center [1321, 103] width 21 height 21
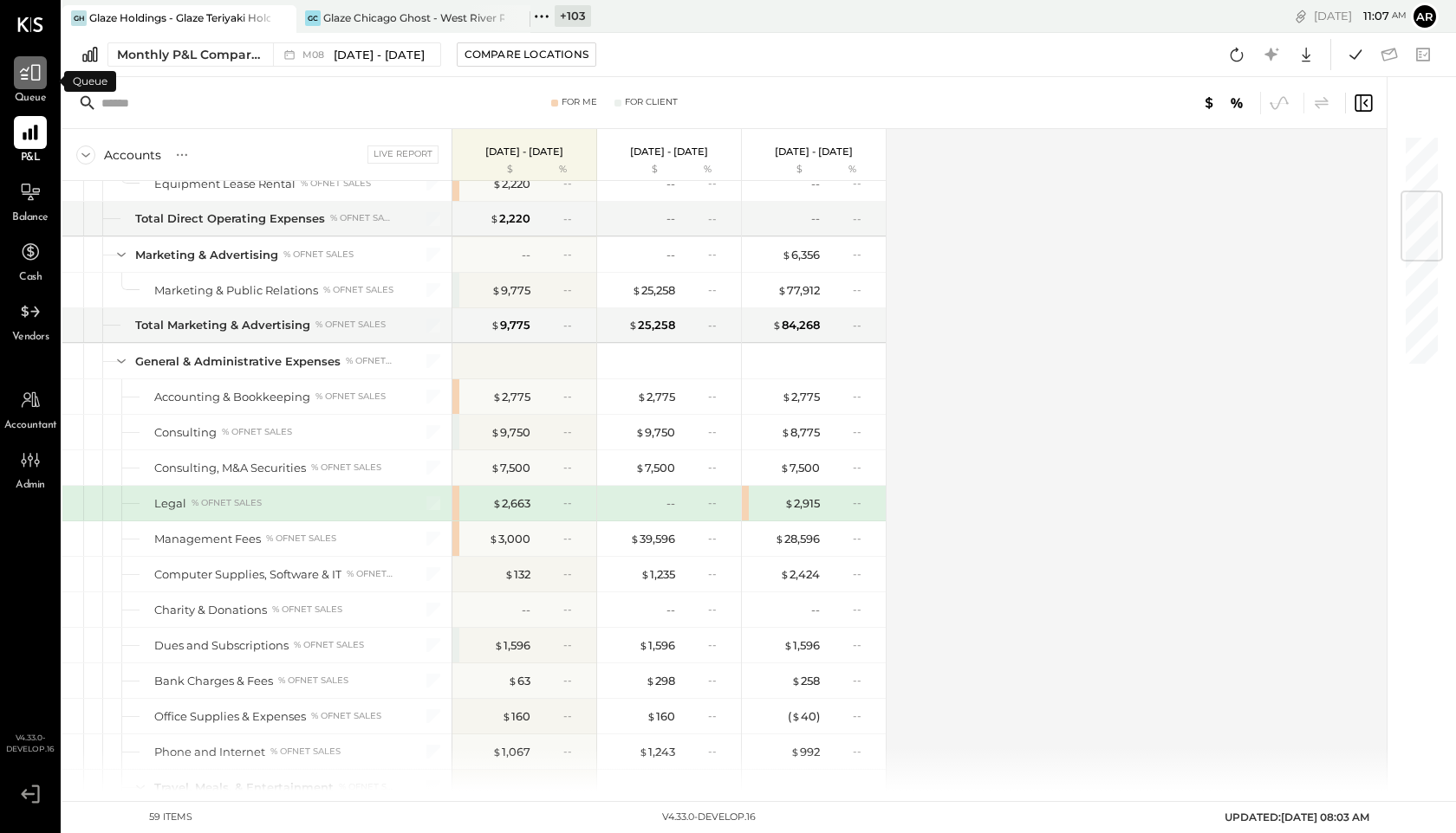
click at [35, 79] on icon at bounding box center [30, 73] width 21 height 16
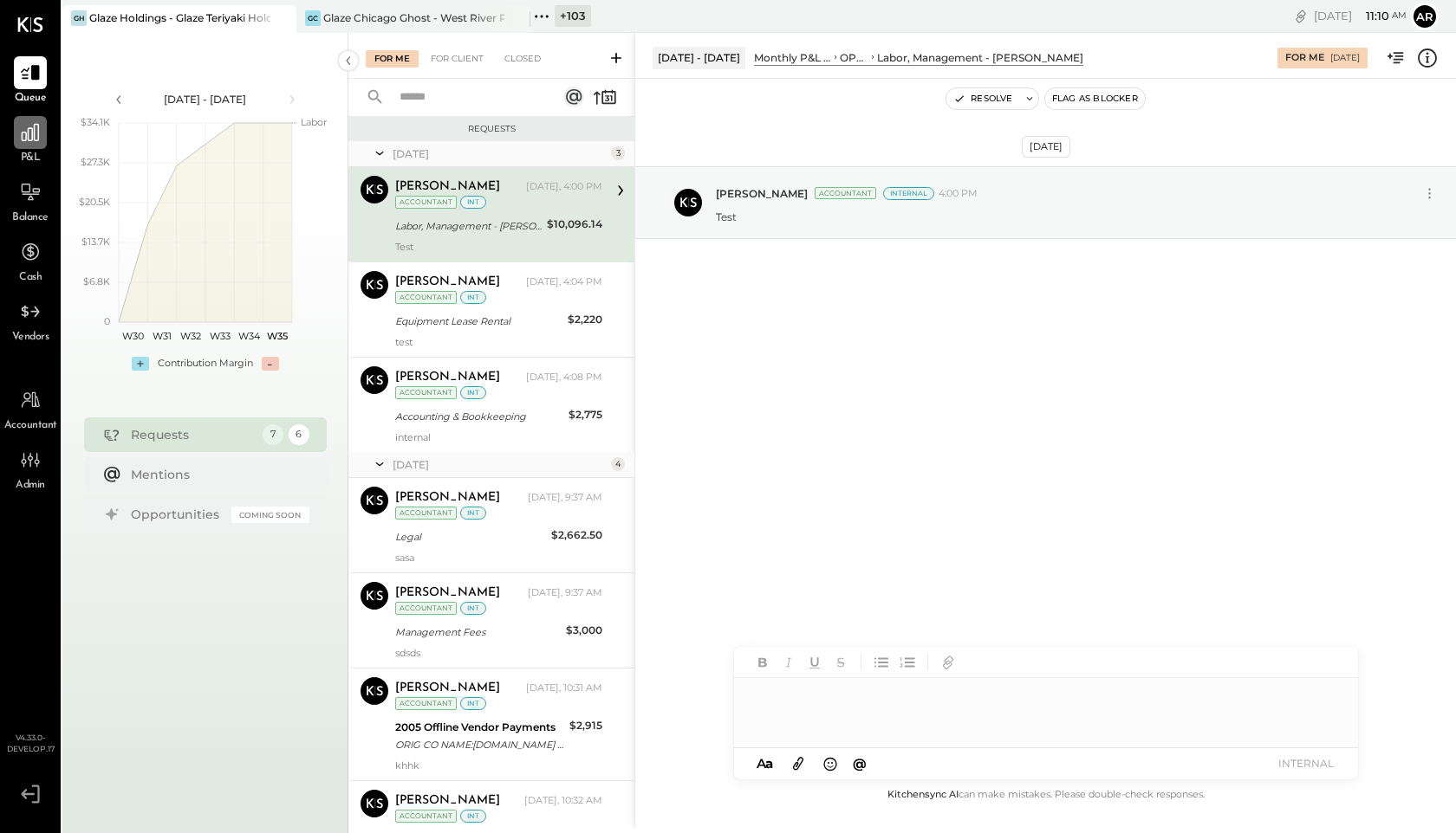
click at [26, 132] on icon at bounding box center [30, 133] width 23 height 23
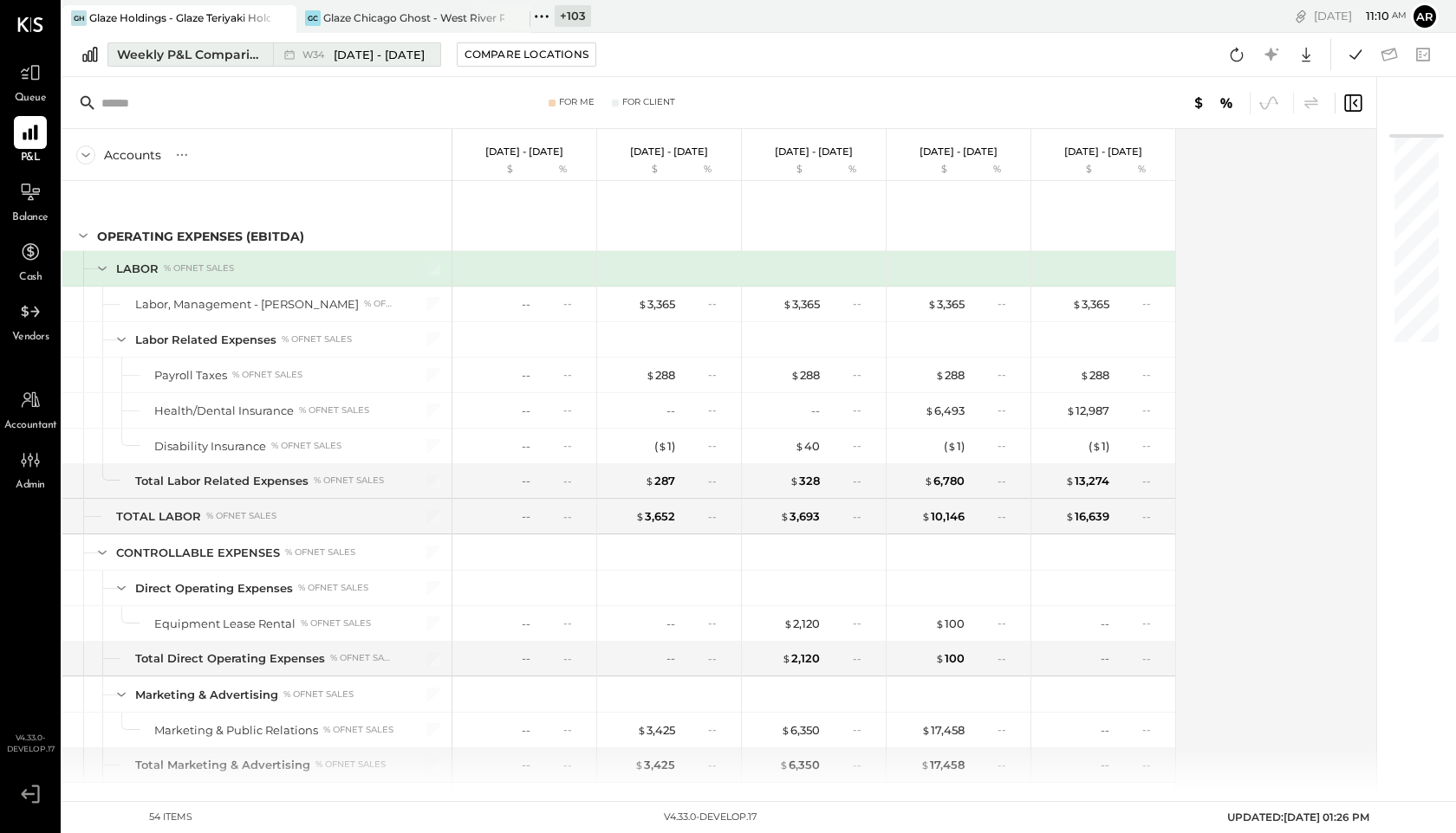
click at [360, 51] on span "[DATE] - [DATE]" at bounding box center [379, 55] width 91 height 16
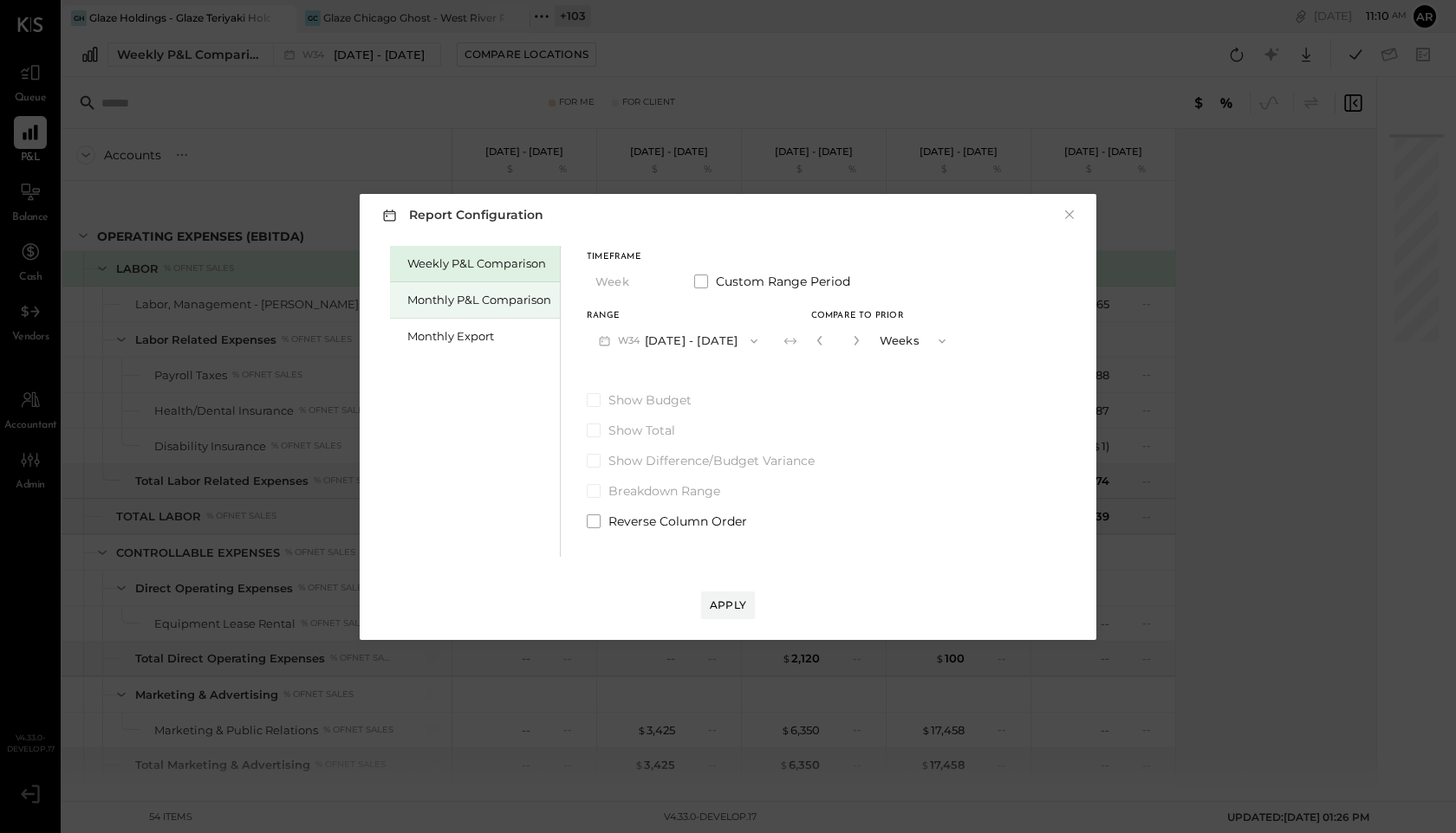
click at [475, 297] on div "Monthly P&L Comparison" at bounding box center [479, 299] width 143 height 16
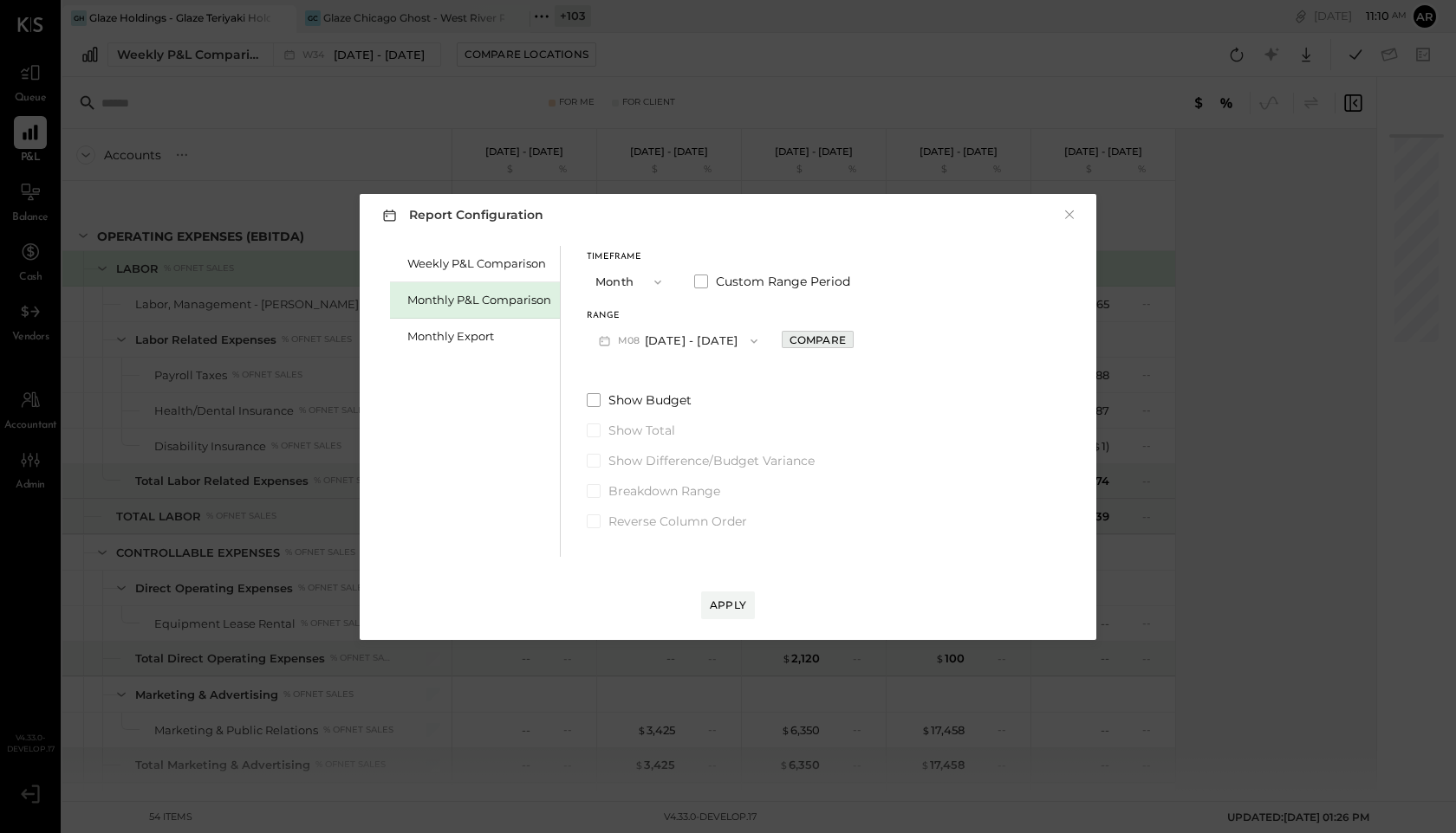
click at [805, 337] on div "Compare" at bounding box center [817, 341] width 57 height 15
click at [851, 342] on icon "button" at bounding box center [856, 340] width 10 height 10
type input "*"
click at [729, 611] on div "Apply" at bounding box center [728, 606] width 37 height 15
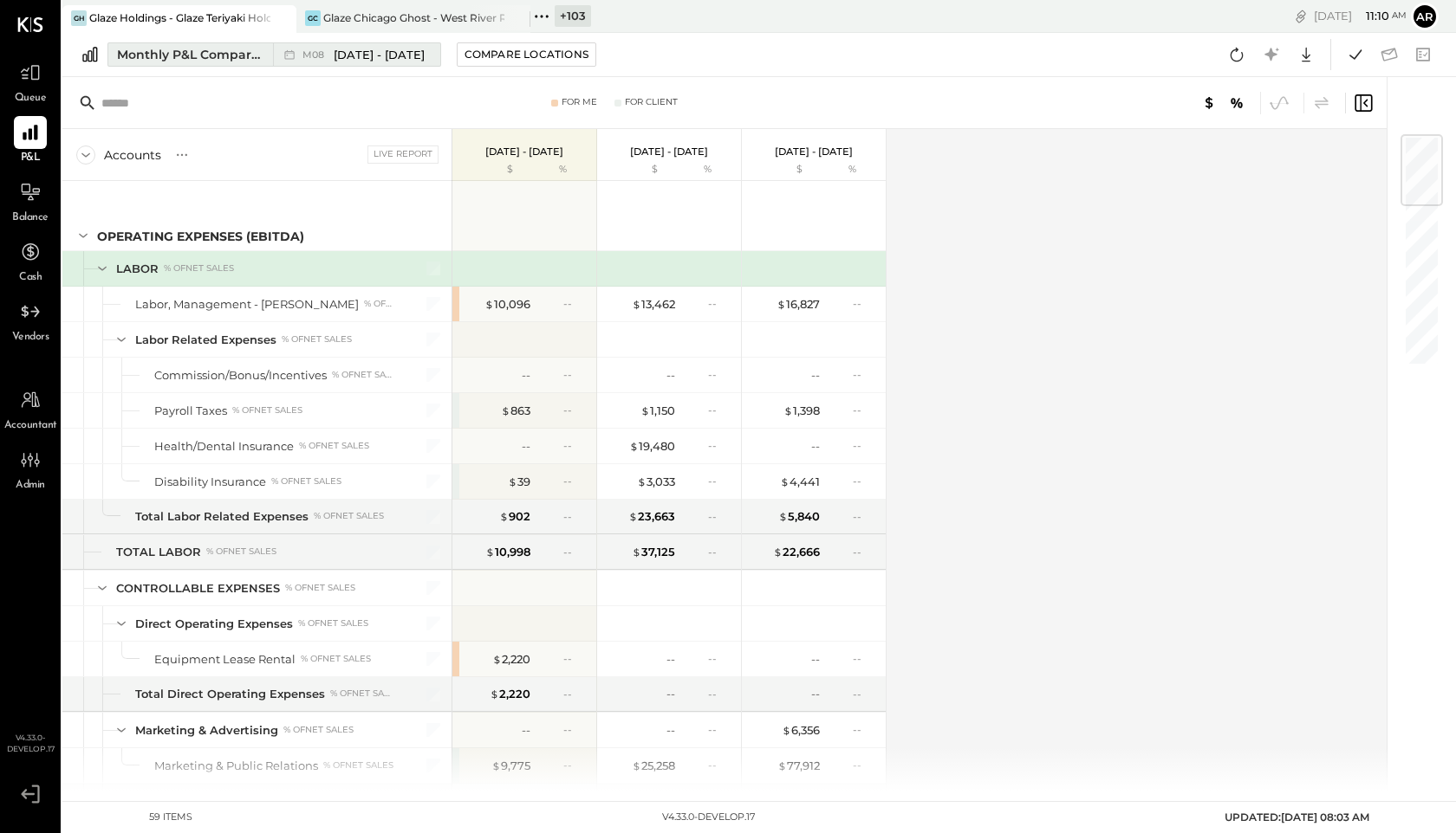
click at [304, 56] on span "M08" at bounding box center [315, 55] width 26 height 9
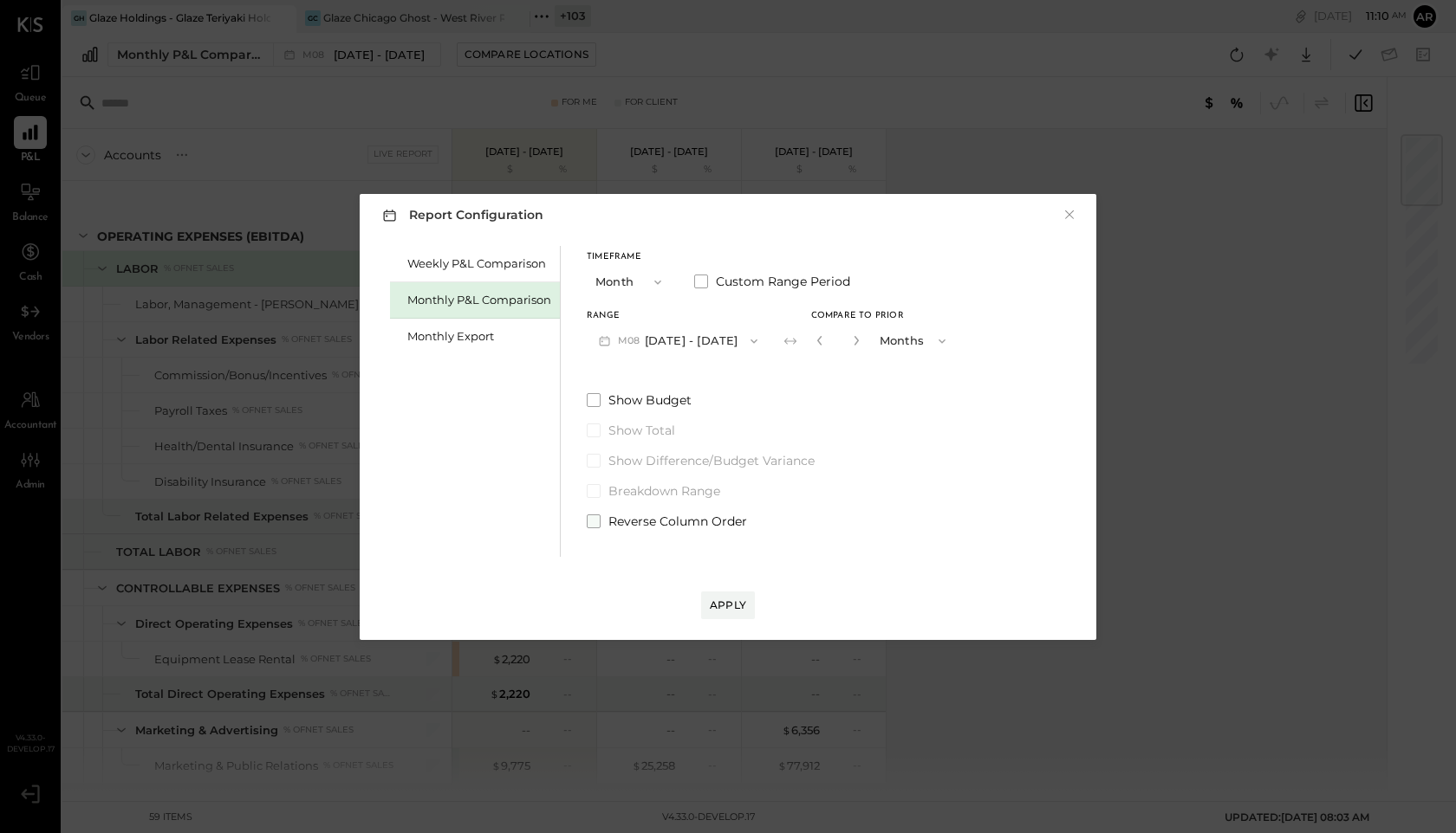
click at [589, 518] on span at bounding box center [594, 521] width 14 height 14
click at [727, 615] on button "Apply" at bounding box center [728, 605] width 54 height 27
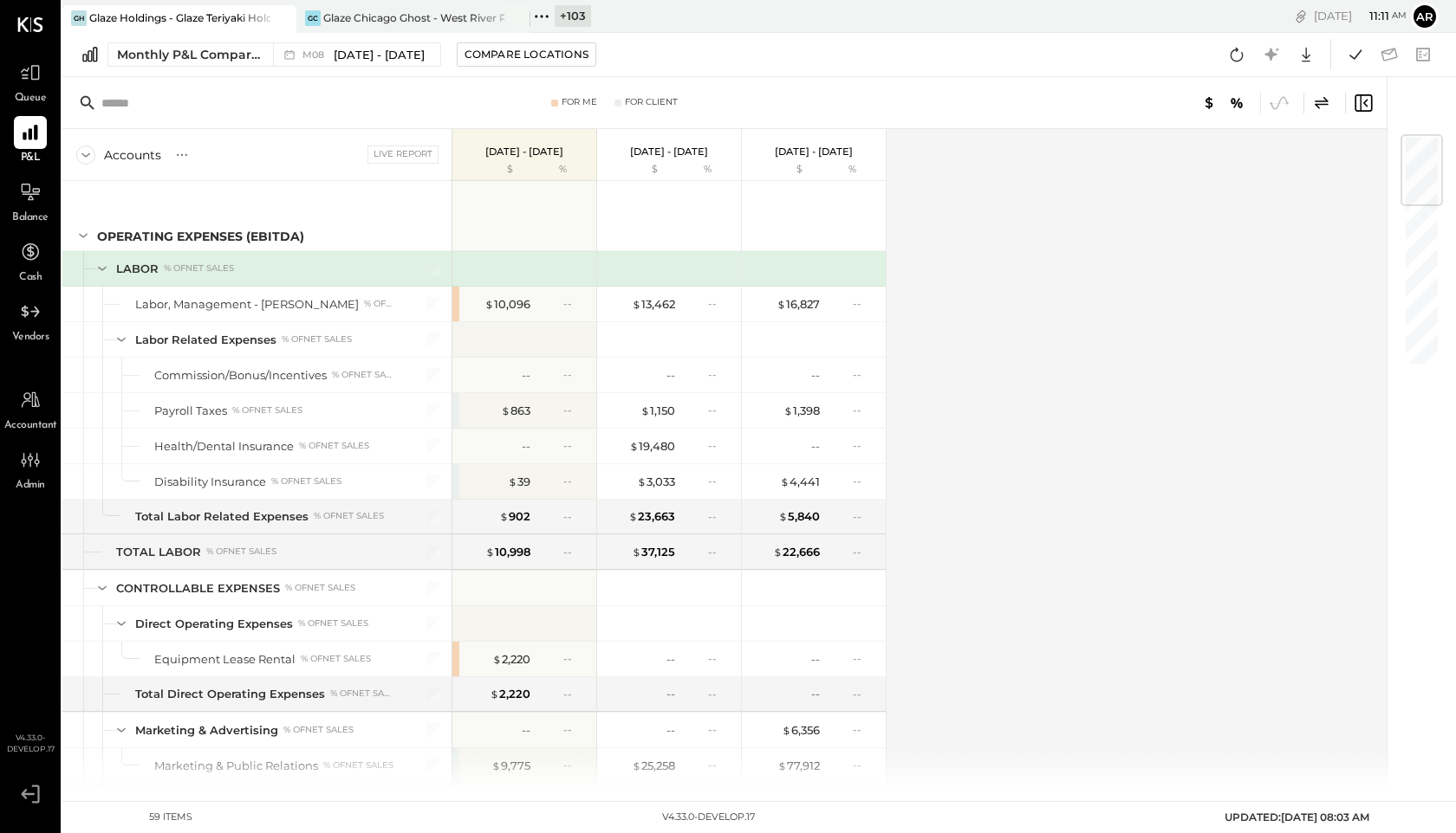
click at [1314, 102] on icon at bounding box center [1321, 103] width 21 height 21
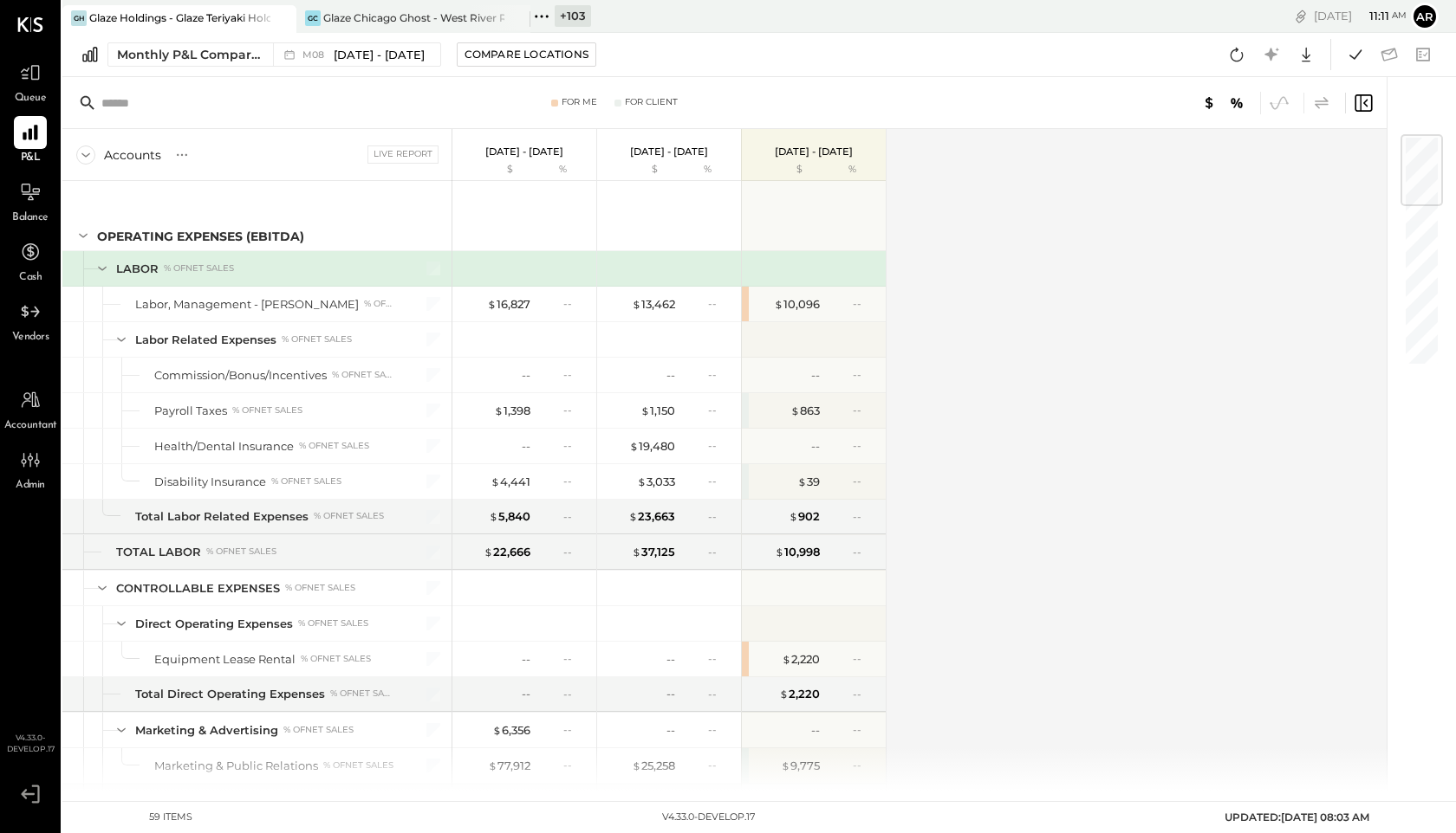
click at [1319, 108] on icon at bounding box center [1321, 103] width 21 height 21
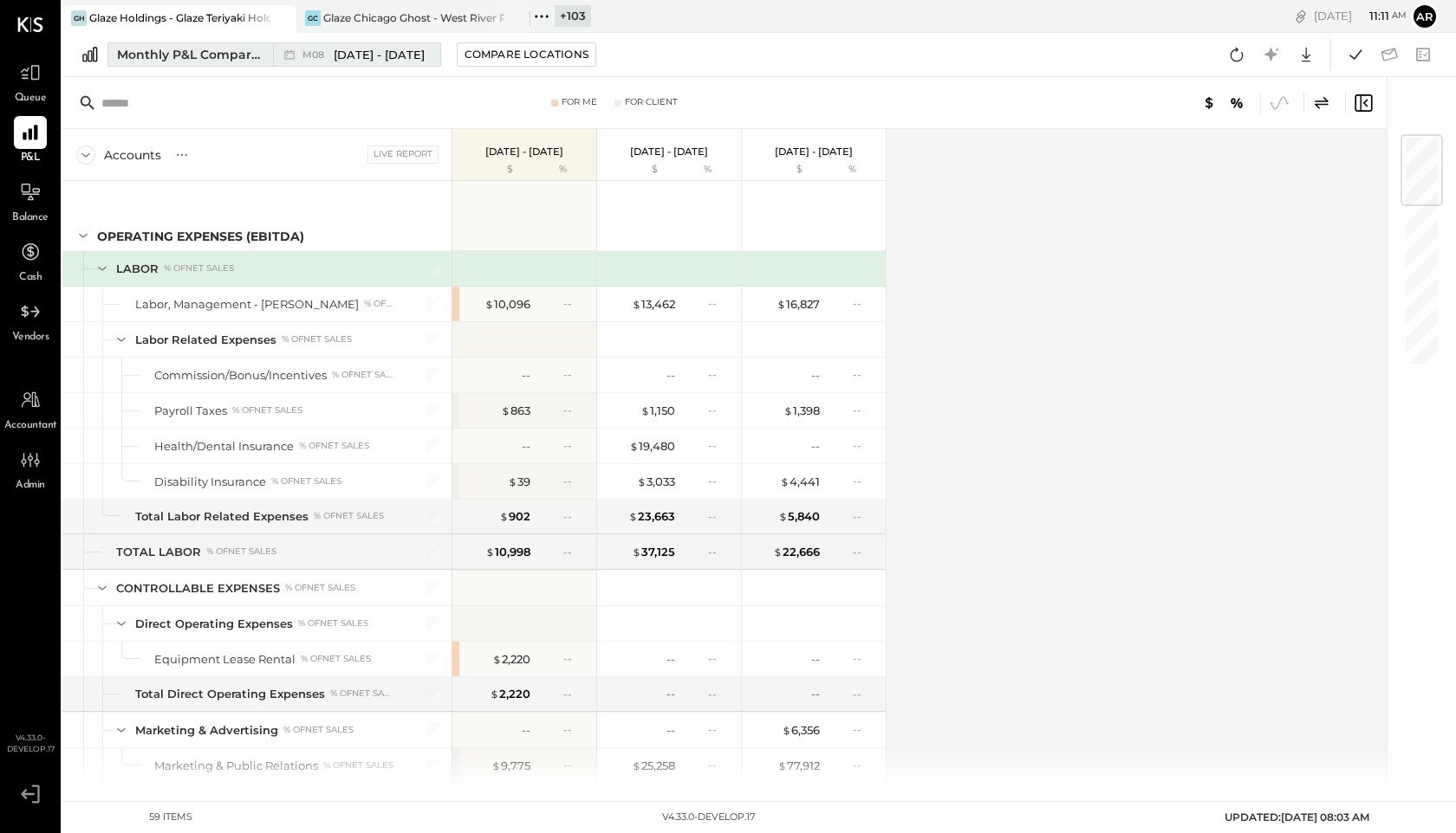
click at [342, 59] on span "[DATE] - [DATE]" at bounding box center [379, 55] width 91 height 16
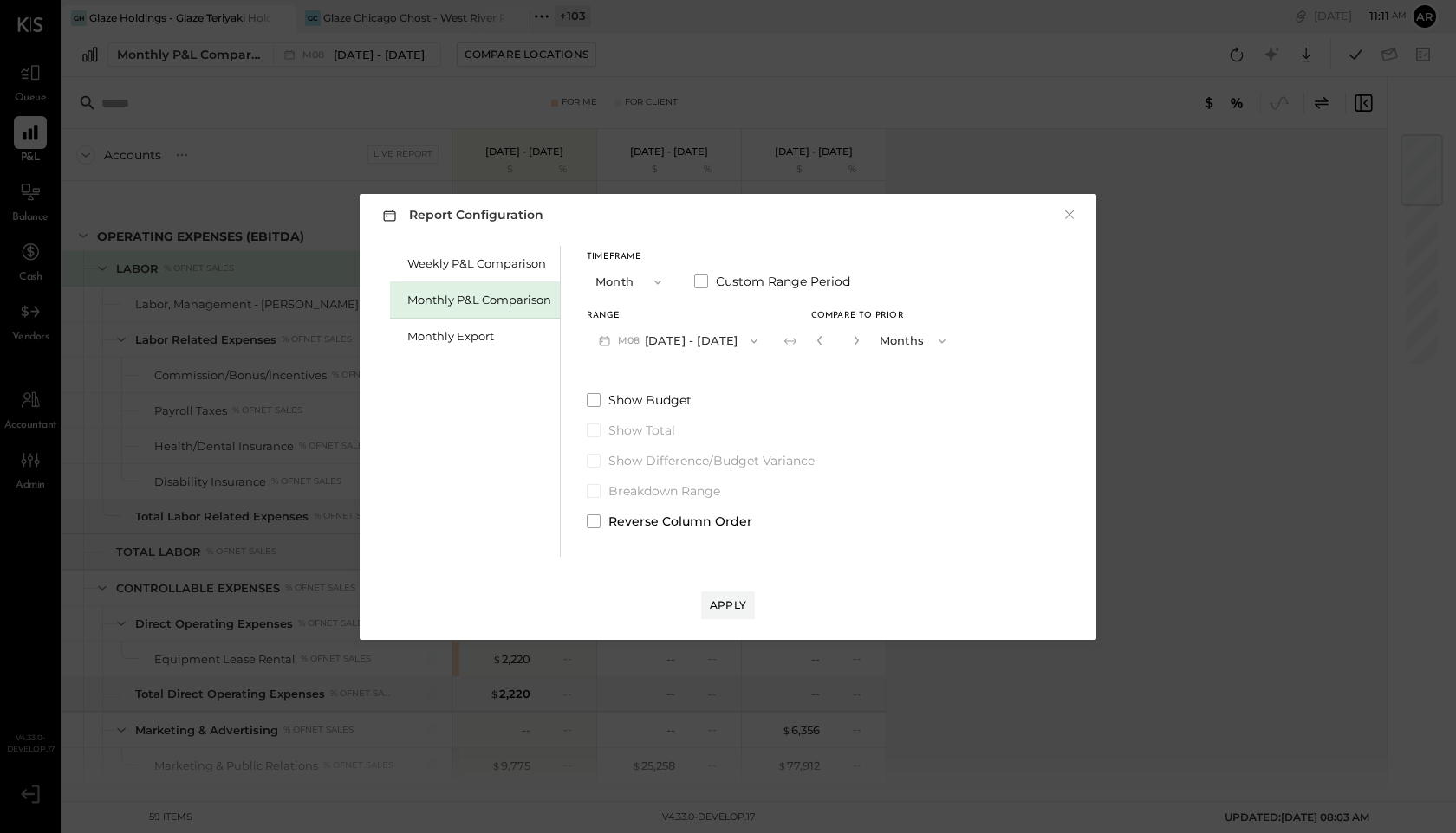
click at [672, 347] on button "M08 [DATE] - [DATE]" at bounding box center [678, 341] width 183 height 32
click at [525, 387] on div "Weekly P&L Comparison Monthly P&L Comparison Monthly Export" at bounding box center [475, 402] width 171 height 311
click at [592, 518] on span at bounding box center [594, 521] width 14 height 14
click at [715, 604] on div "Apply" at bounding box center [728, 606] width 37 height 15
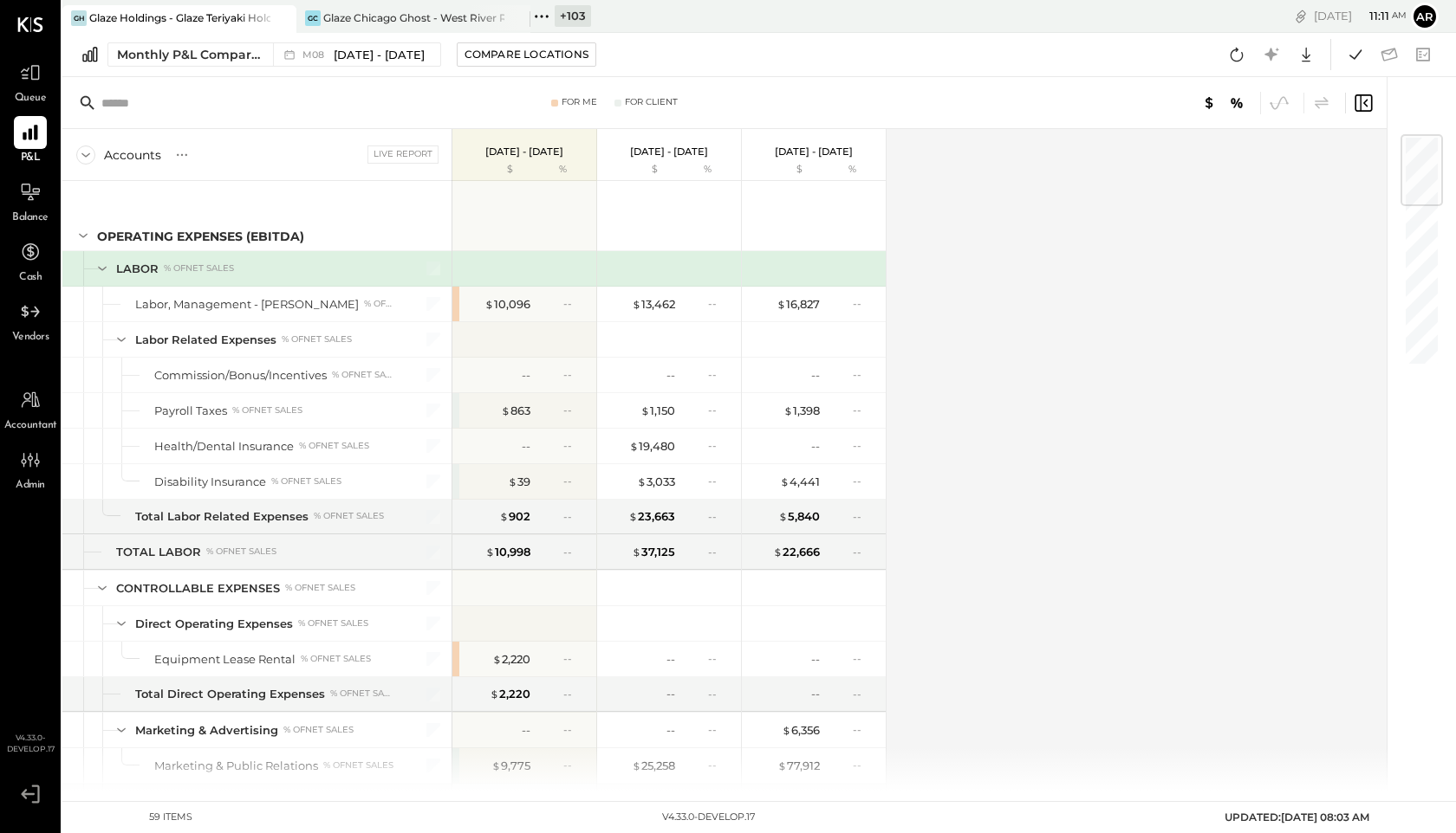
click at [1372, 108] on div "For Me For Client" at bounding box center [724, 103] width 1324 height 52
click at [502, 305] on div "$ 10,096" at bounding box center [507, 304] width 46 height 16
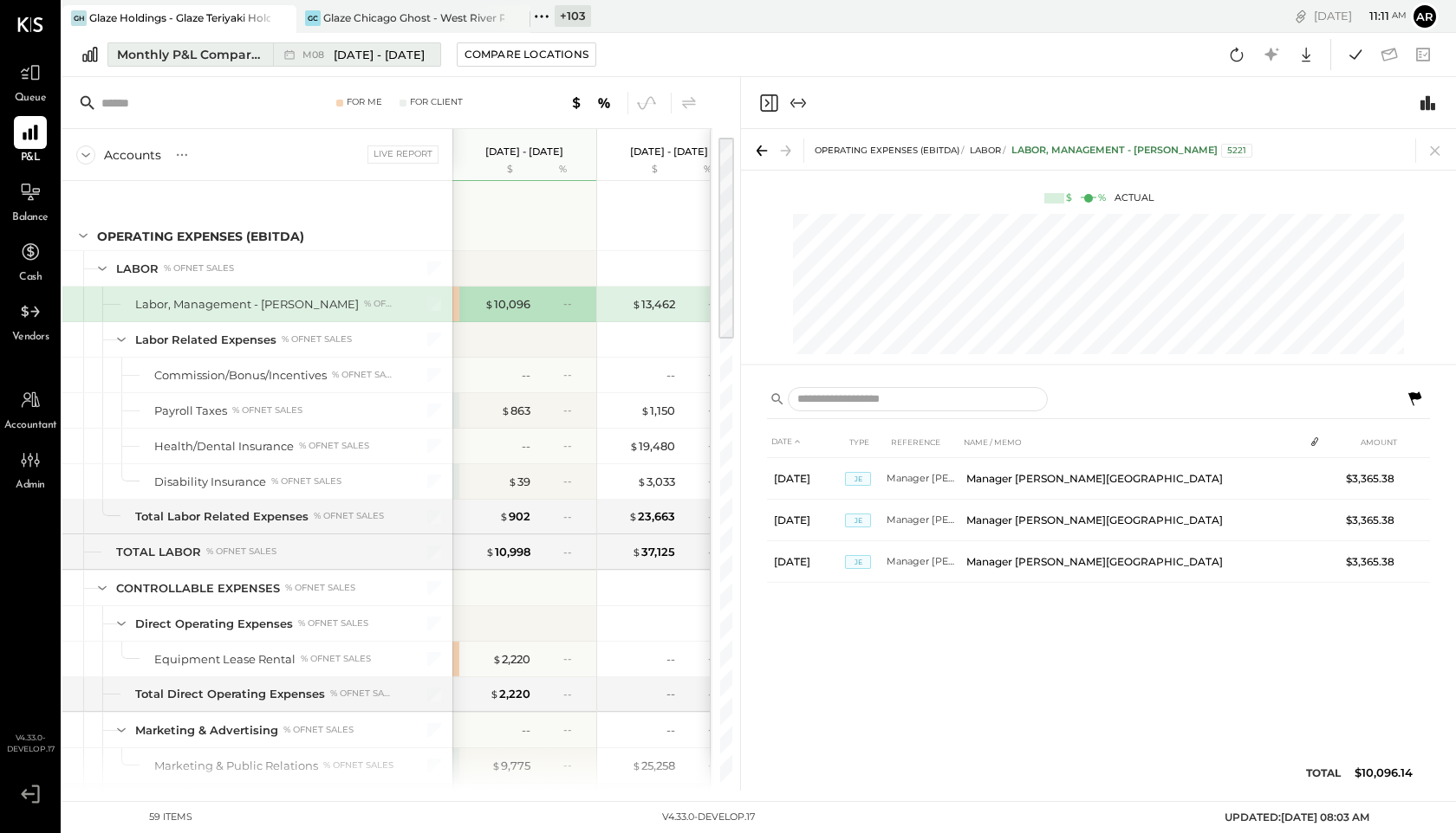
click at [342, 48] on span "[DATE] - [DATE]" at bounding box center [379, 55] width 91 height 16
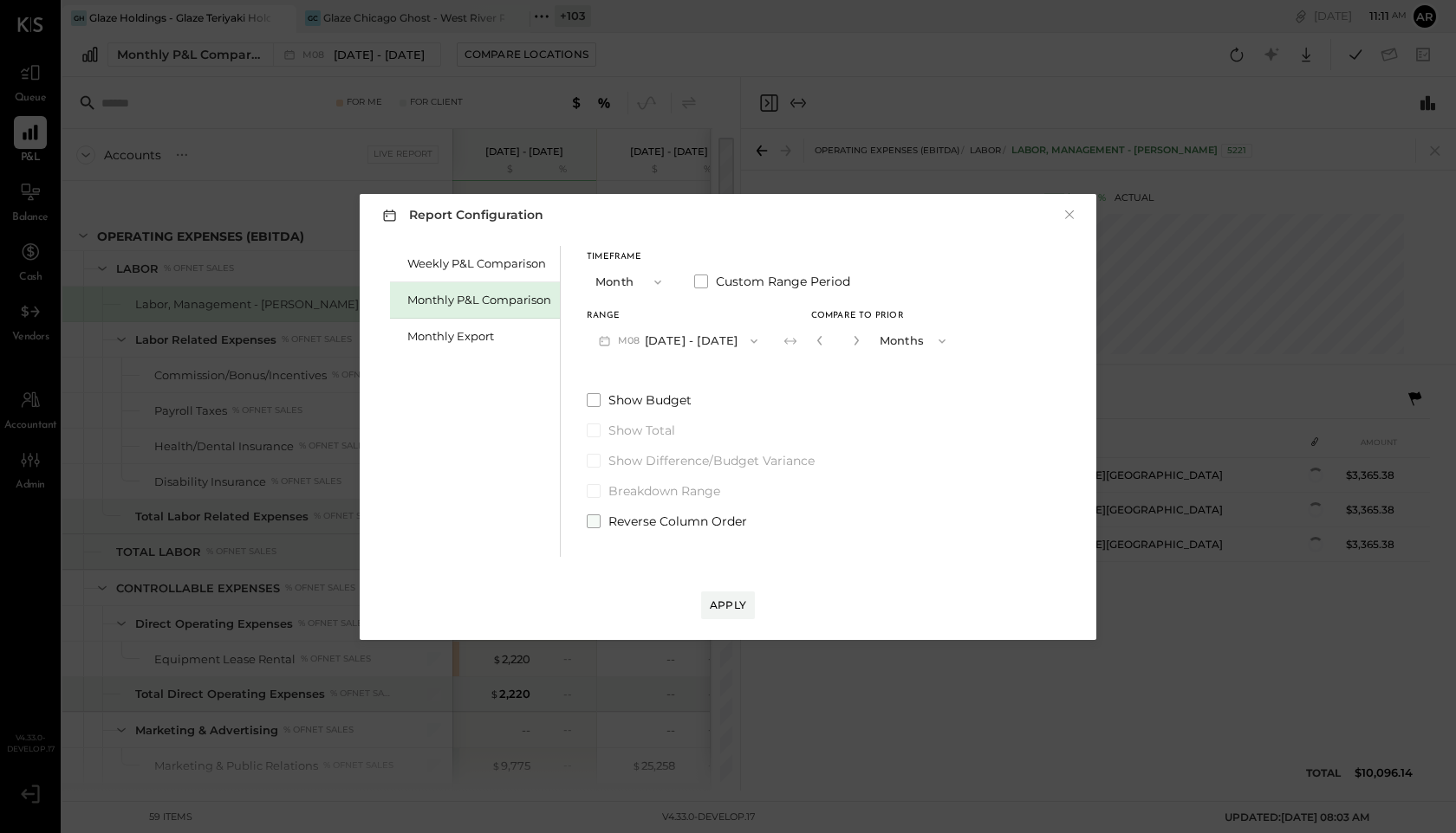
click at [598, 517] on span at bounding box center [594, 521] width 14 height 14
click at [745, 609] on div "Apply" at bounding box center [728, 606] width 37 height 15
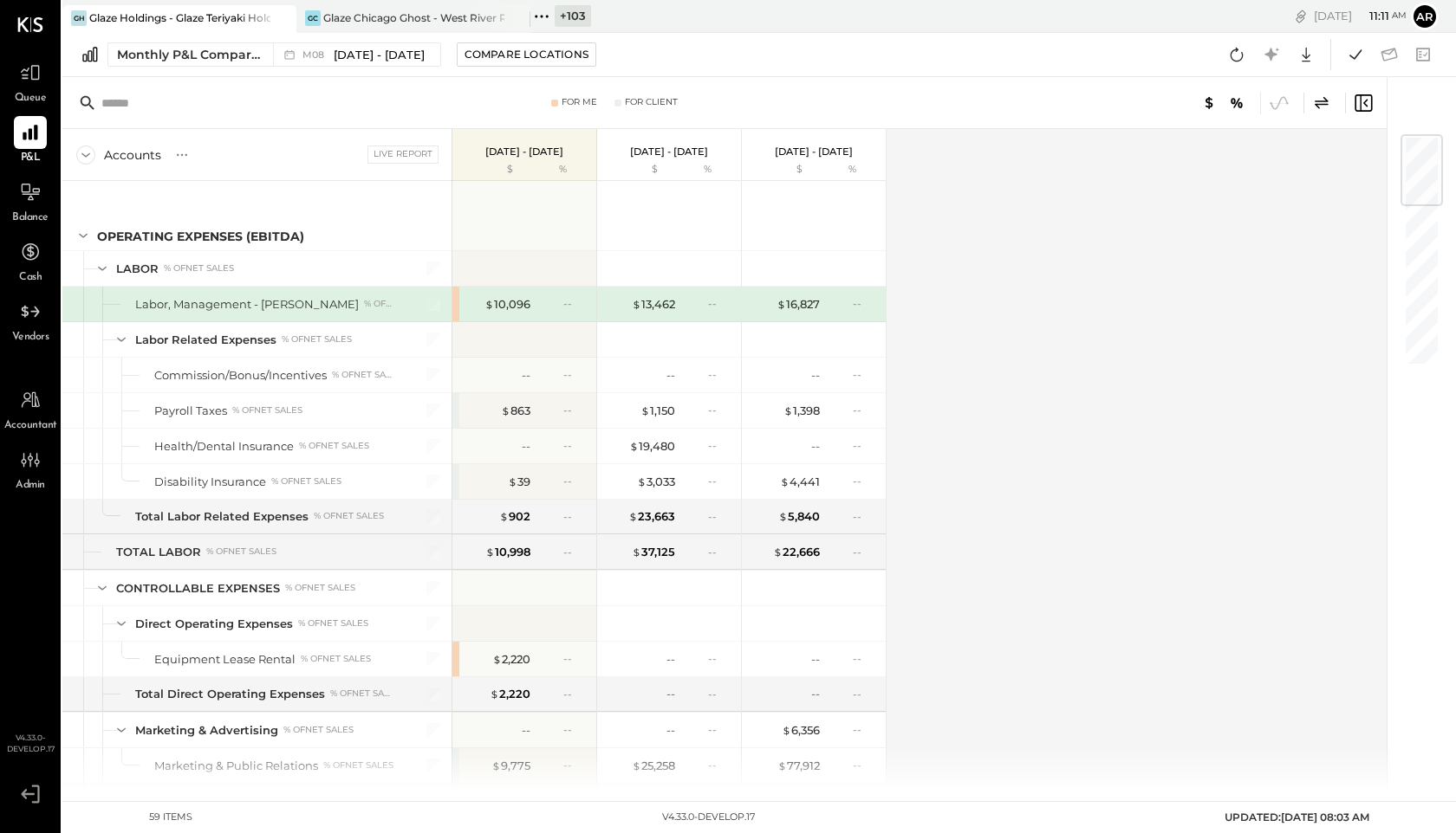
click at [1317, 111] on icon at bounding box center [1321, 103] width 21 height 21
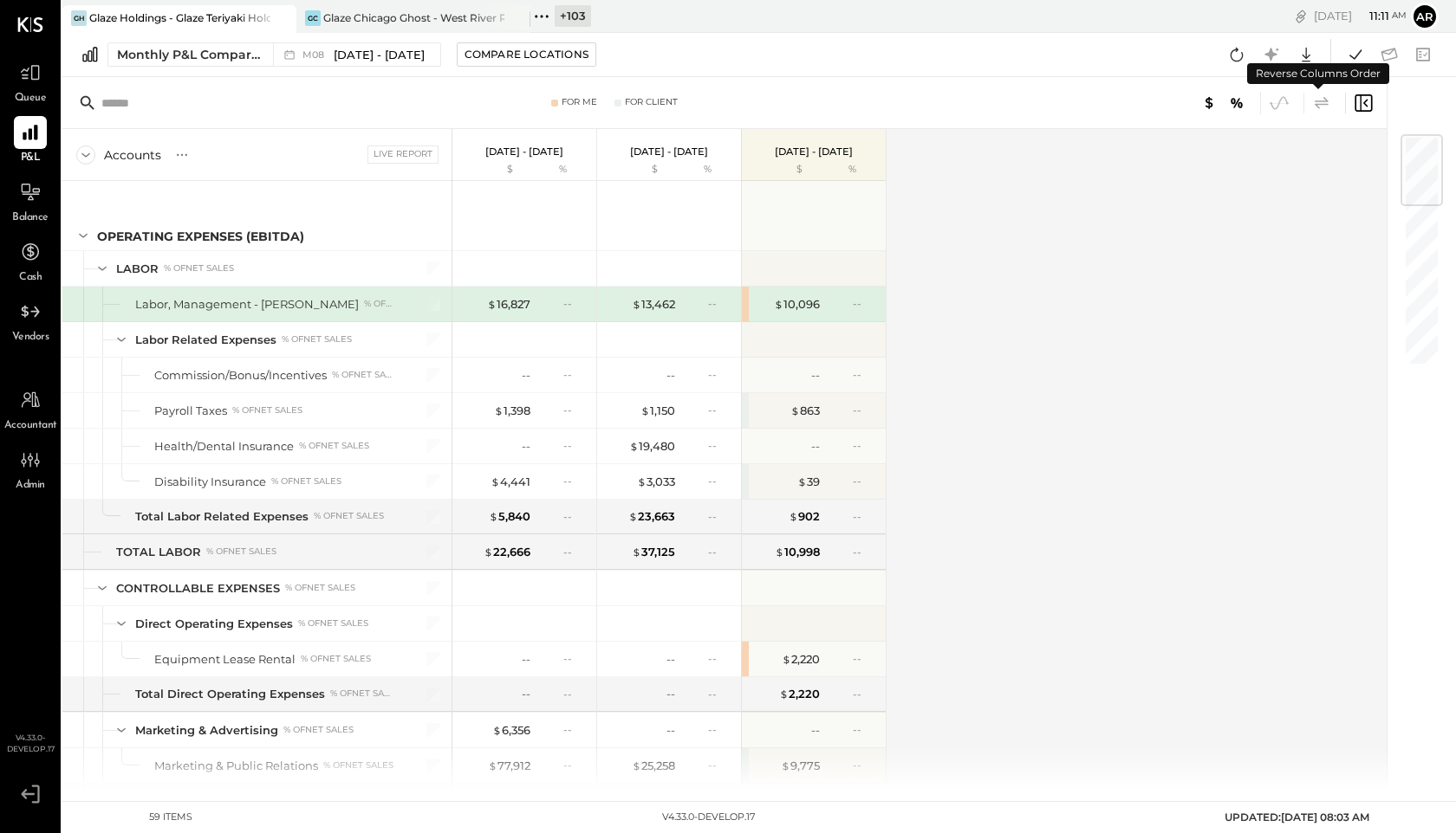
click at [1325, 106] on icon at bounding box center [1321, 103] width 21 height 21
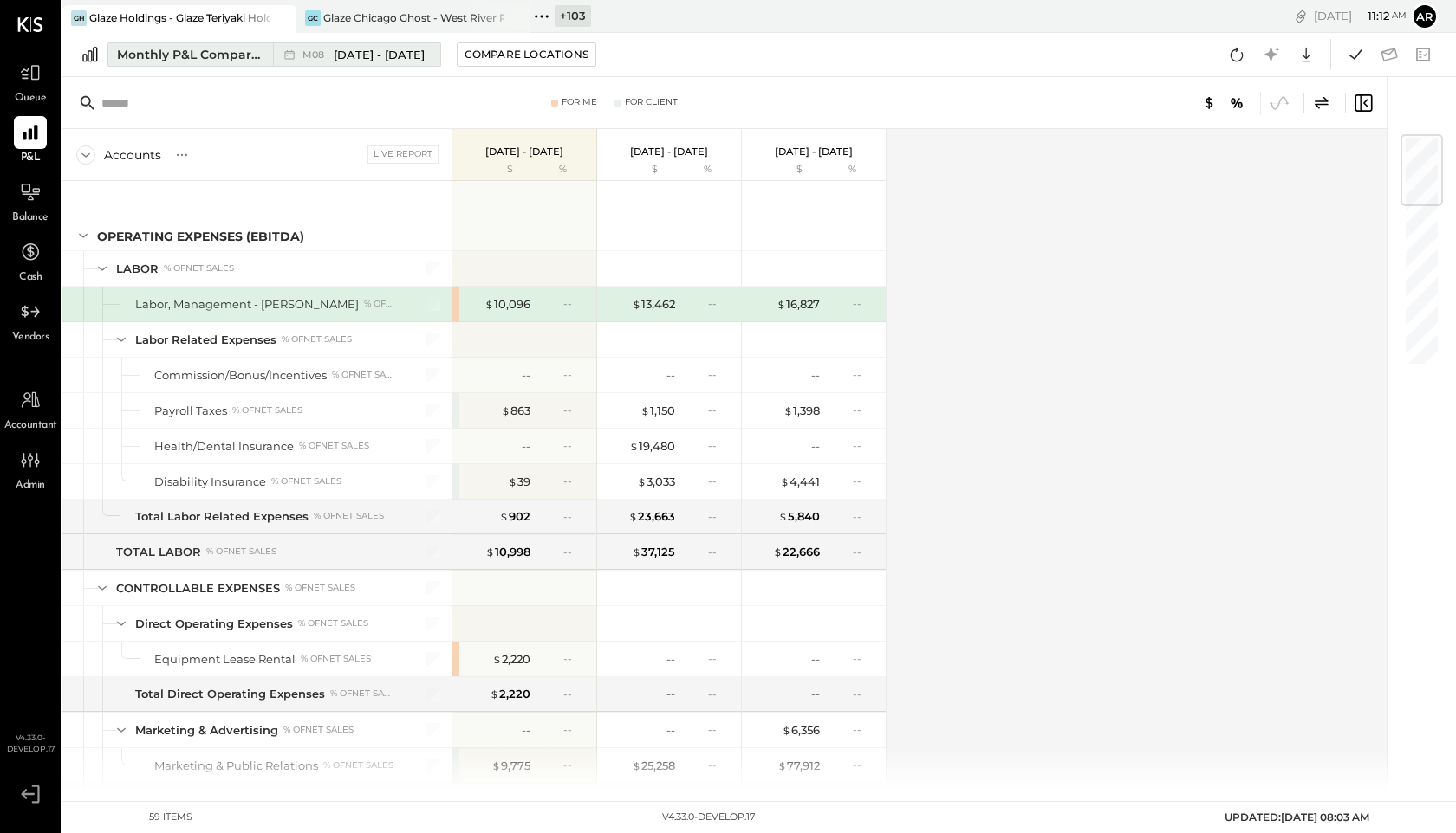
click at [346, 55] on span "[DATE] - [DATE]" at bounding box center [379, 55] width 91 height 16
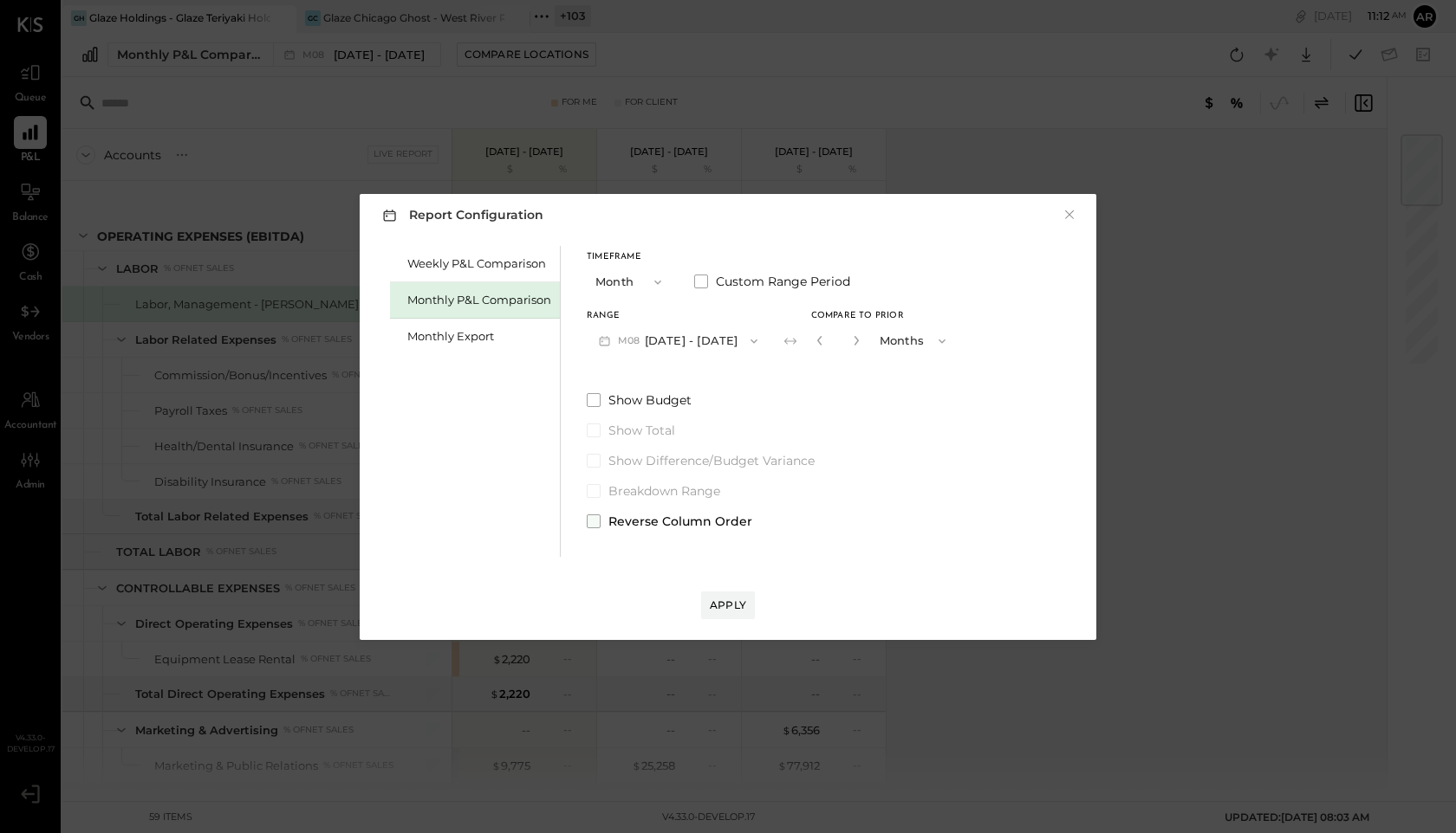
click at [594, 521] on span at bounding box center [594, 521] width 14 height 14
click at [706, 593] on button "Apply" at bounding box center [728, 605] width 54 height 27
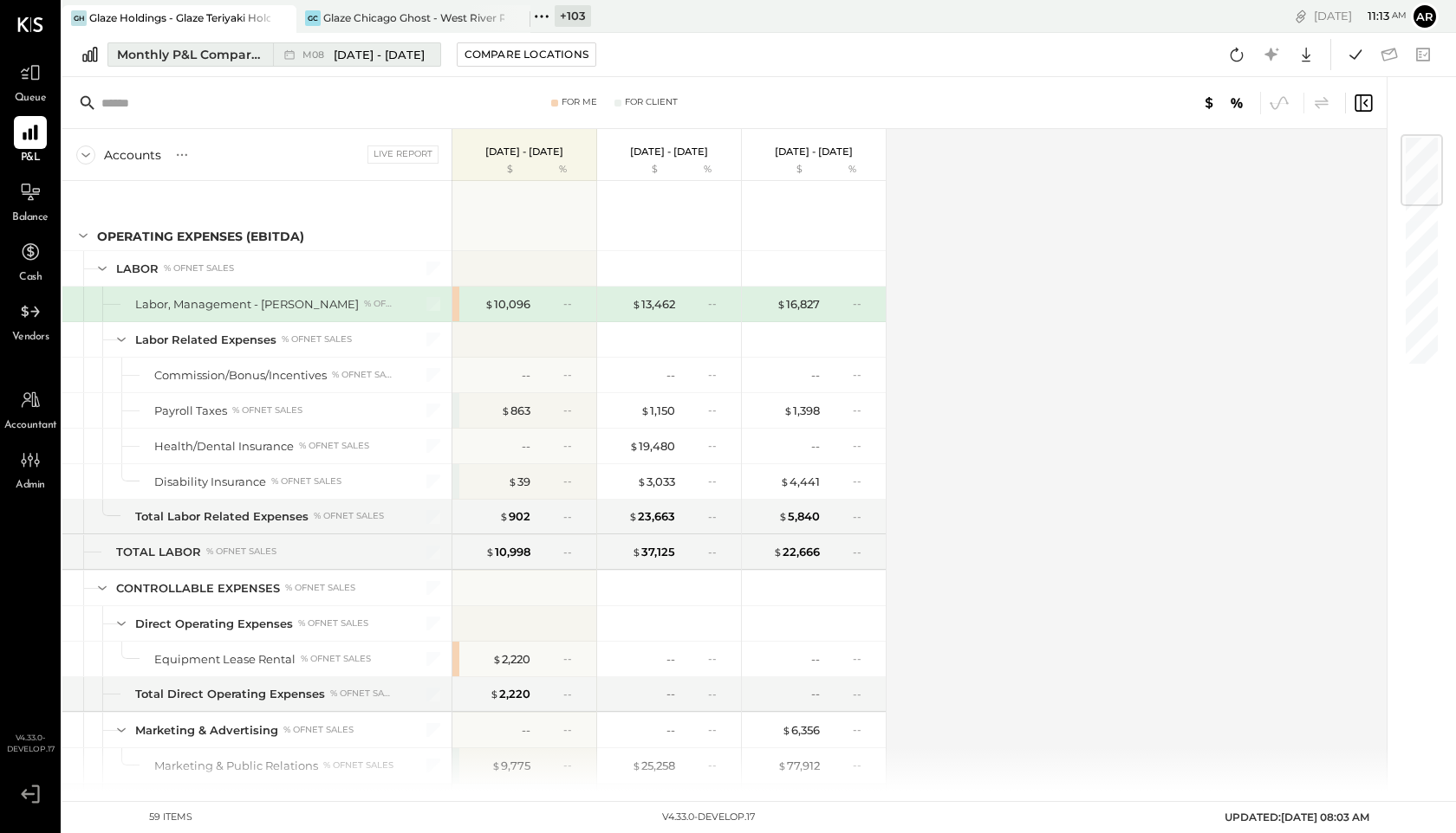
click at [344, 49] on span "[DATE] - [DATE]" at bounding box center [379, 55] width 91 height 16
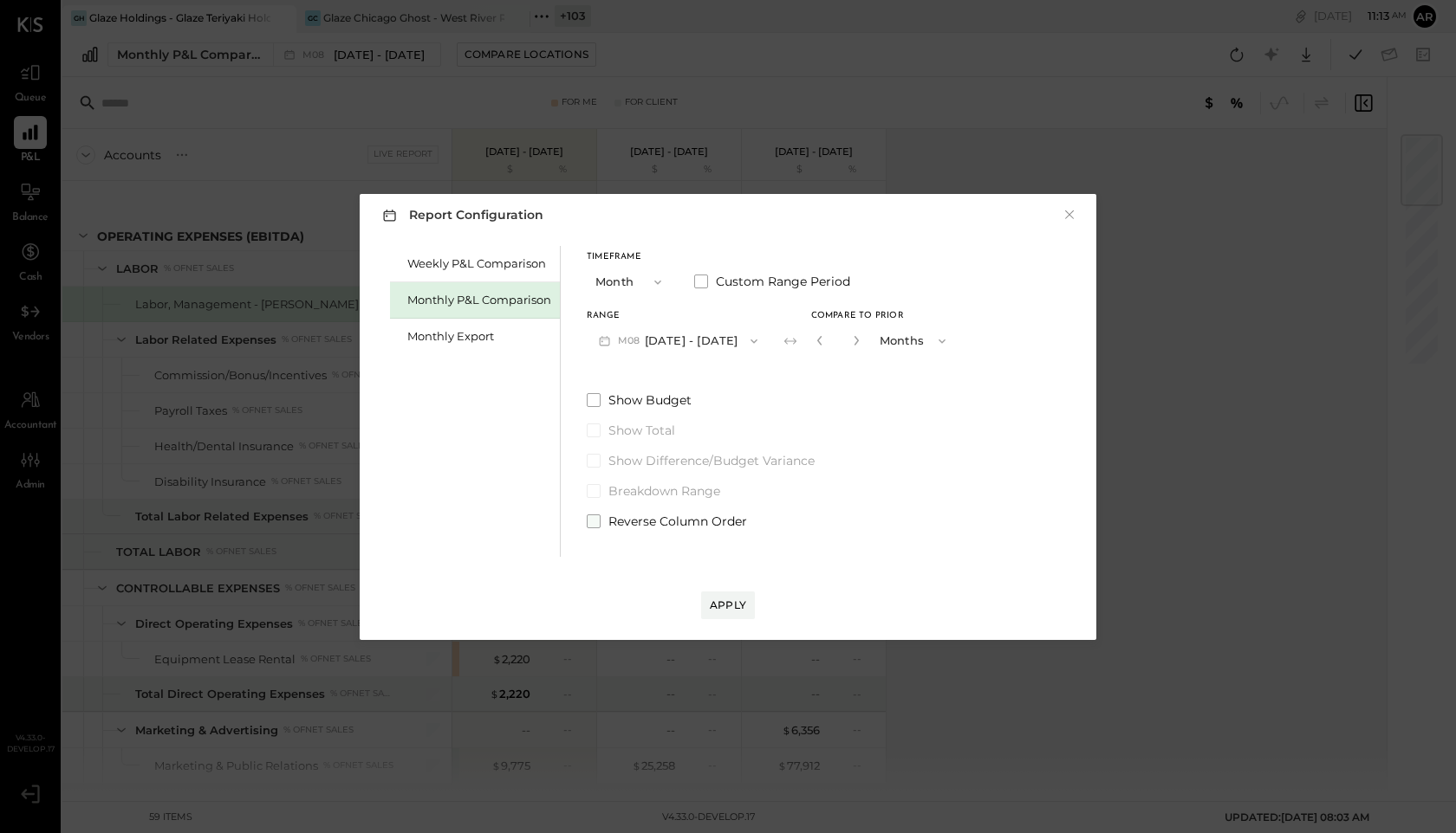
click at [591, 520] on span at bounding box center [594, 521] width 14 height 14
click at [726, 603] on div "Apply" at bounding box center [728, 606] width 37 height 15
